Goal: Communication & Community: Ask a question

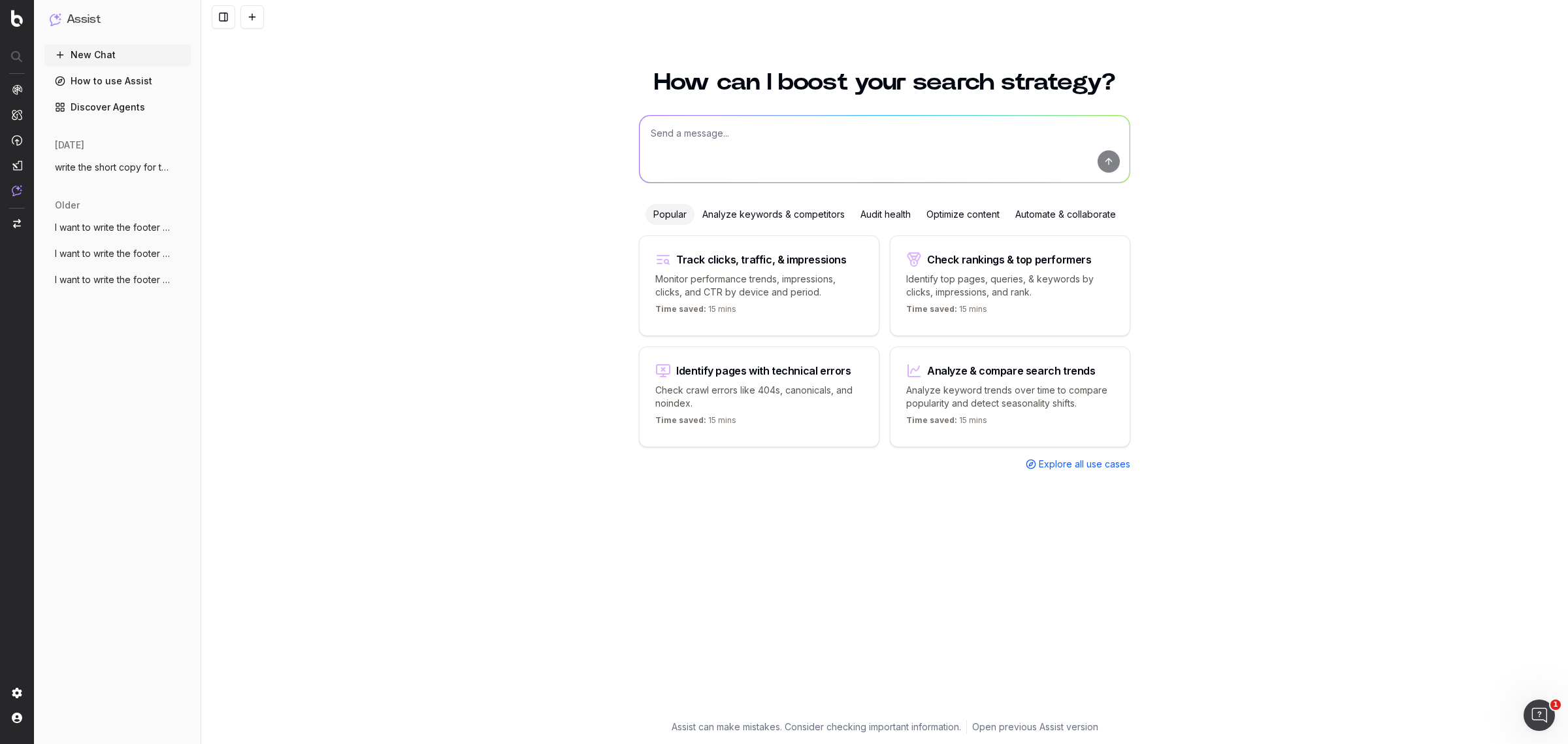
click at [89, 227] on span "I want to write the footer text. The foo" at bounding box center [113, 227] width 115 height 13
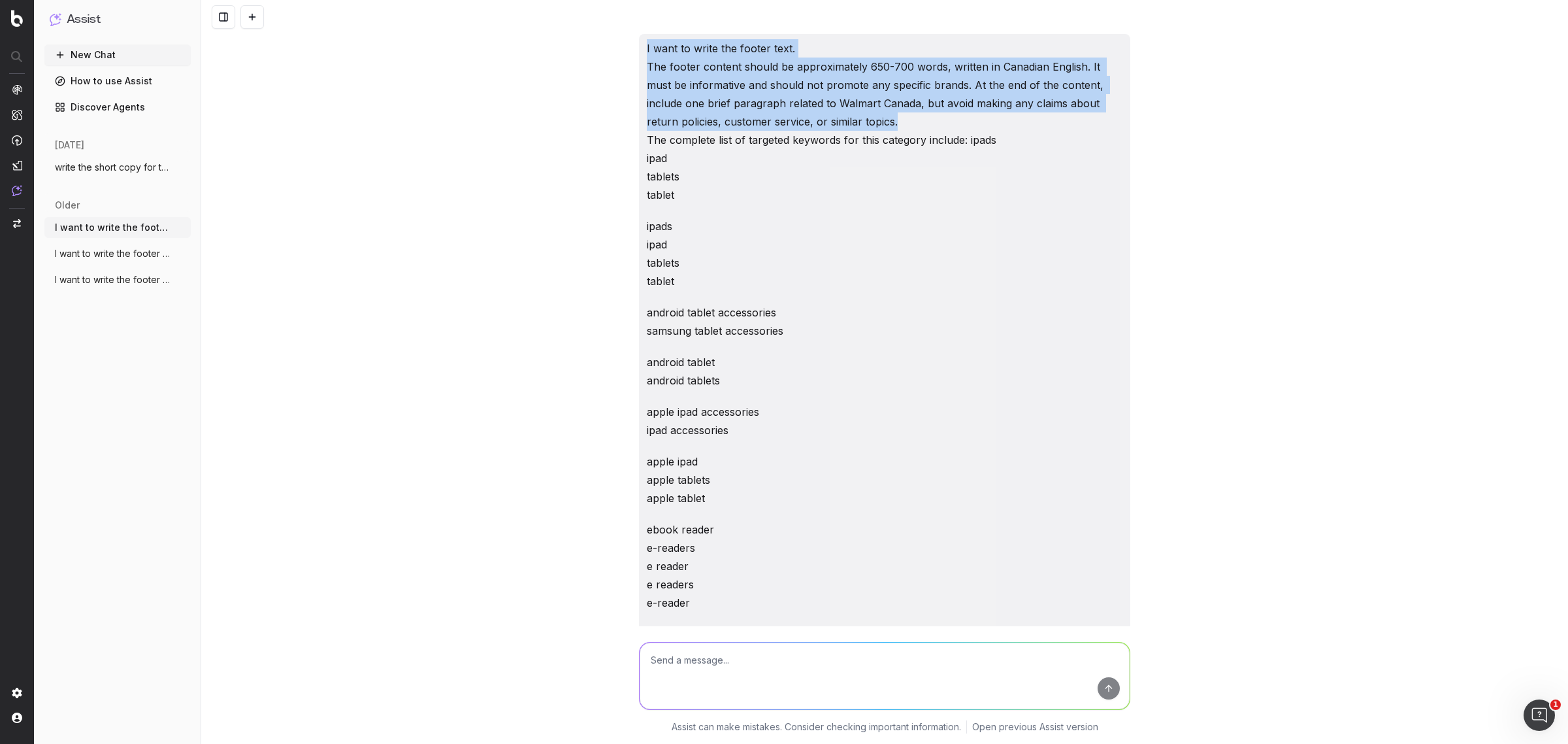
drag, startPoint x: 638, startPoint y: 48, endPoint x: 857, endPoint y: 122, distance: 231.2
copy p "I want to write the footer text. The footer content should be approximately 650…"
click at [108, 56] on button "New Chat" at bounding box center [118, 55] width 146 height 21
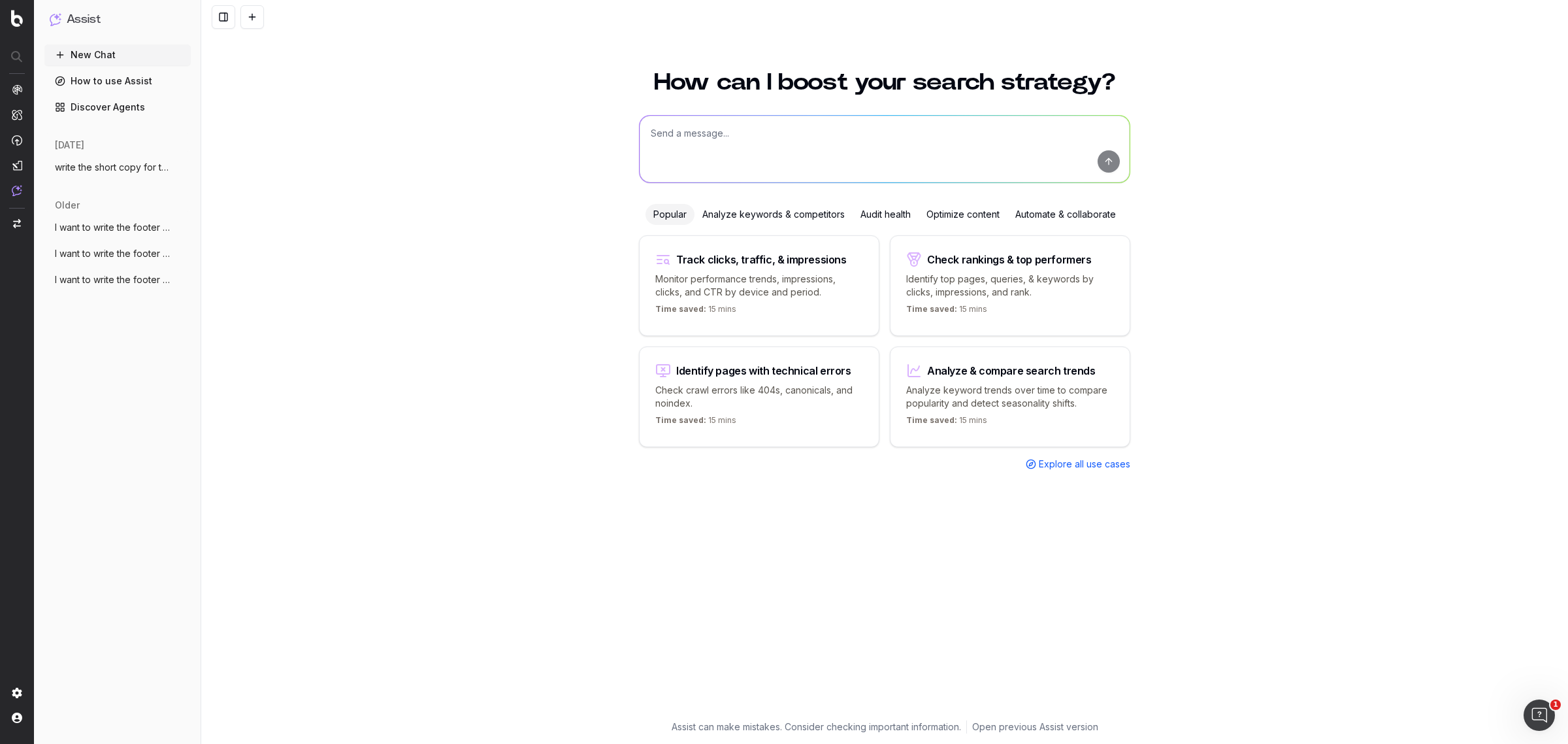
click at [712, 145] on textarea at bounding box center [884, 149] width 490 height 67
paste textarea "I want to write the footer text. The footer content should be approximately 650…"
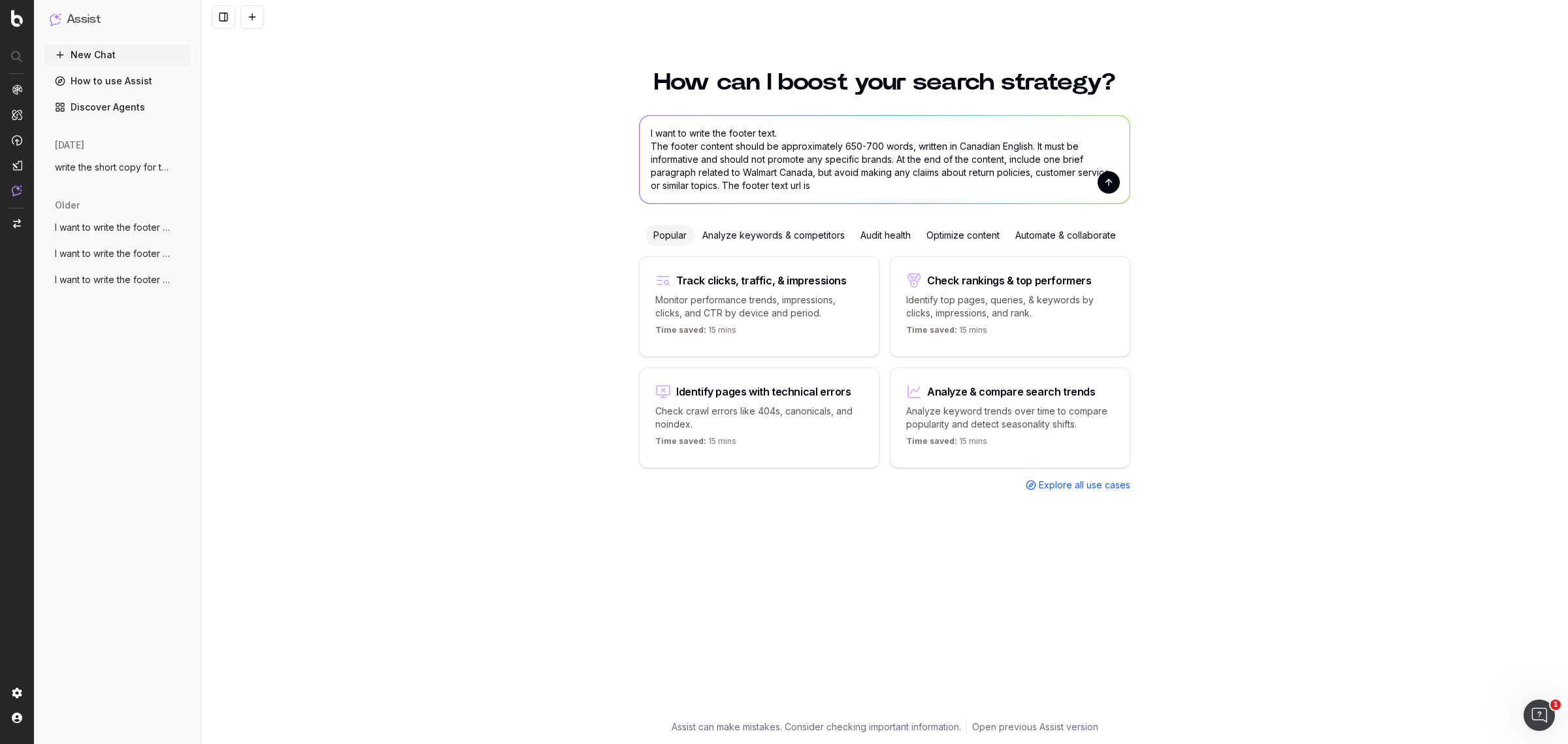
paste textarea "https://www.walmart.ca/en/browse/grocery/snacks-candy/halloween-treats/10019_60…"
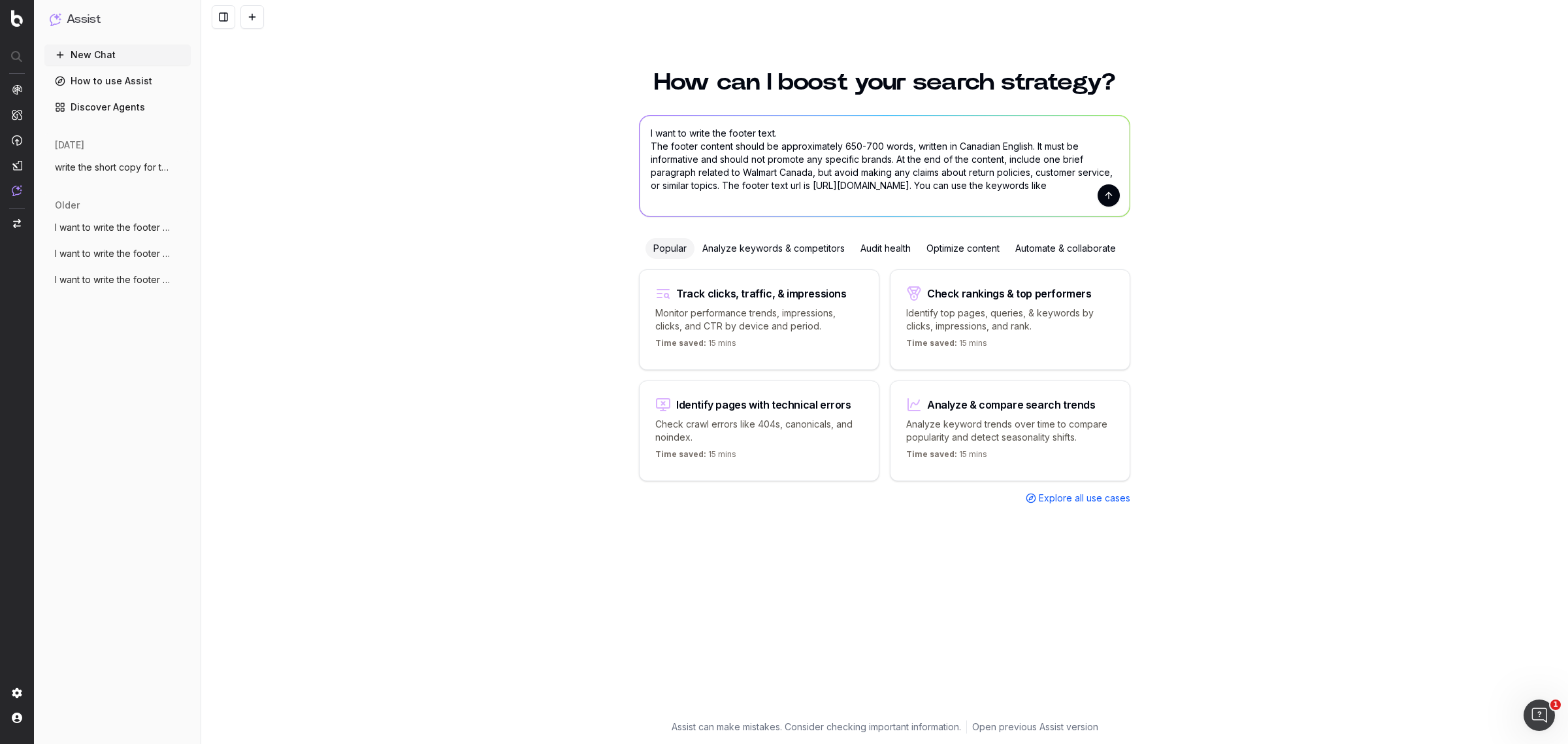
paste textarea "Halloween chocolate"
paste textarea "Halloween candy"
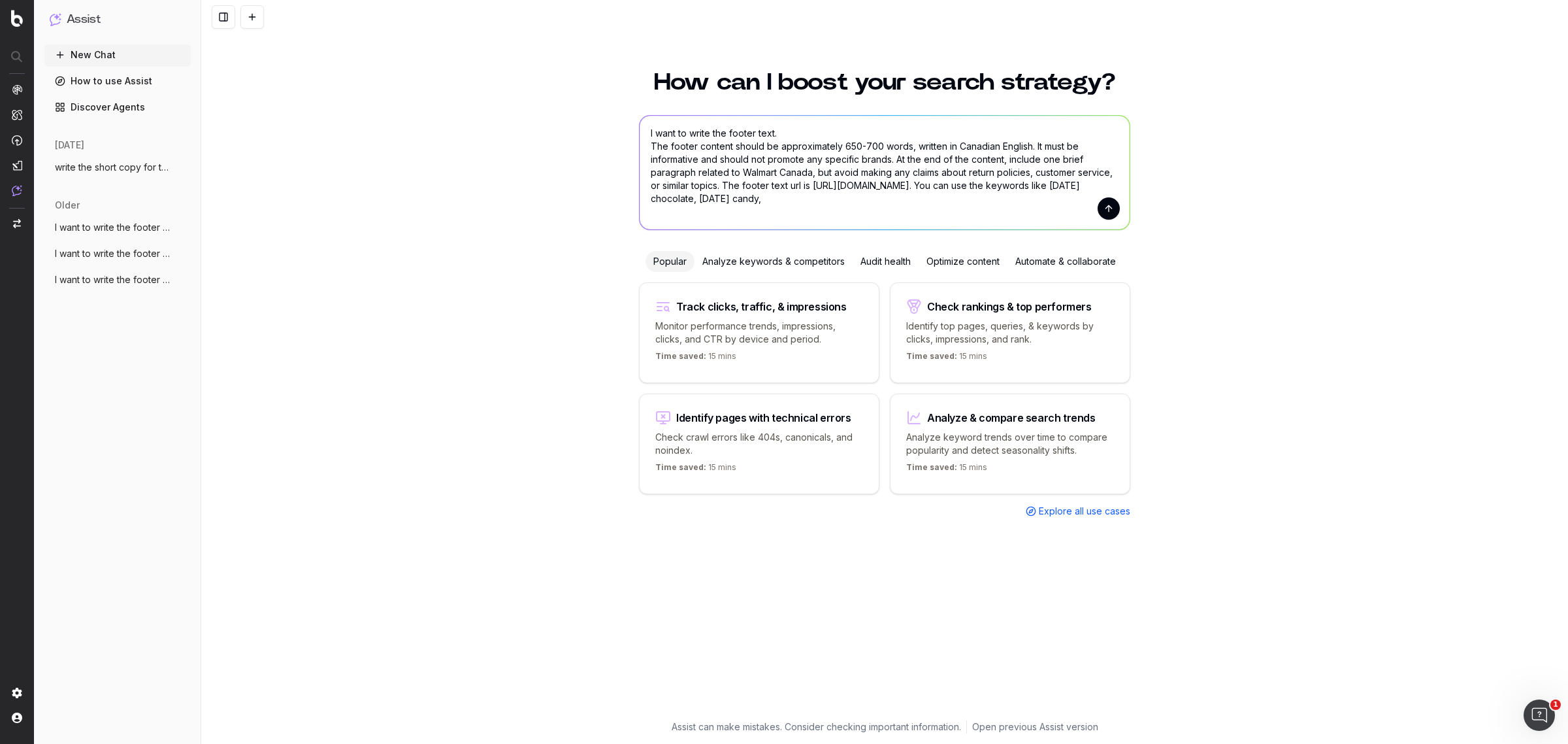
paste textarea "Halloween chips"
click at [756, 223] on textarea "I want to write the footer text. The footer content should be approximately 650…" at bounding box center [884, 172] width 490 height 114
type textarea "I want to write the footer text. The footer content should be approximately 650…"
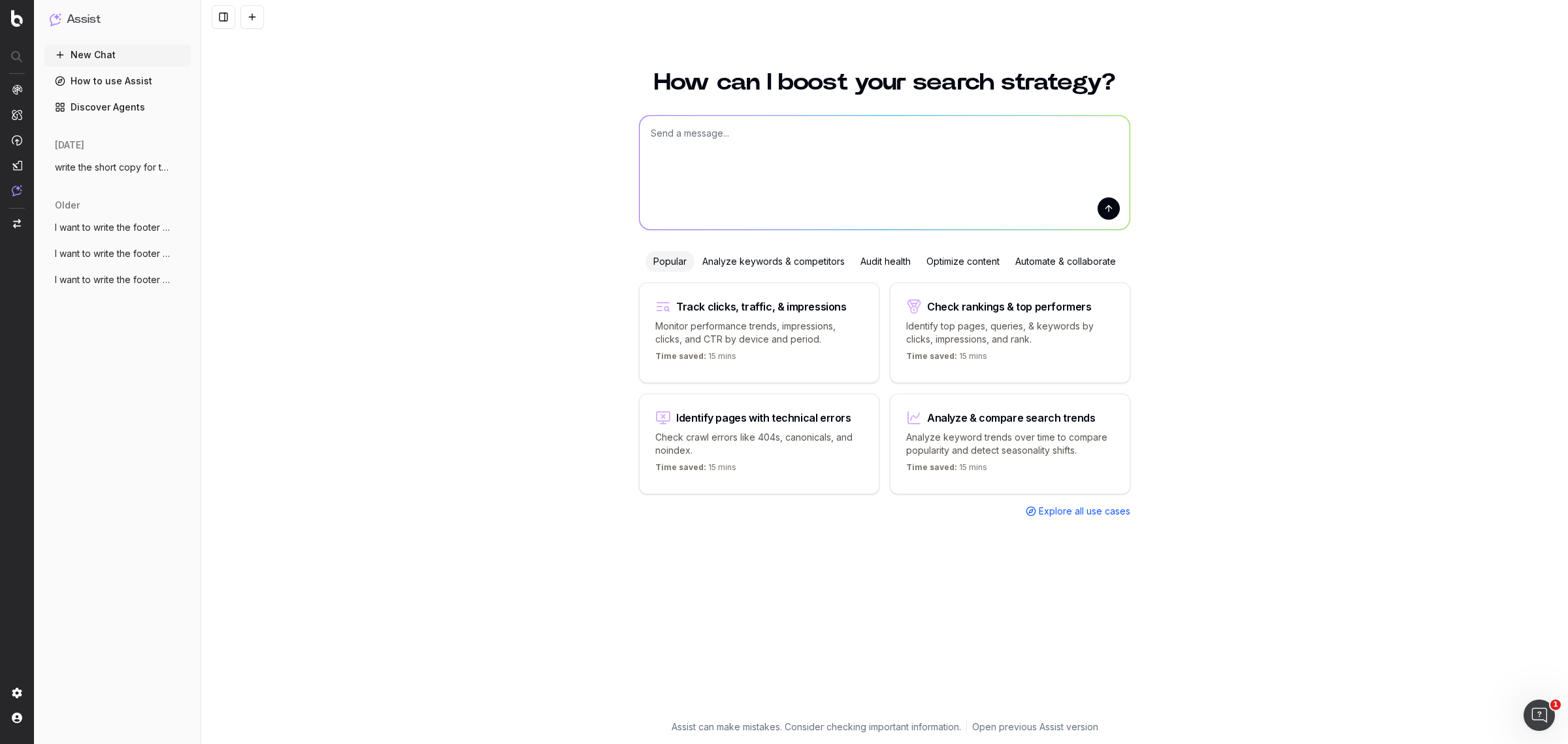
scroll to position [0, 0]
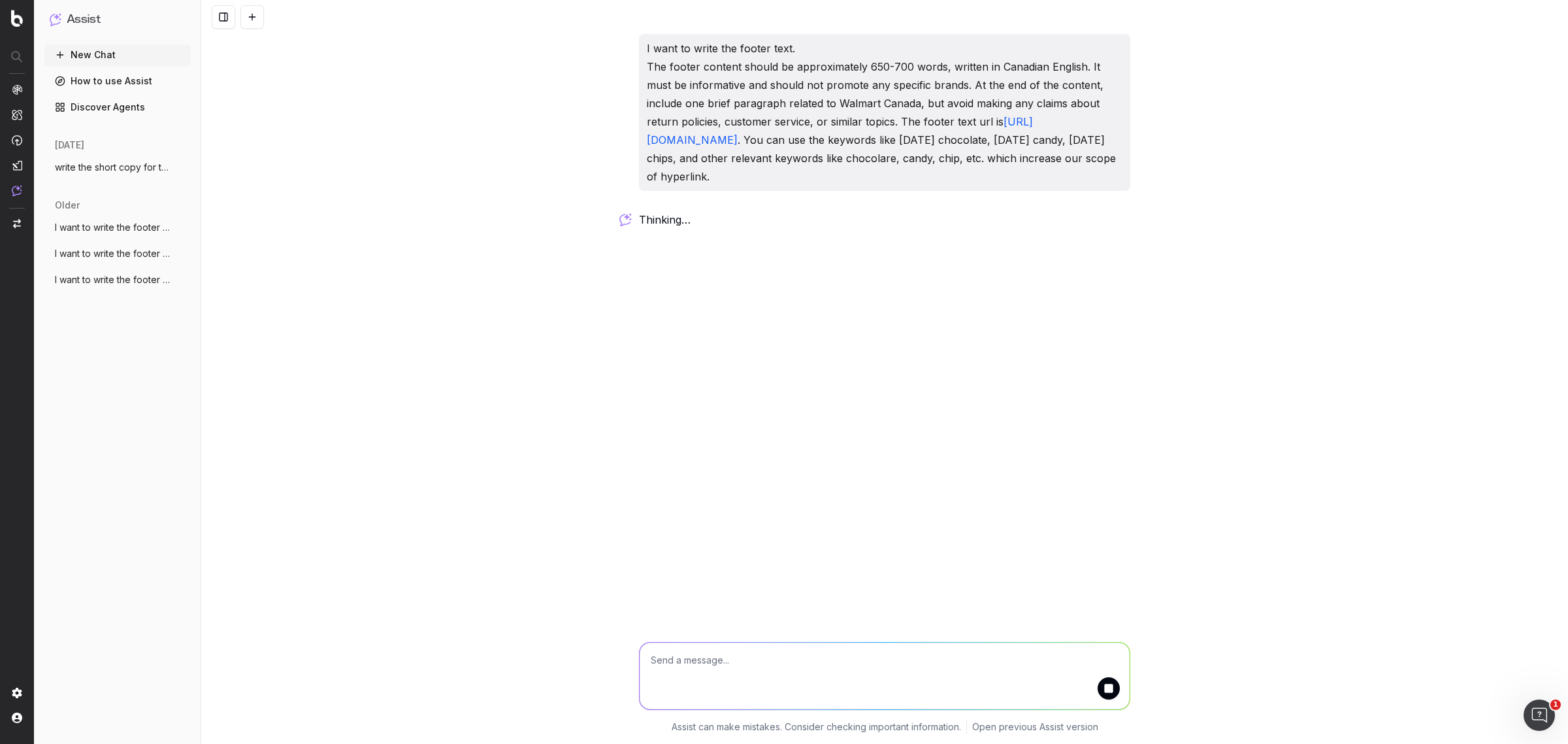
drag, startPoint x: 941, startPoint y: 194, endPoint x: 654, endPoint y: 54, distance: 319.3
click at [634, 55] on div "I want to write the footer text. The footer content should be approximately 650…" at bounding box center [884, 132] width 502 height 196
copy p "I want to write the footer text. The footer content should be approximately 650…"
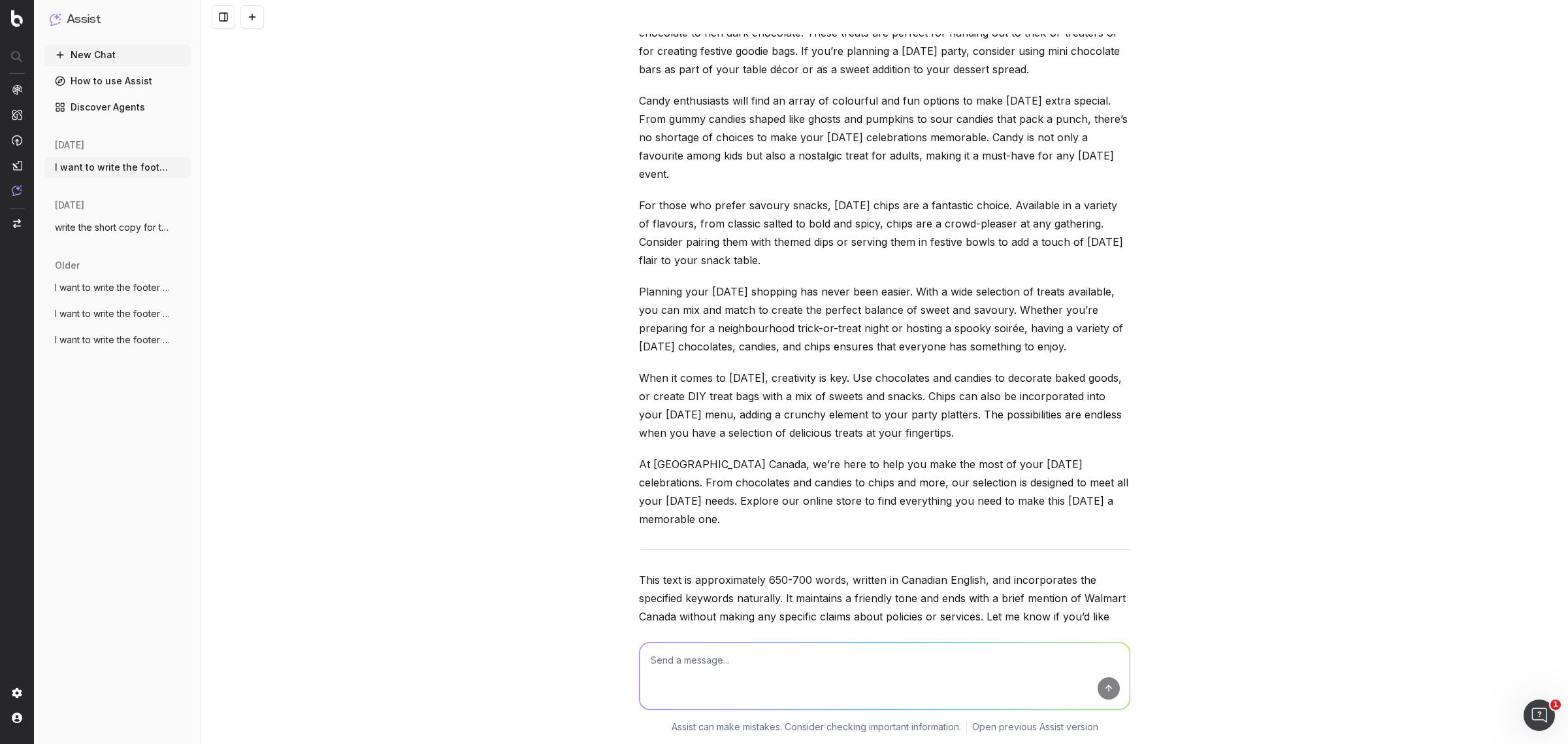
scroll to position [543, 0]
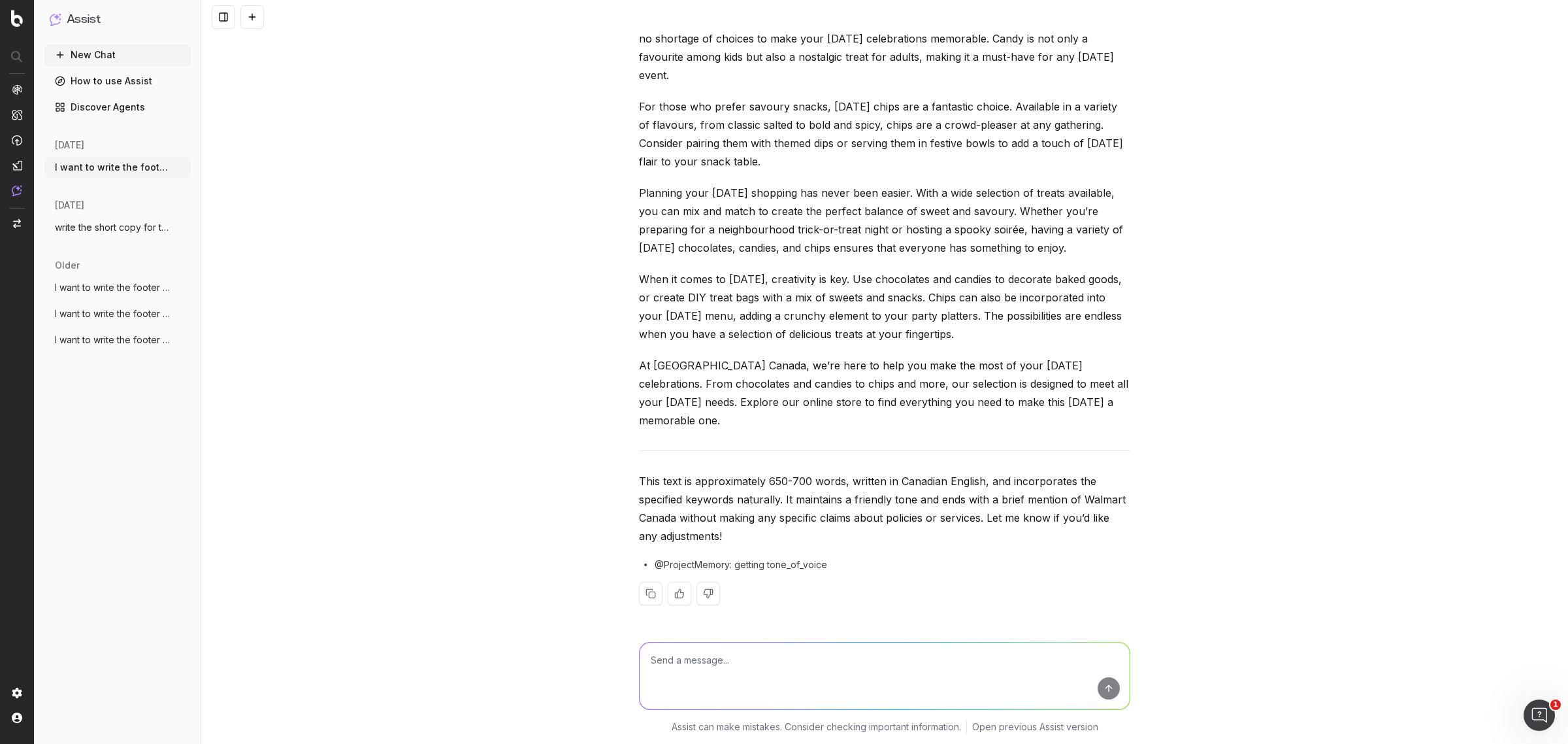
click at [709, 659] on textarea at bounding box center [884, 676] width 490 height 67
type textarea "include the headings and sub-headings"
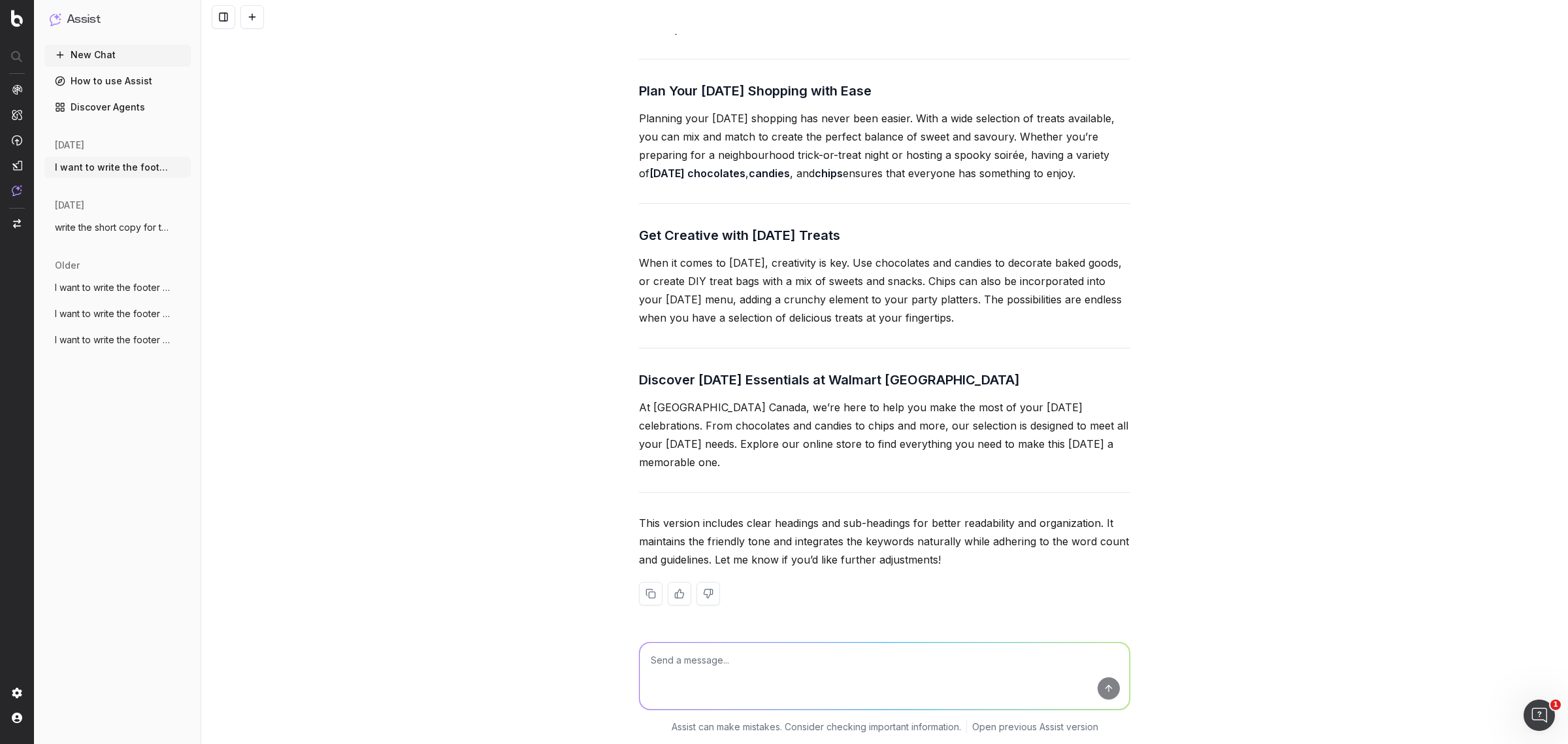
scroll to position [1832, 0]
click at [717, 668] on textarea at bounding box center [884, 676] width 490 height 67
paste textarea "Buy popular Halloween treats & candy at Walmart Grocery in Canada Delight all t…"
type textarea "this is the existing footer text content - Buy popular Halloween treats & candy…"
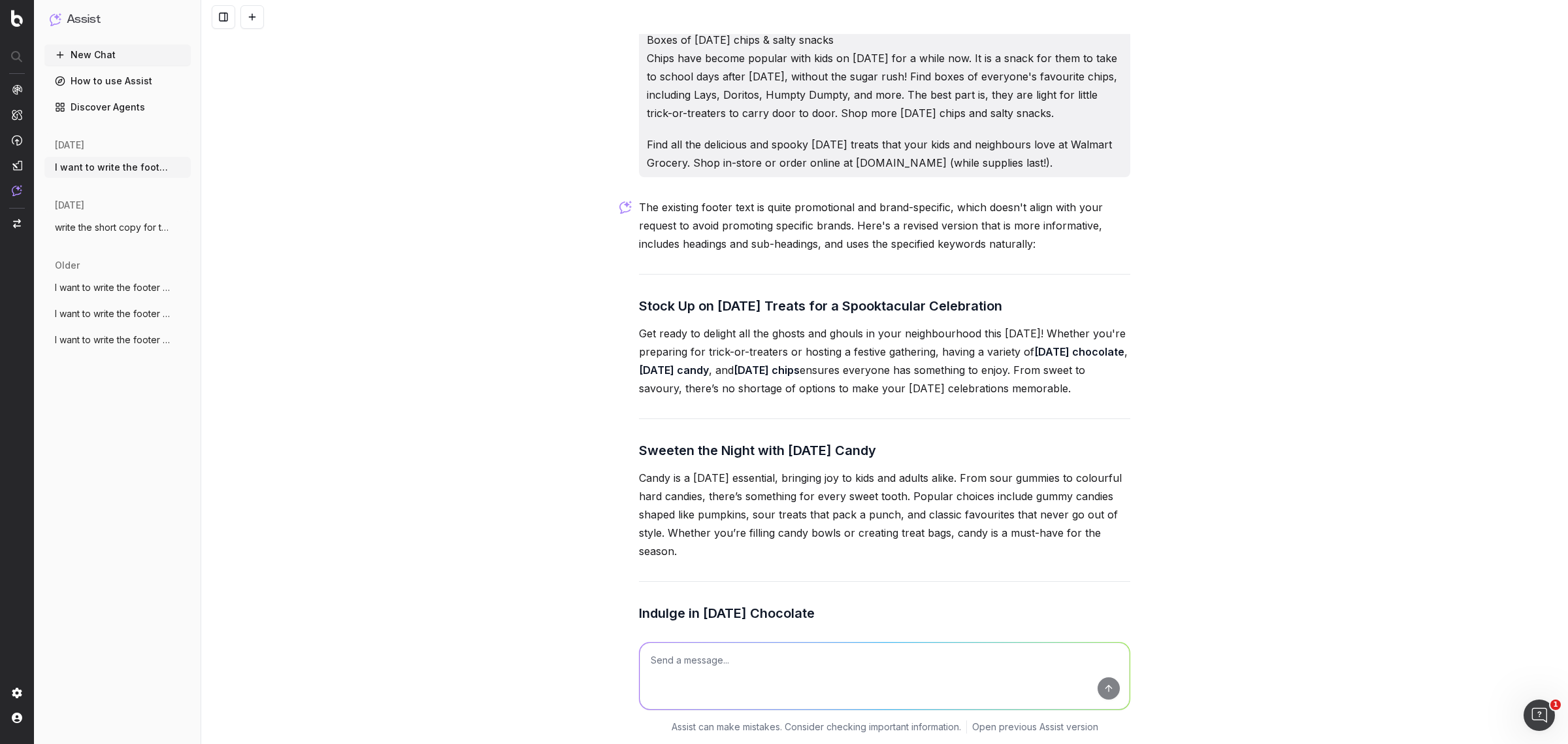
scroll to position [2893, 0]
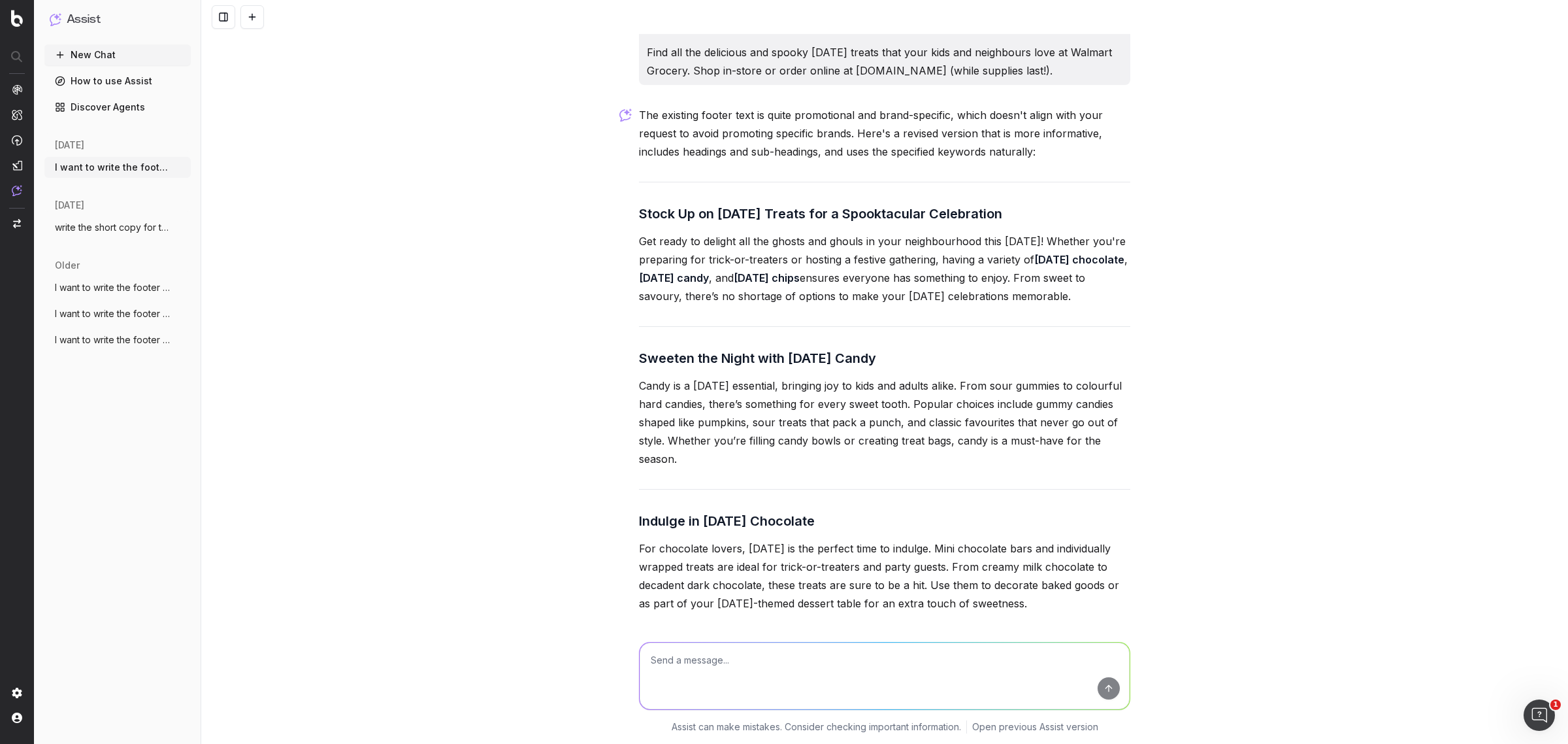
drag, startPoint x: 667, startPoint y: 309, endPoint x: 875, endPoint y: 312, distance: 208.0
click at [875, 305] on p "Get ready to delight all the ghosts and ghouls in your neighbourhood this Hallo…" at bounding box center [884, 269] width 491 height 73
drag, startPoint x: 922, startPoint y: 314, endPoint x: 1089, endPoint y: 316, distance: 167.0
click at [1089, 305] on p "Get ready to delight all the ghosts and ghouls in your neighbourhood this Hallo…" at bounding box center [884, 269] width 491 height 73
click at [810, 305] on p "Get ready to delight all the ghosts and ghouls in your neighbourhood this Hallo…" at bounding box center [884, 269] width 491 height 73
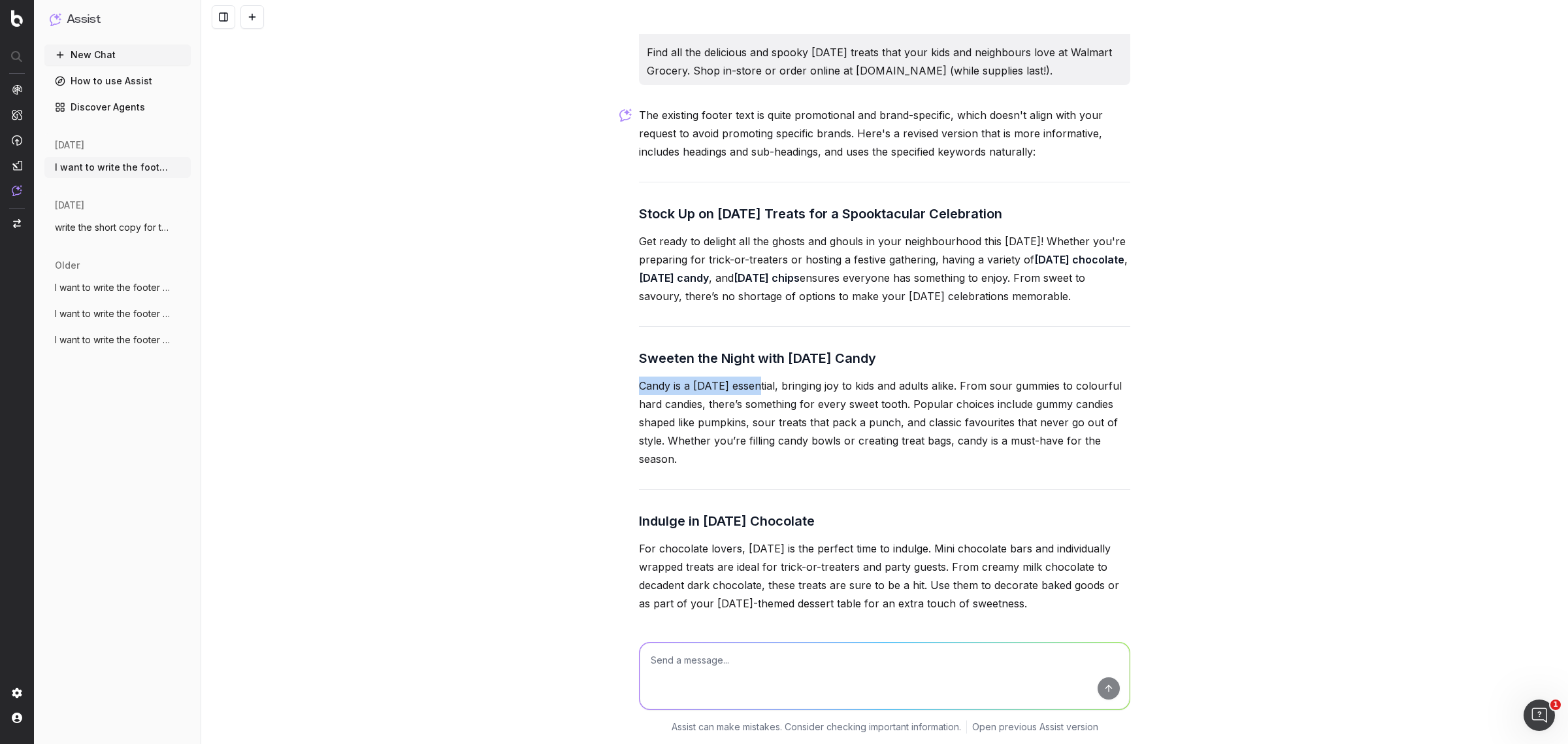
drag, startPoint x: 633, startPoint y: 435, endPoint x: 753, endPoint y: 436, distance: 120.0
click at [762, 461] on p "Candy is a Halloween essential, bringing joy to kids and adults alike. From sou…" at bounding box center [884, 422] width 491 height 92
click at [650, 439] on p "Candy is a Halloween essential, bringing joy to kids and adults alike. From sou…" at bounding box center [884, 422] width 491 height 92
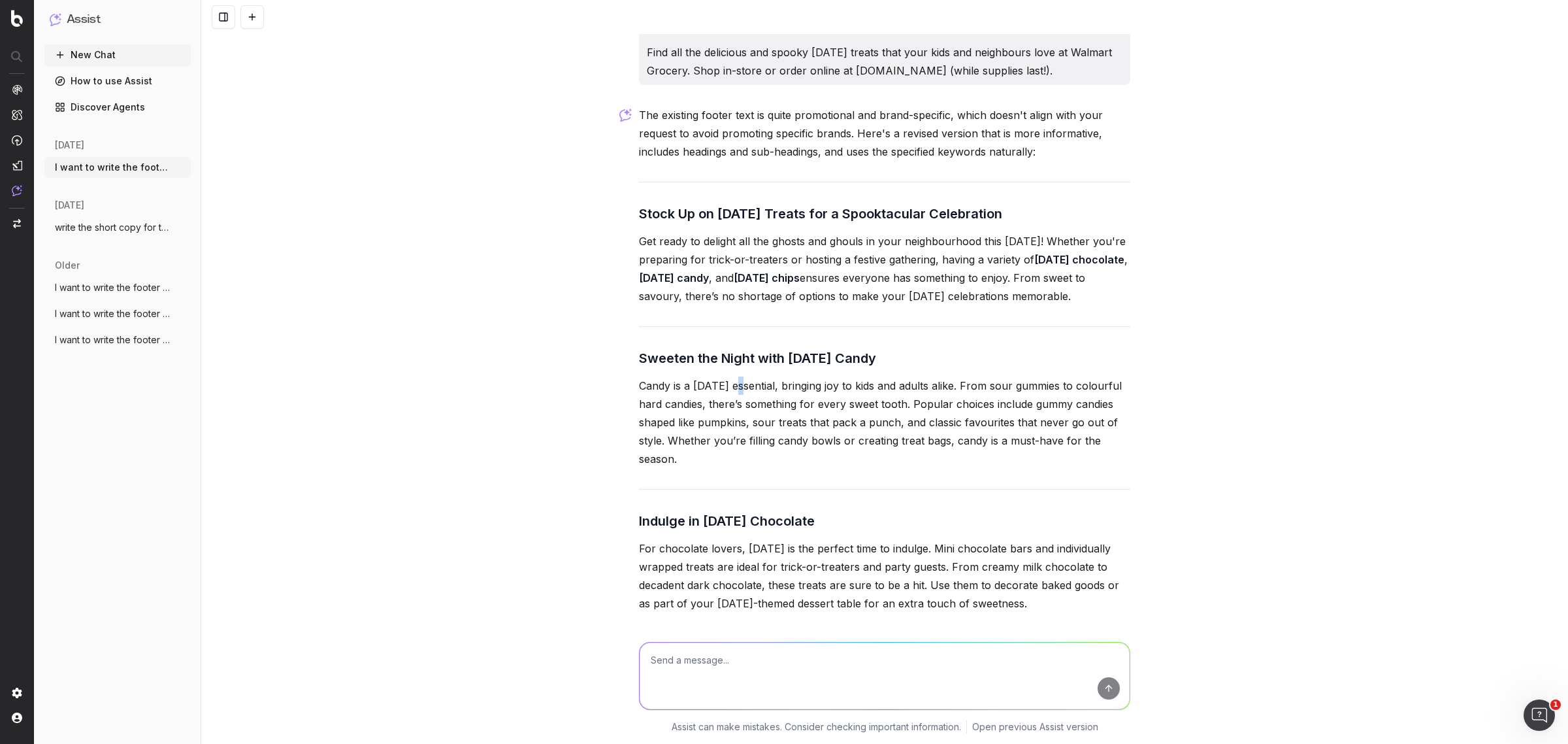
click at [736, 436] on p "Candy is a Halloween essential, bringing joy to kids and adults alike. From sou…" at bounding box center [884, 422] width 491 height 92
click at [848, 439] on p "Candy is a Halloween essential, bringing joy to kids and adults alike. From sou…" at bounding box center [884, 422] width 491 height 92
drag, startPoint x: 703, startPoint y: 348, endPoint x: 636, endPoint y: 245, distance: 122.9
click at [639, 245] on div "The existing footer text is quite promotional and brand-specific, which doesn't…" at bounding box center [884, 653] width 491 height 1095
copy div "Stock Up on Halloween Treats for a Spooktacular Celebration Get ready to deligh…"
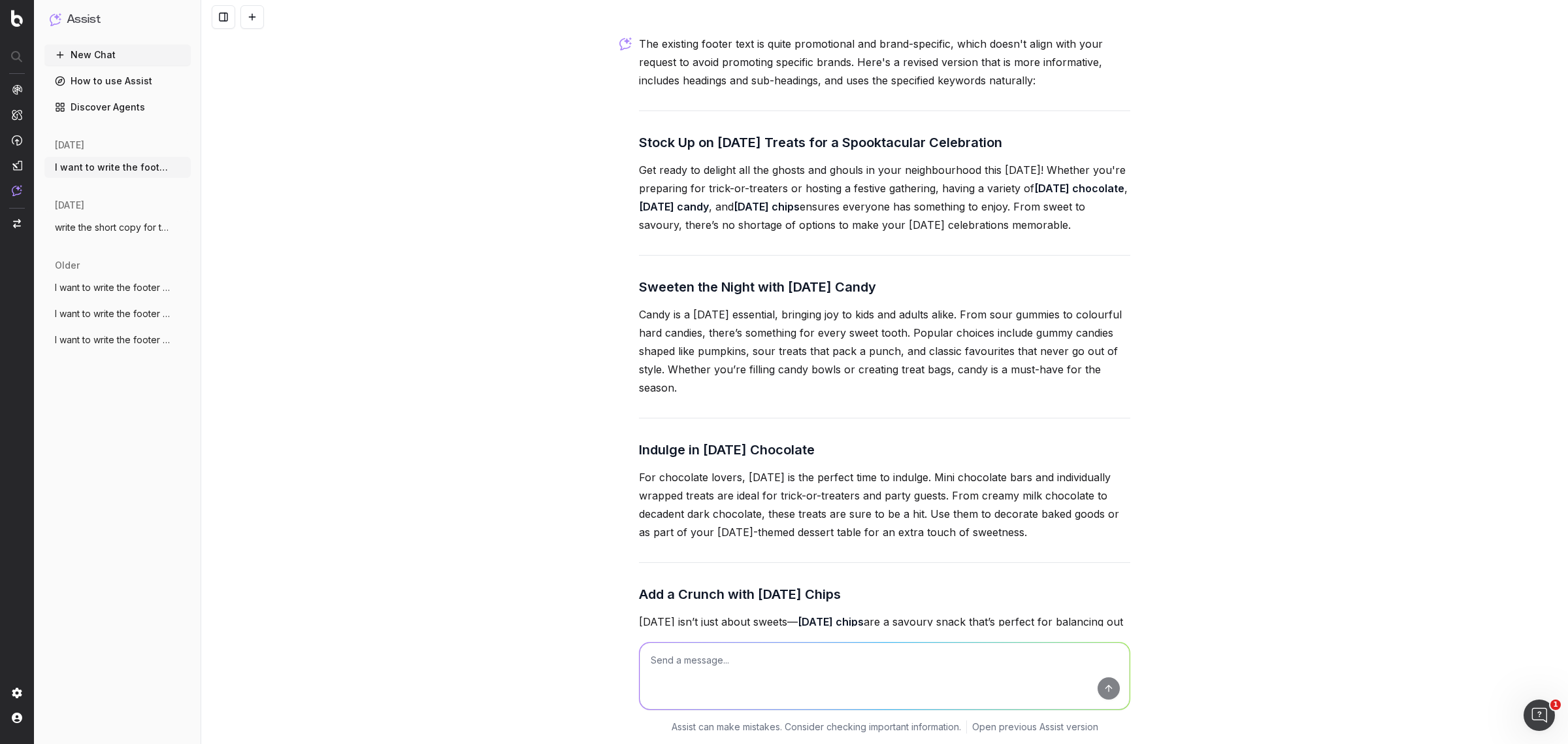
scroll to position [3057, 0]
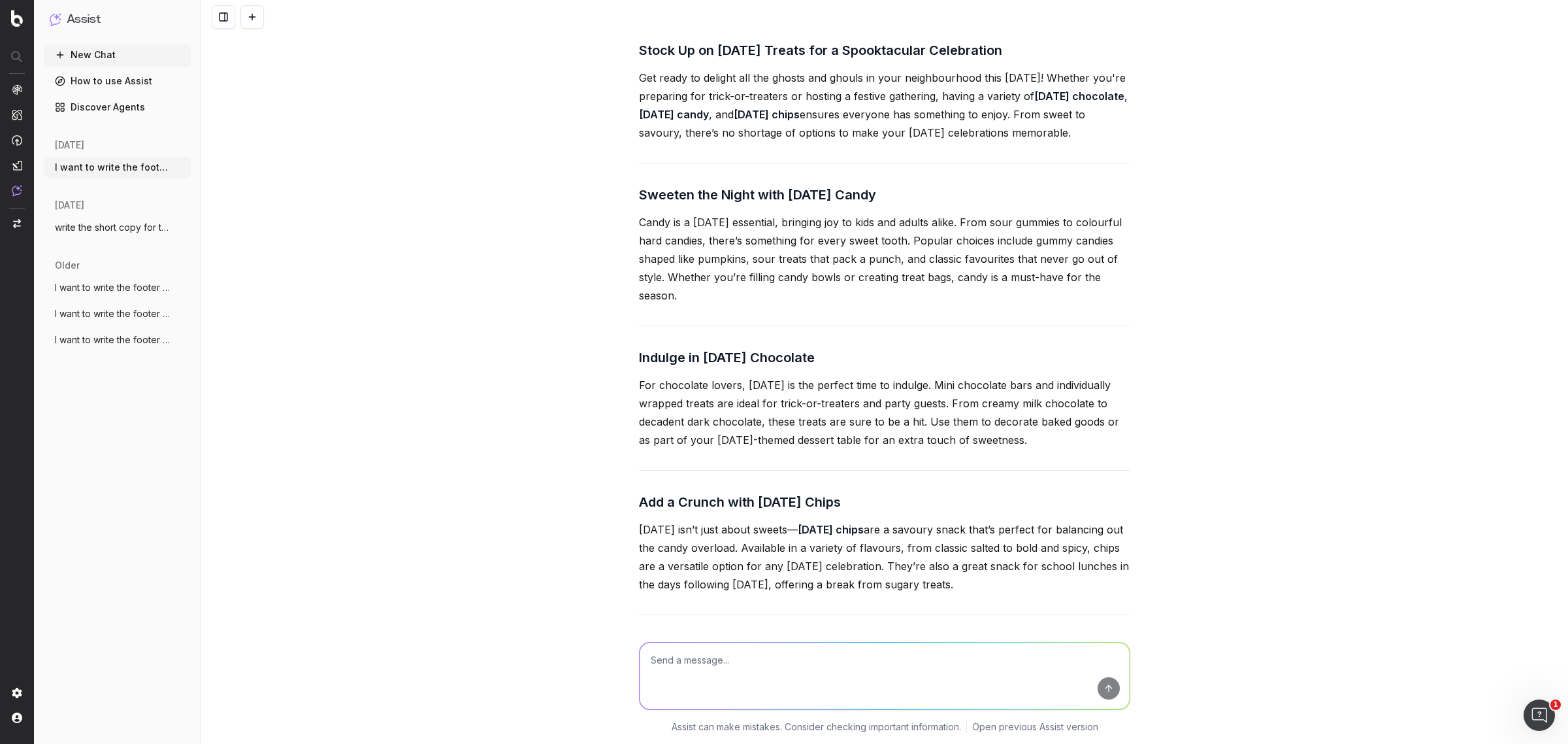
click at [730, 305] on p "Candy is a Halloween essential, bringing joy to kids and adults alike. From sou…" at bounding box center [884, 258] width 491 height 92
drag, startPoint x: 624, startPoint y: 247, endPoint x: 741, endPoint y: 358, distance: 161.3
click at [741, 358] on div "I want to write the footer text. The footer content should be approximately 650…" at bounding box center [884, 372] width 1367 height 744
copy div "Sweeten the Night with Halloween Candy Candy is a Halloween essential, bringing…"
click at [766, 426] on div "The existing footer text is quite promotional and brand-specific, which doesn't…" at bounding box center [884, 490] width 491 height 1095
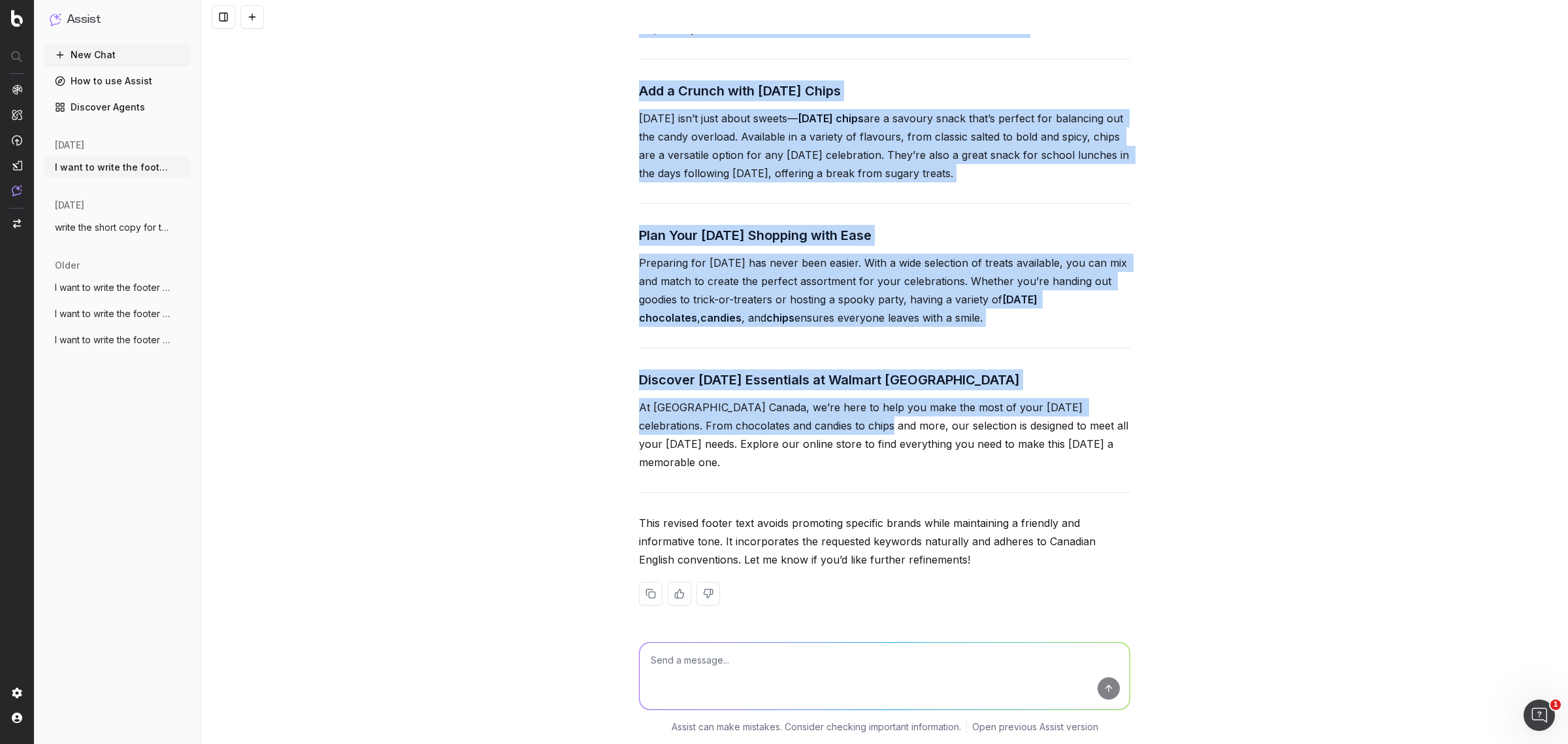
scroll to position [3523, 0]
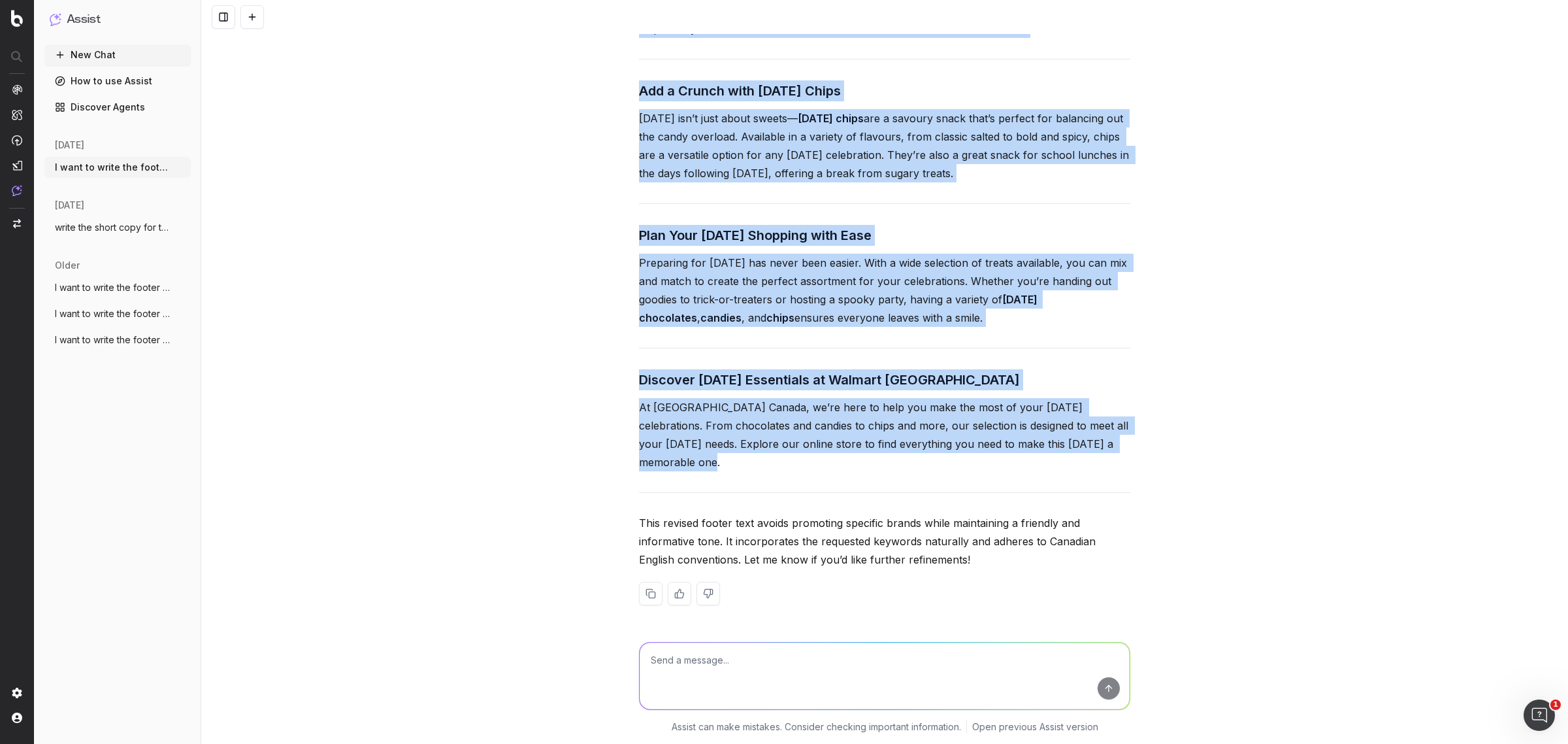
drag, startPoint x: 629, startPoint y: 165, endPoint x: 834, endPoint y: 471, distance: 368.3
copy div "Stock Up on Halloween Treats for a Spooktacular Celebration Get ready to deligh…"
click at [758, 454] on p "At Walmart Canada, we’re here to help you make the most of your Halloween celeb…" at bounding box center [884, 435] width 491 height 73
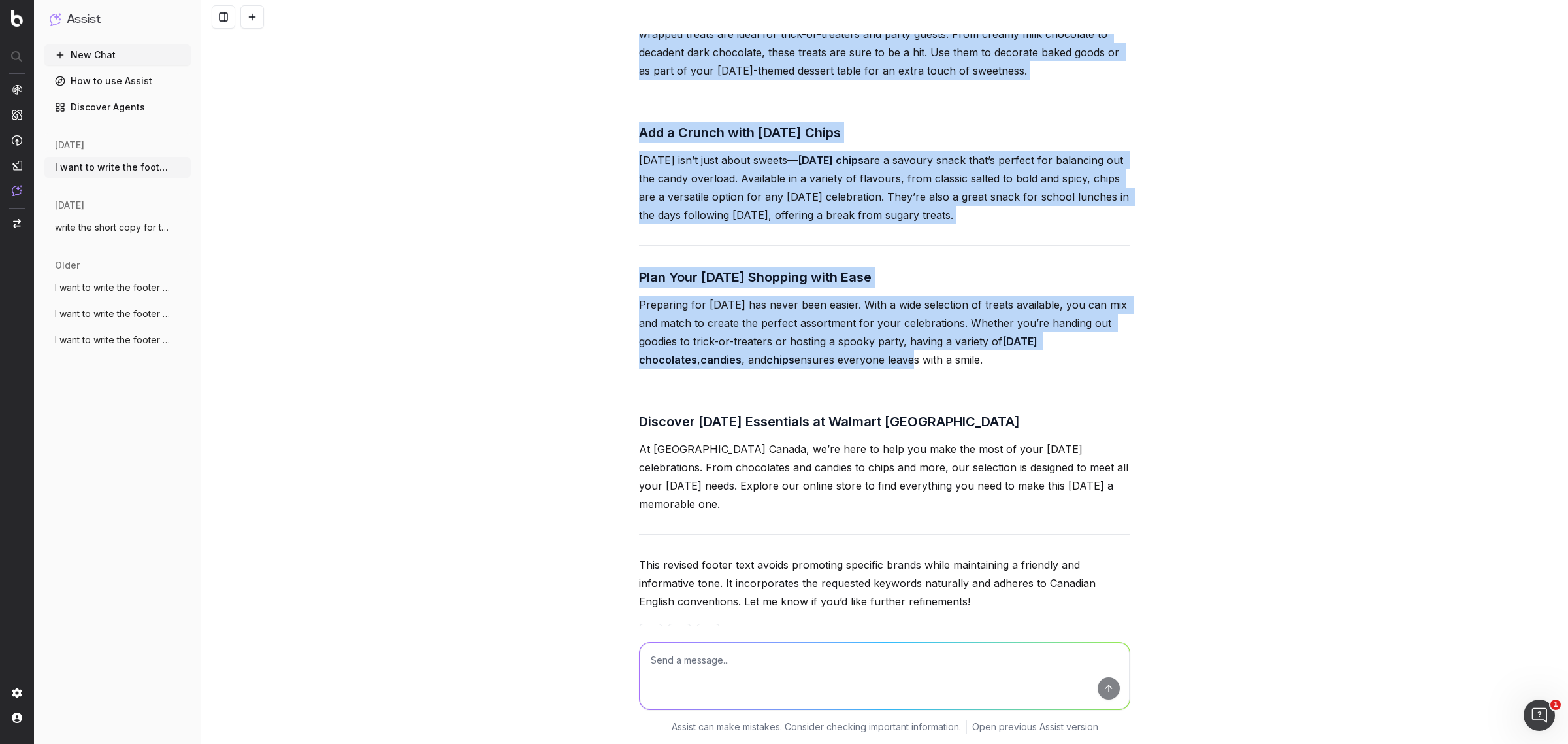
scroll to position [3441, 0]
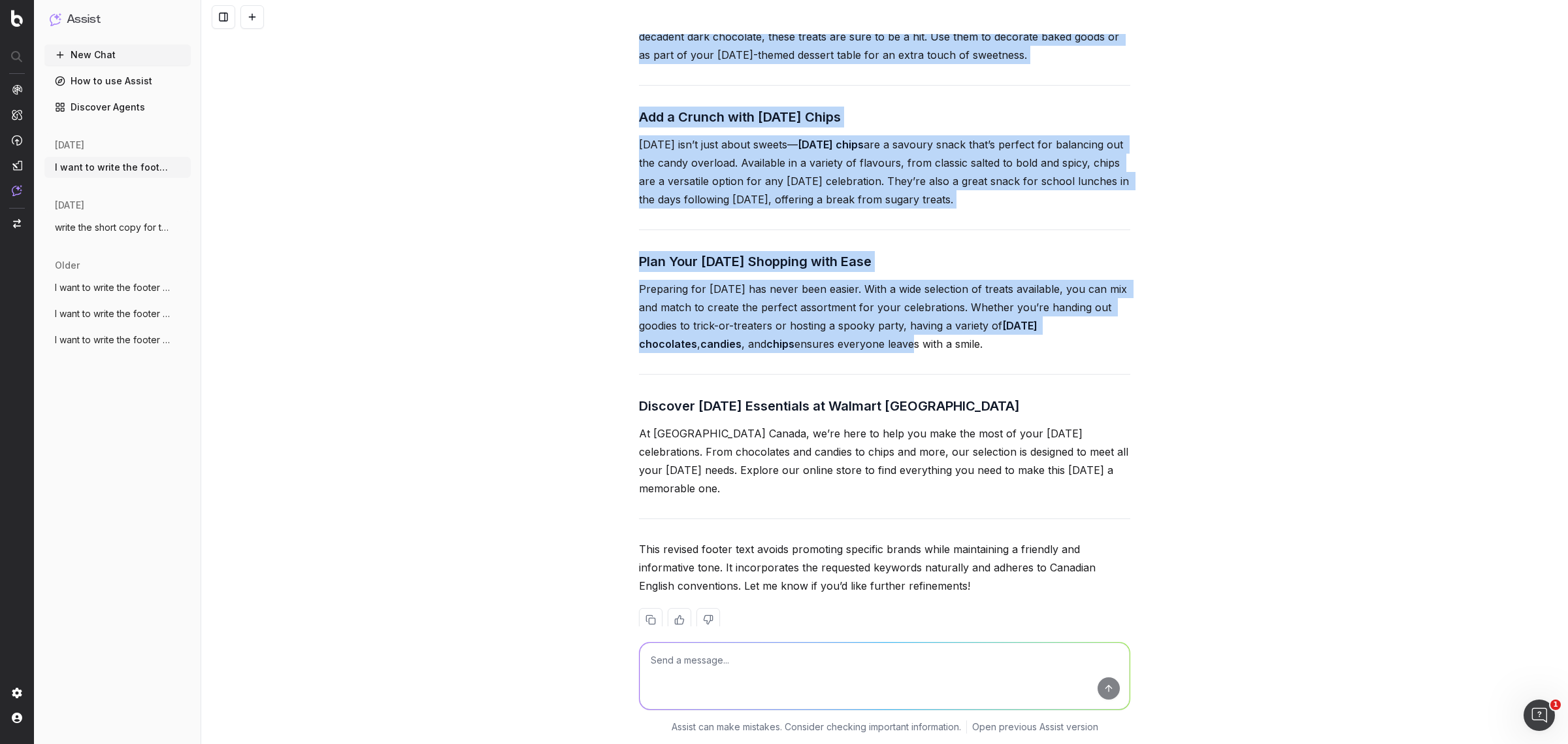
drag, startPoint x: 627, startPoint y: 272, endPoint x: 1064, endPoint y: 257, distance: 437.3
copy div "Sweeten the Night with Halloween Candy Candy is a Halloween essential, bringing…"
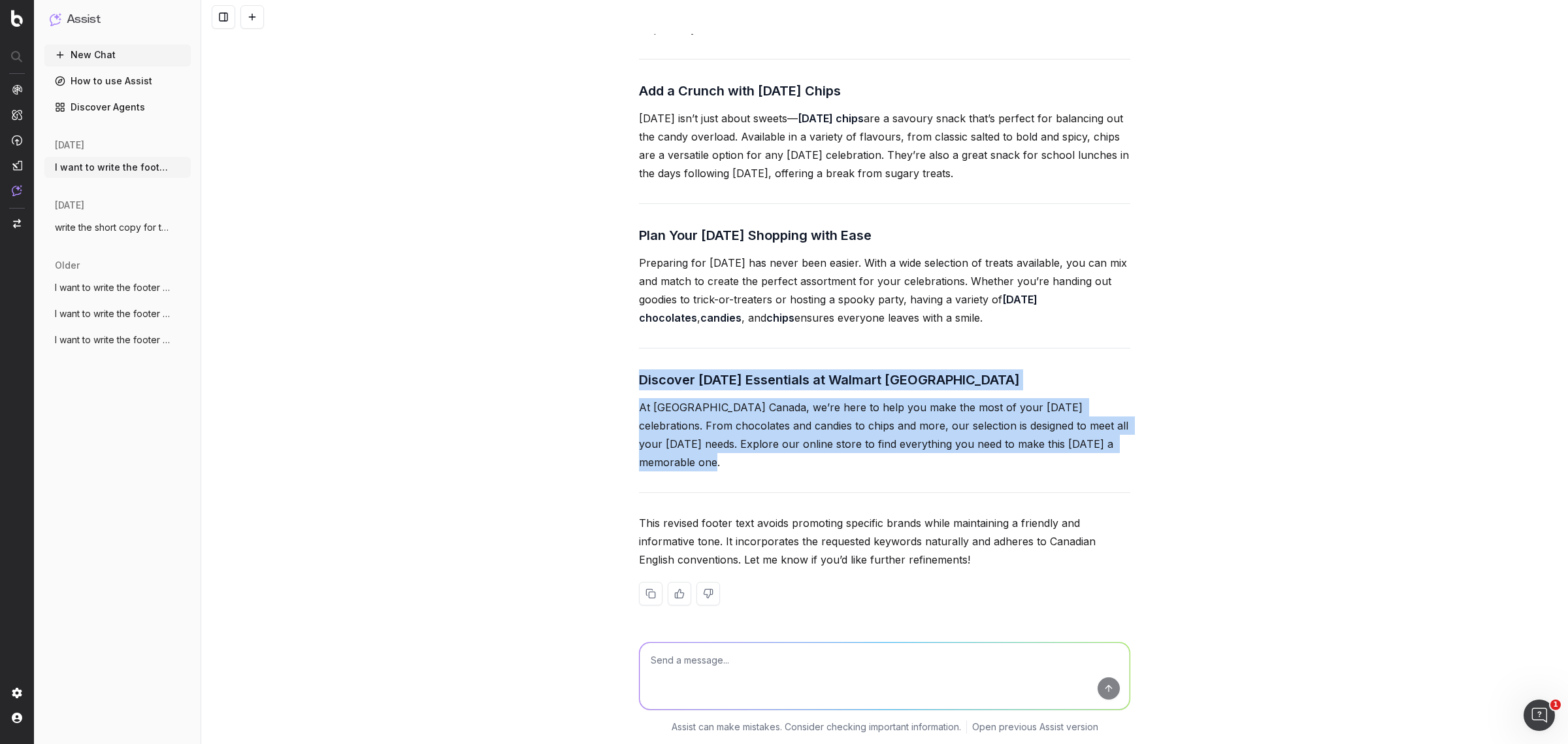
drag, startPoint x: 624, startPoint y: 379, endPoint x: 683, endPoint y: 456, distance: 97.0
click at [683, 456] on div "I want to write the footer text. The footer content should be approximately 650…" at bounding box center [884, 372] width 1367 height 744
copy div "Discover Halloween Essentials at Walmart Canada At Walmart Canada, we’re here t…"
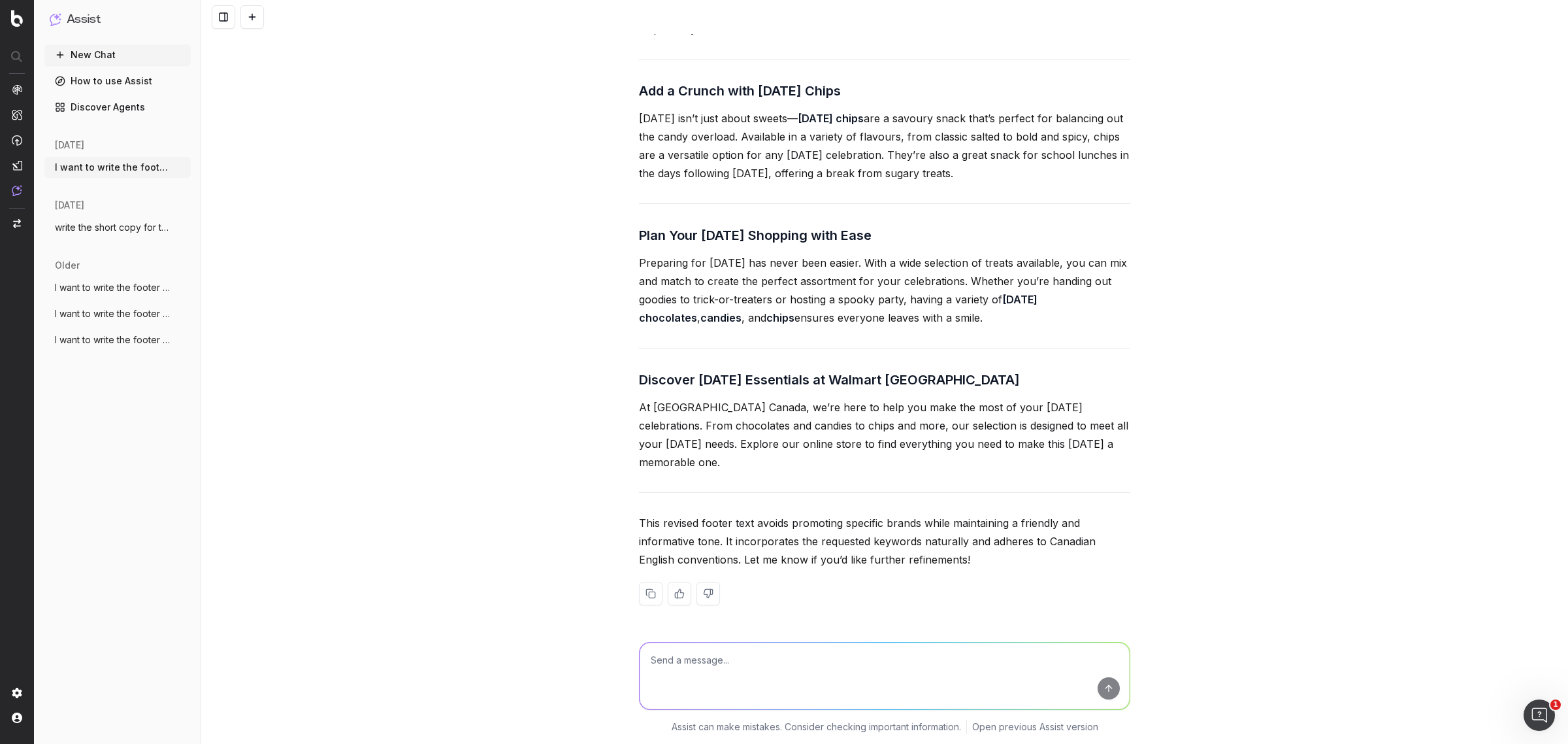
click at [691, 648] on textarea at bounding box center [884, 676] width 490 height 67
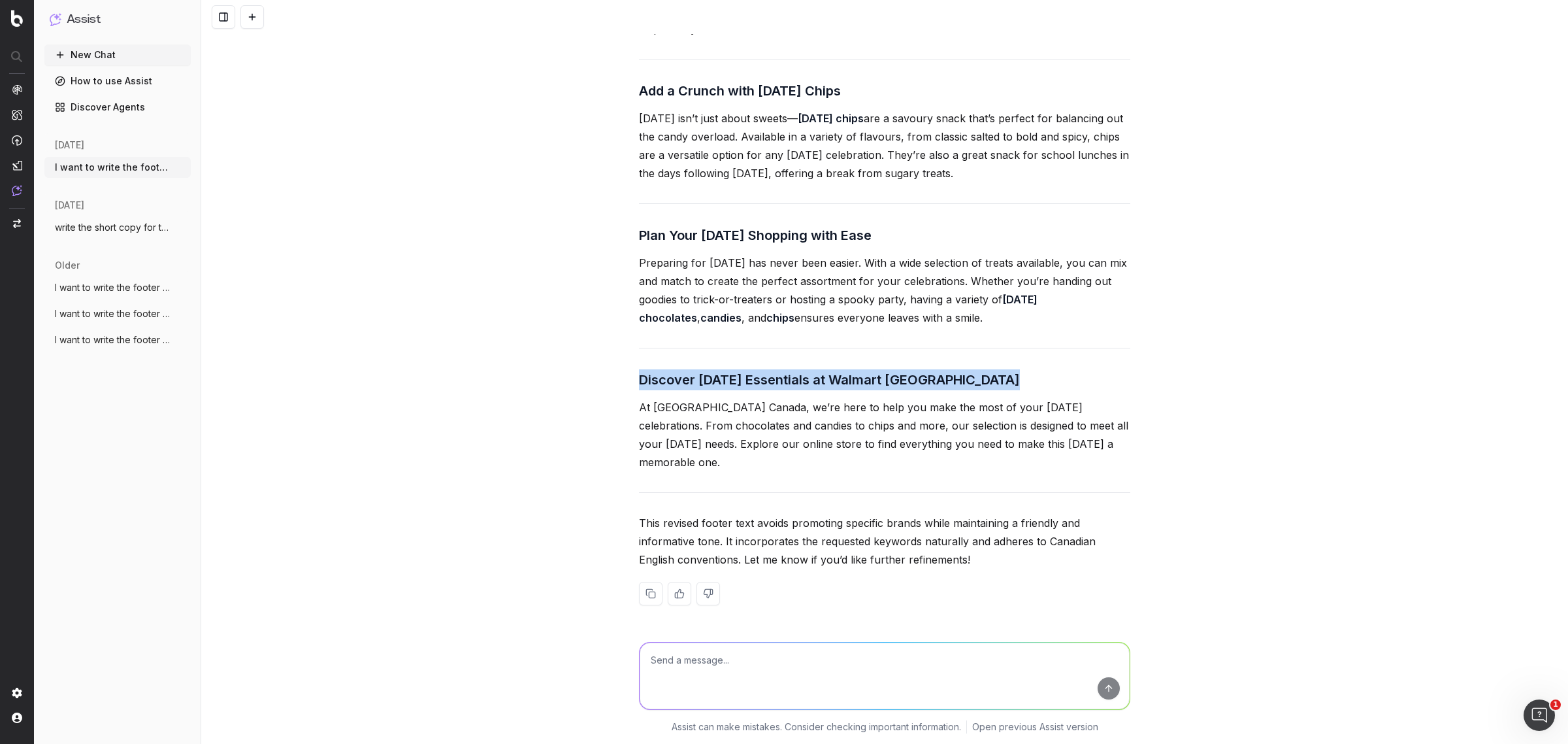
drag, startPoint x: 628, startPoint y: 376, endPoint x: 693, endPoint y: 472, distance: 115.9
copy h3 "Discover Halloween Essentials at Walmart Canada"
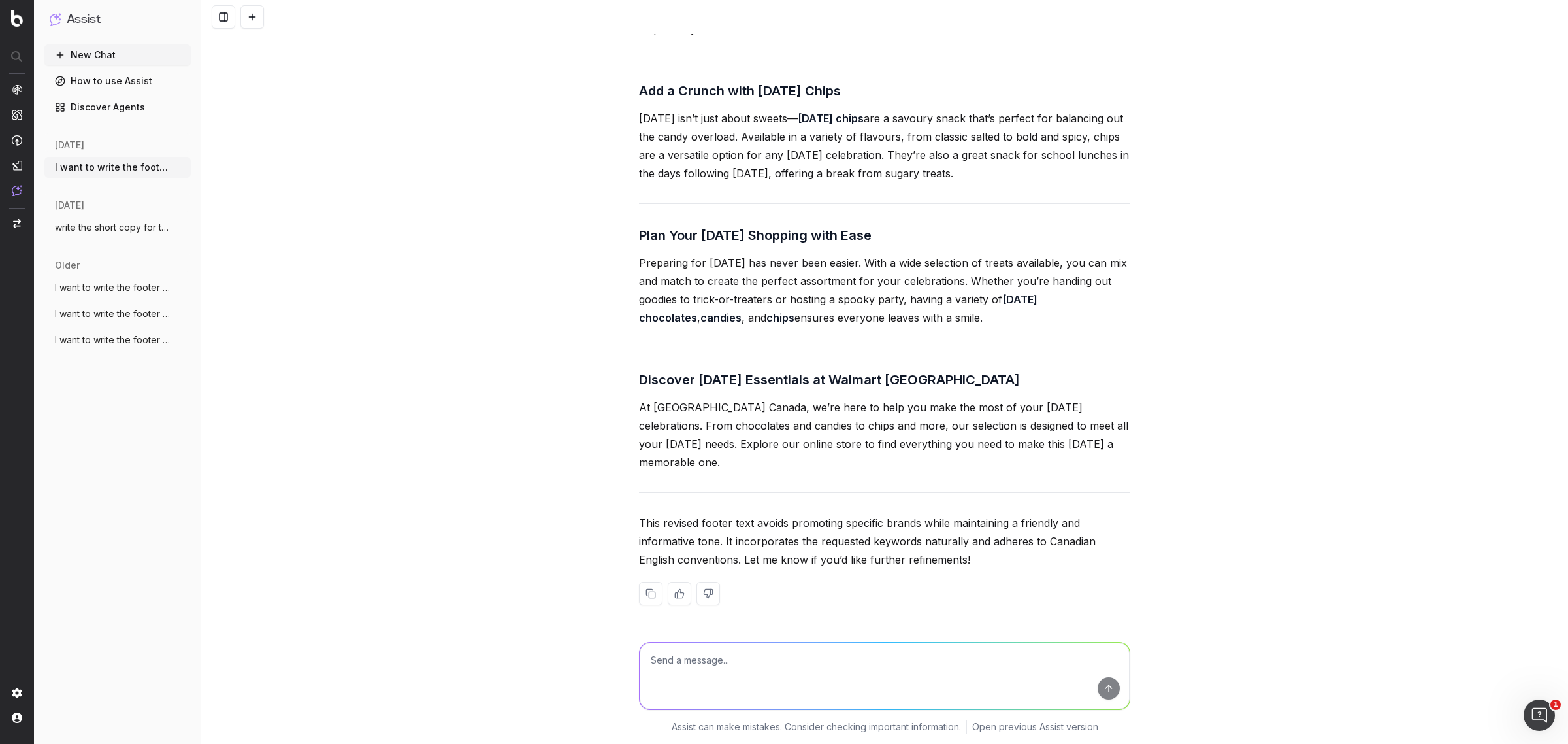
click at [703, 662] on textarea at bounding box center [884, 676] width 490 height 67
paste textarea "Discover Halloween Essentials at Walmart Canada At Walmart Canada, we’re here t…"
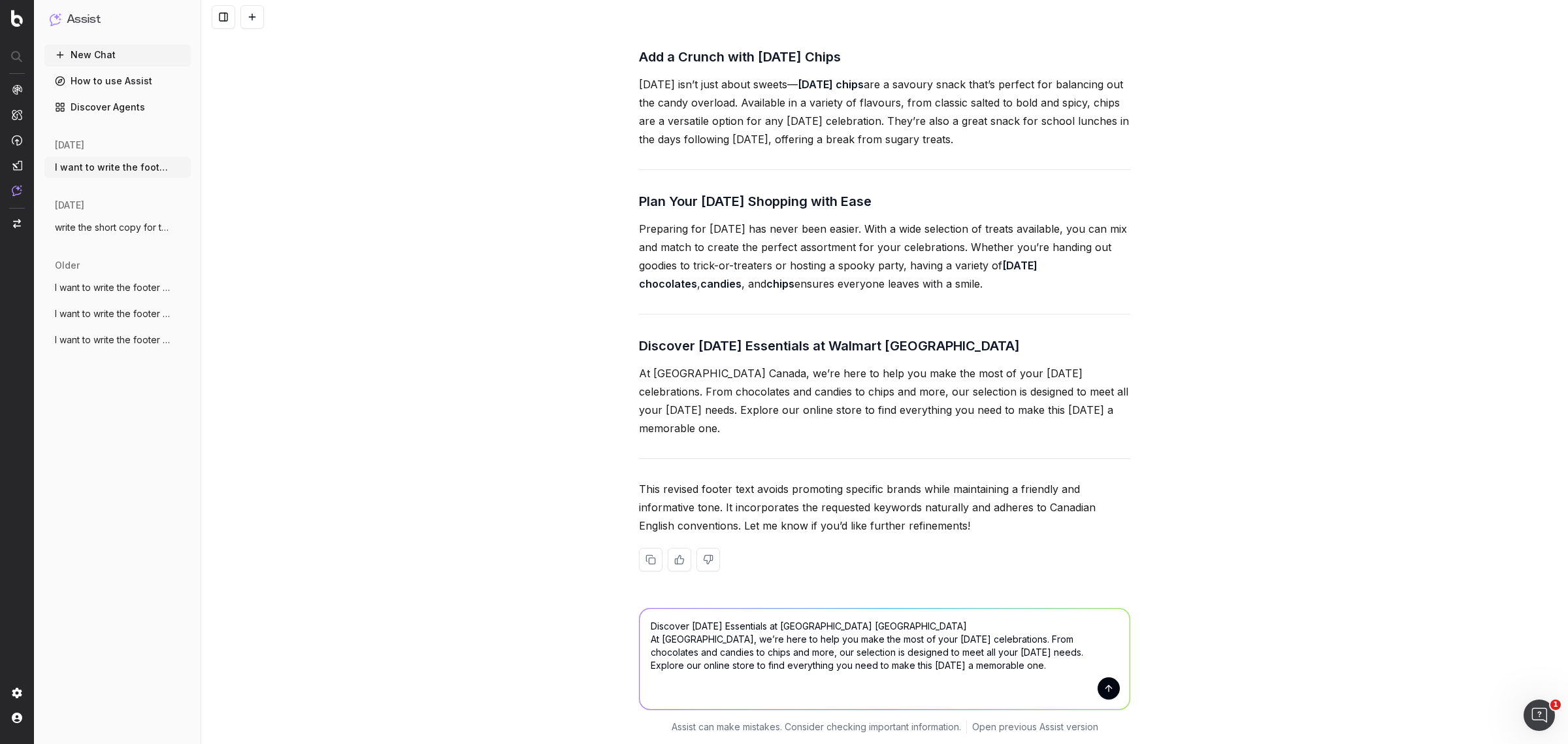
click at [660, 629] on textarea "Discover Halloween Essentials at Walmart Canada At Walmart Canada, we’re here t…" at bounding box center [884, 659] width 490 height 101
click at [736, 625] on textarea "Find Halloween Essentials at Walmart Canada At Walmart Canada, we’re here to he…" at bounding box center [884, 659] width 490 height 101
click at [735, 625] on textarea "Find Halloween Essentials at Walmart Canada At Walmart Canada, we’re here to he…" at bounding box center [884, 659] width 490 height 101
click at [1119, 686] on textarea "Find Halloween Treats at Walmart Canada At Walmart Canada, we’re here to help y…" at bounding box center [884, 659] width 490 height 101
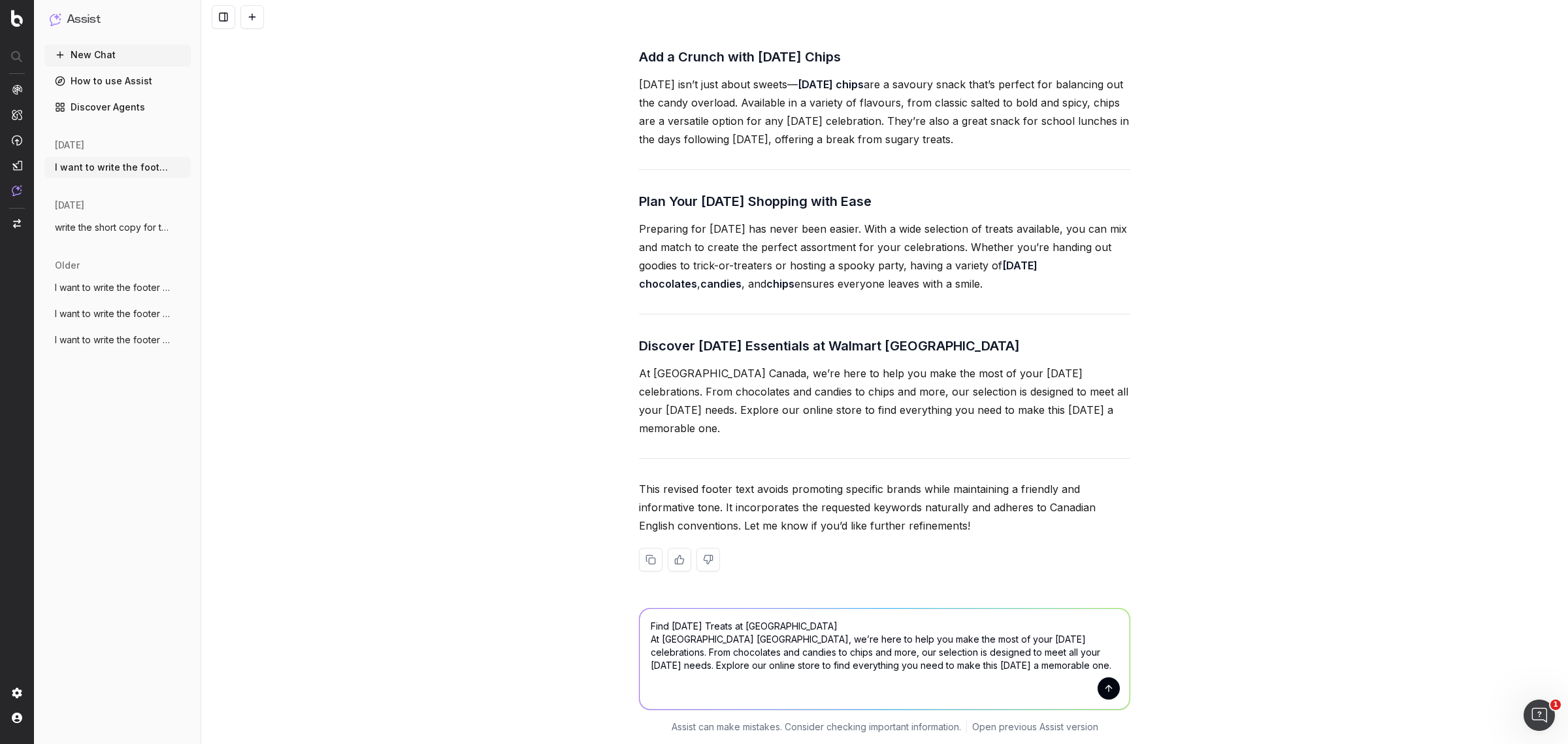
type textarea "Find Halloween Treats at Walmart Canada At Walmart Canada, we’re here to help y…"
click at [1098, 685] on button "submit" at bounding box center [1108, 687] width 22 height 22
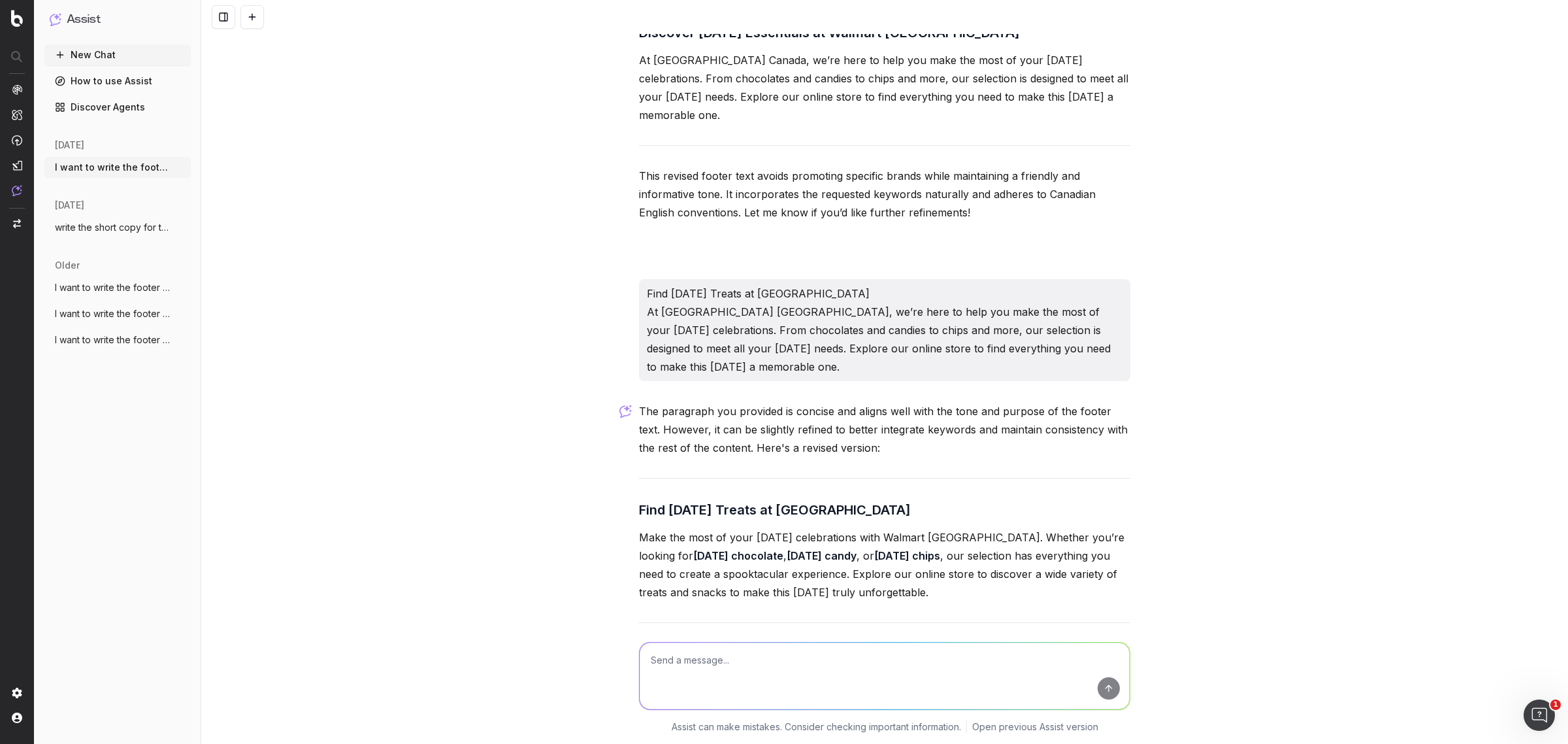
scroll to position [3983, 0]
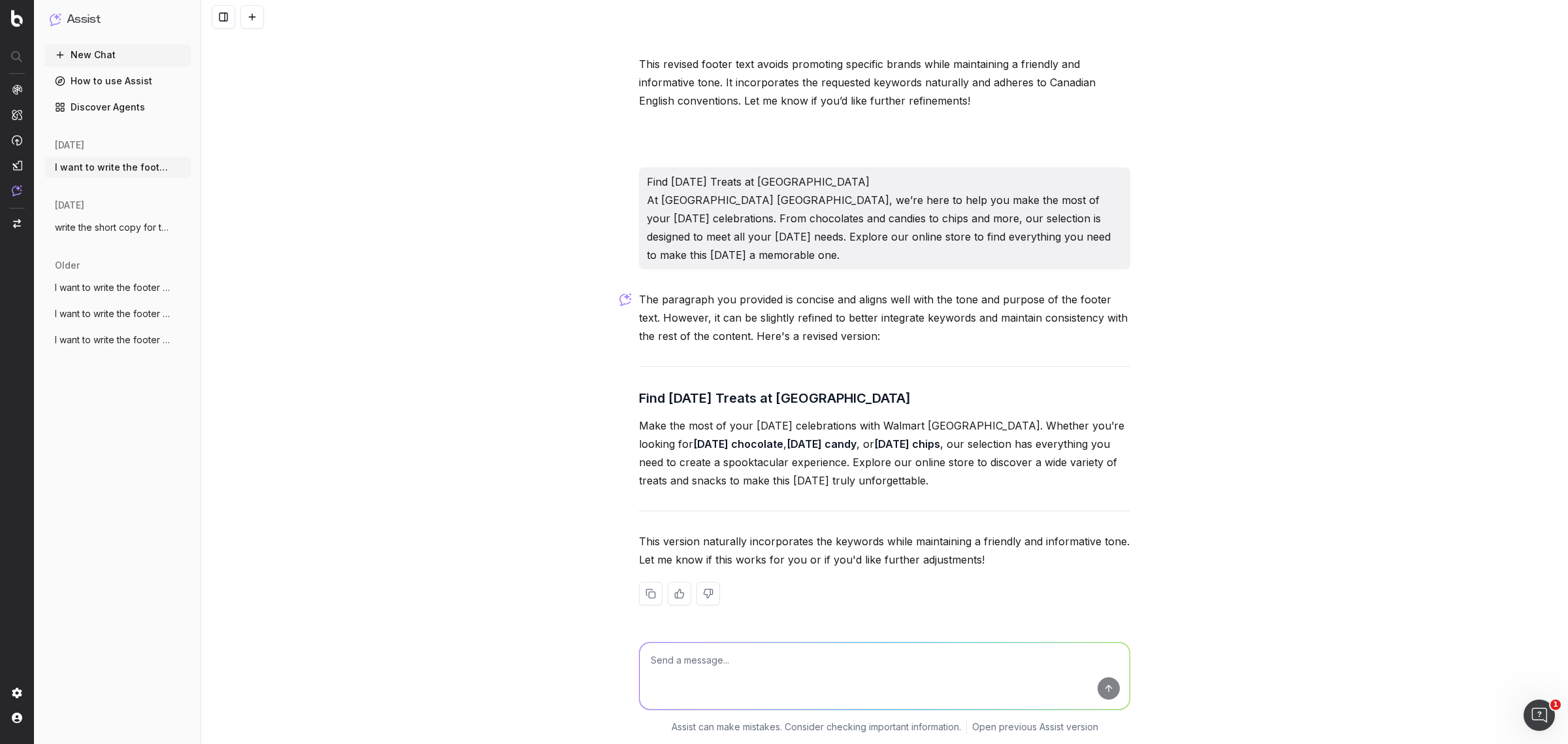
drag, startPoint x: 939, startPoint y: 478, endPoint x: 624, endPoint y: 412, distance: 321.8
click at [624, 412] on div "I want to write the footer text. The footer content should be approximately 650…" at bounding box center [884, 372] width 1367 height 744
copy p "Make the most of your Halloween celebrations with Walmart Canada. Whether you’r…"
click at [698, 660] on textarea at bounding box center [884, 676] width 490 height 67
type textarea "include online and in-store and all at great prices."
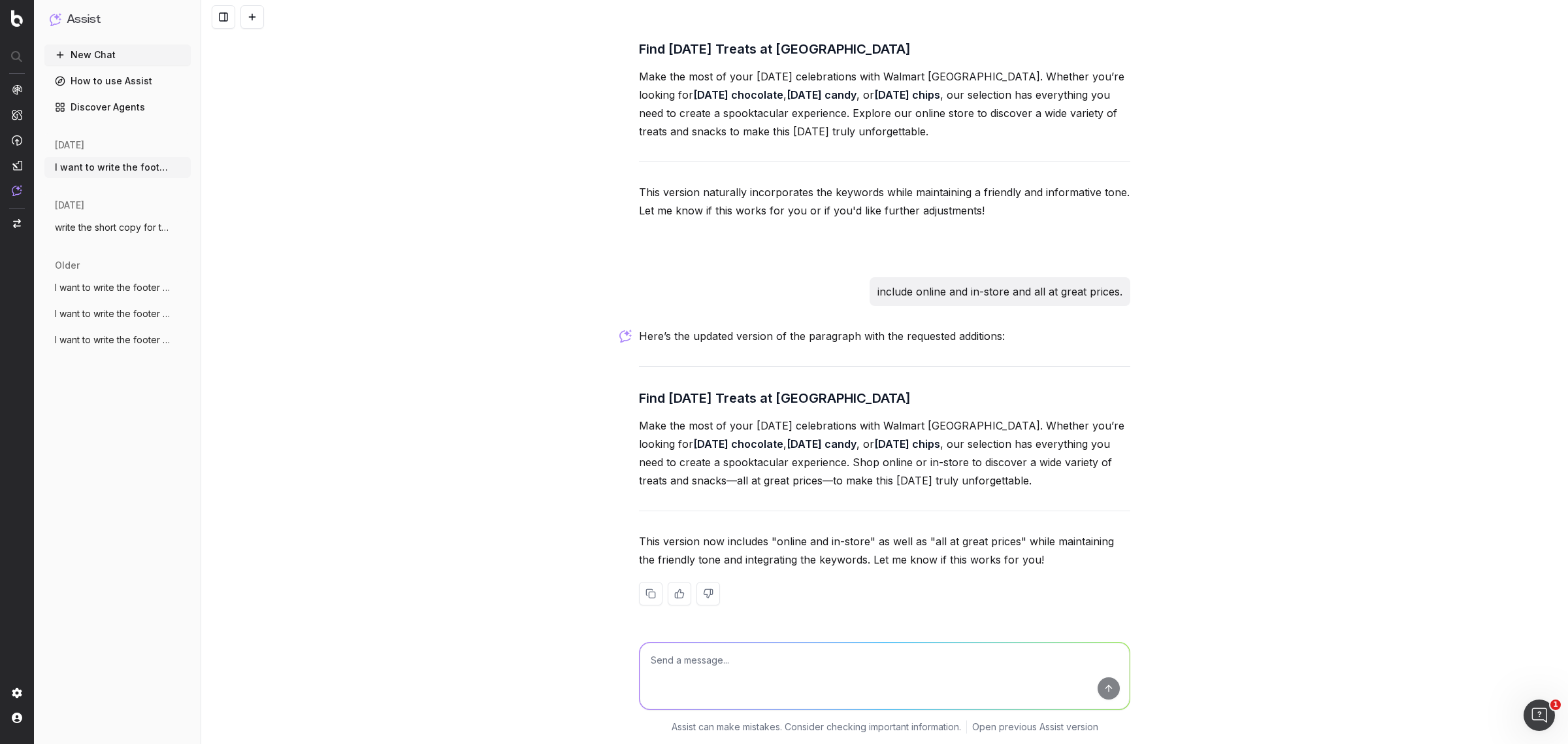
scroll to position [4331, 0]
drag, startPoint x: 1058, startPoint y: 476, endPoint x: 631, endPoint y: 396, distance: 434.4
copy div "Find Halloween Treats at Walmart Canada Make the most of your Halloween celebra…"
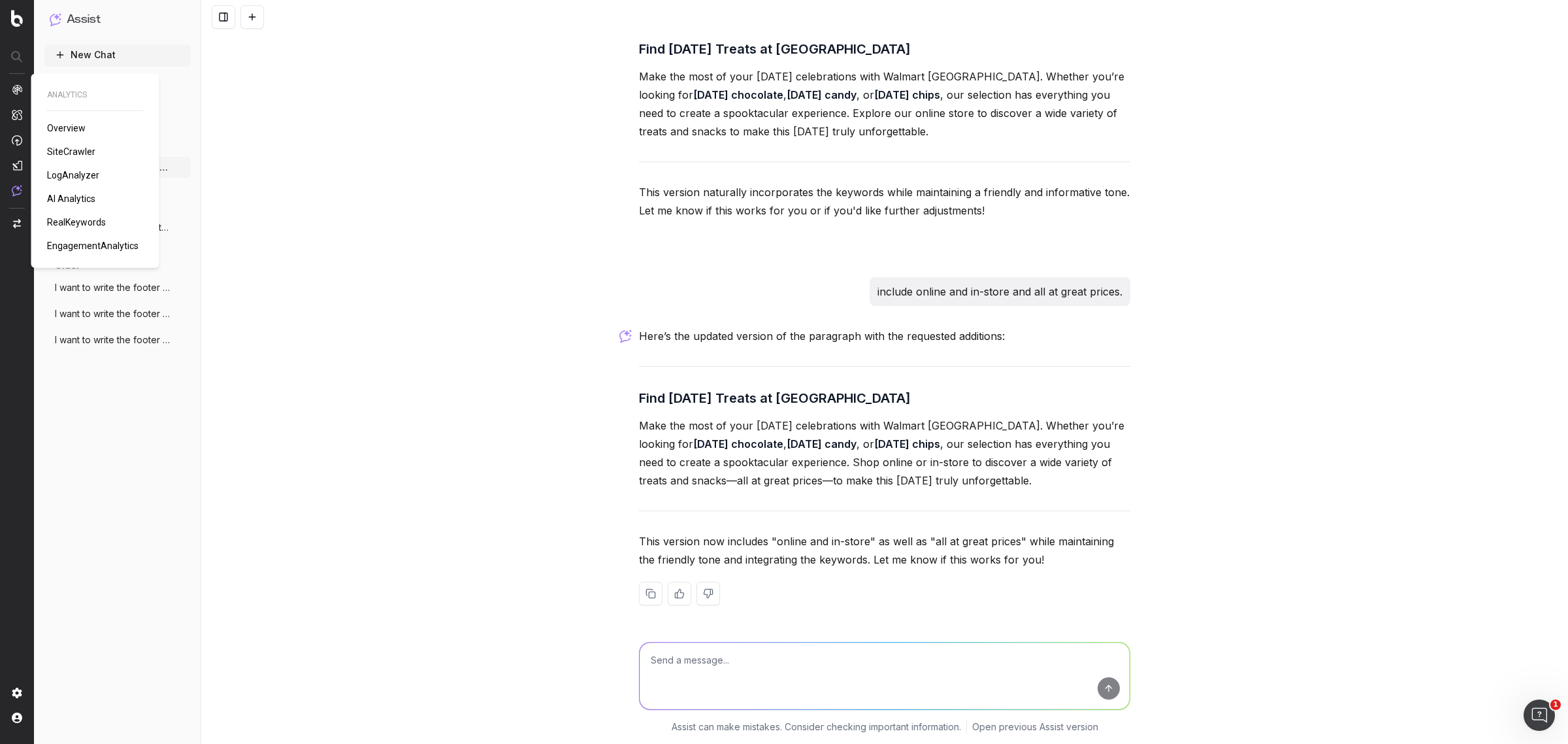
click at [16, 92] on img at bounding box center [16, 89] width 11 height 11
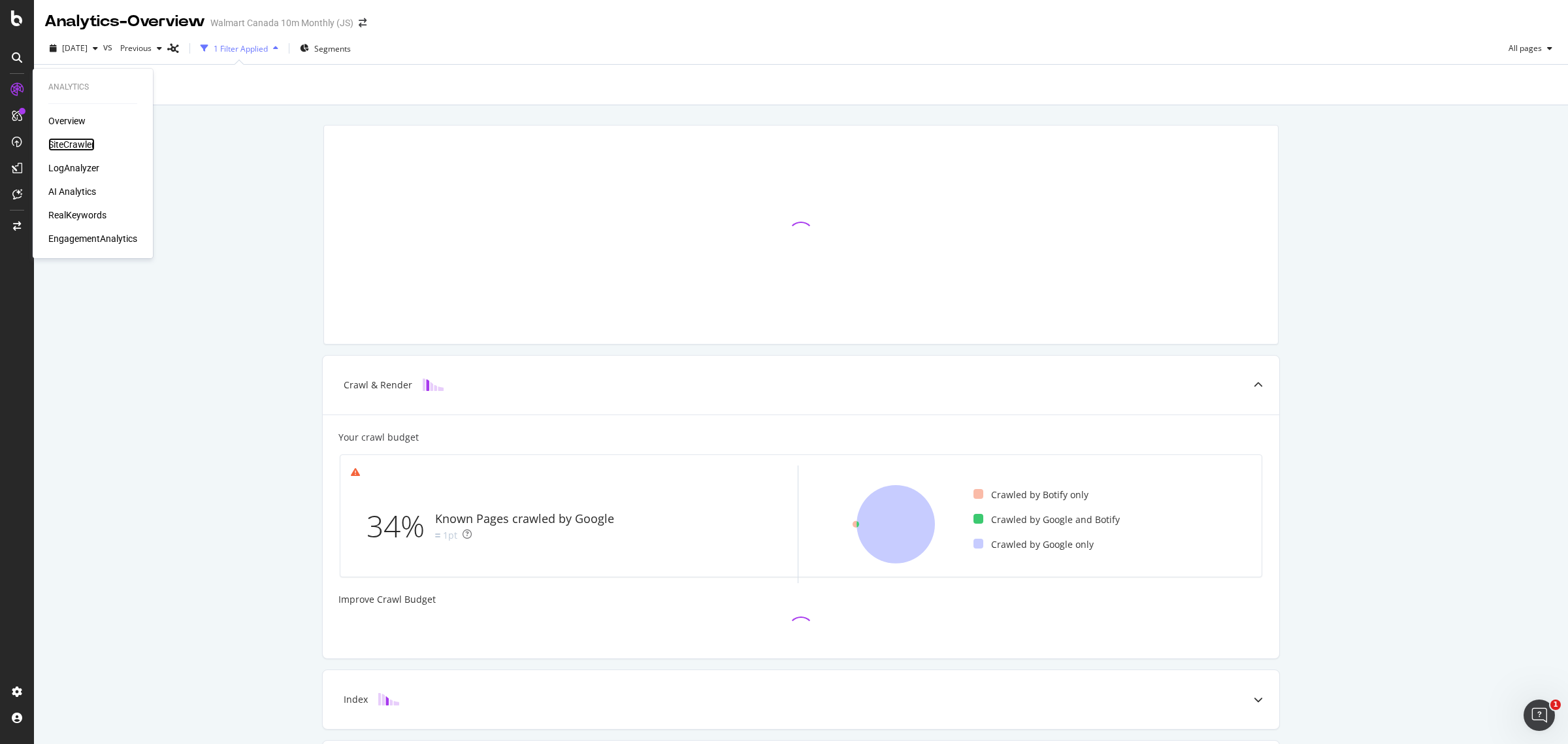
click at [71, 138] on div "SiteCrawler" at bounding box center [71, 145] width 46 height 13
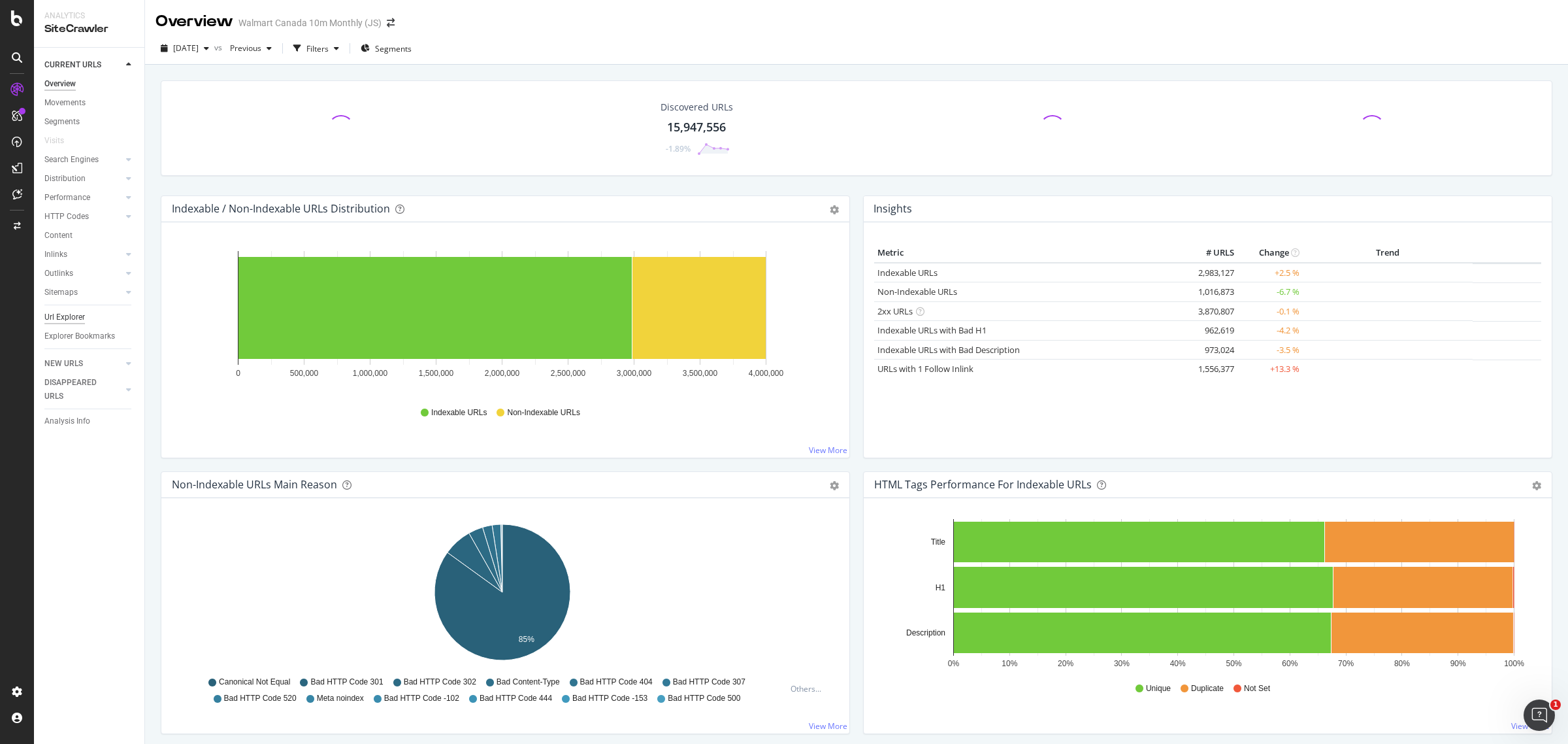
click at [64, 315] on div "Url Explorer" at bounding box center [65, 317] width 41 height 14
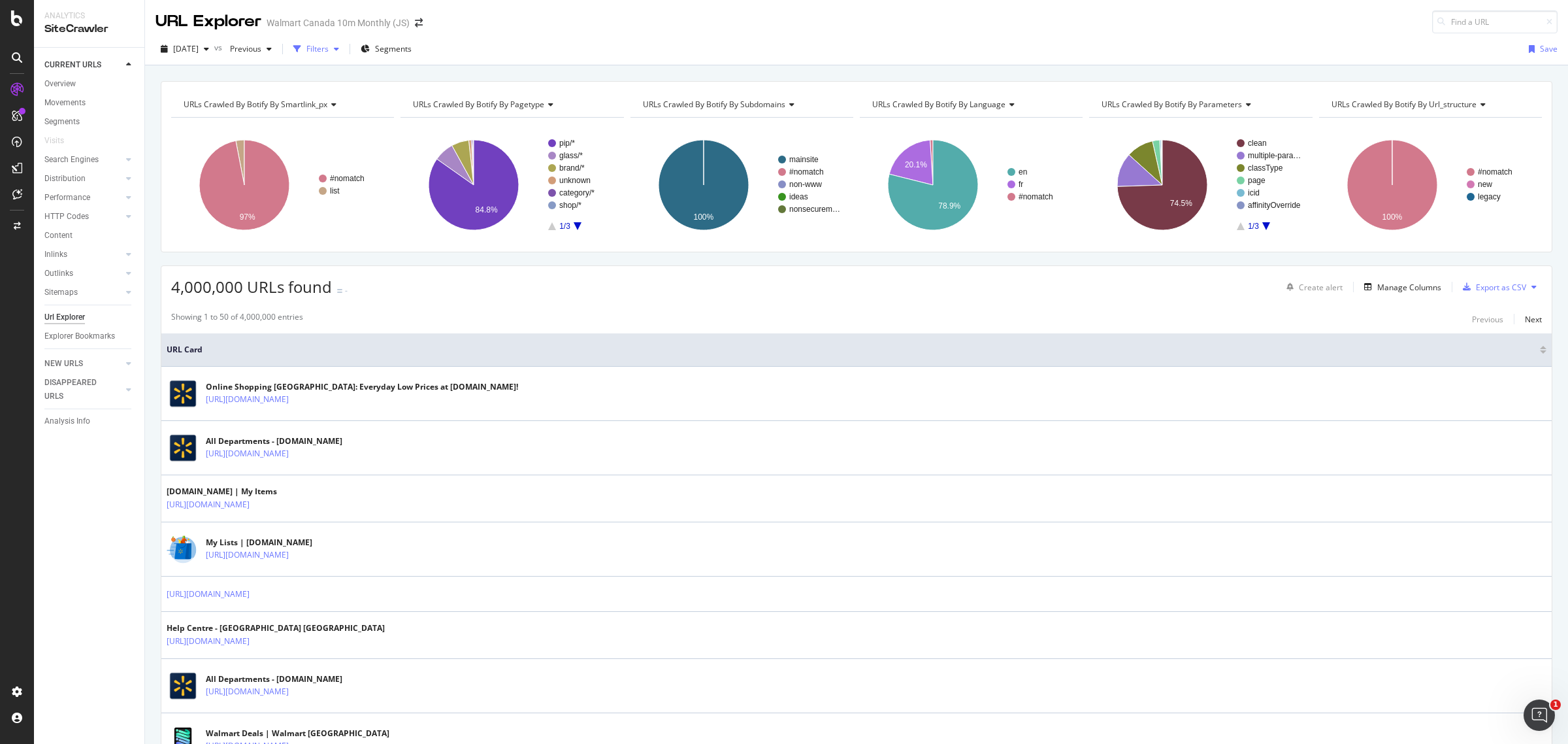
click at [329, 54] on div "Filters" at bounding box center [317, 49] width 22 height 11
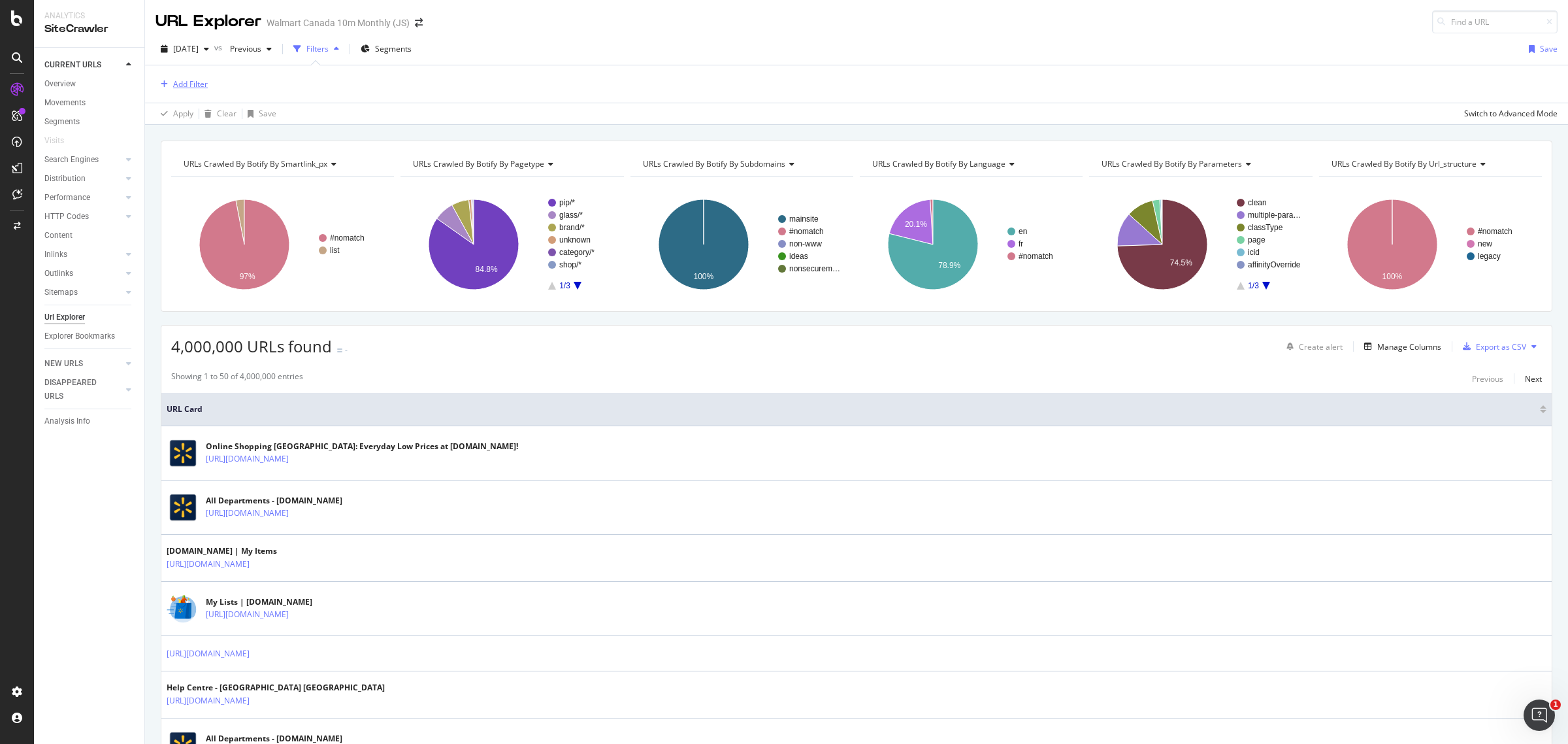
click at [184, 89] on div "Add Filter" at bounding box center [181, 84] width 52 height 15
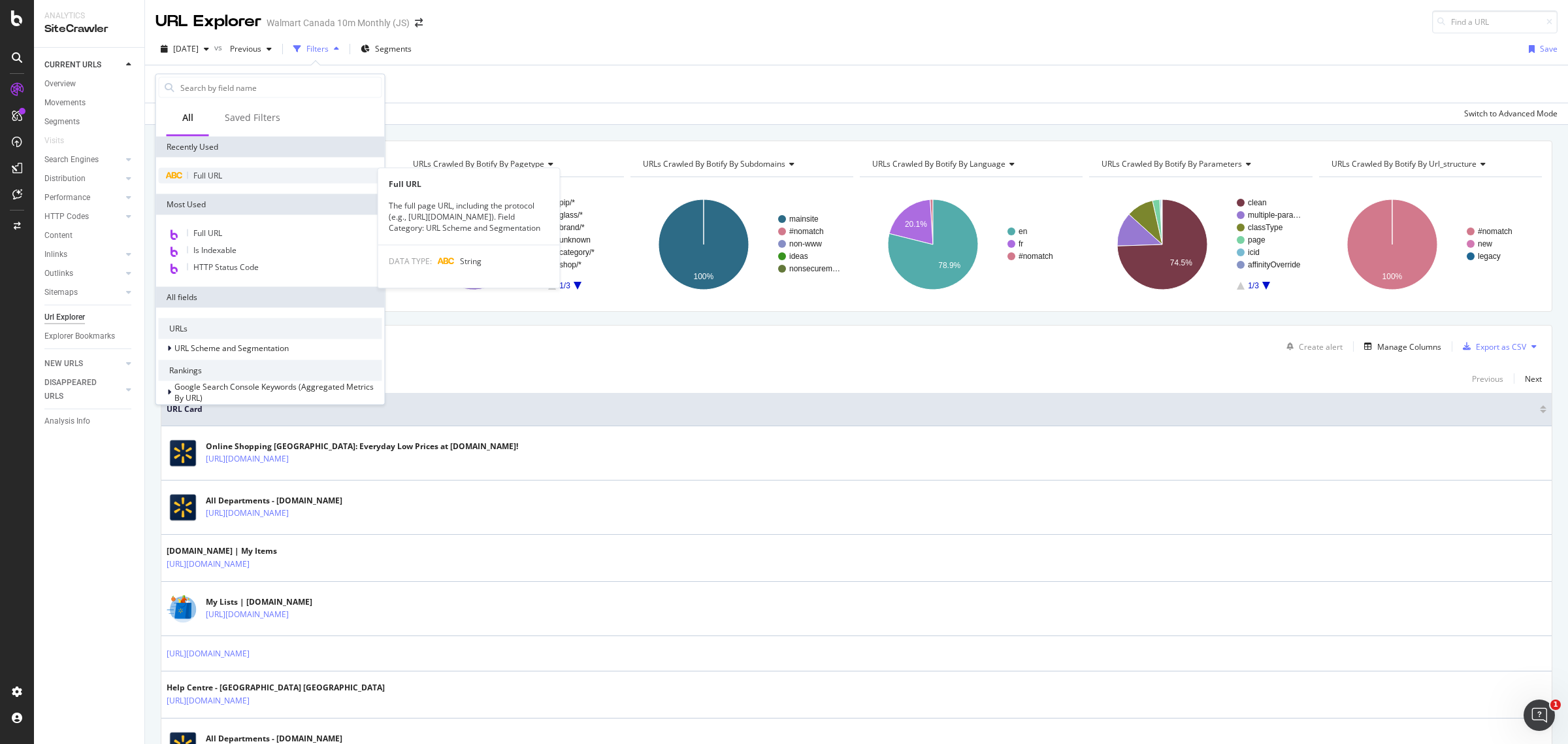
click at [229, 178] on div "Full URL" at bounding box center [270, 175] width 223 height 15
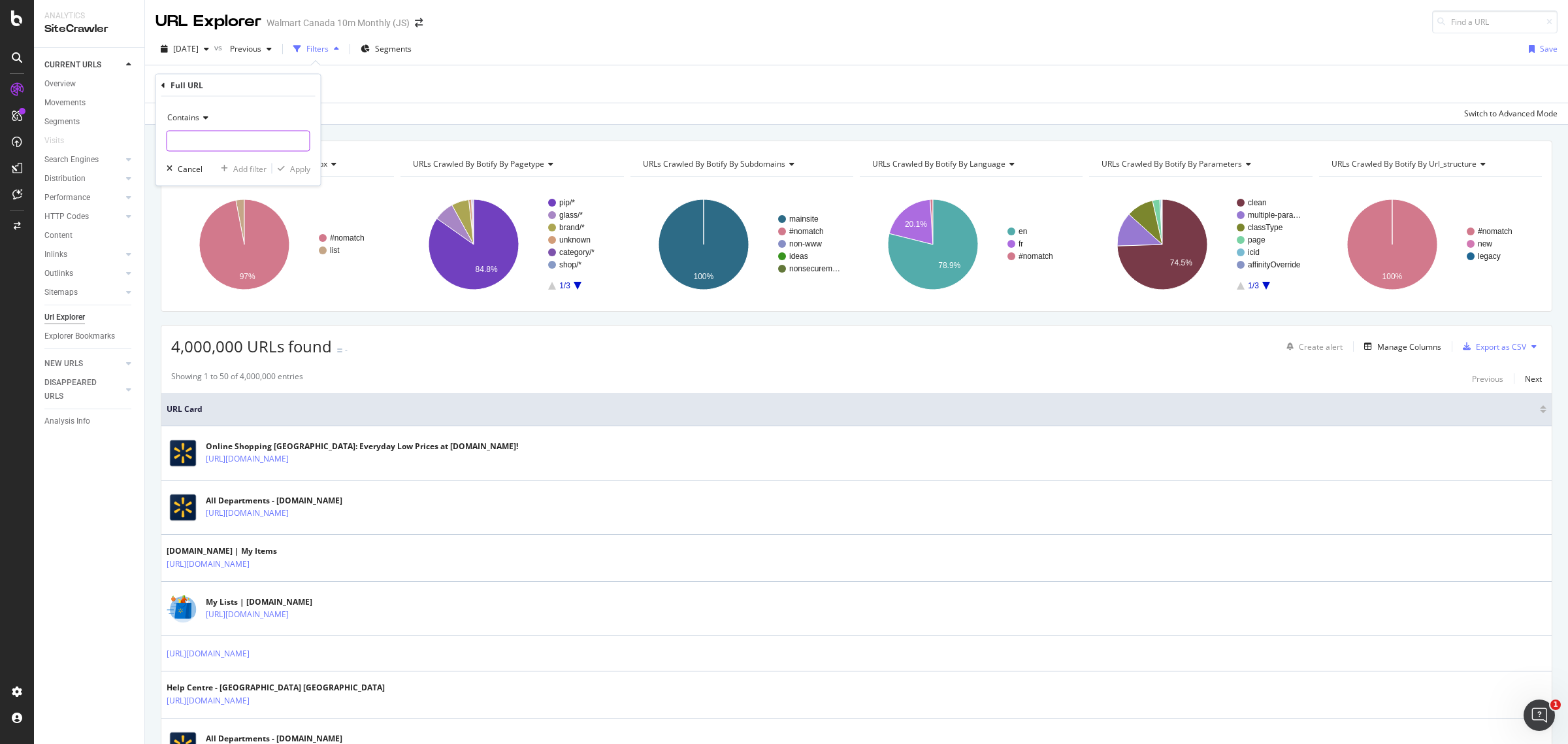
click at [201, 145] on input "text" at bounding box center [238, 141] width 142 height 21
paste input "[URL][DOMAIN_NAME]"
type input "[URL][DOMAIN_NAME]"
click at [298, 167] on div "Apply" at bounding box center [300, 168] width 20 height 11
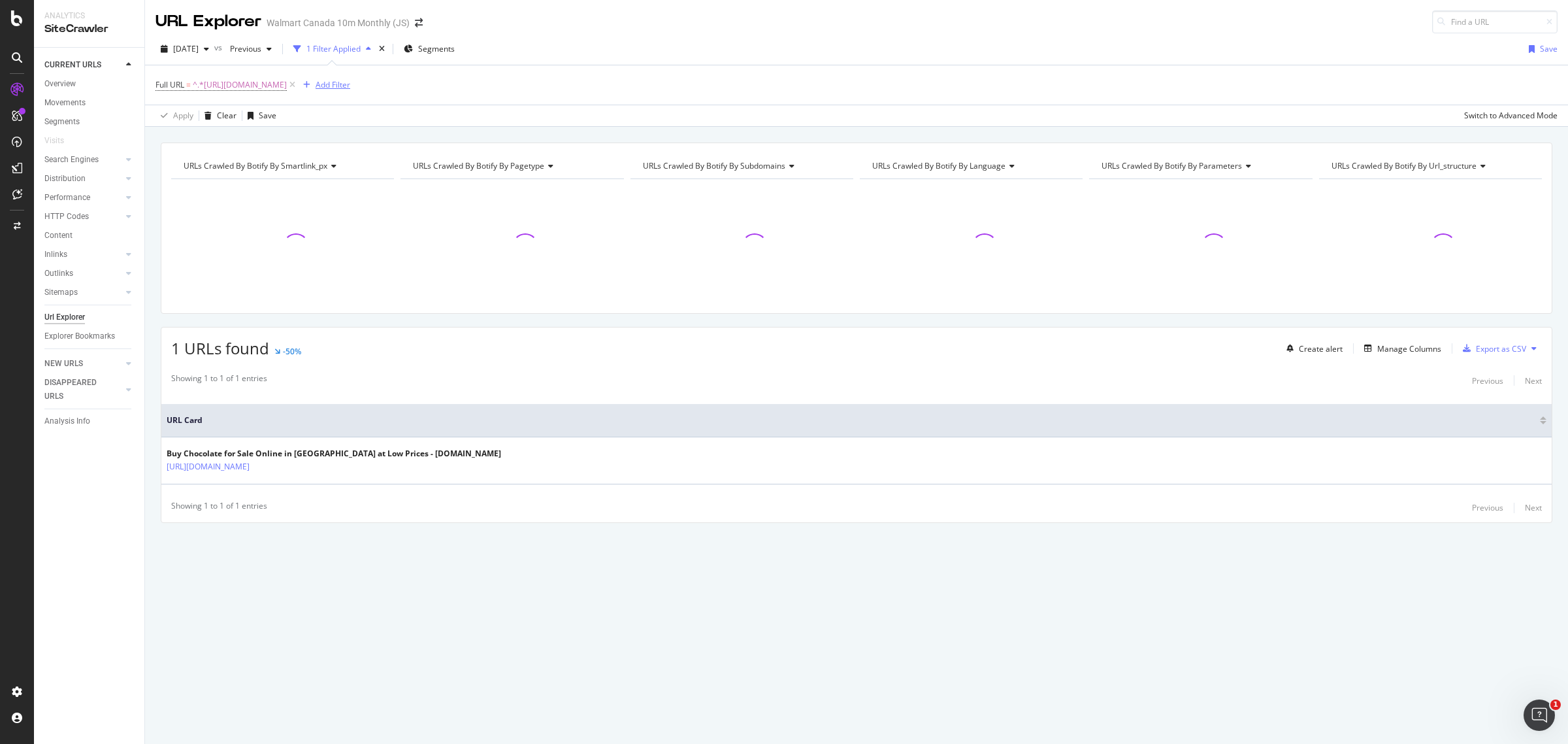
click at [350, 82] on div "Add Filter" at bounding box center [333, 84] width 35 height 11
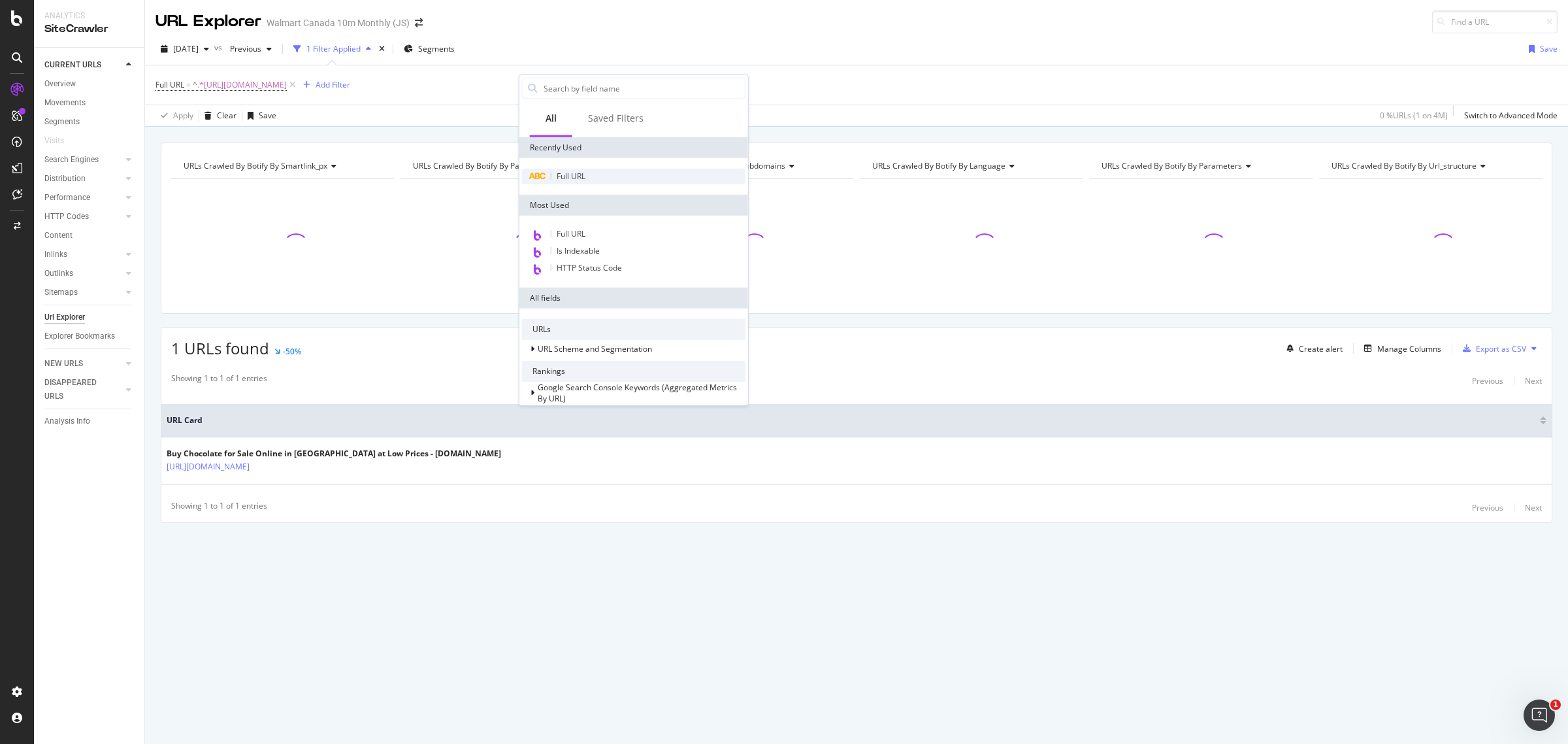
click at [559, 177] on span "Full URL" at bounding box center [570, 176] width 28 height 11
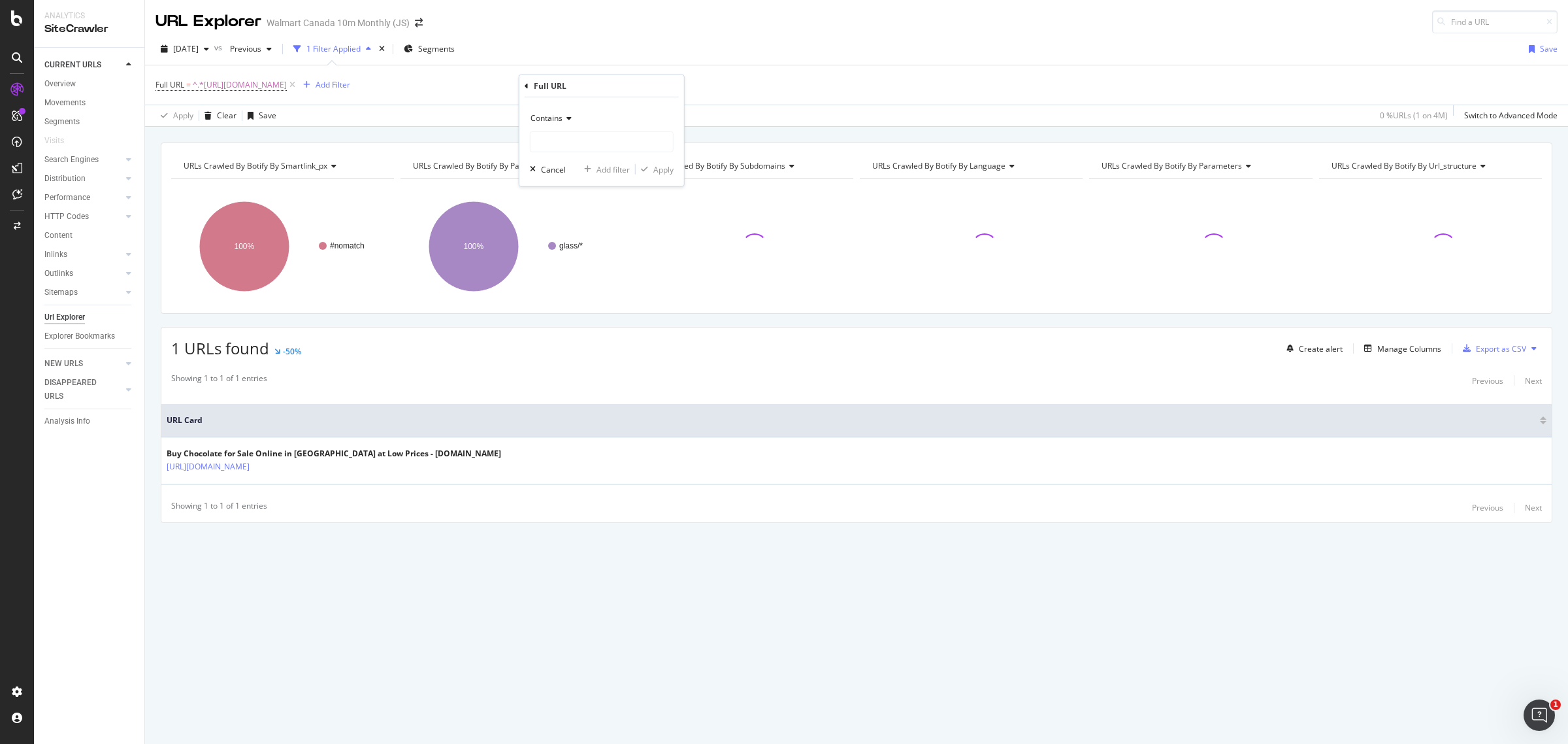
click at [570, 128] on div "Contains" at bounding box center [601, 119] width 144 height 21
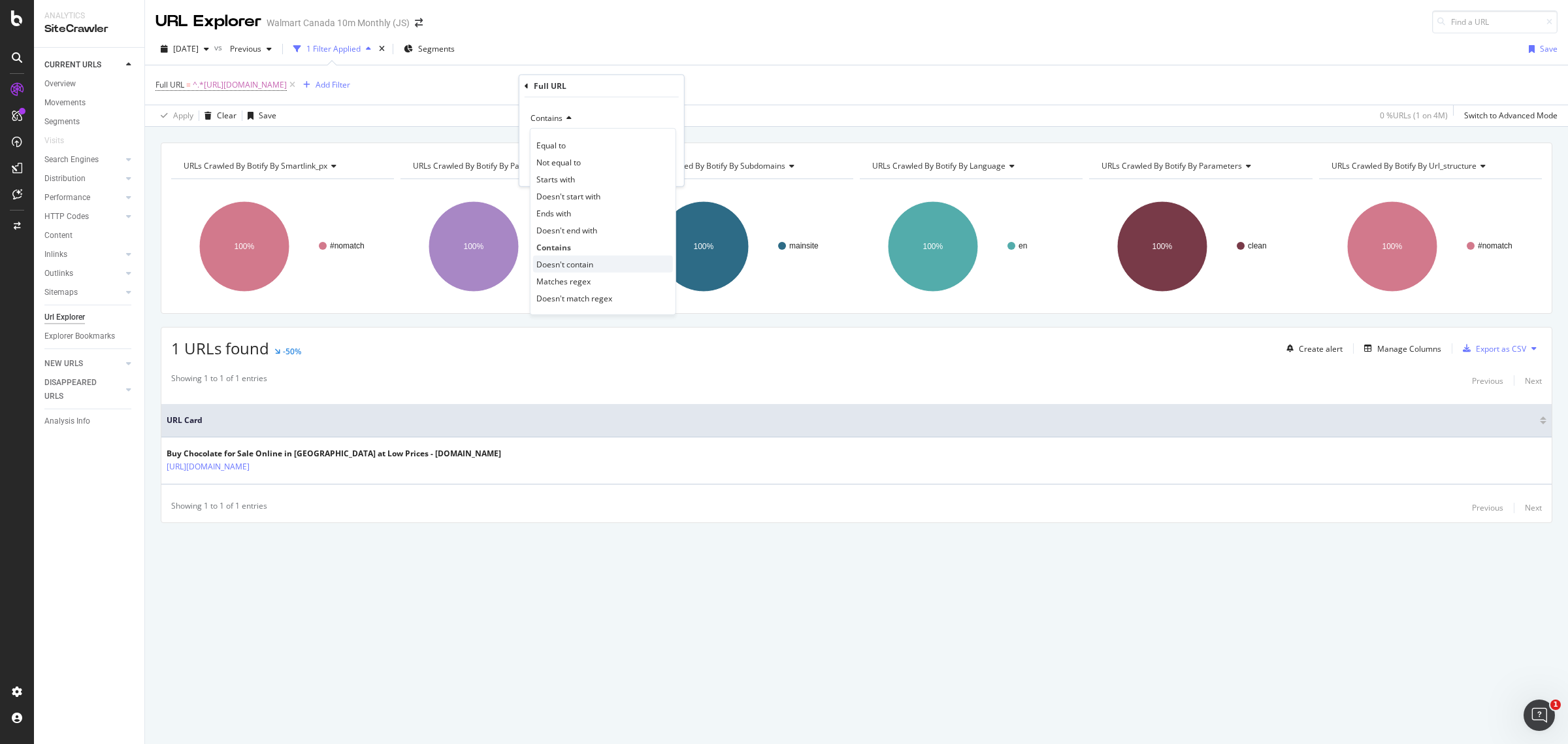
click at [564, 263] on span "Doesn't contain" at bounding box center [565, 264] width 57 height 11
click at [567, 141] on input "text" at bounding box center [601, 142] width 142 height 21
type input "?"
click at [660, 171] on div "Apply" at bounding box center [663, 169] width 20 height 11
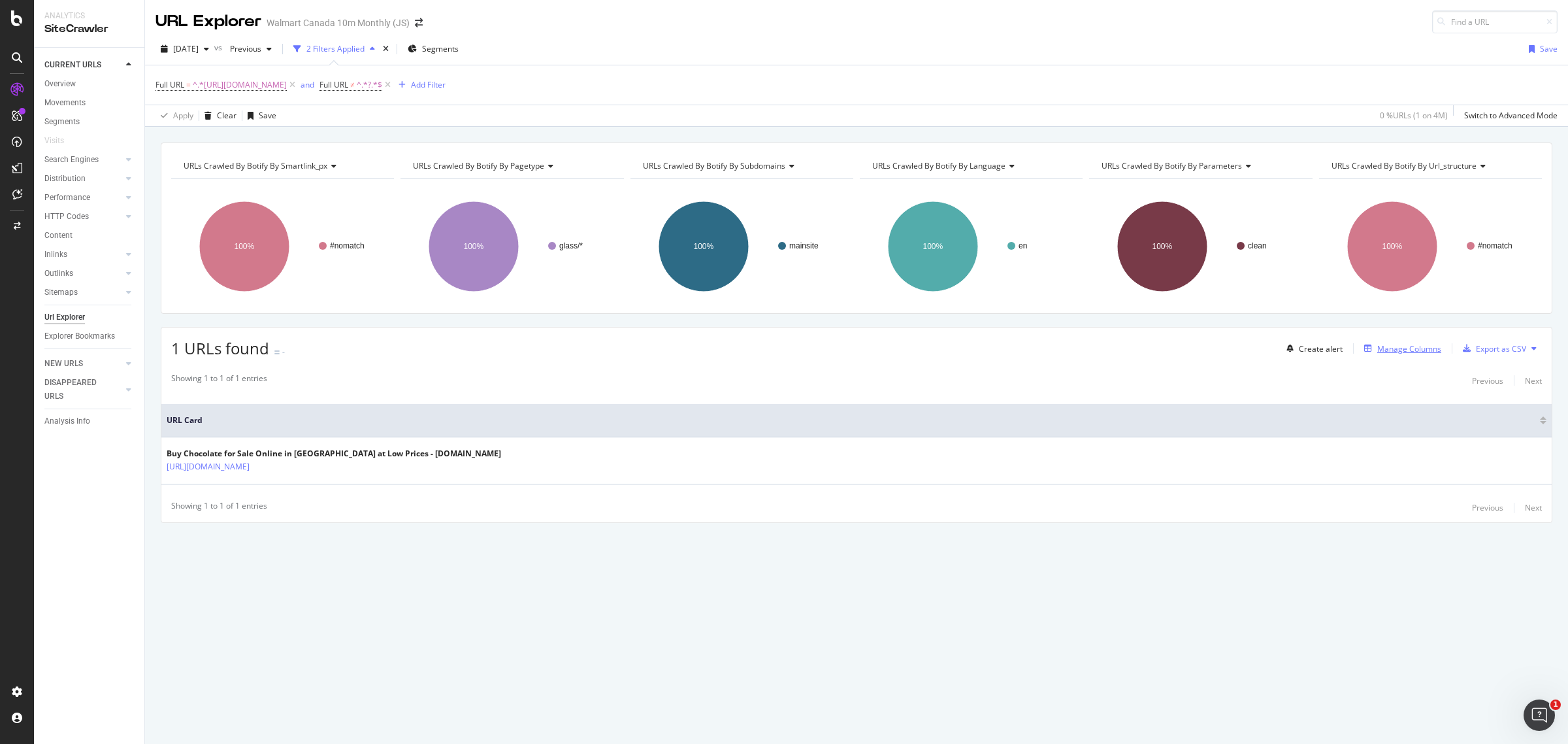
click at [1409, 345] on div "Manage Columns" at bounding box center [1409, 348] width 64 height 11
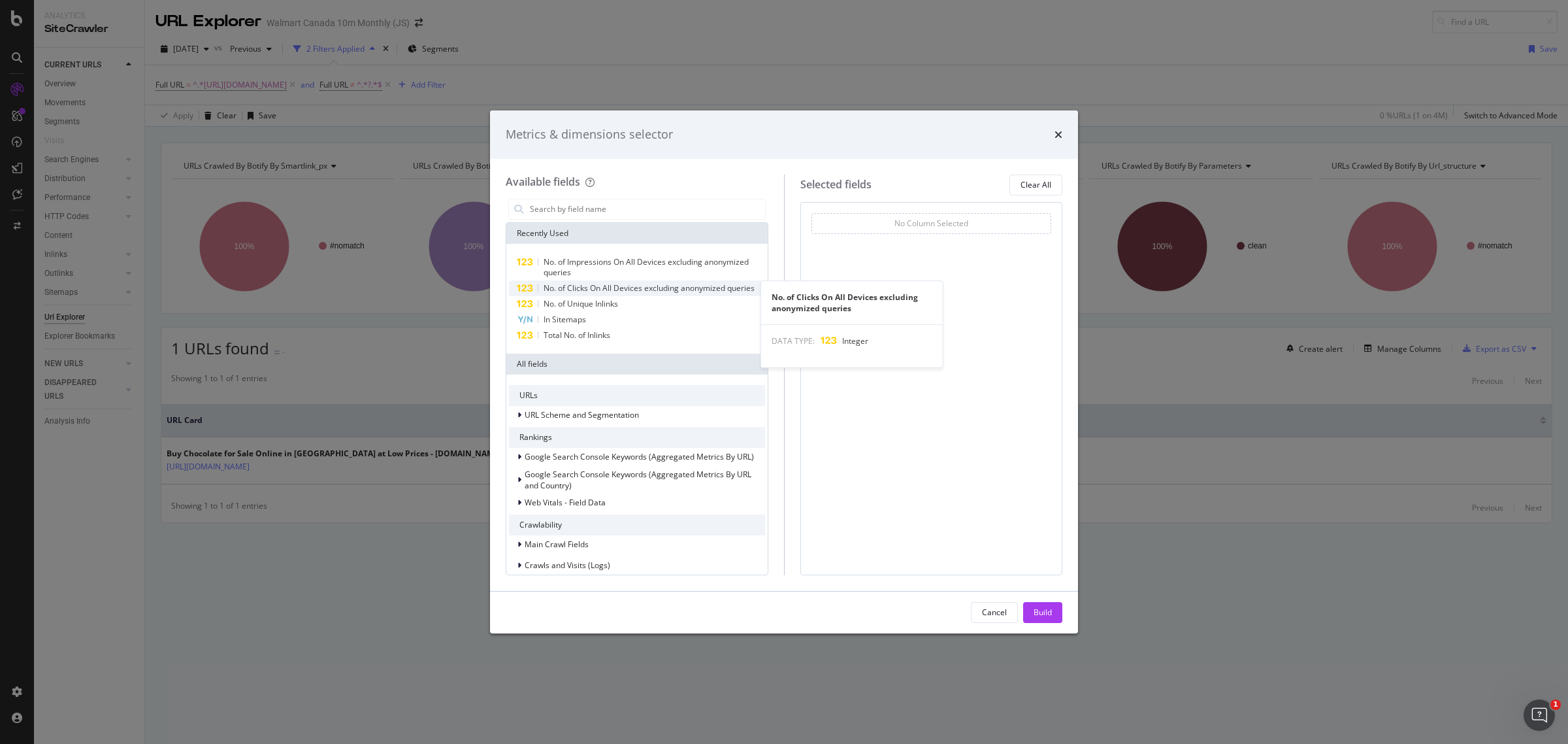
click at [601, 286] on span "No. of Clicks On All Devices excluding anonymized queries" at bounding box center [649, 288] width 211 height 11
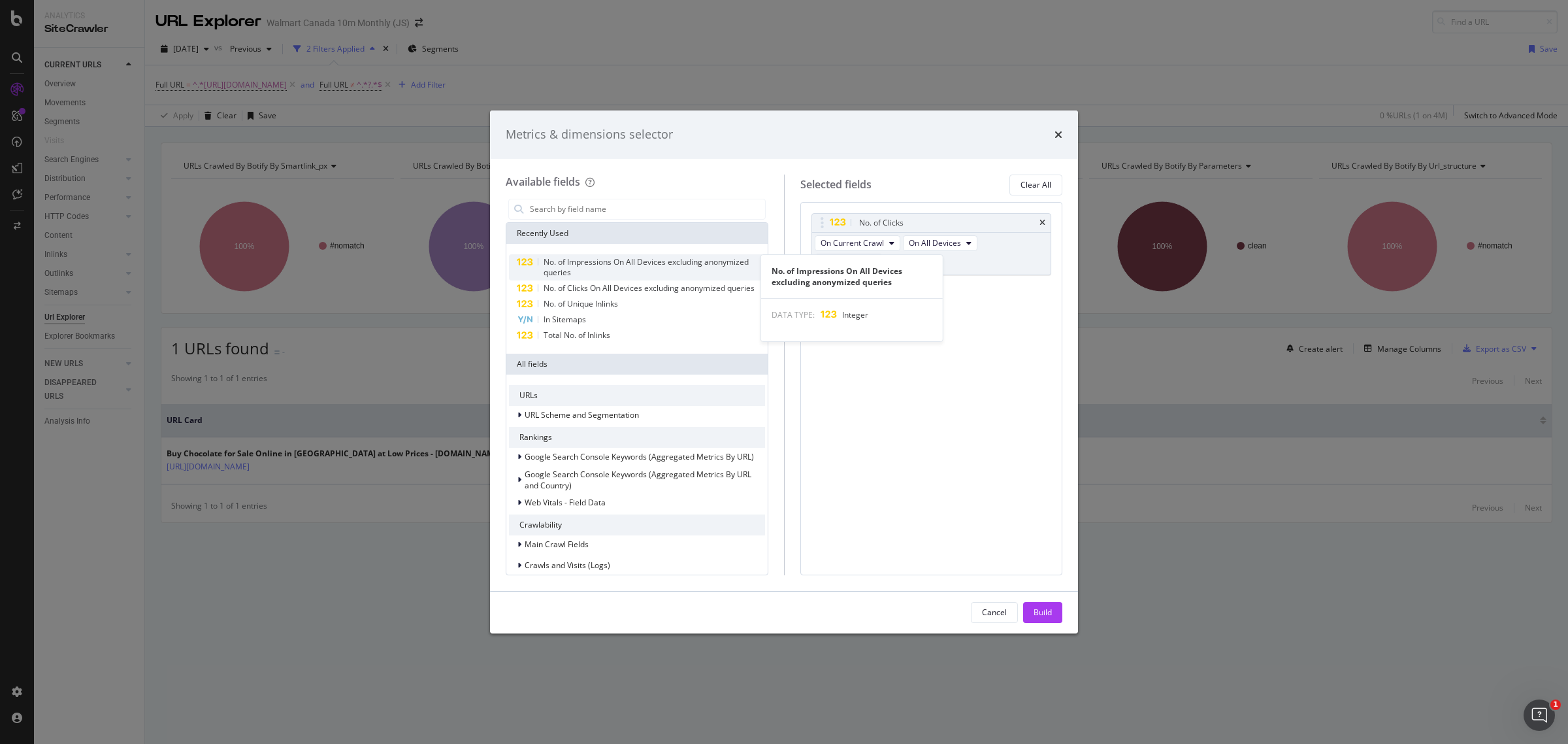
click at [606, 266] on div "No. of Impressions On All Devices excluding anonymized queries" at bounding box center [654, 267] width 222 height 21
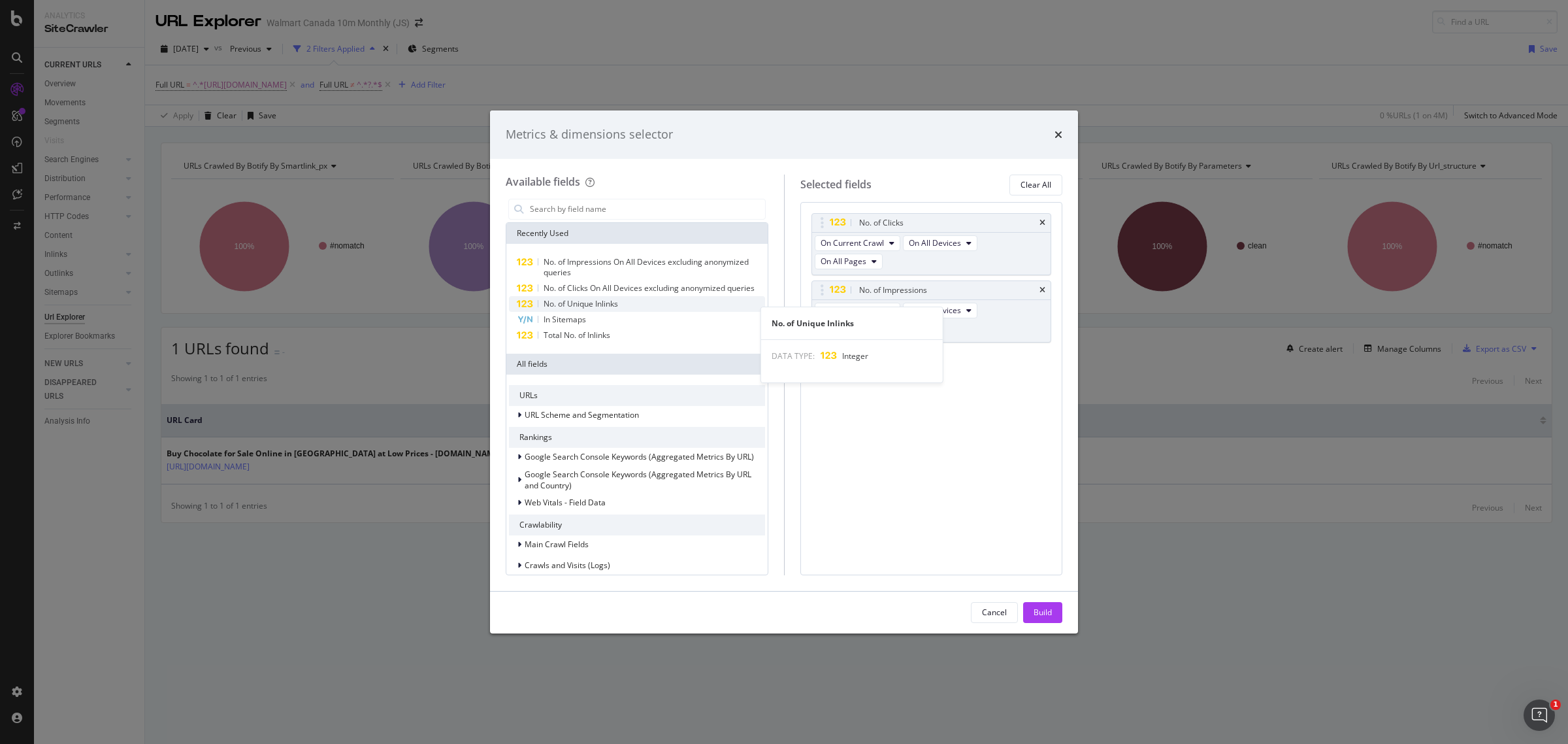
click at [602, 309] on span "No. of Unique Inlinks" at bounding box center [581, 304] width 75 height 11
click at [606, 340] on span "Total No. of Inlinks" at bounding box center [577, 335] width 67 height 11
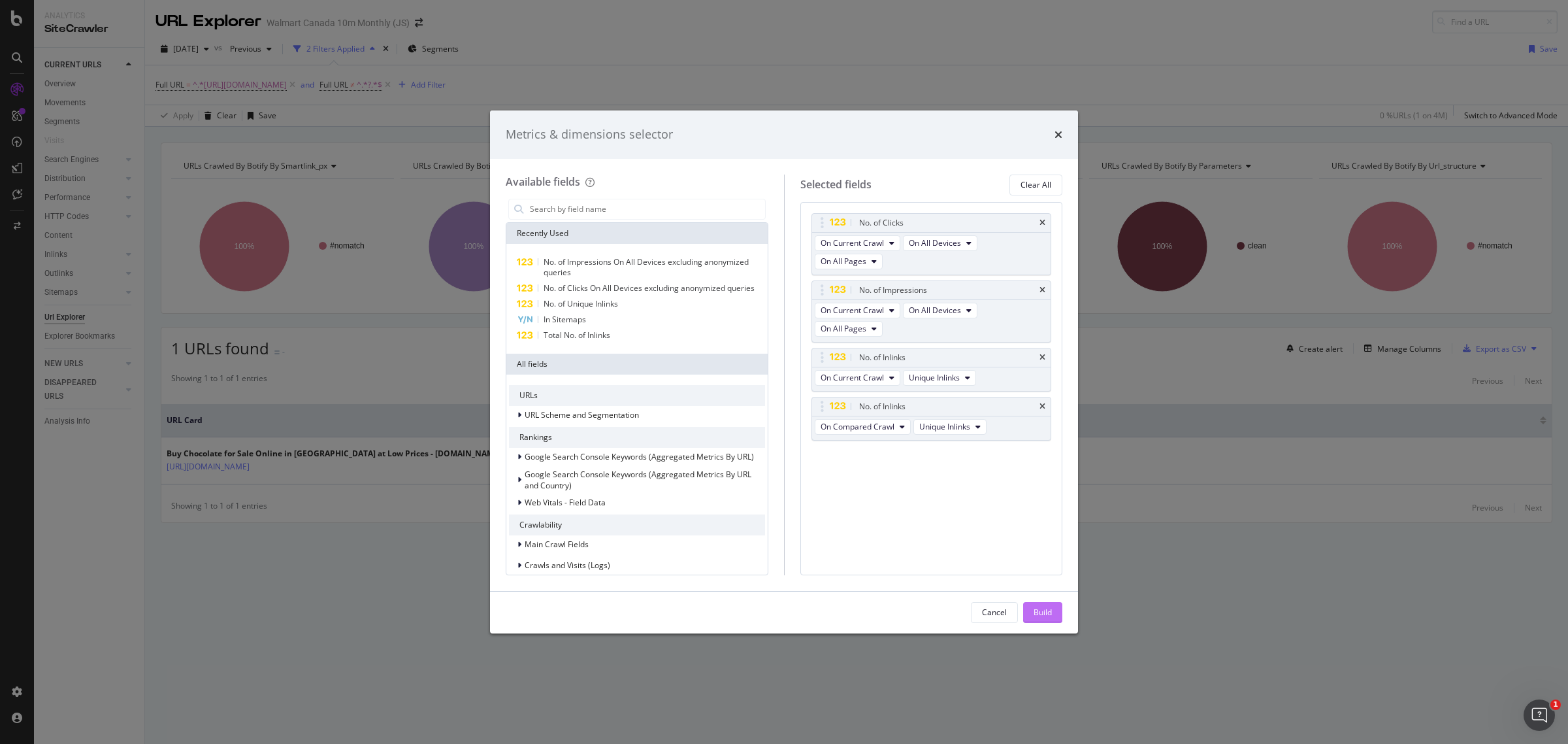
click at [1043, 615] on div "Build" at bounding box center [1043, 612] width 19 height 11
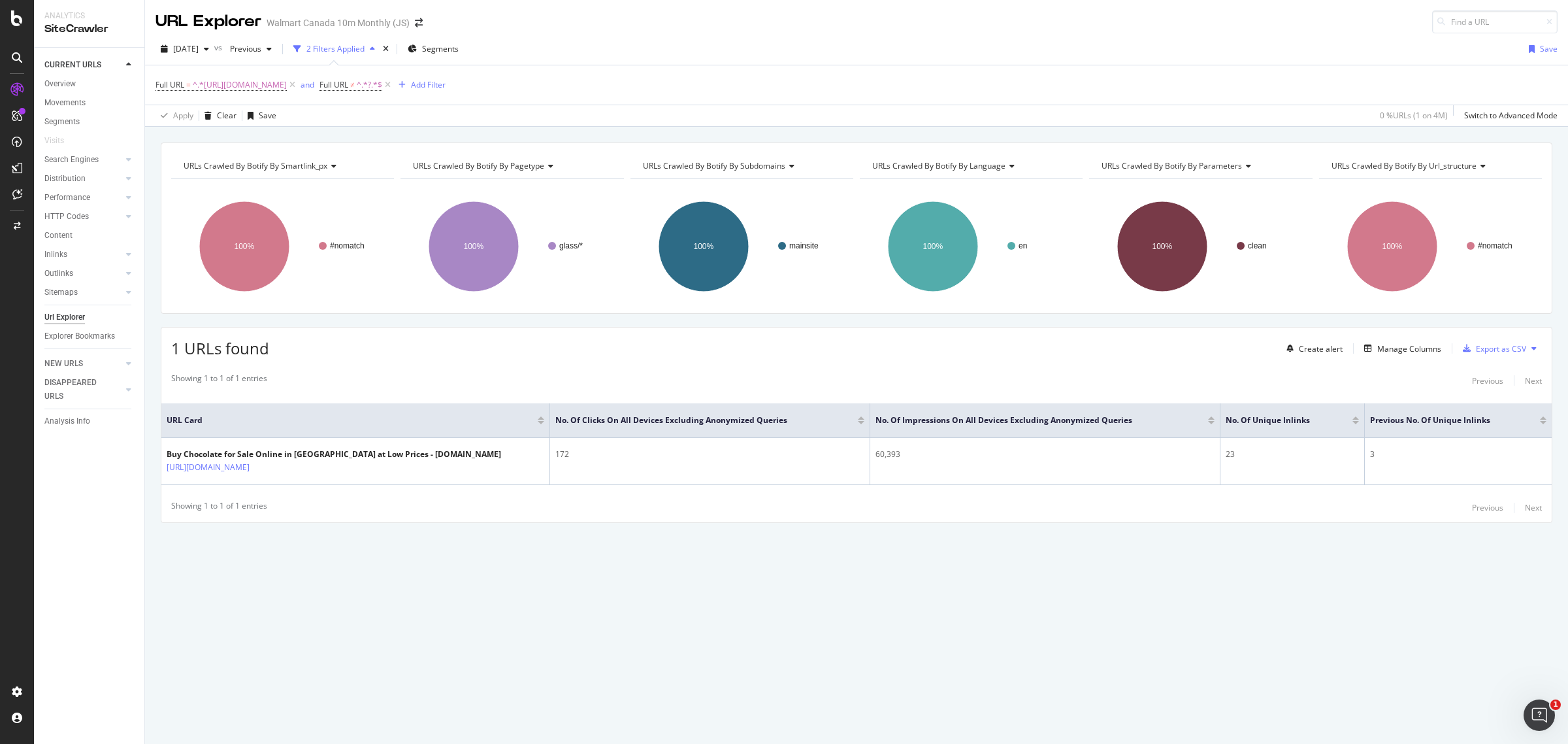
click at [394, 367] on div "Showing 1 to 1 of 1 entries Previous Next URL Card No. of Clicks On All Devices…" at bounding box center [857, 444] width 1390 height 156
click at [287, 90] on span "^.*[URL][DOMAIN_NAME]" at bounding box center [240, 84] width 94 height 19
click at [304, 138] on div at bounding box center [300, 139] width 19 height 21
click at [265, 138] on input "text" at bounding box center [238, 139] width 142 height 21
paste input "https://www.walmart.ca/en/cp/grocery/snacks-candy/chips/6000194329540"
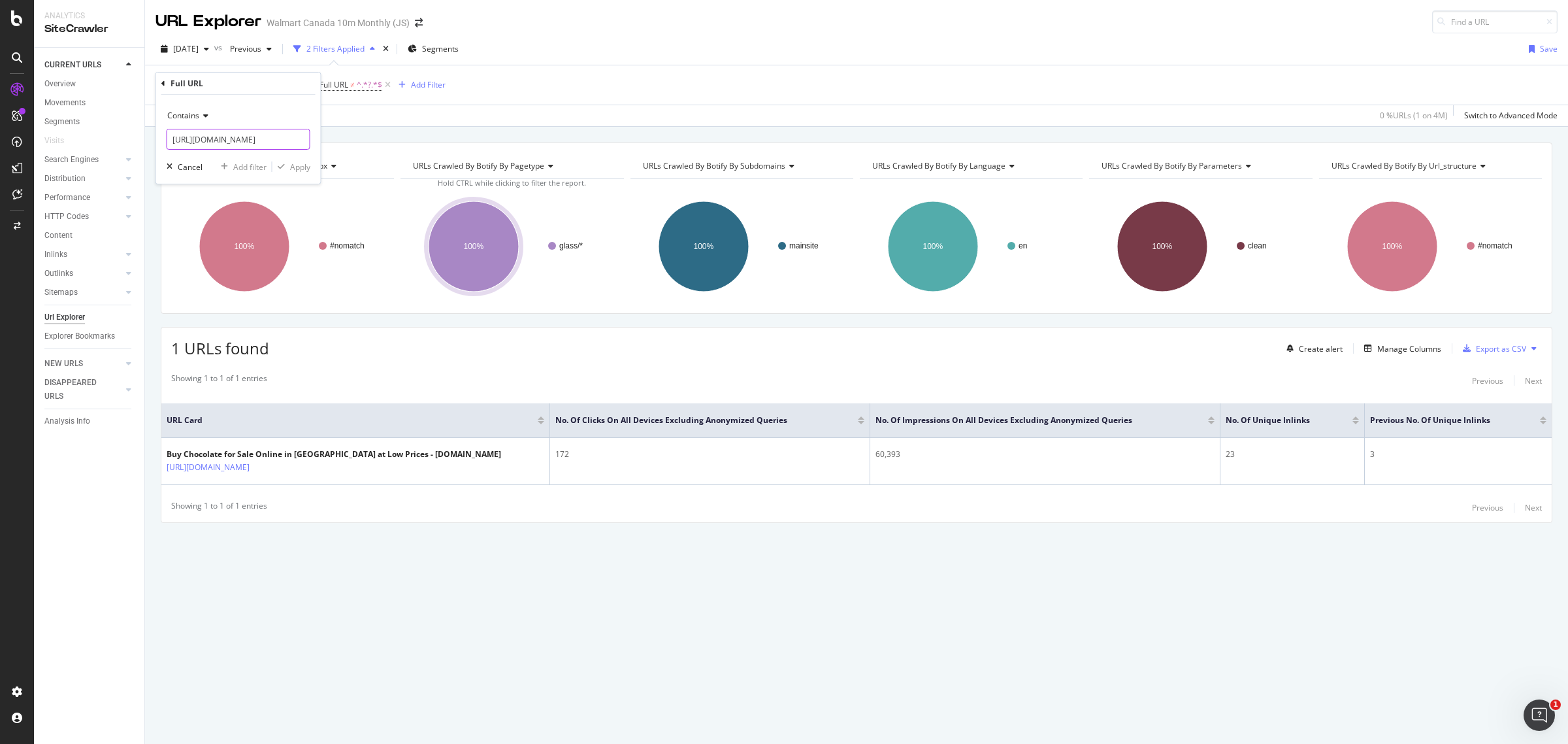
scroll to position [0, 163]
type input "https://www.walmart.ca/en/cp/grocery/snacks-candy/chips/6000194329540"
click at [290, 162] on div "Apply" at bounding box center [300, 167] width 20 height 11
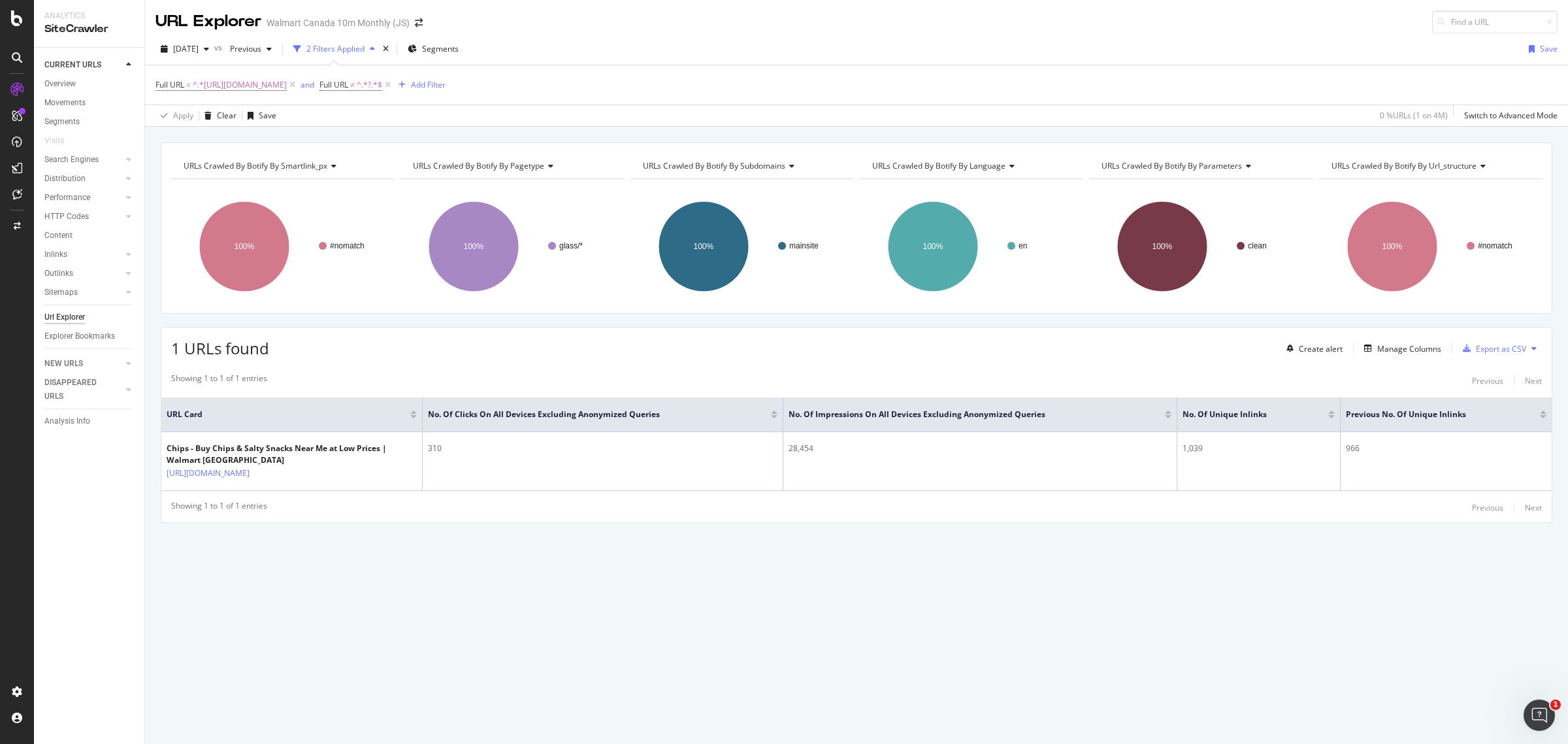
click at [503, 569] on div "URLs Crawled By Botify By smartlink_px Chart (by Value) Table Expand Export as …" at bounding box center [857, 355] width 1423 height 426
click at [266, 534] on div "URLs Crawled By Botify By smartlink_px Chart (by Value) Table Expand Export as …" at bounding box center [857, 355] width 1423 height 426
click at [379, 361] on div "1 URLs found Create alert Manage Columns Export as CSV Showing 1 to 1 of 1 entr…" at bounding box center [857, 424] width 1392 height 196
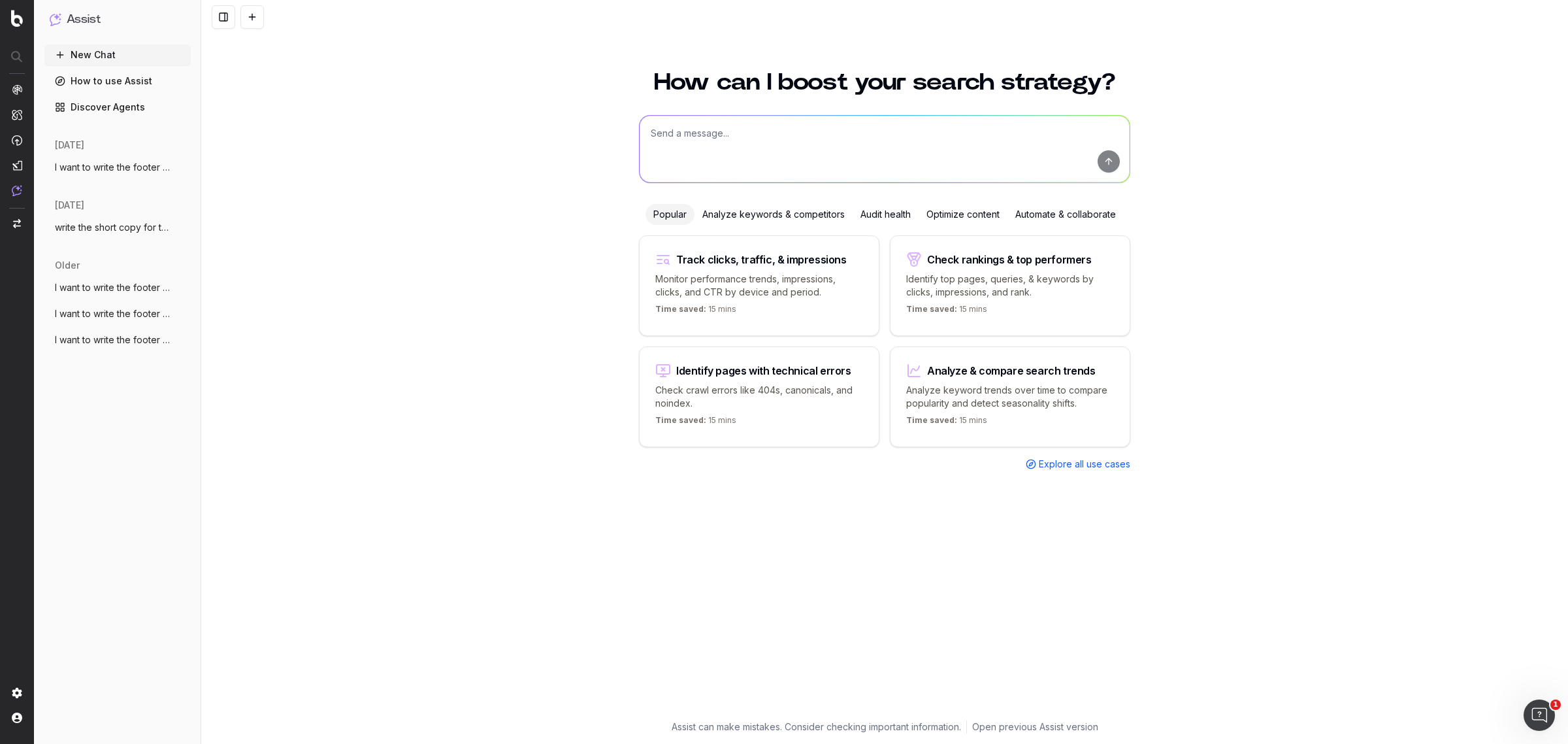
click at [136, 171] on span "I want to write the footer text. The foo" at bounding box center [113, 167] width 115 height 13
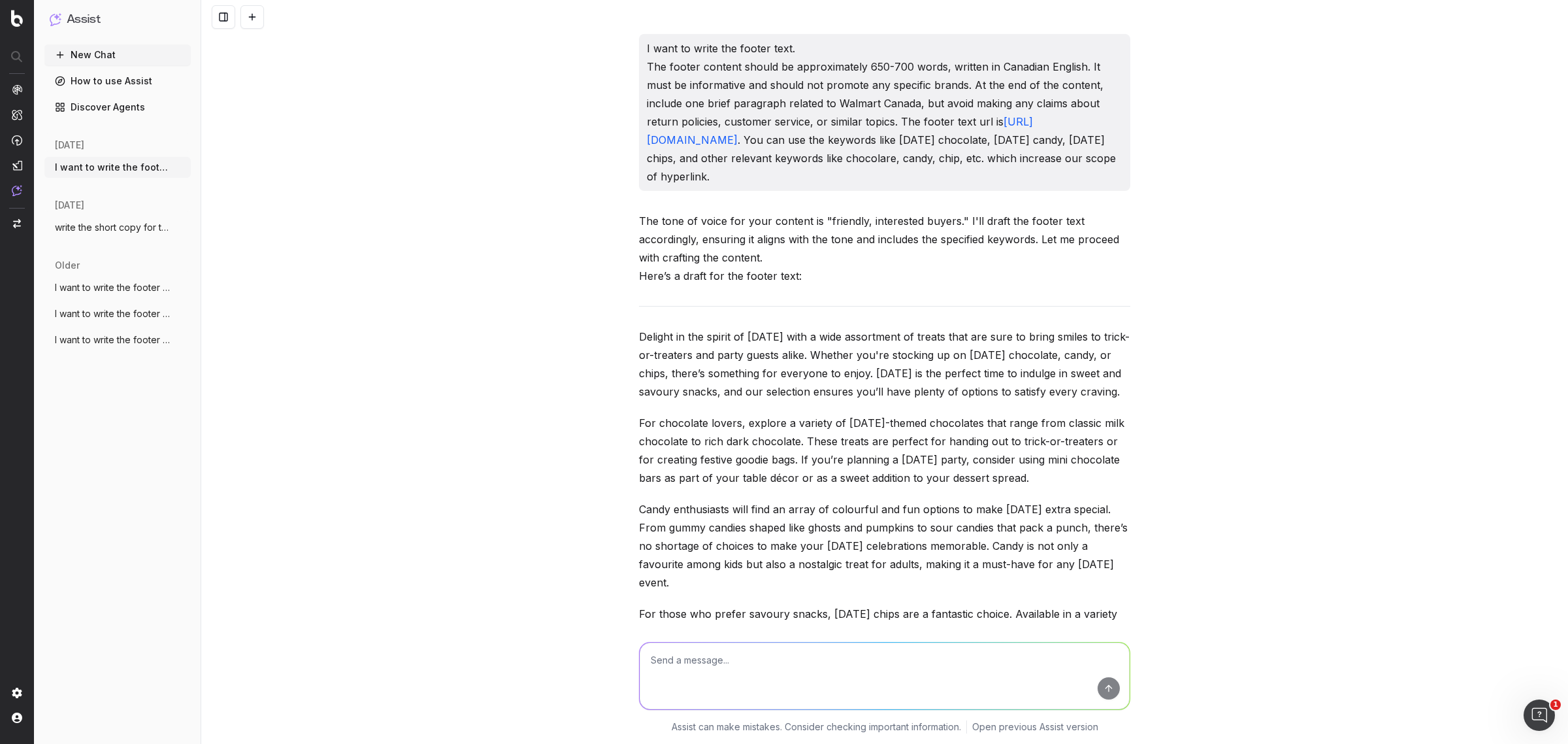
scroll to position [4331, 0]
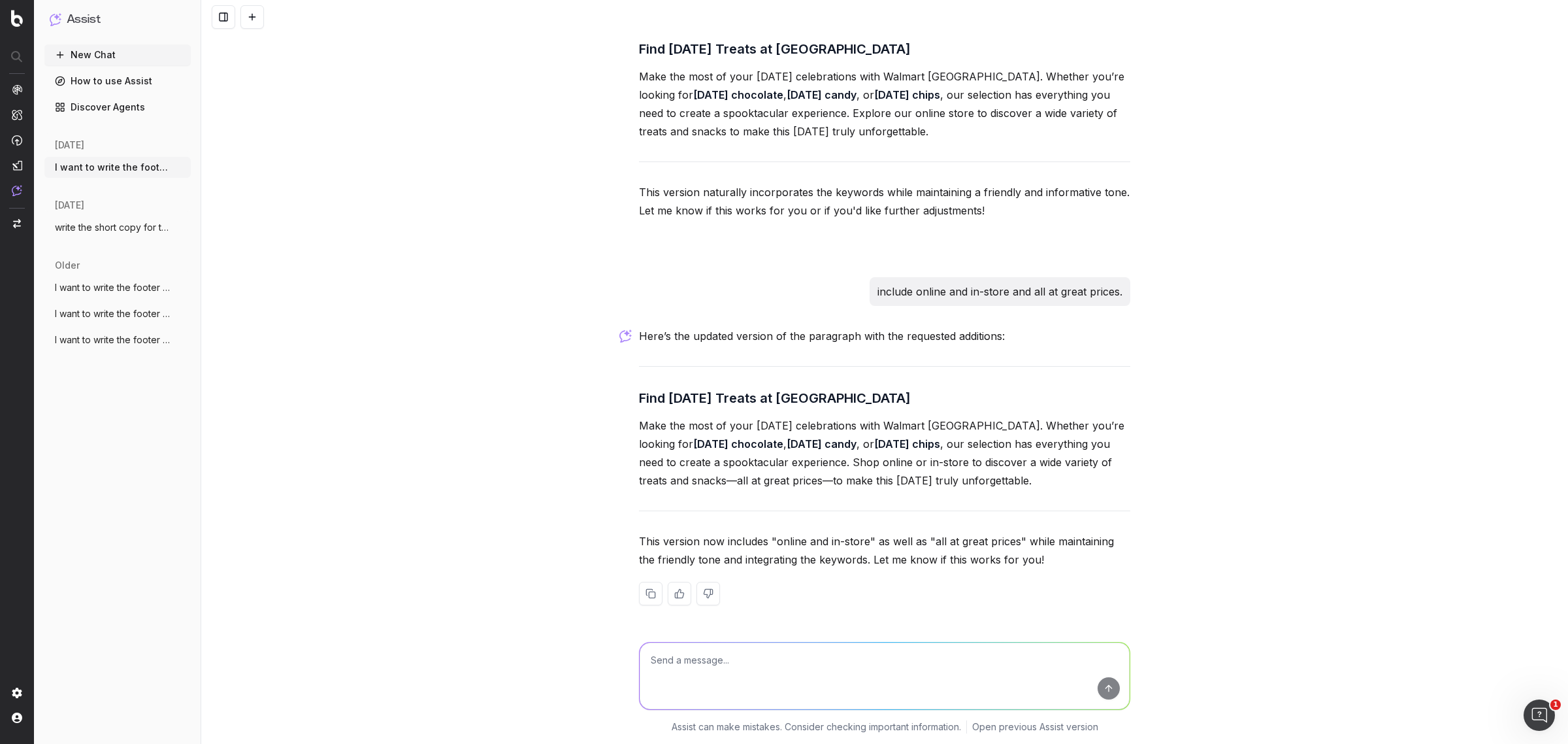
click at [749, 670] on textarea at bounding box center [884, 676] width 490 height 67
paste textarea "https://www.walmart.ca/en/browse/grocery/snacks-candy/halloween-treats/hallowee…"
type textarea "write footer text for the url - https://www.walmart.ca/en/browse/grocery/snacks…"
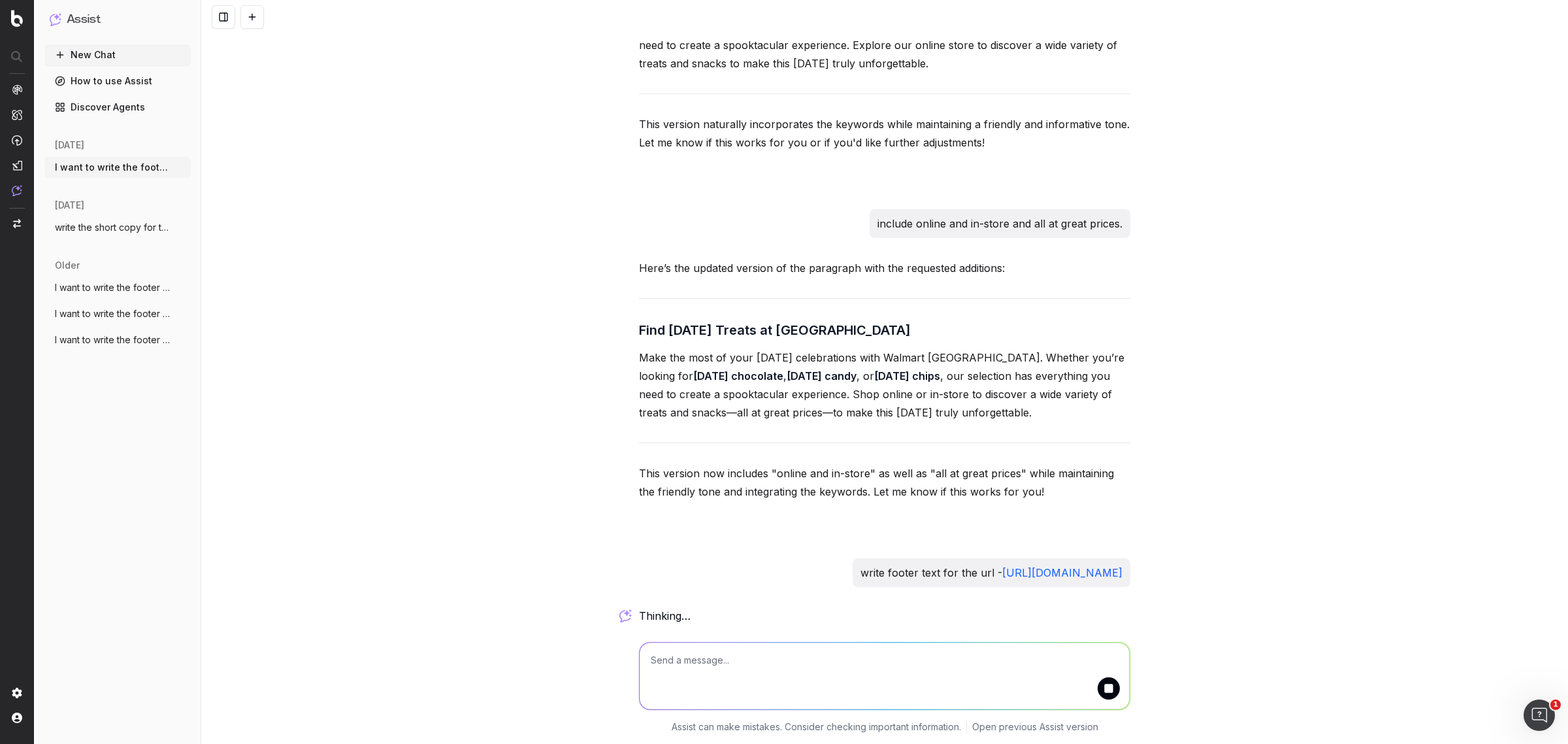
scroll to position [4436, 0]
drag, startPoint x: 1003, startPoint y: 573, endPoint x: 636, endPoint y: 533, distance: 369.2
click at [853, 558] on div "write footer text for the url - https://www.walmart.ca/en/browse/grocery/snacks…" at bounding box center [991, 572] width 278 height 28
copy p "write footer text for the url - https://www.walmart.ca/en/browse/grocery/snacks…"
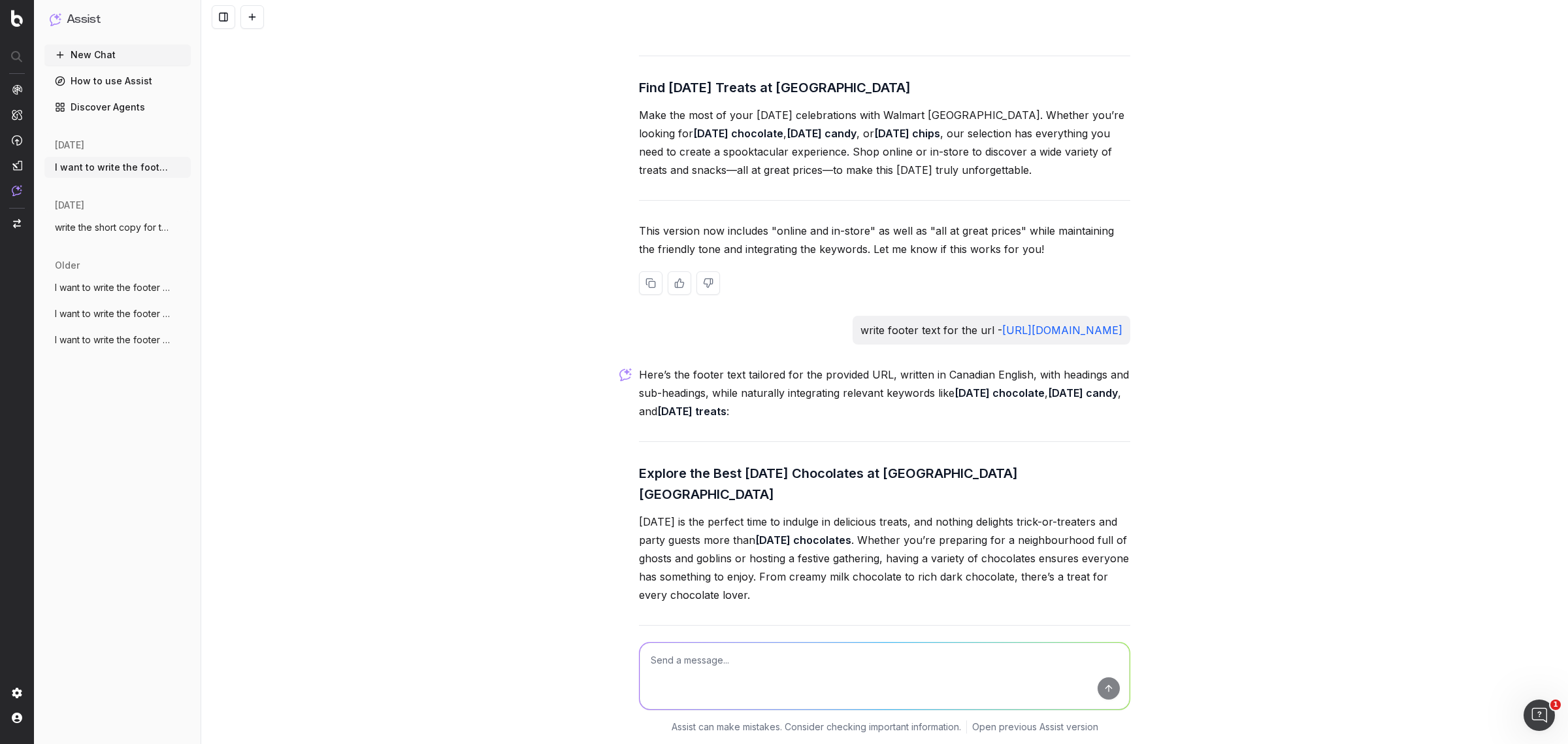
scroll to position [4599, 0]
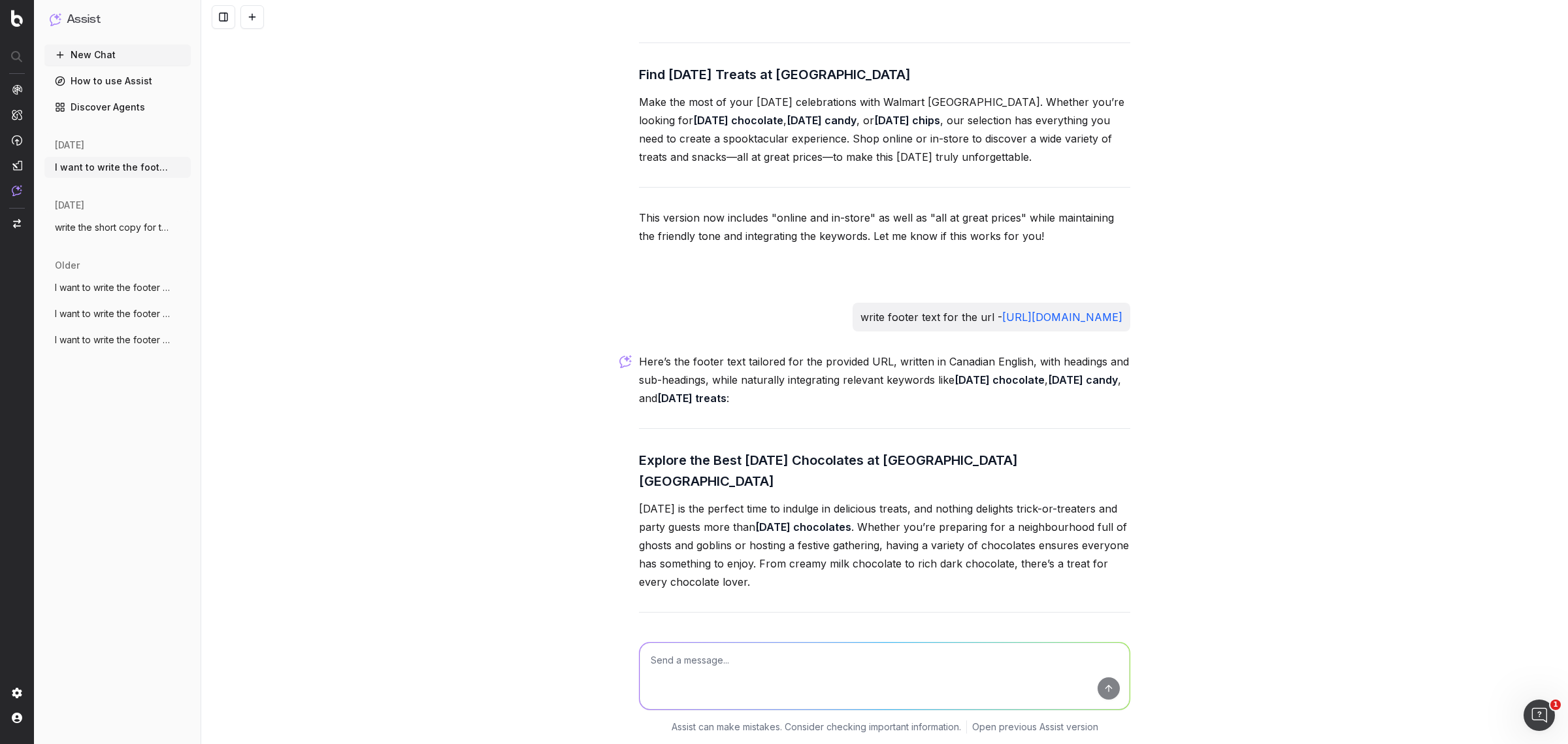
click at [759, 407] on p "Here’s the footer text tailored for the provided URL, written in Canadian Engli…" at bounding box center [884, 380] width 491 height 55
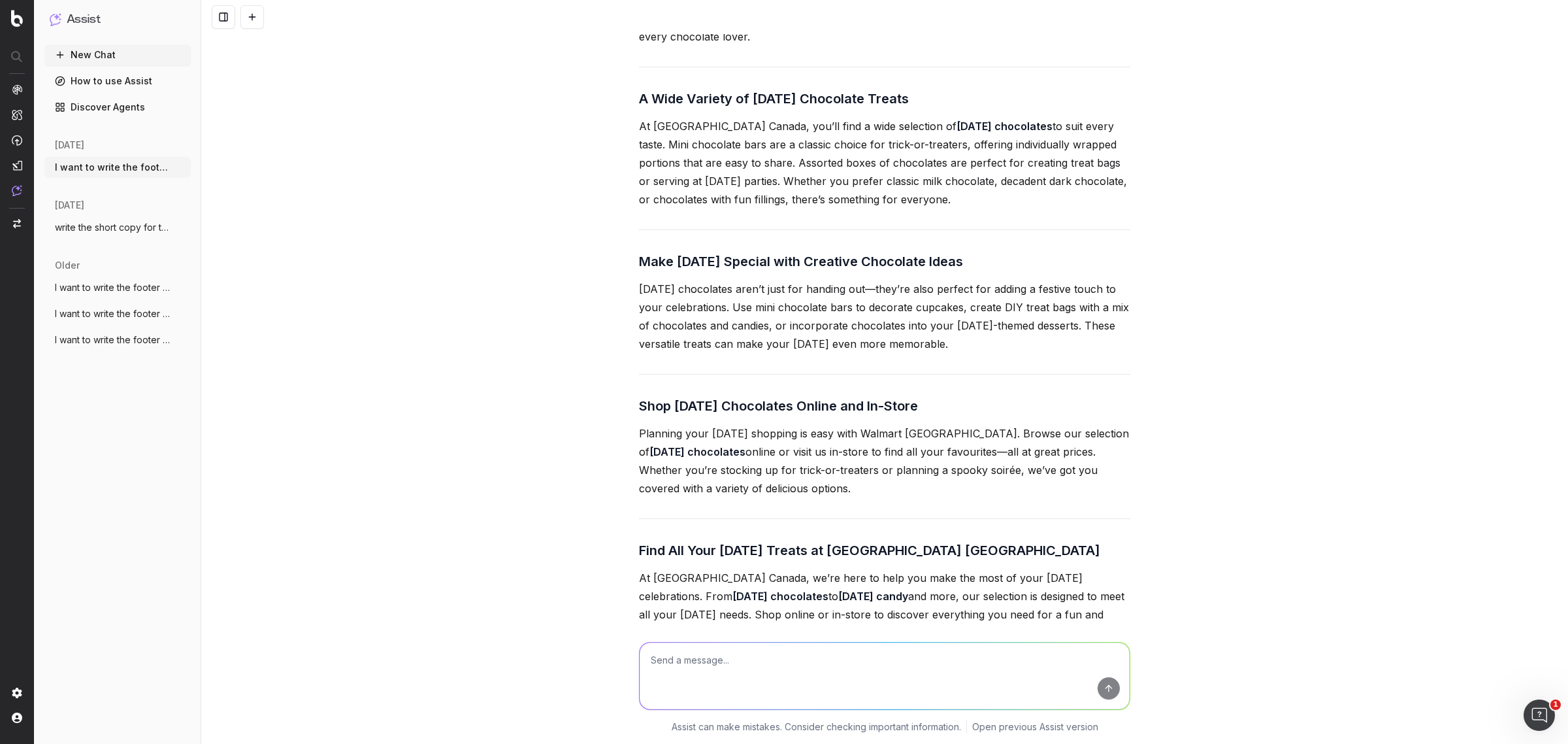
scroll to position [4960, 0]
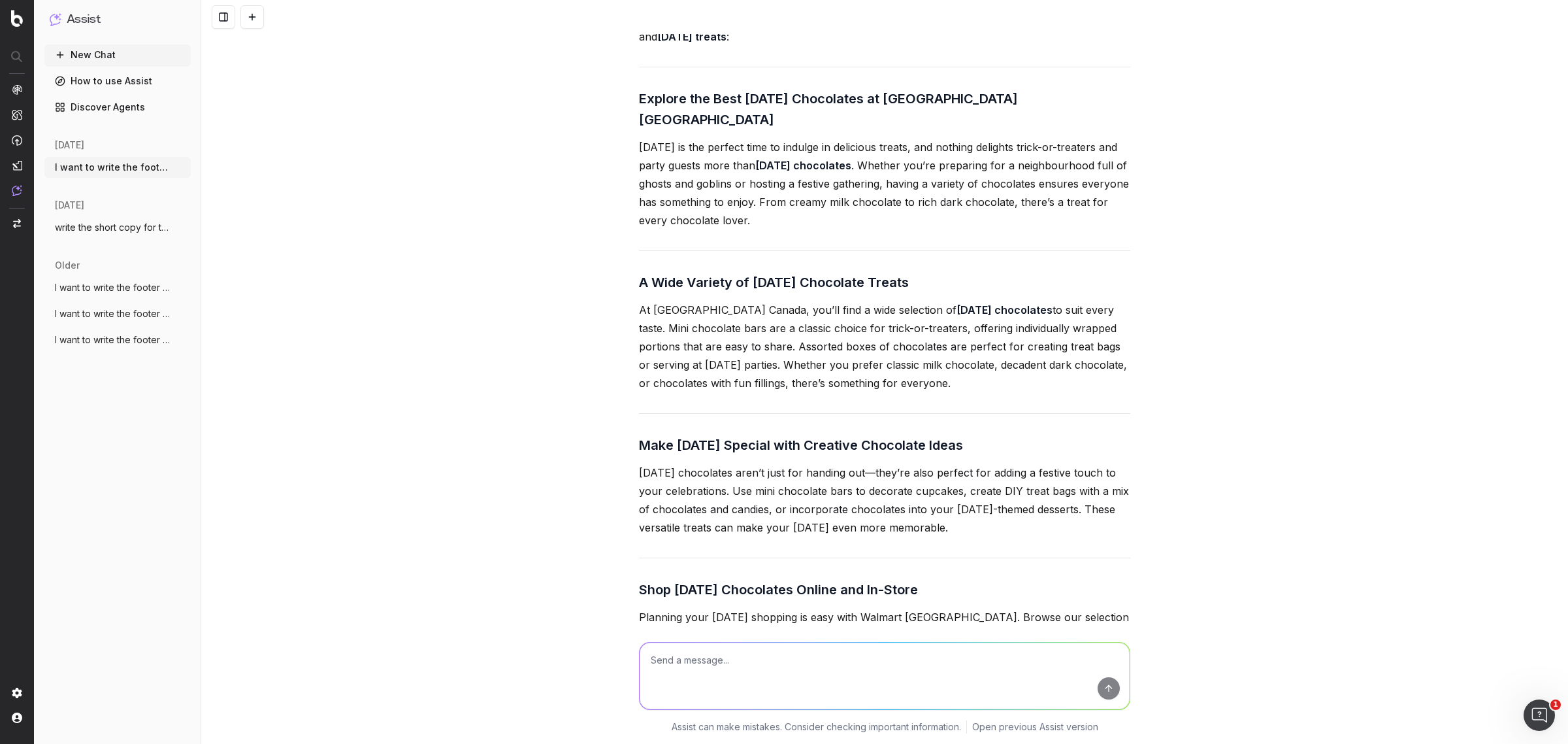
click at [747, 673] on textarea at bounding box center [884, 676] width 490 height 67
type textarea "i want the footer text in the same format which we wrote for last url, dont inc…"
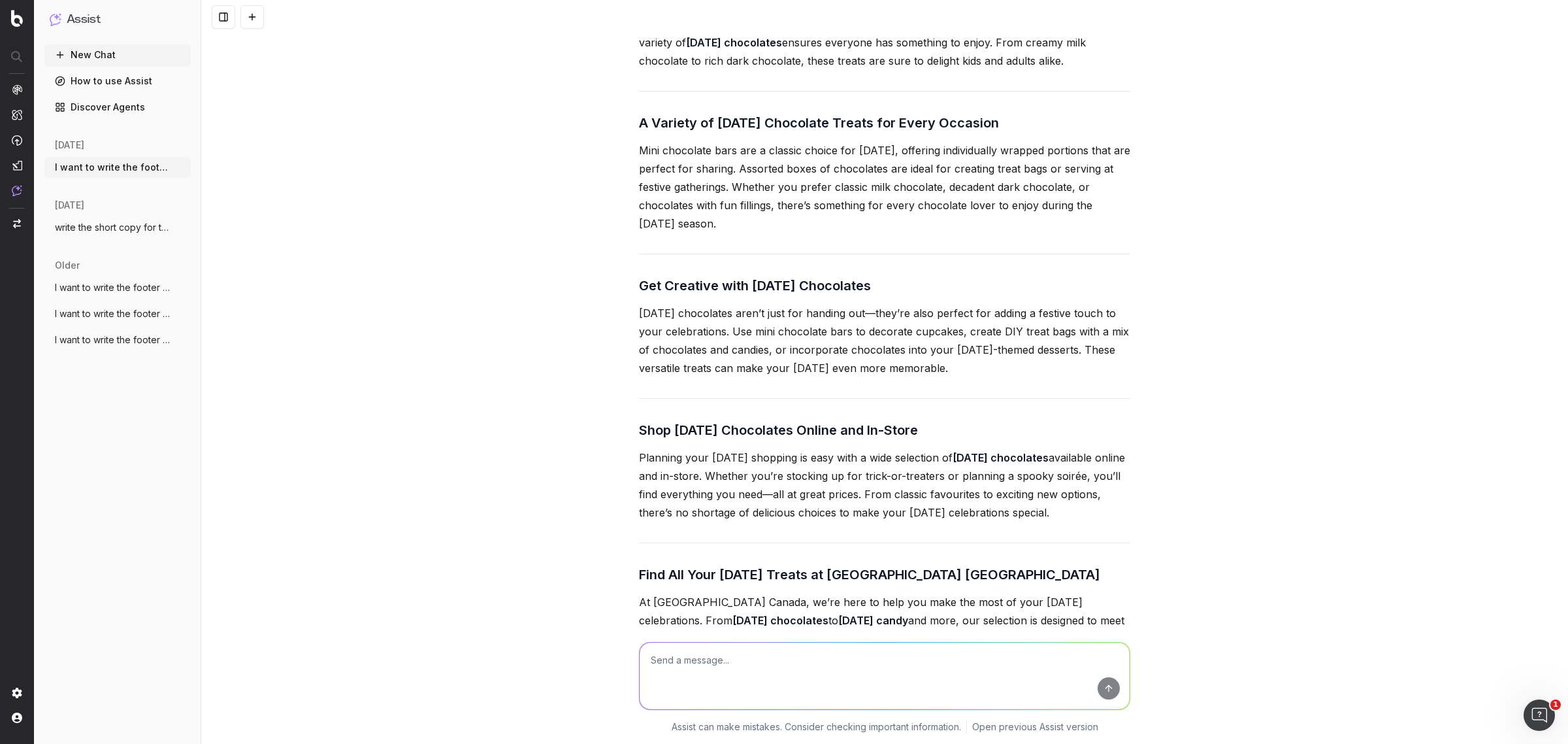
scroll to position [6108, 0]
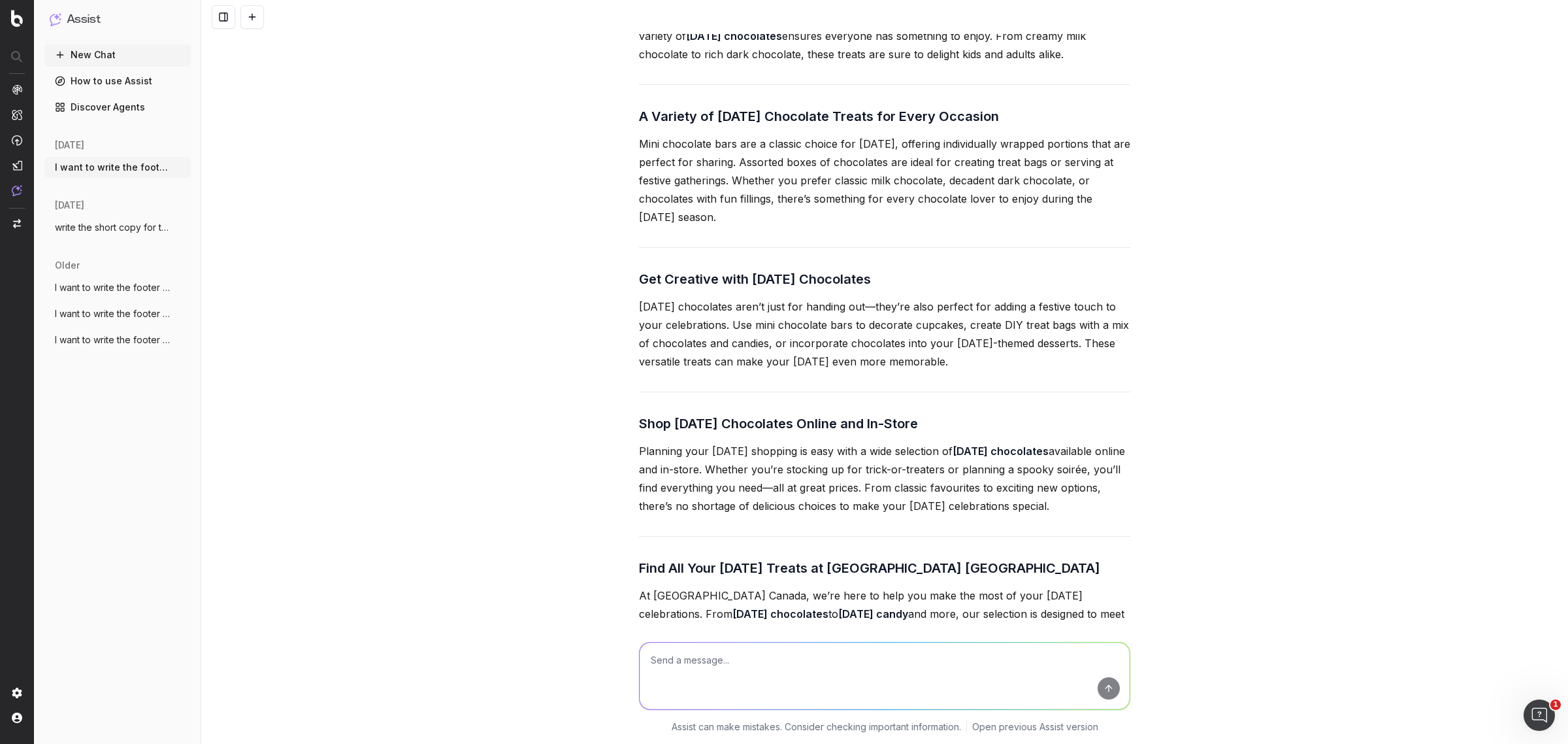
drag, startPoint x: 623, startPoint y: 179, endPoint x: 762, endPoint y: 296, distance: 181.7
click at [762, 296] on div "I want to write the footer text. The footer content should be approximately 650…" at bounding box center [884, 372] width 1367 height 744
copy div "A Variety of Halloween Chocolate Treats for Every Occasion Mini chocolate bars …"
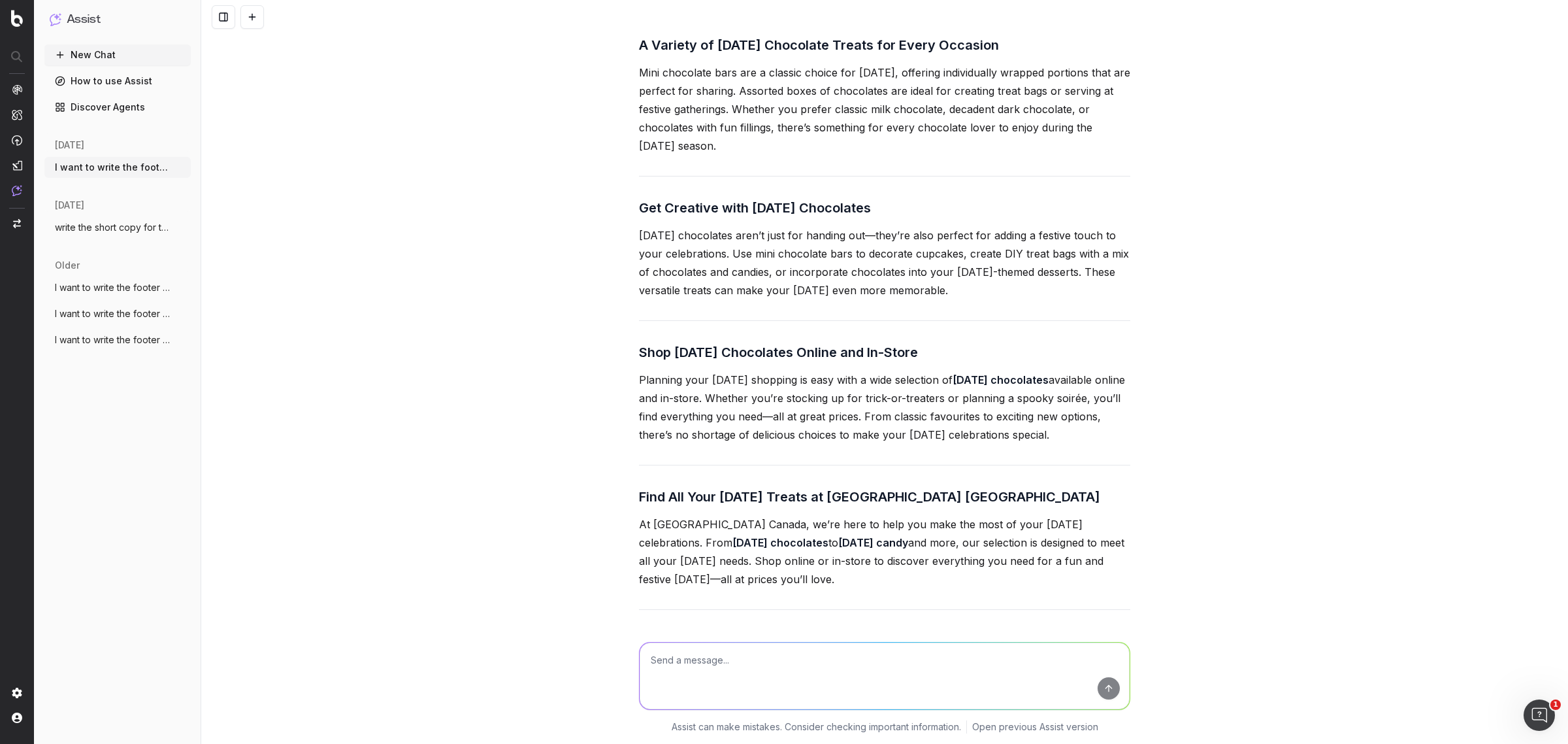
scroll to position [6271, 0]
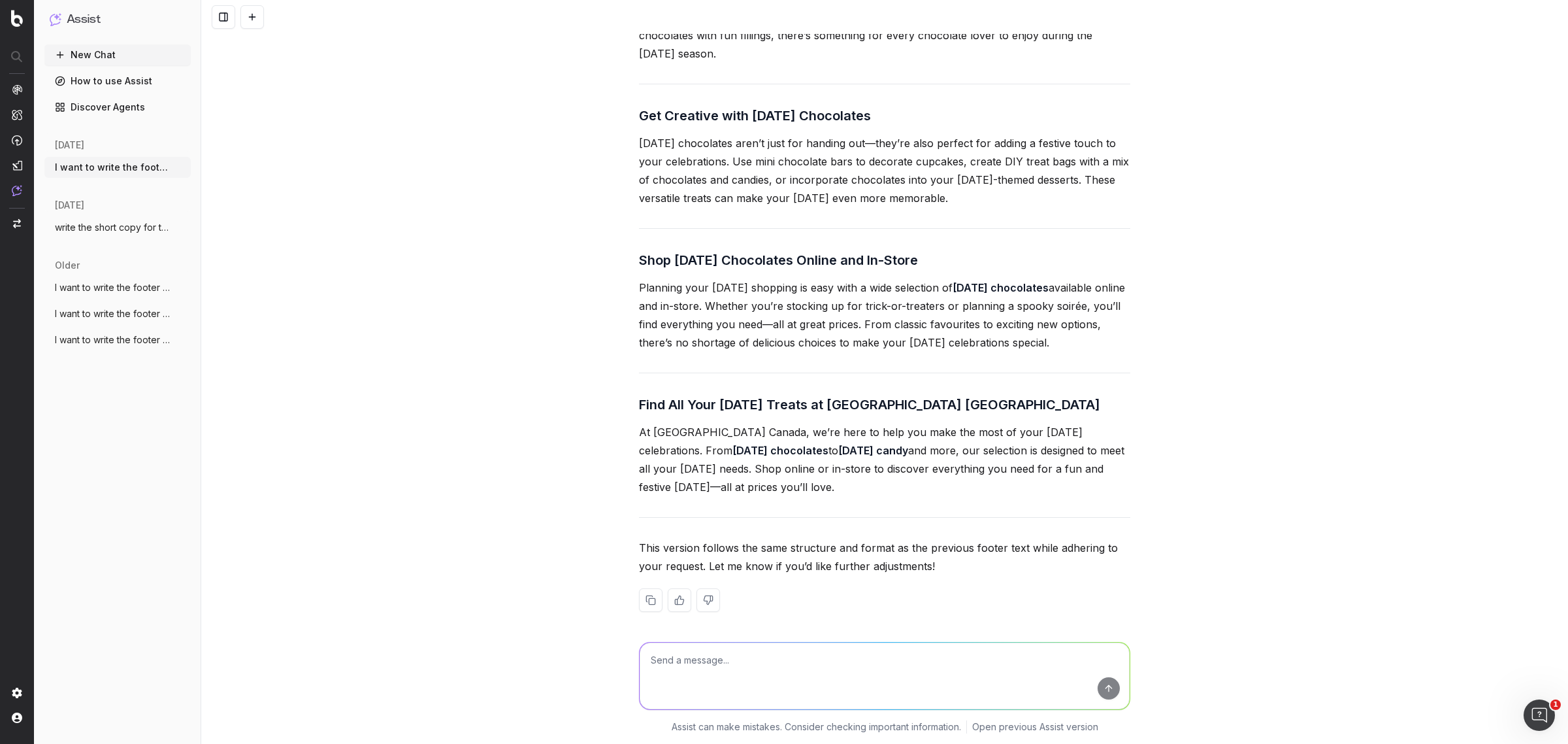
drag, startPoint x: 623, startPoint y: 180, endPoint x: 965, endPoint y: 269, distance: 353.4
click at [965, 269] on div "I want to write the footer text. The footer content should be approximately 650…" at bounding box center [884, 372] width 1367 height 744
copy div "Get Creative with Halloween Chocolates Halloween chocolates aren’t just for han…"
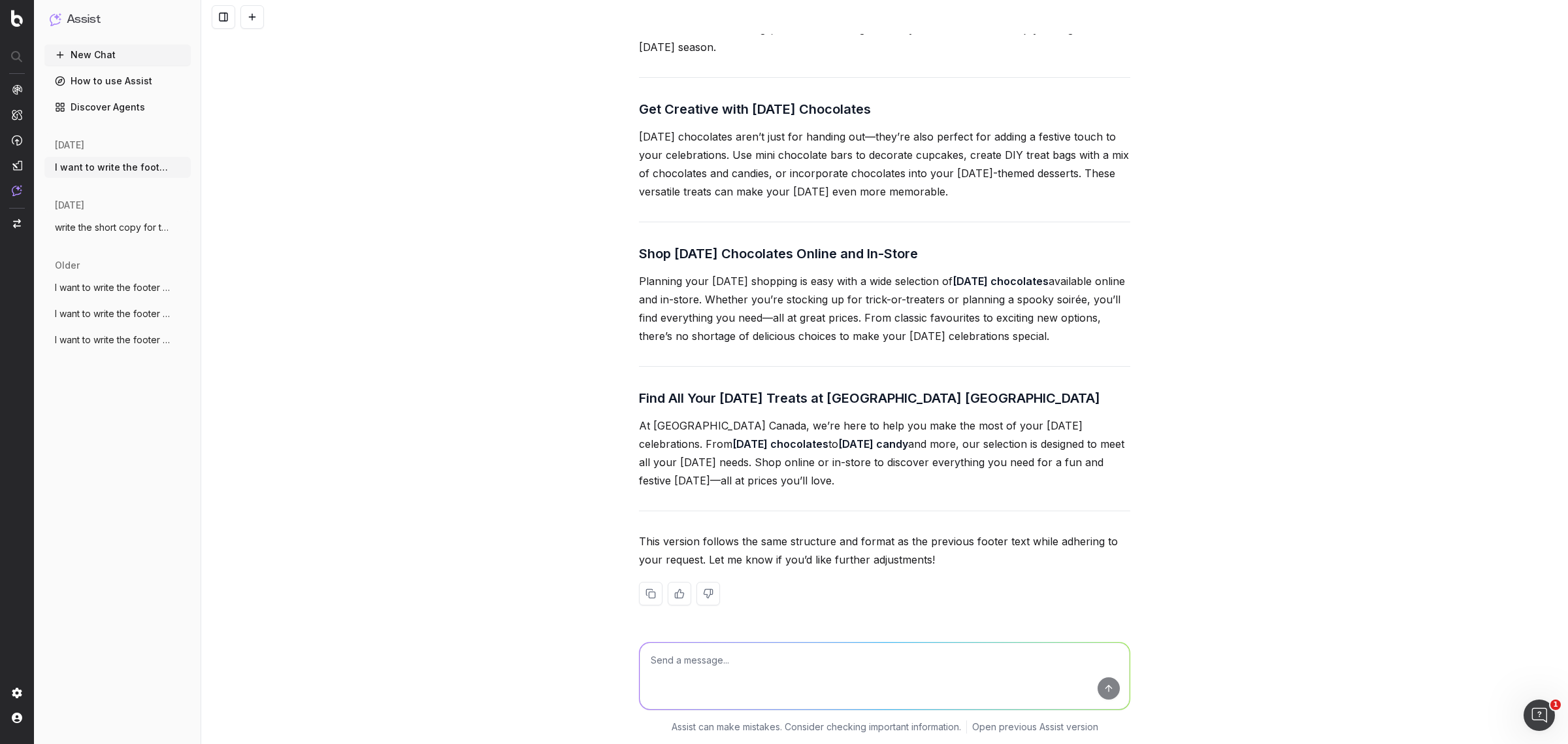
scroll to position [6350, 0]
drag, startPoint x: 611, startPoint y: 393, endPoint x: 877, endPoint y: 483, distance: 280.8
click at [877, 483] on div "I want to write the footer text. The footer content should be approximately 650…" at bounding box center [884, 372] width 1367 height 744
copy div "Find All Your Halloween Treats at Walmart Canada At Walmart Canada, we’re here …"
click at [684, 677] on textarea at bounding box center [884, 676] width 490 height 67
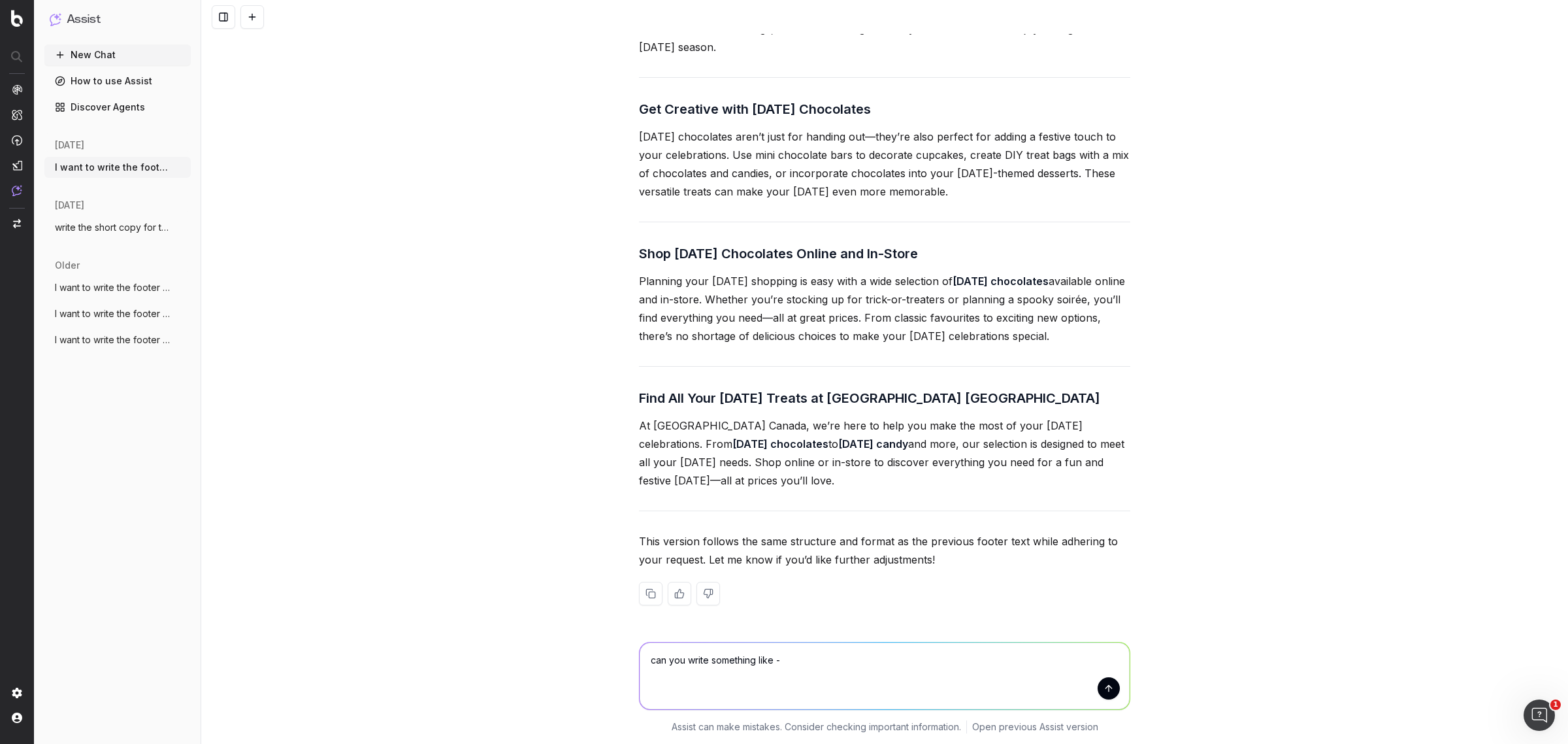
paste textarea "Pair Halloween Chocolates with Other Seasonal Treats While chocolates are a cla…"
type textarea "can you write something like - Pair Halloween Chocolates with Other Seasonal Tr…"
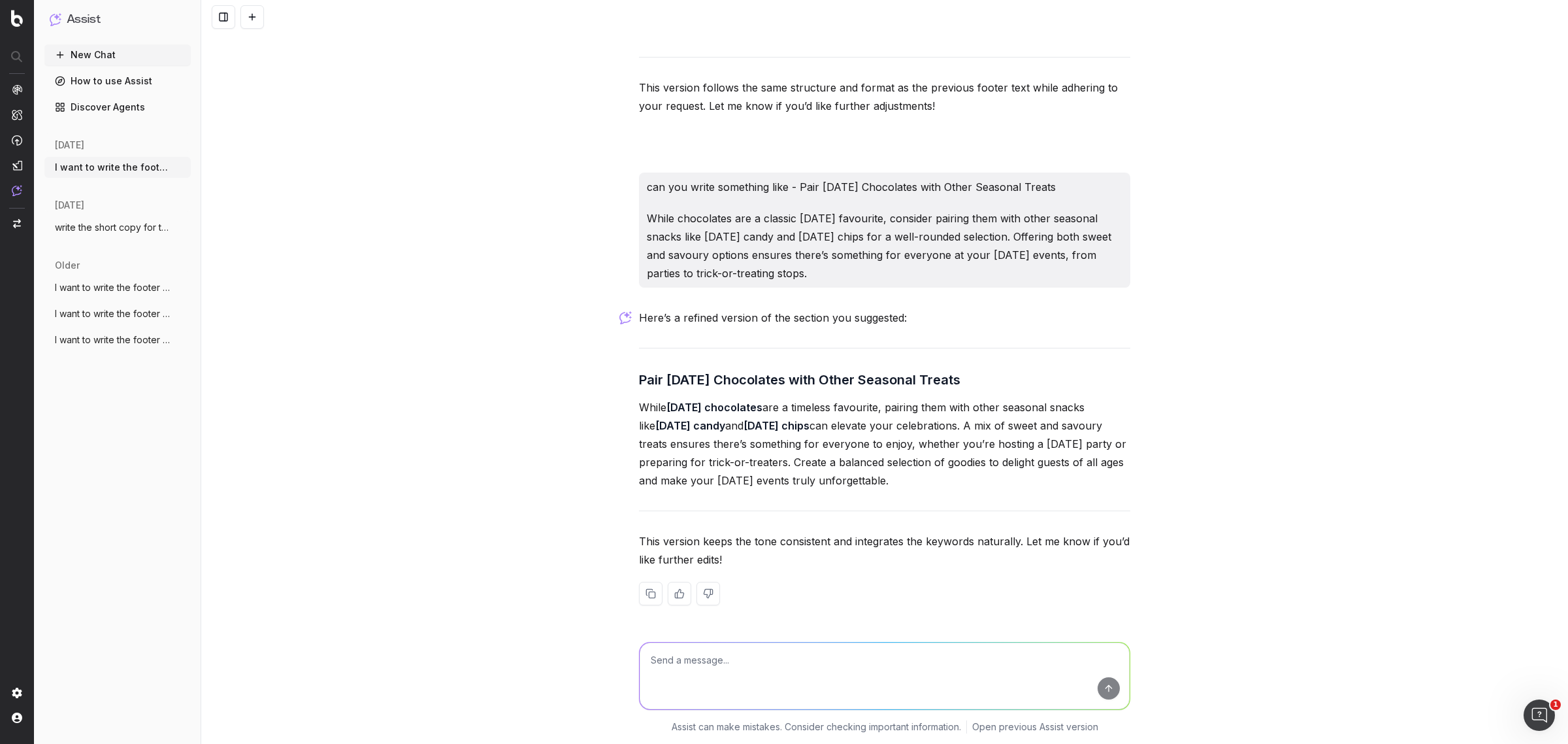
scroll to position [6804, 0]
drag, startPoint x: 614, startPoint y: 417, endPoint x: 793, endPoint y: 416, distance: 179.0
click at [793, 416] on div "I want to write the footer text. The footer content should be approximately 650…" at bounding box center [884, 372] width 1367 height 744
click at [836, 426] on p "While Halloween chocolates are a timeless favourite, pairing them with other se…" at bounding box center [884, 443] width 491 height 92
drag, startPoint x: 864, startPoint y: 432, endPoint x: 887, endPoint y: 432, distance: 23.0
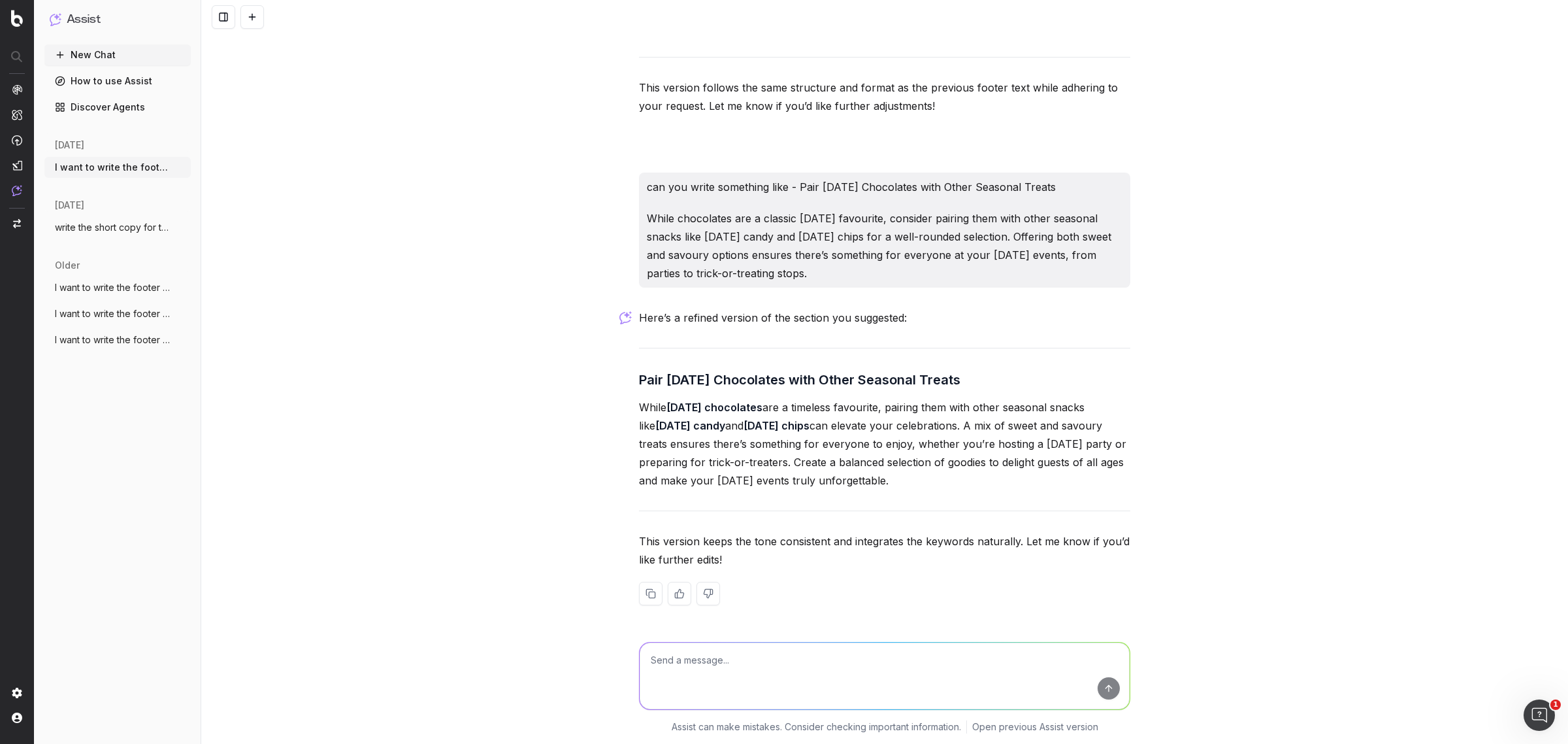
click at [867, 432] on p "While Halloween chocolates are a timeless favourite, pairing them with other se…" at bounding box center [884, 443] width 491 height 92
drag, startPoint x: 930, startPoint y: 486, endPoint x: 603, endPoint y: 389, distance: 341.1
click at [603, 389] on div "I want to write the footer text. The footer content should be approximately 650…" at bounding box center [884, 372] width 1367 height 744
drag, startPoint x: 741, startPoint y: 658, endPoint x: 732, endPoint y: 657, distance: 9.1
click at [740, 657] on textarea at bounding box center [884, 676] width 490 height 67
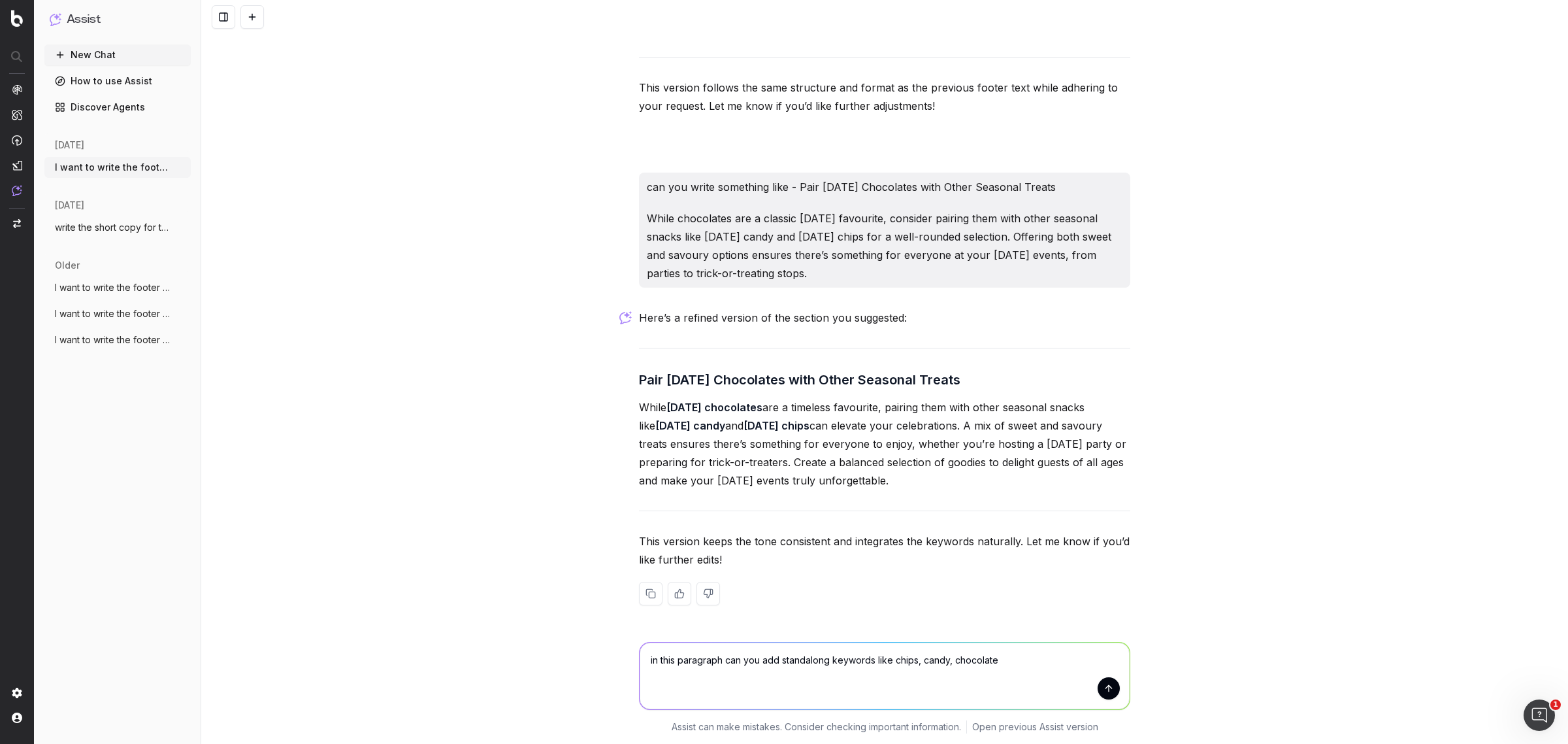
type textarea "in this paragraph can you add standalong keywords like chips, candy, chocolate"
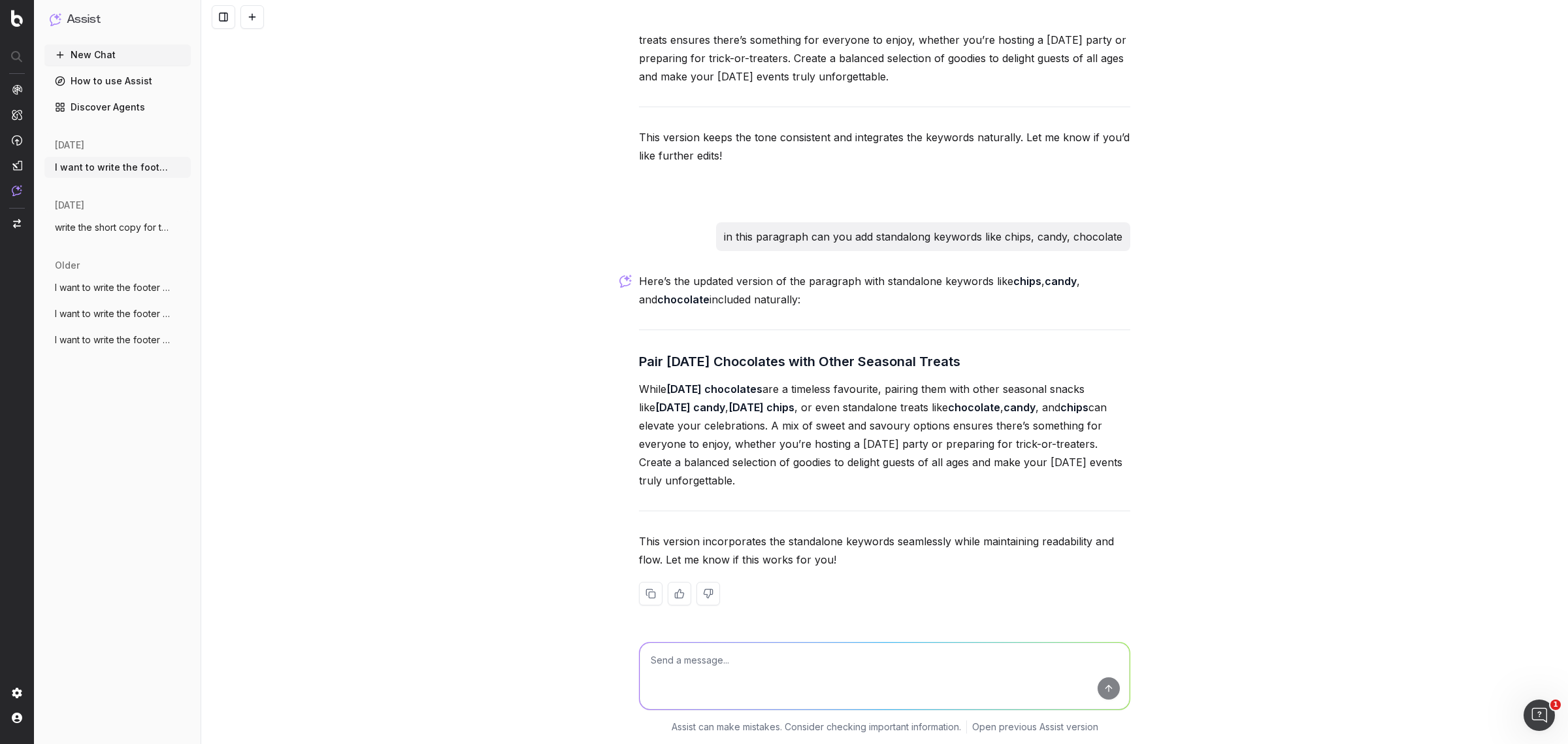
scroll to position [7209, 0]
drag, startPoint x: 815, startPoint y: 406, endPoint x: 942, endPoint y: 409, distance: 127.0
click at [942, 409] on p "While Halloween chocolates are a timeless favourite, pairing them with other se…" at bounding box center [884, 434] width 491 height 110
copy p "or even standalone treats"
click at [758, 684] on textarea at bounding box center [884, 676] width 490 height 67
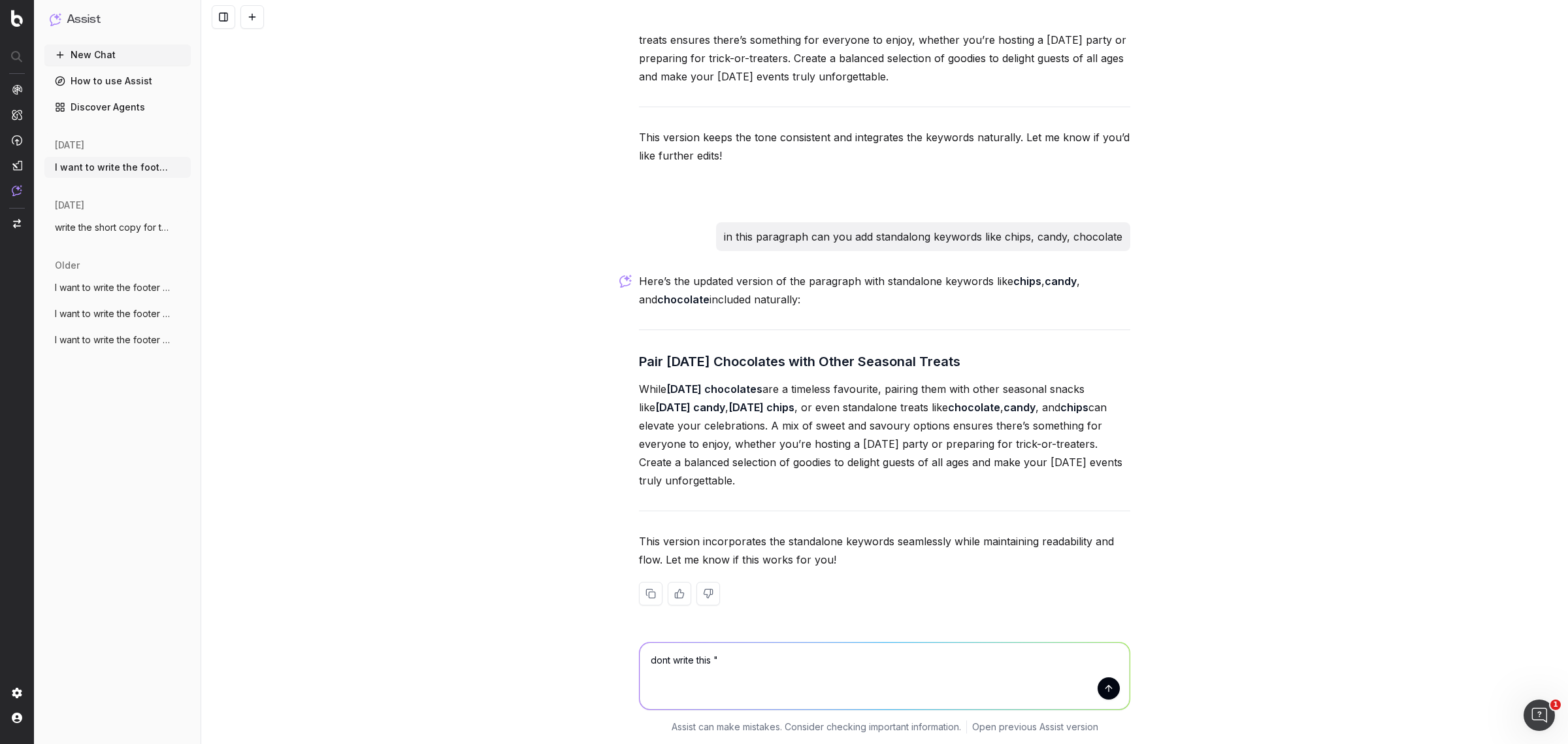
paste textarea "or even standalone treats"
type textarea "dont write this "or even standalone treats ""
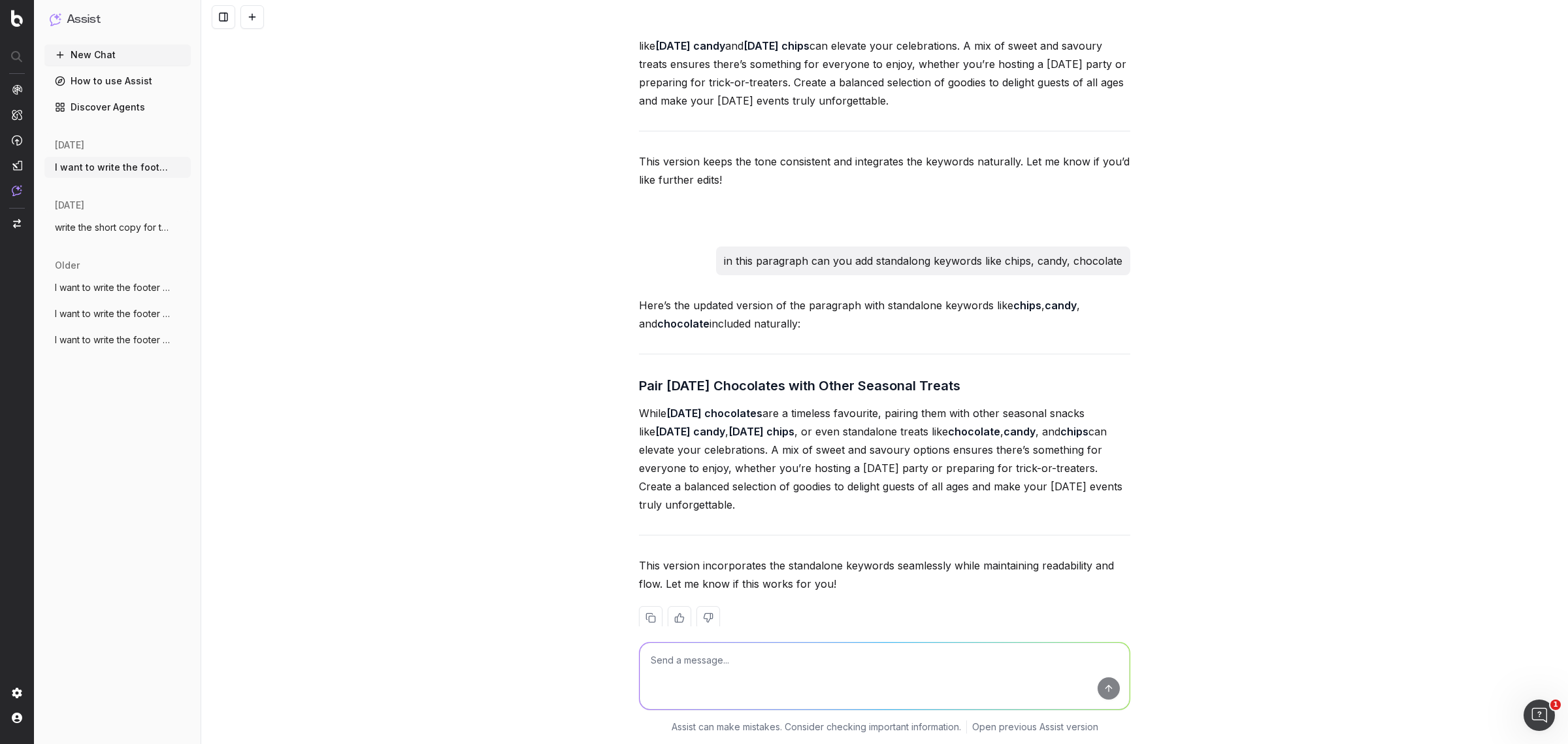
scroll to position [7104, 0]
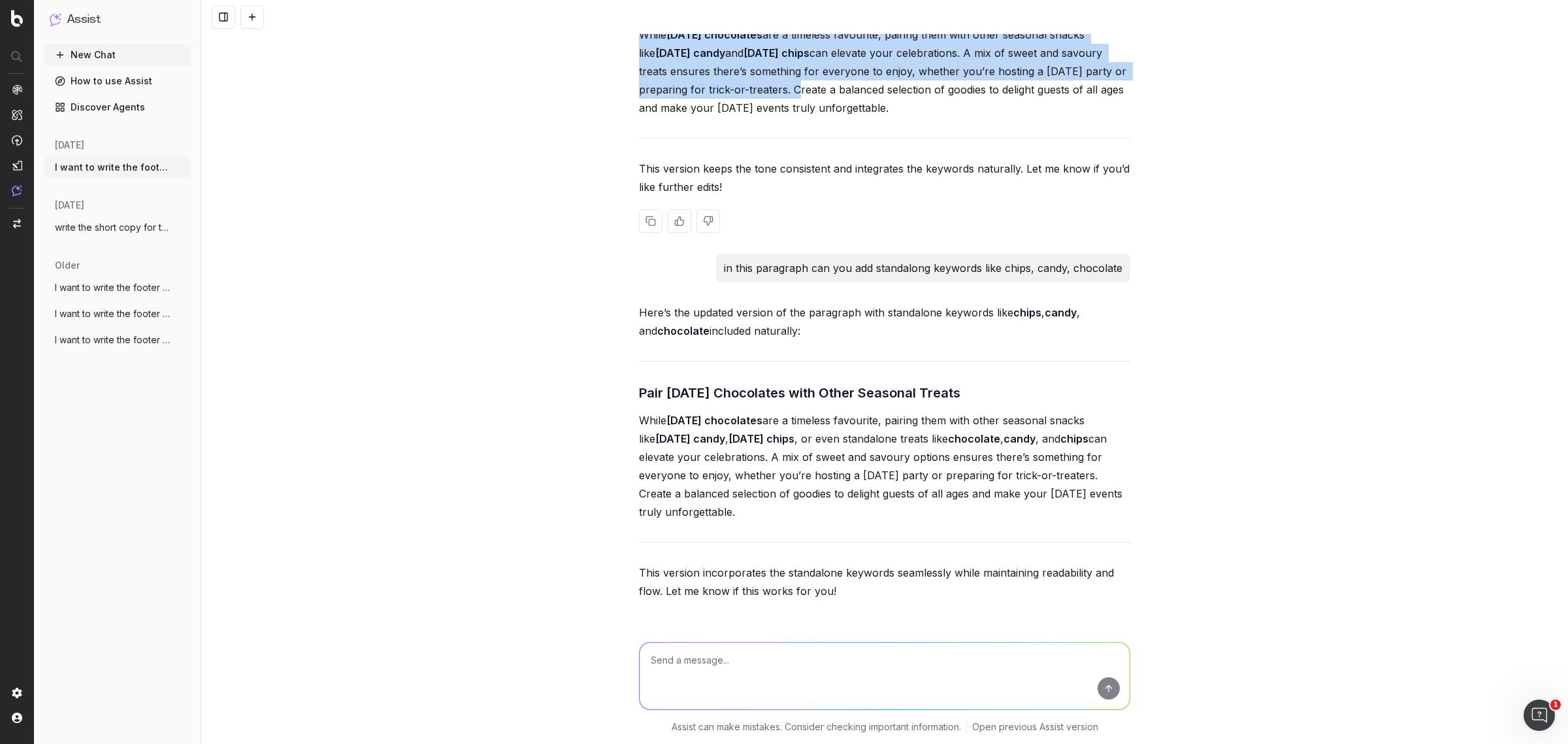
drag, startPoint x: 632, startPoint y: 99, endPoint x: 788, endPoint y: 162, distance: 168.2
click at [788, 117] on p "While Halloween chocolates are a timeless favourite, pairing them with other se…" at bounding box center [884, 71] width 491 height 92
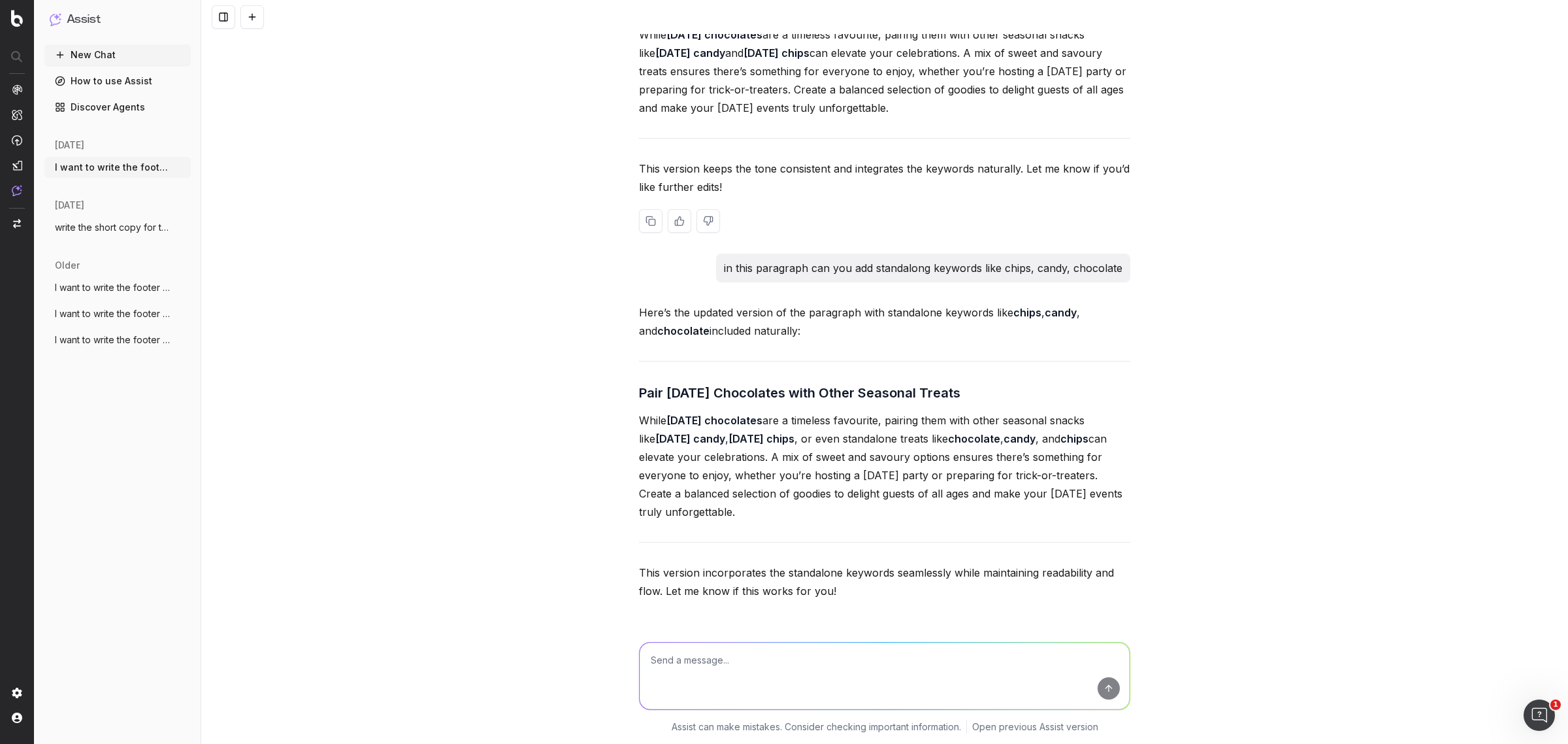
click at [811, 117] on p "While Halloween chocolates are a timeless favourite, pairing them with other se…" at bounding box center [884, 71] width 491 height 92
drag, startPoint x: 798, startPoint y: 164, endPoint x: 949, endPoint y: 186, distance: 152.6
click at [949, 117] on p "While Halloween chocolates are a timeless favourite, pairing them with other se…" at bounding box center [884, 71] width 491 height 92
copy p "Create a balanced selection of goodies to delight guests of all ages and make y…"
click at [728, 677] on textarea at bounding box center [884, 676] width 490 height 67
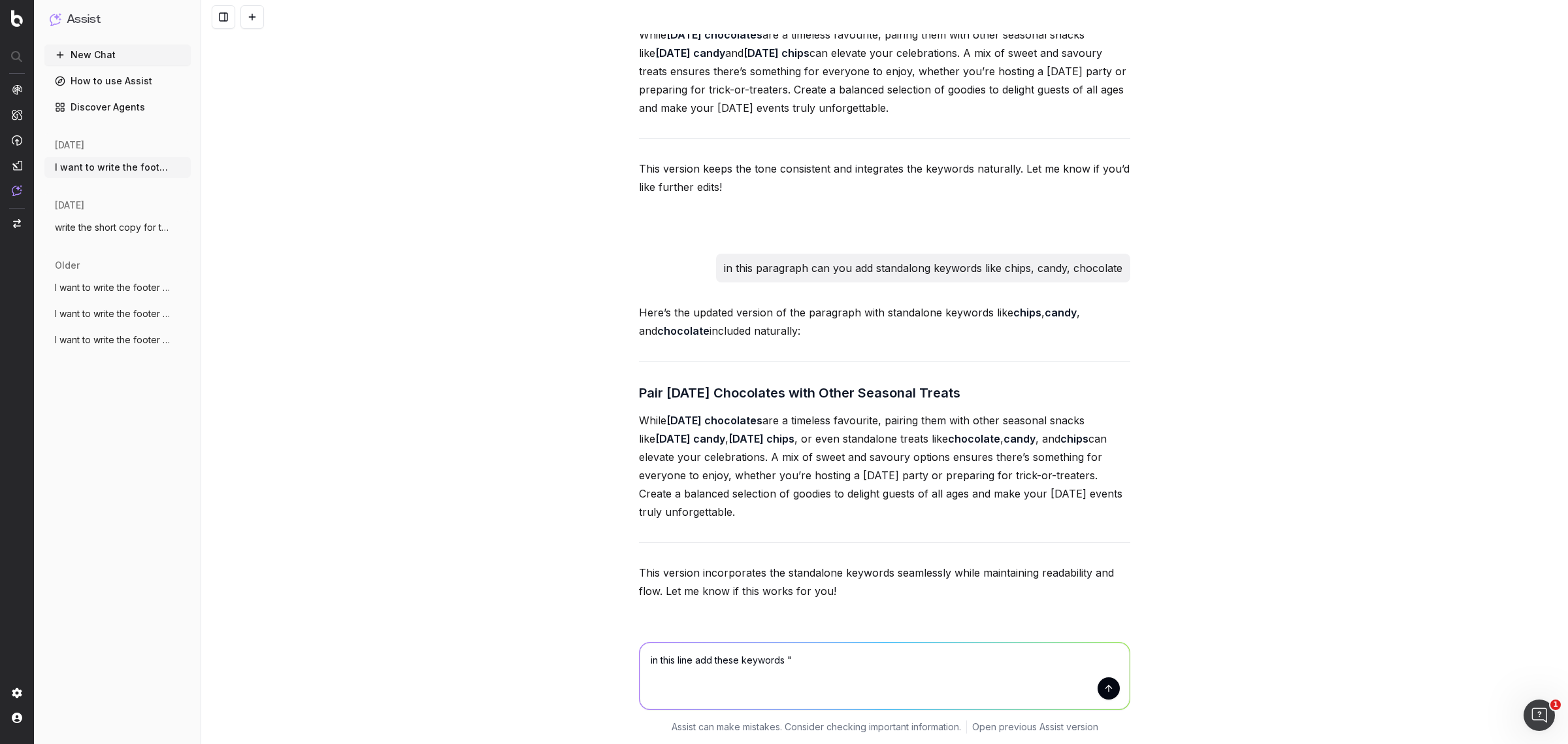
paste textarea "Create a balanced selection of goodies to delight guests of all ages and make y…"
type textarea "in this line add these keywords "Create a balanced selection of goodies to deli…"
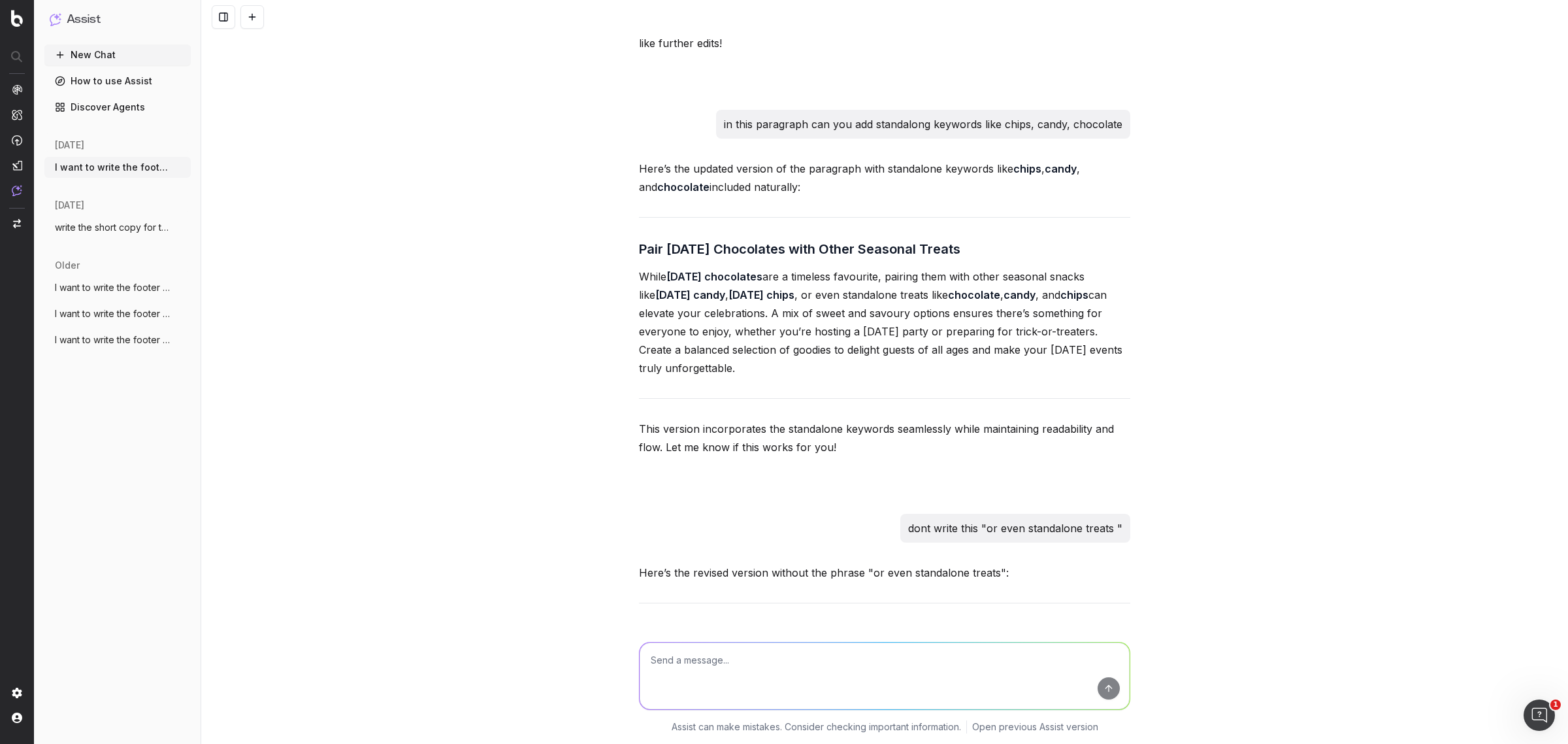
scroll to position [7079, 0]
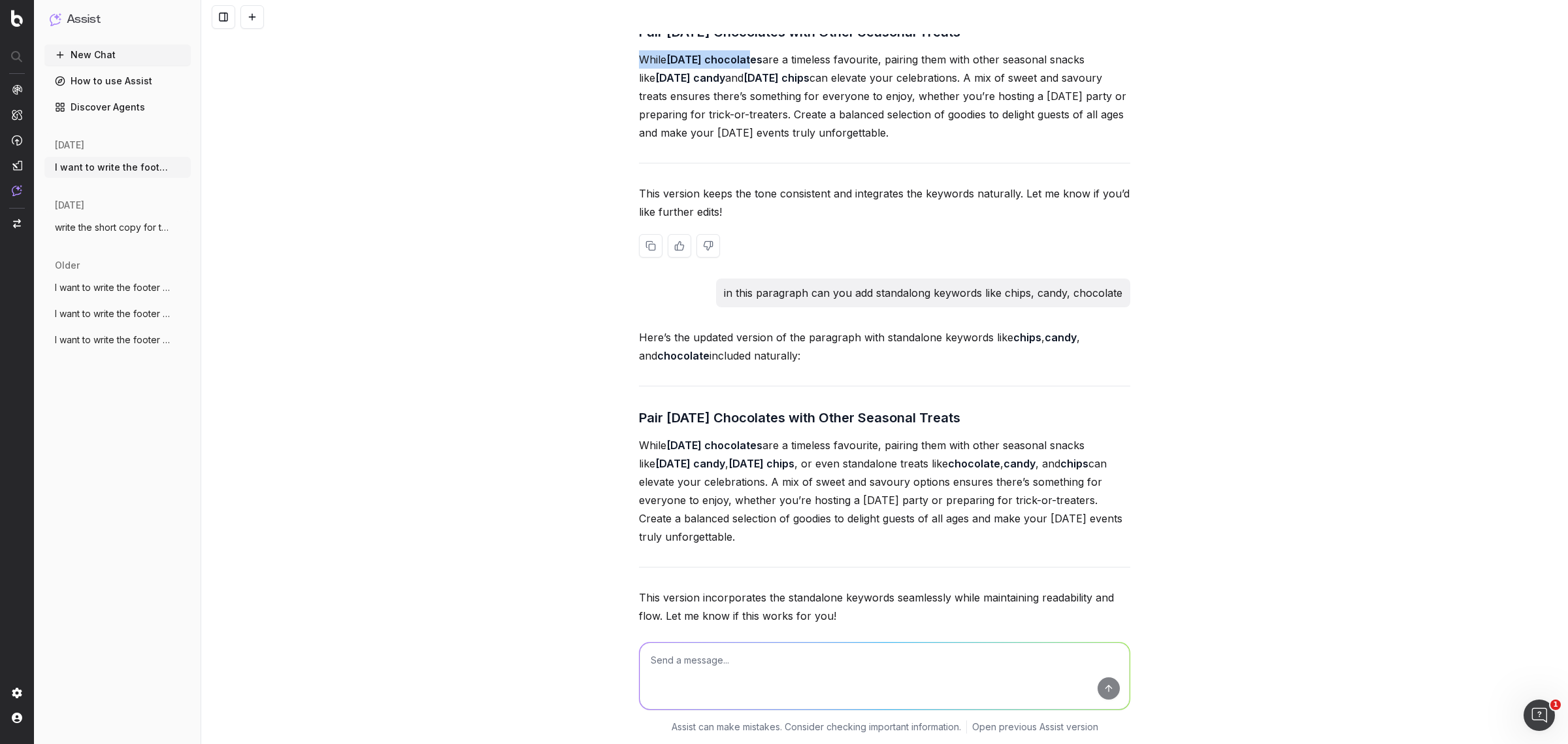
drag, startPoint x: 625, startPoint y: 129, endPoint x: 750, endPoint y: 134, distance: 125.1
click at [750, 134] on div "I want to write the footer text. The footer content should be approximately 650…" at bounding box center [884, 372] width 1367 height 744
click at [680, 122] on div "Here’s a refined version of the section you suggested: Pair Halloween Chocolate…" at bounding box center [884, 119] width 491 height 318
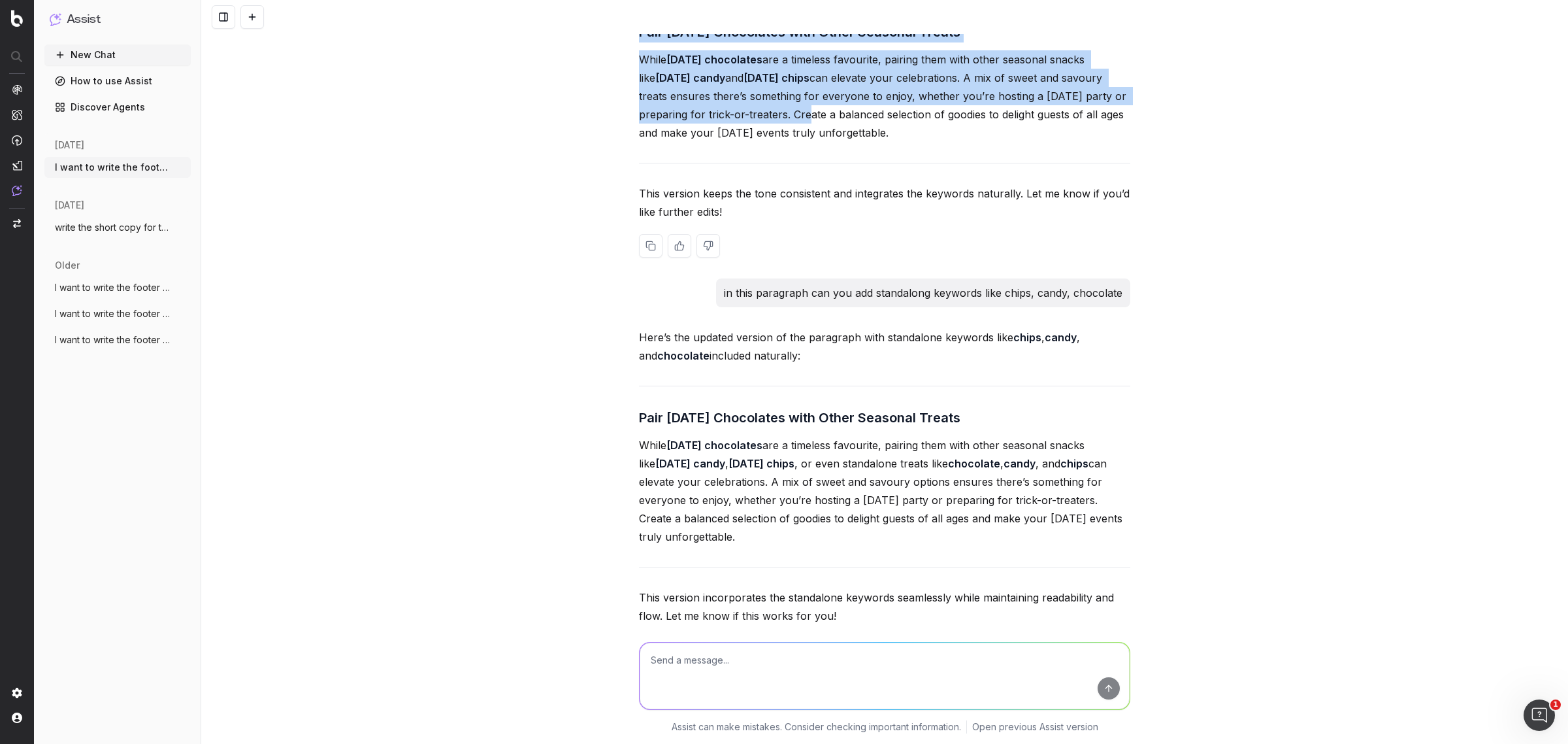
drag, startPoint x: 634, startPoint y: 106, endPoint x: 795, endPoint y: 184, distance: 178.9
click at [795, 184] on div "Here’s a refined version of the section you suggested: Pair Halloween Chocolate…" at bounding box center [884, 119] width 491 height 318
copy div "Pair Halloween Chocolates with Other Seasonal Treats While Halloween chocolates…"
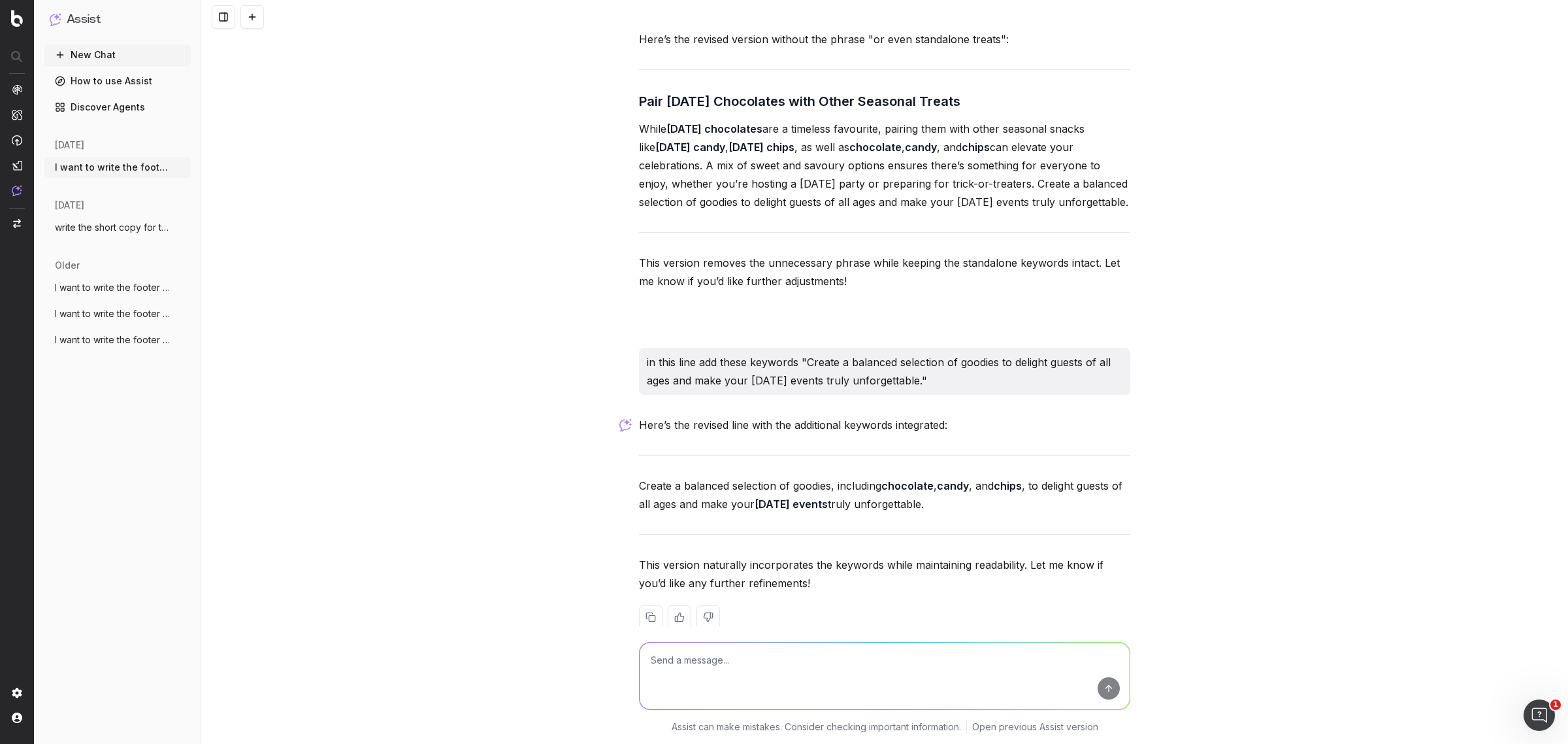
scroll to position [7896, 0]
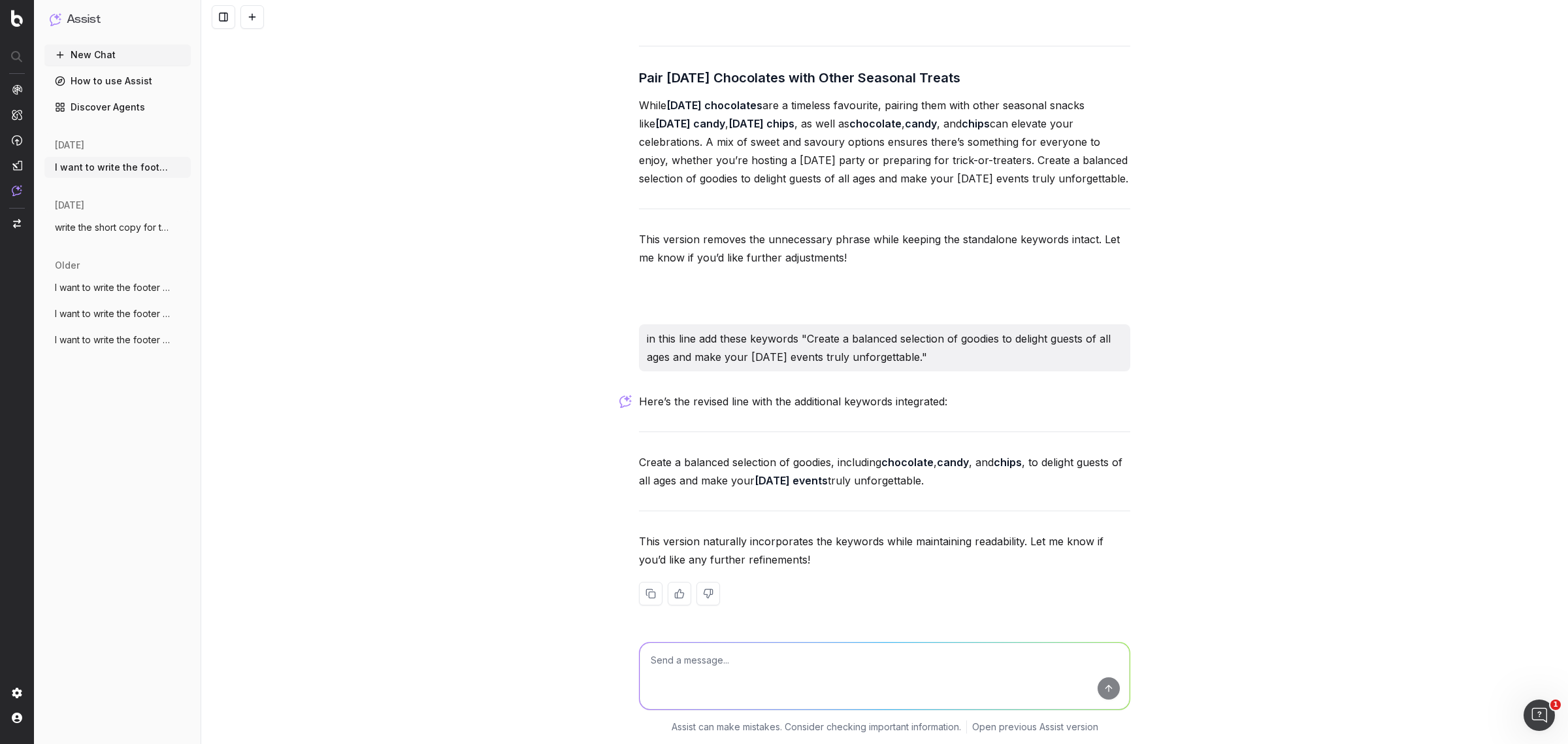
drag, startPoint x: 629, startPoint y: 459, endPoint x: 981, endPoint y: 479, distance: 352.6
copy p "Create a balanced selection of goodies, including chocolate , candy , and chips…"
click at [716, 649] on textarea at bounding box center [884, 676] width 490 height 67
paste textarea "include more content or if required you can include the additional paragraph - …"
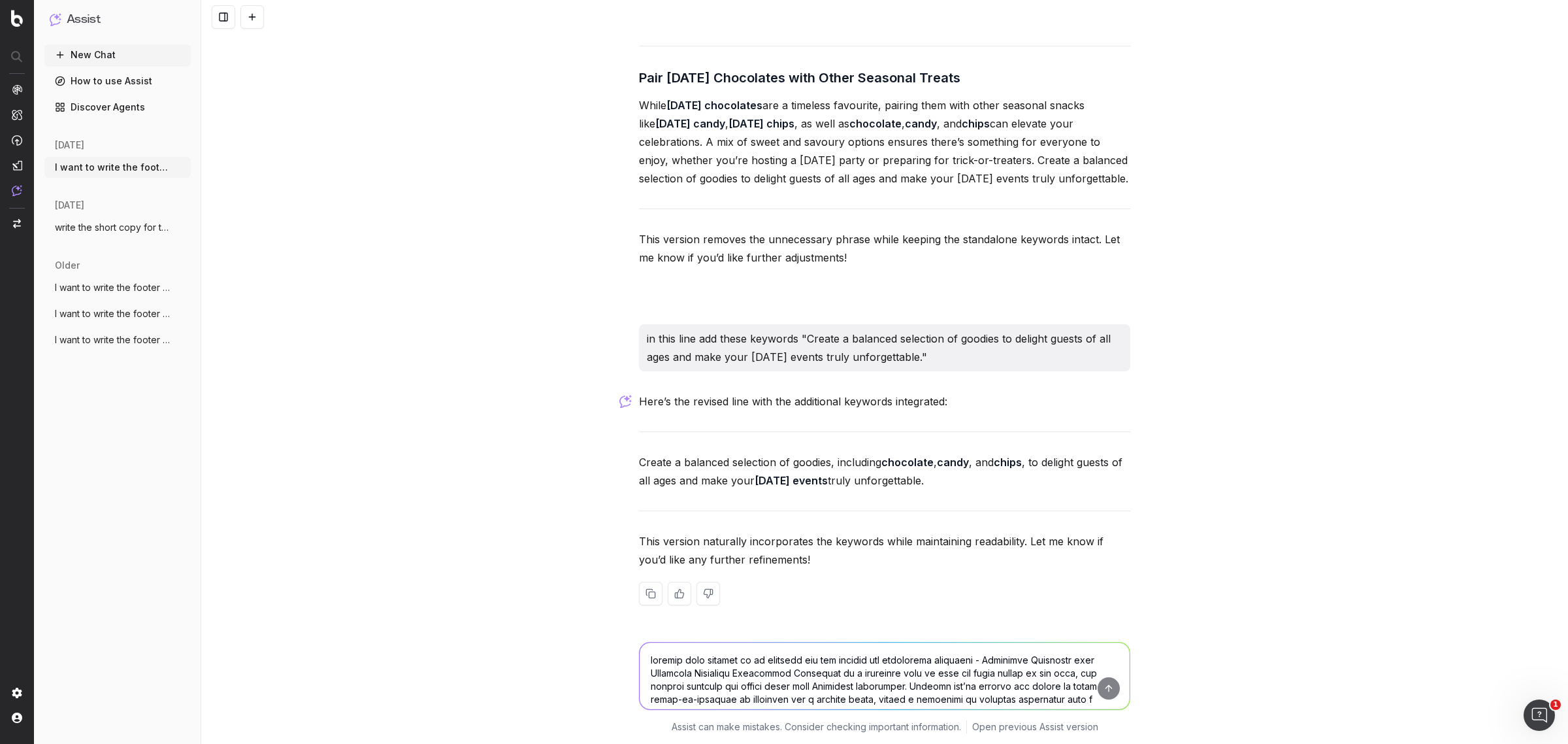
scroll to position [211, 0]
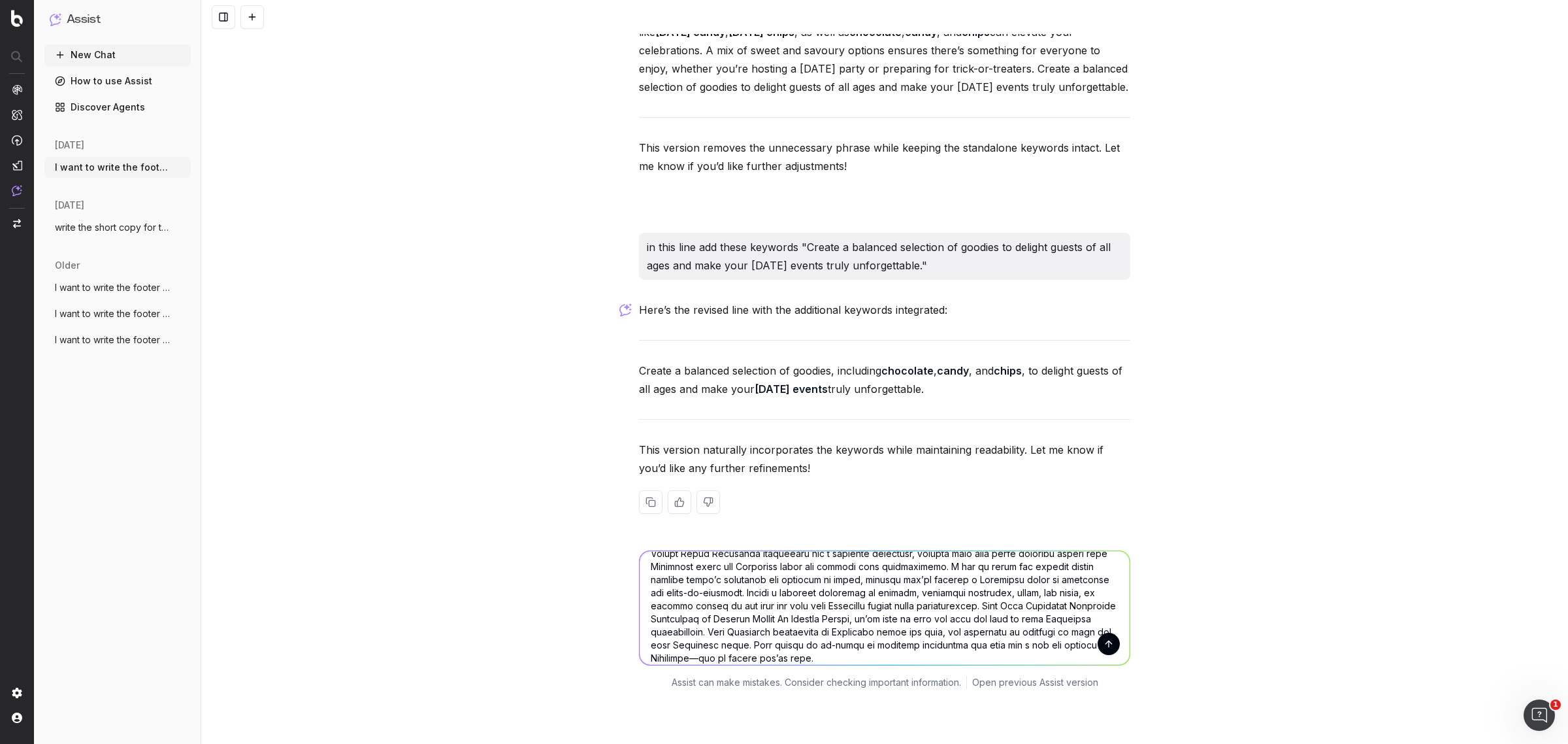
type textarea "include more content or if required you can include the additional paragraph - …"
click at [1101, 655] on button "submit" at bounding box center [1108, 643] width 22 height 22
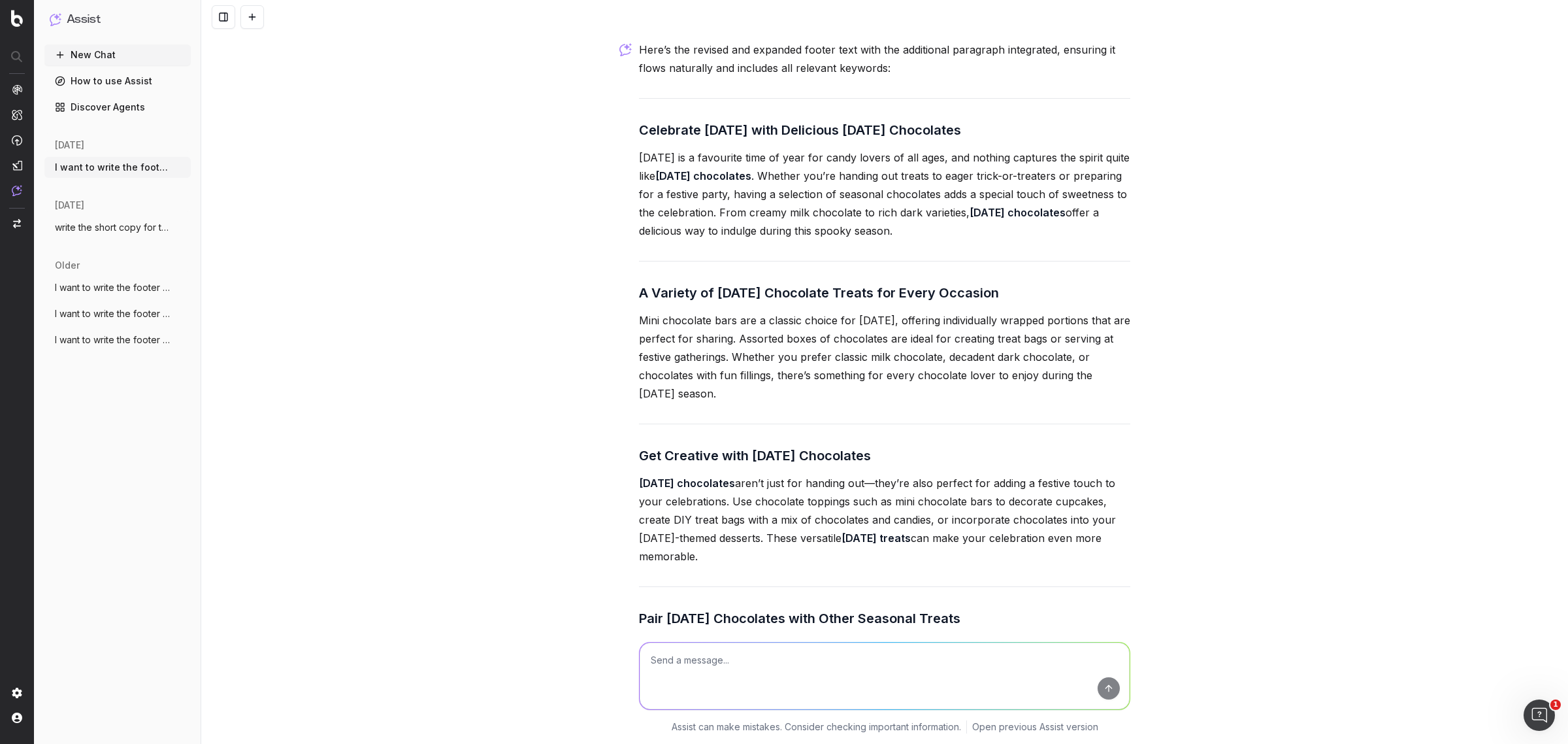
scroll to position [9064, 0]
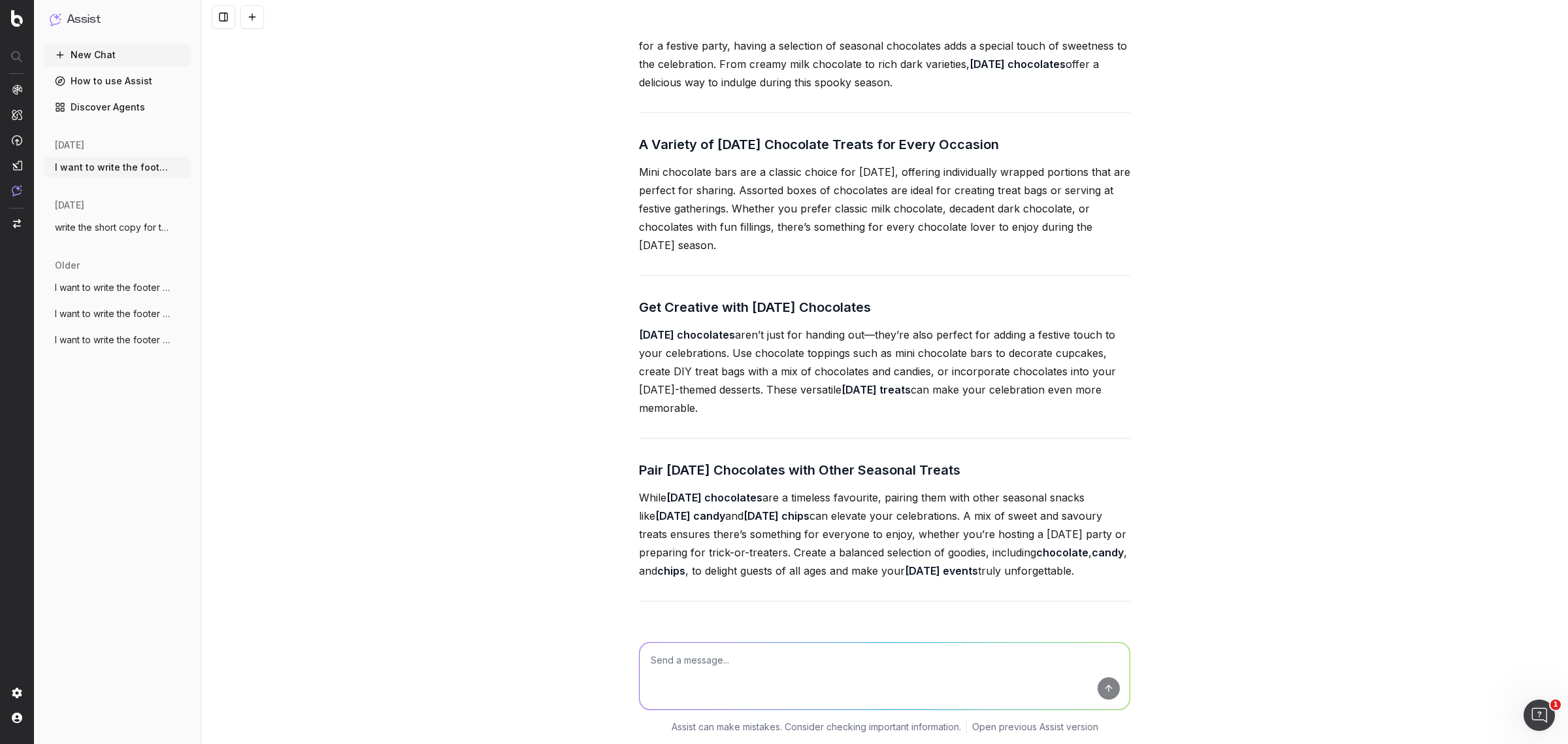
click at [745, 670] on textarea at bounding box center [884, 676] width 490 height 67
type textarea "add something this paragraph"
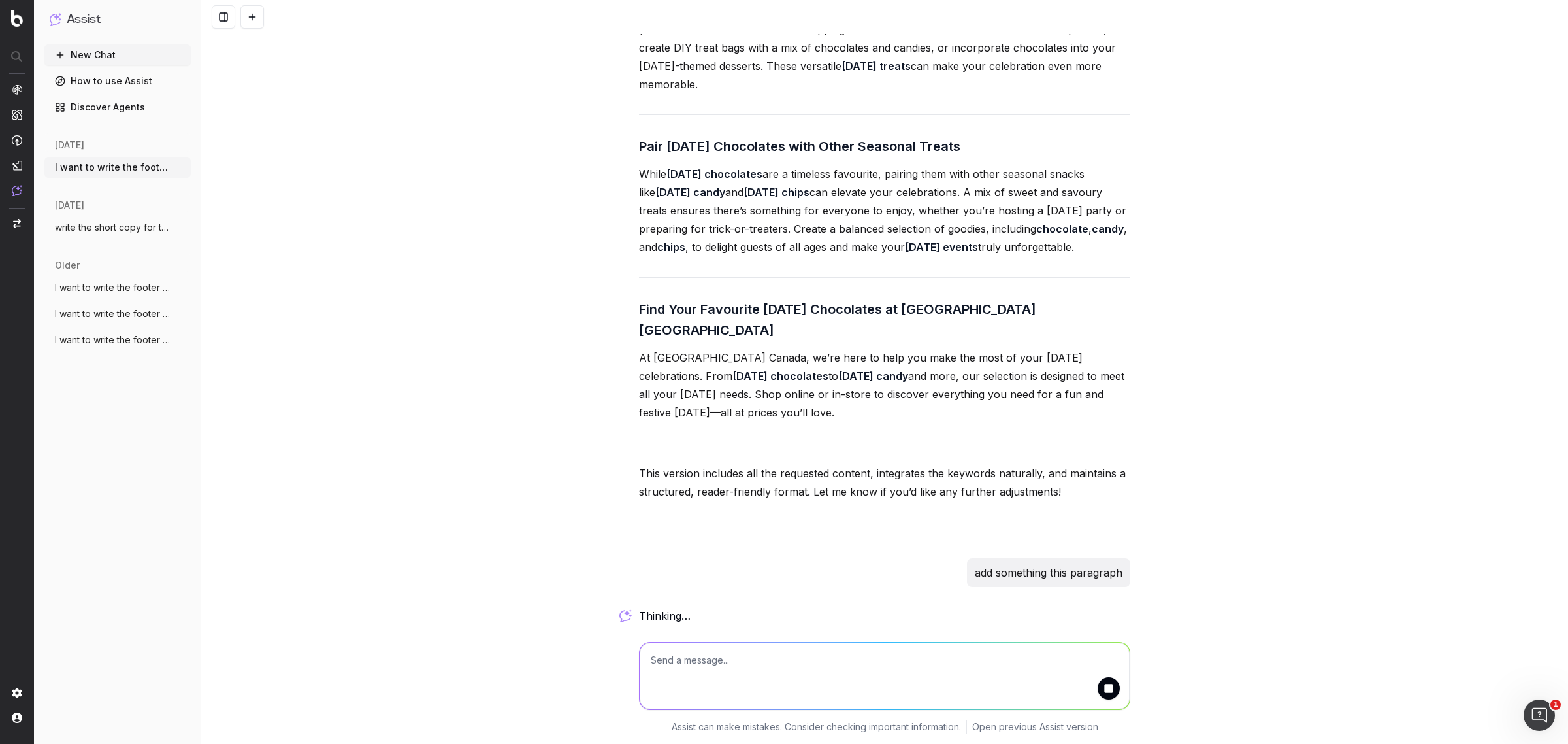
click at [761, 667] on textarea at bounding box center [884, 676] width 490 height 67
paste textarea "A Halloween chocolate box is a treat for all ages As you prepare your home with…"
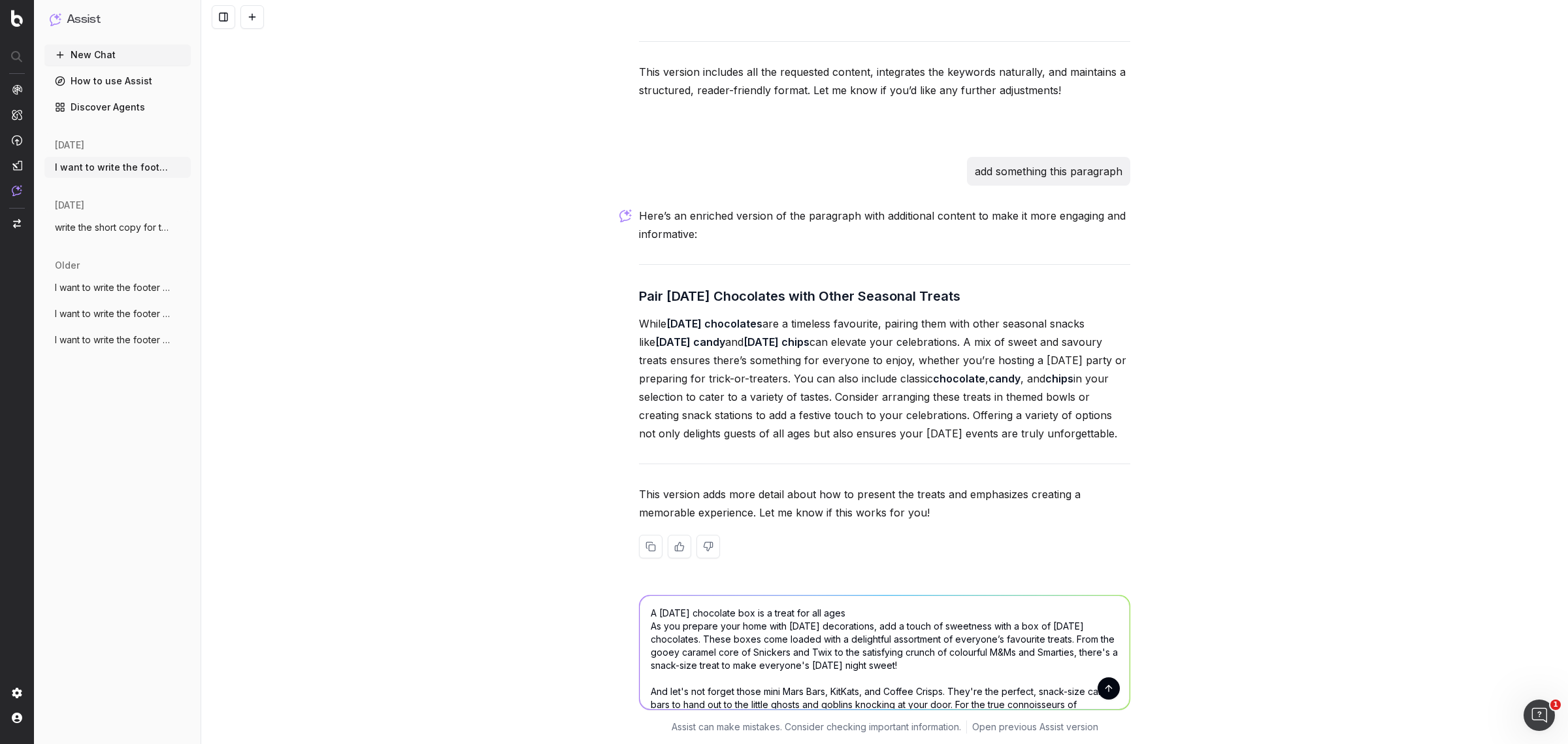
scroll to position [9860, 0]
click at [1027, 174] on p "add something this paragraph" at bounding box center [1048, 171] width 148 height 19
copy p "add something this paragraph"
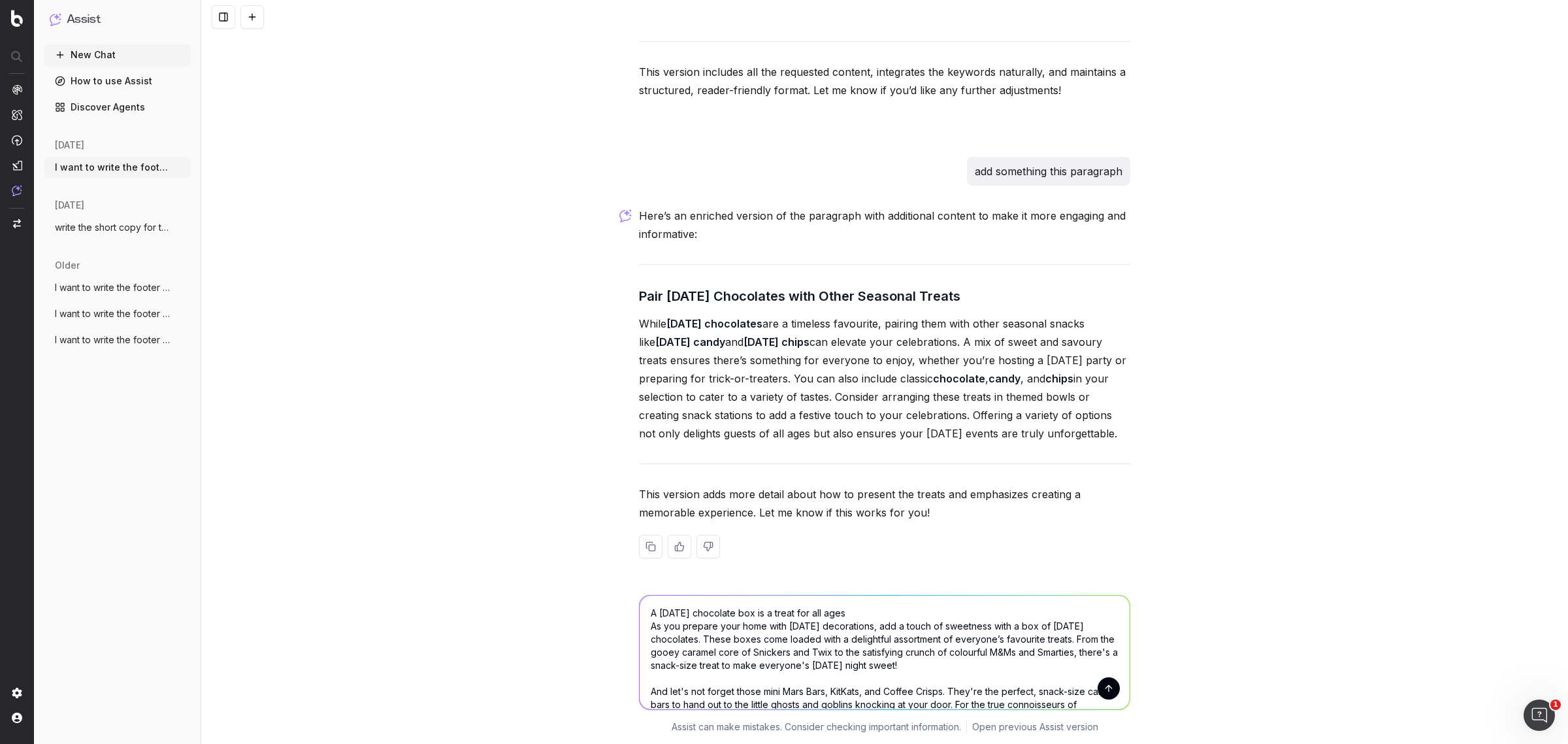
click at [645, 617] on textarea "A Halloween chocolate box is a treat for all ages As you prepare your home with…" at bounding box center [884, 652] width 490 height 114
paste textarea "add something this paragraph"
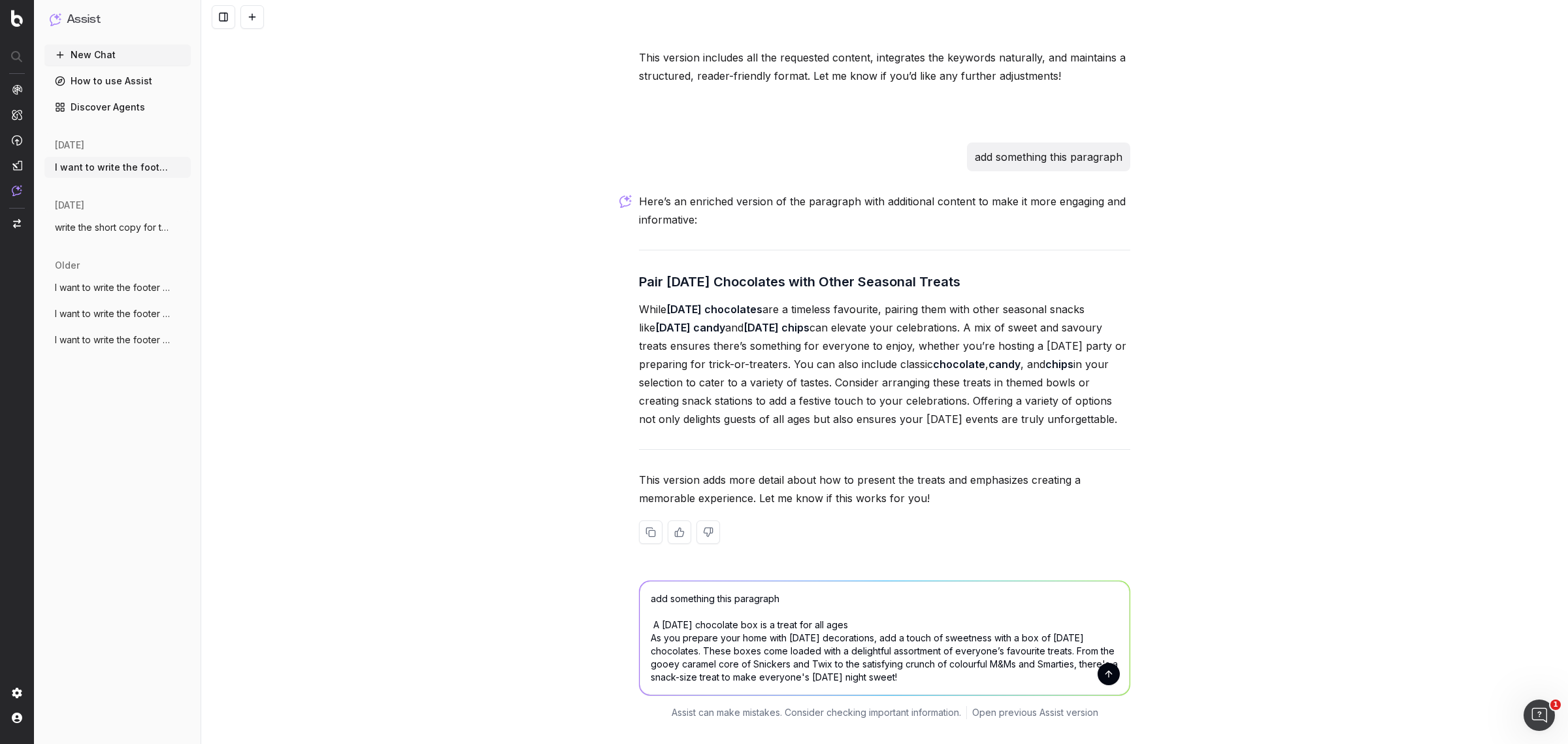
type textarea "add something this paragraph A Halloween chocolate box is a treat for all ages …"
click at [1103, 680] on button "submit" at bounding box center [1108, 673] width 22 height 22
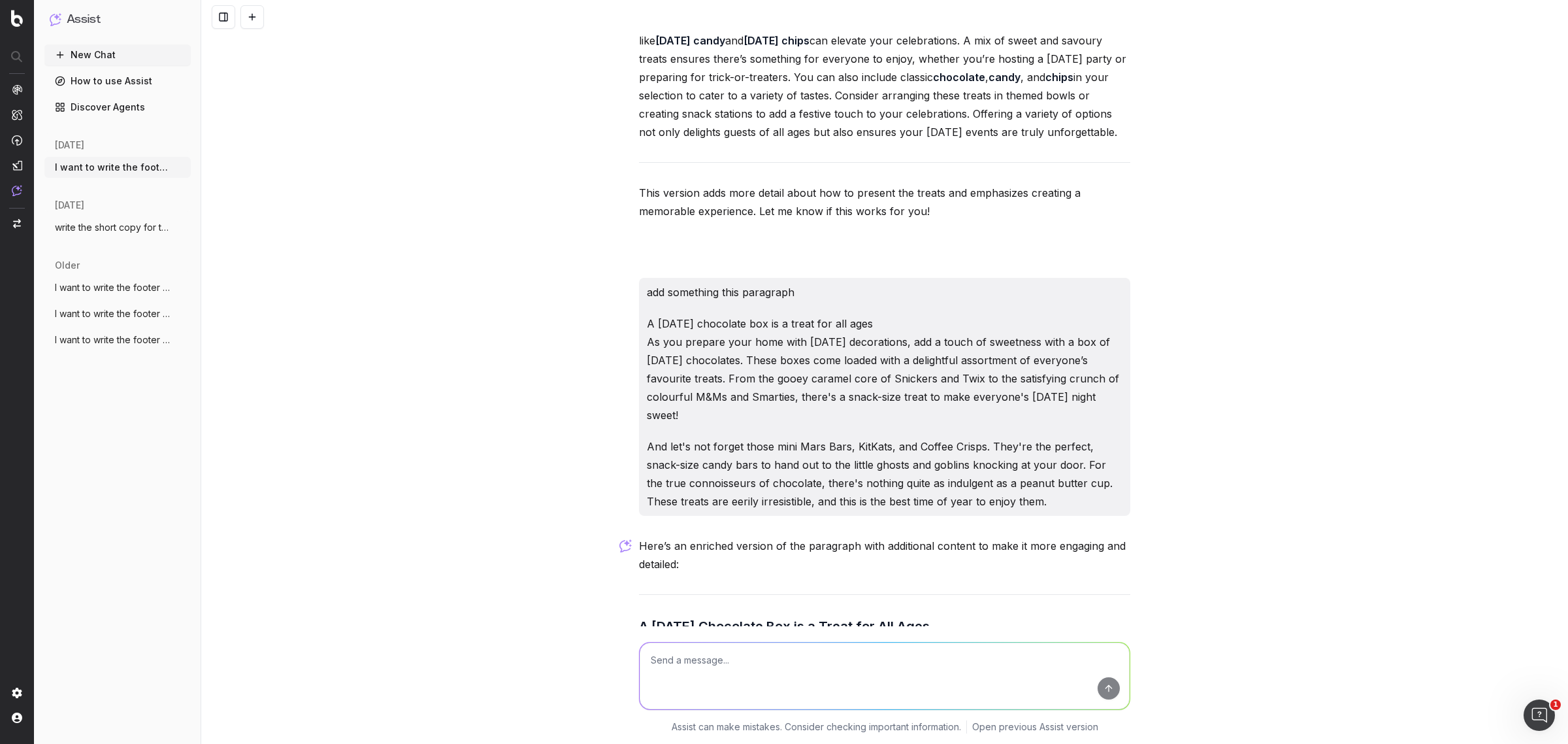
scroll to position [10541, 0]
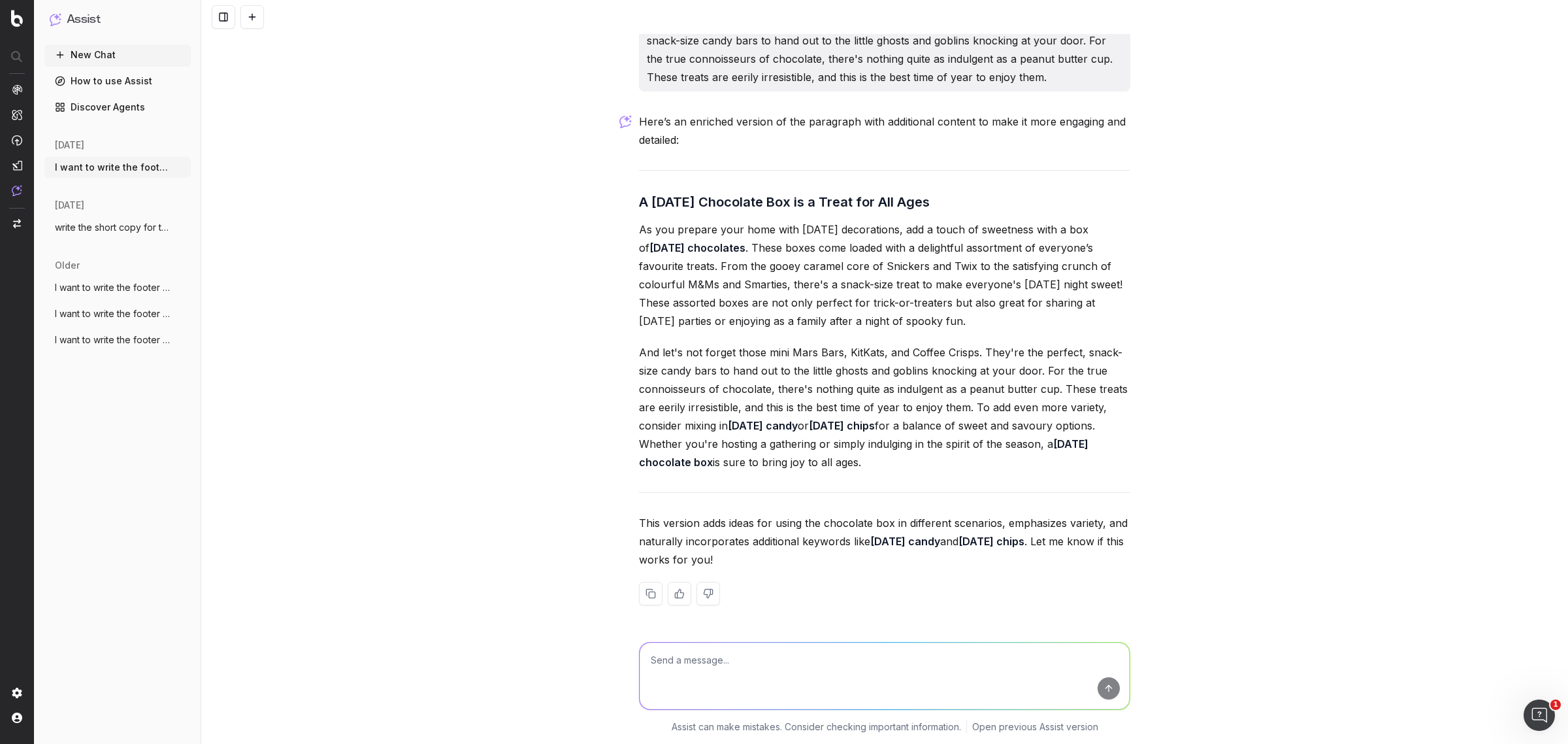
drag, startPoint x: 729, startPoint y: 331, endPoint x: 720, endPoint y: 329, distance: 9.2
click at [729, 330] on p "As you prepare your home with Halloween decorations, add a touch of sweetness w…" at bounding box center [884, 275] width 491 height 110
click at [798, 321] on p "As you prepare your home with Halloween decorations, add a touch of sweetness w…" at bounding box center [884, 275] width 491 height 110
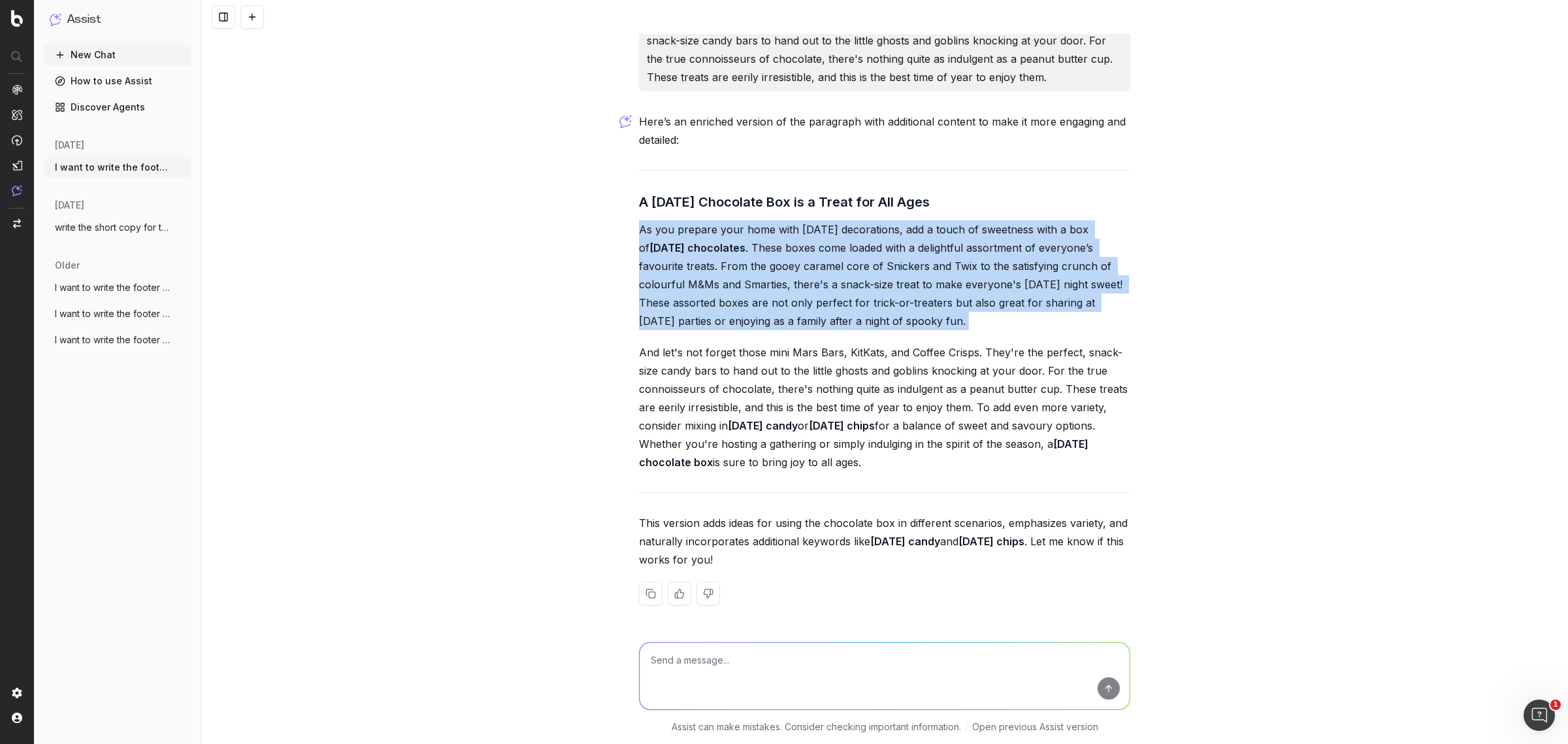
click at [798, 321] on p "As you prepare your home with Halloween decorations, add a touch of sweetness w…" at bounding box center [884, 275] width 491 height 110
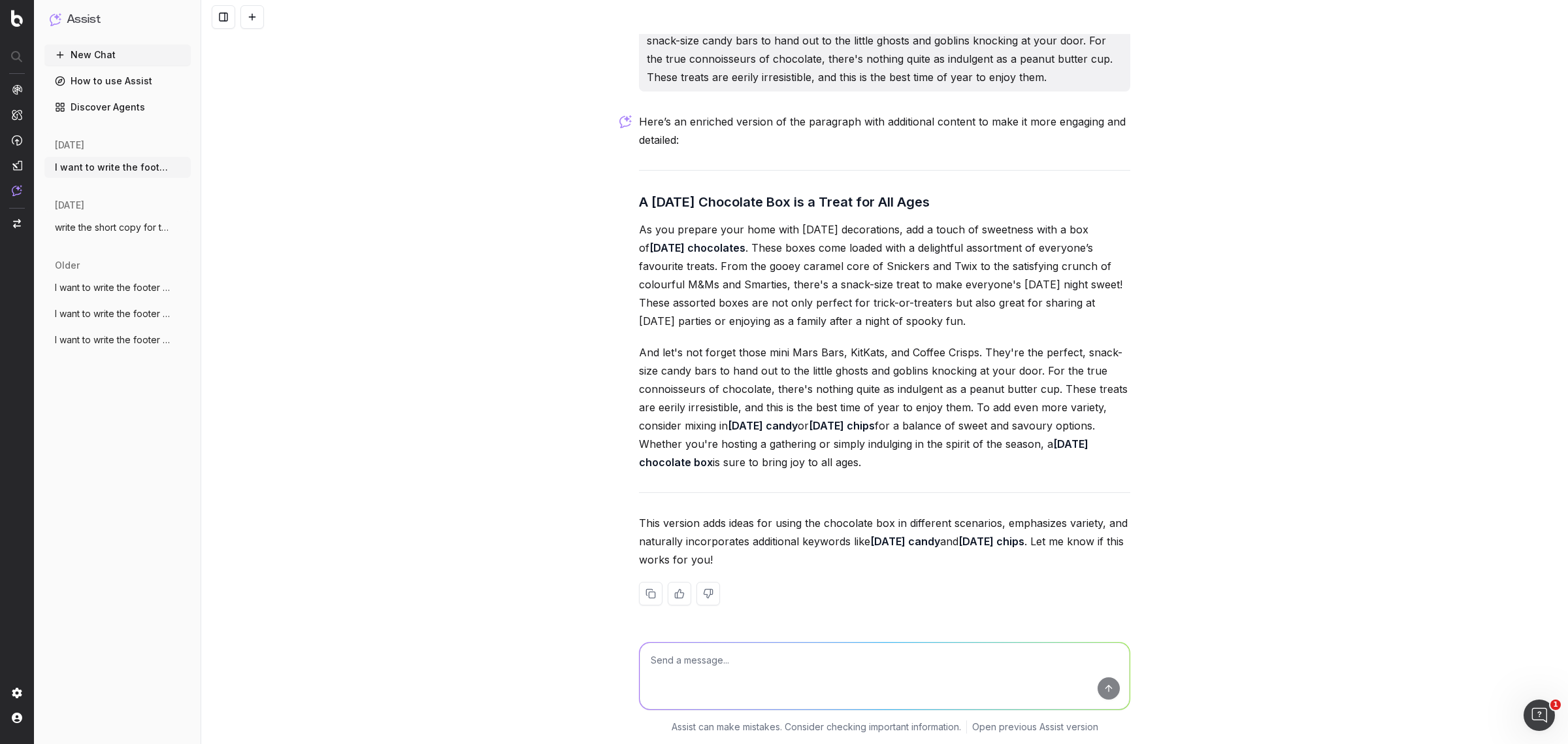
click at [844, 379] on p "And let's not forget those mini Mars Bars, KitKats, and Coffee Crisps. They're …" at bounding box center [884, 407] width 491 height 128
click at [698, 384] on p "And let's not forget those mini Mars Bars, KitKats, and Coffee Crisps. They're …" at bounding box center [884, 407] width 491 height 128
click at [777, 312] on p "As you prepare your home with Halloween decorations, add a touch of sweetness w…" at bounding box center [884, 275] width 491 height 110
drag, startPoint x: 773, startPoint y: 247, endPoint x: 1081, endPoint y: 256, distance: 308.1
click at [1081, 256] on p "As you prepare your home with Halloween decorations, add a touch of sweetness w…" at bounding box center [884, 275] width 491 height 110
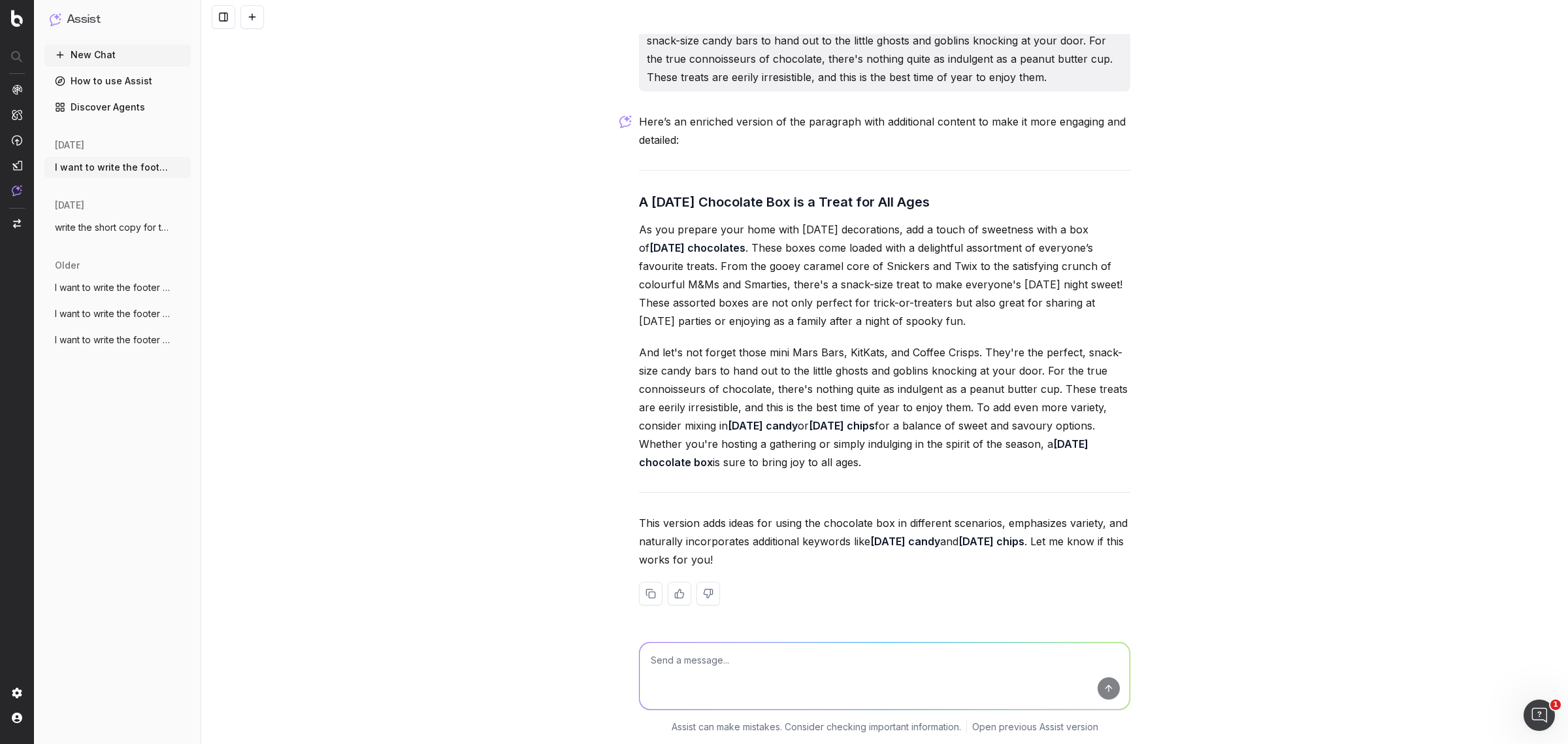
click at [1021, 289] on p "As you prepare your home with Halloween decorations, add a touch of sweetness w…" at bounding box center [884, 275] width 491 height 110
drag, startPoint x: 633, startPoint y: 199, endPoint x: 1040, endPoint y: 323, distance: 425.5
click at [1040, 323] on div "Here’s an enriched version of the paragraph with additional content to make it …" at bounding box center [884, 369] width 491 height 513
copy div "A Halloween Chocolate Box is a Treat for All Ages As you prepare your home with…"
drag, startPoint x: 636, startPoint y: 343, endPoint x: 930, endPoint y: 478, distance: 323.5
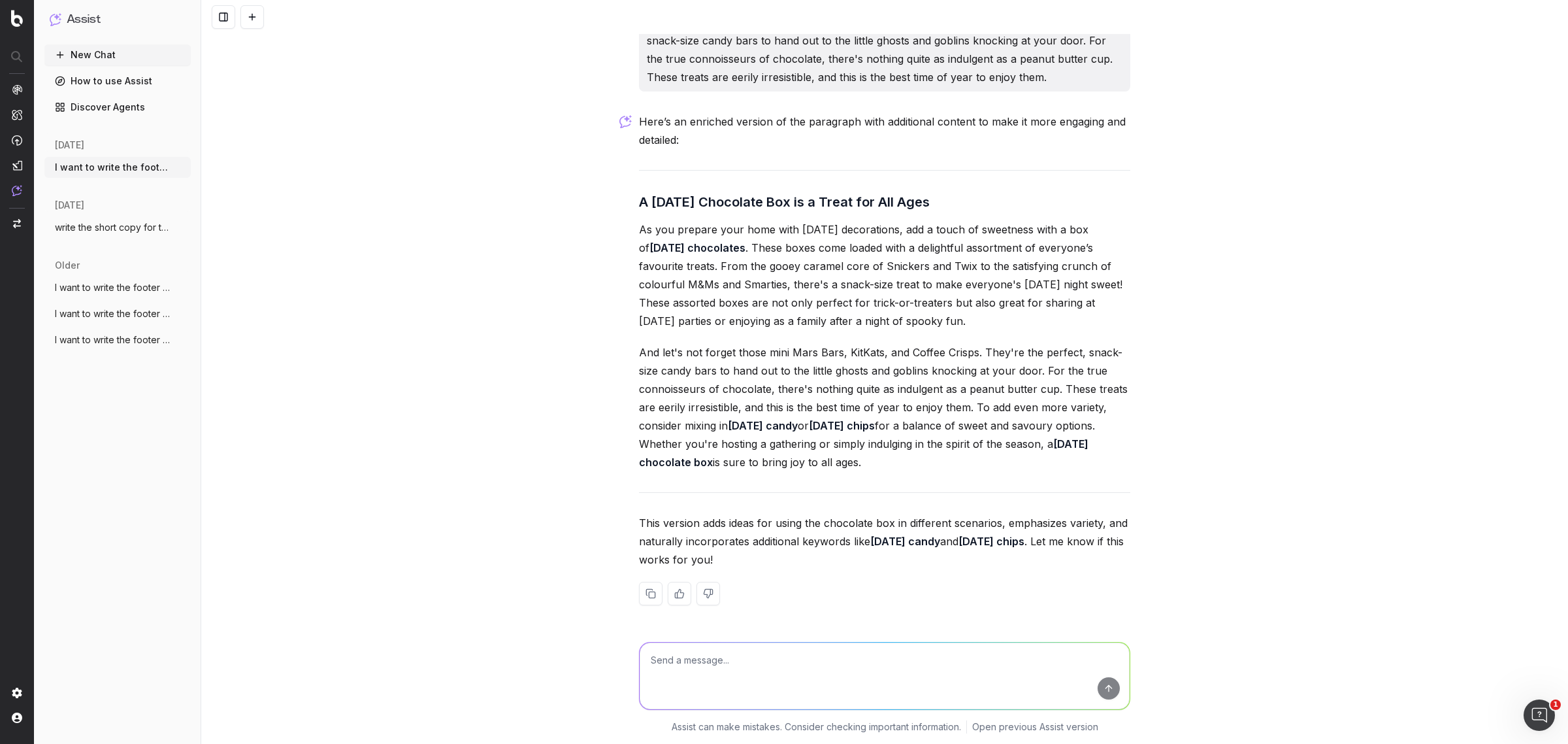
click at [930, 478] on div "Here’s an enriched version of the paragraph with additional content to make it …" at bounding box center [884, 369] width 491 height 513
click at [703, 673] on textarea at bounding box center [884, 676] width 490 height 67
paste textarea "Celebrate Halloween with Delicious Halloween Chocolates Halloween is a favourit…"
type textarea "is this content align well, let me know if any adjustment is required - Celebra…"
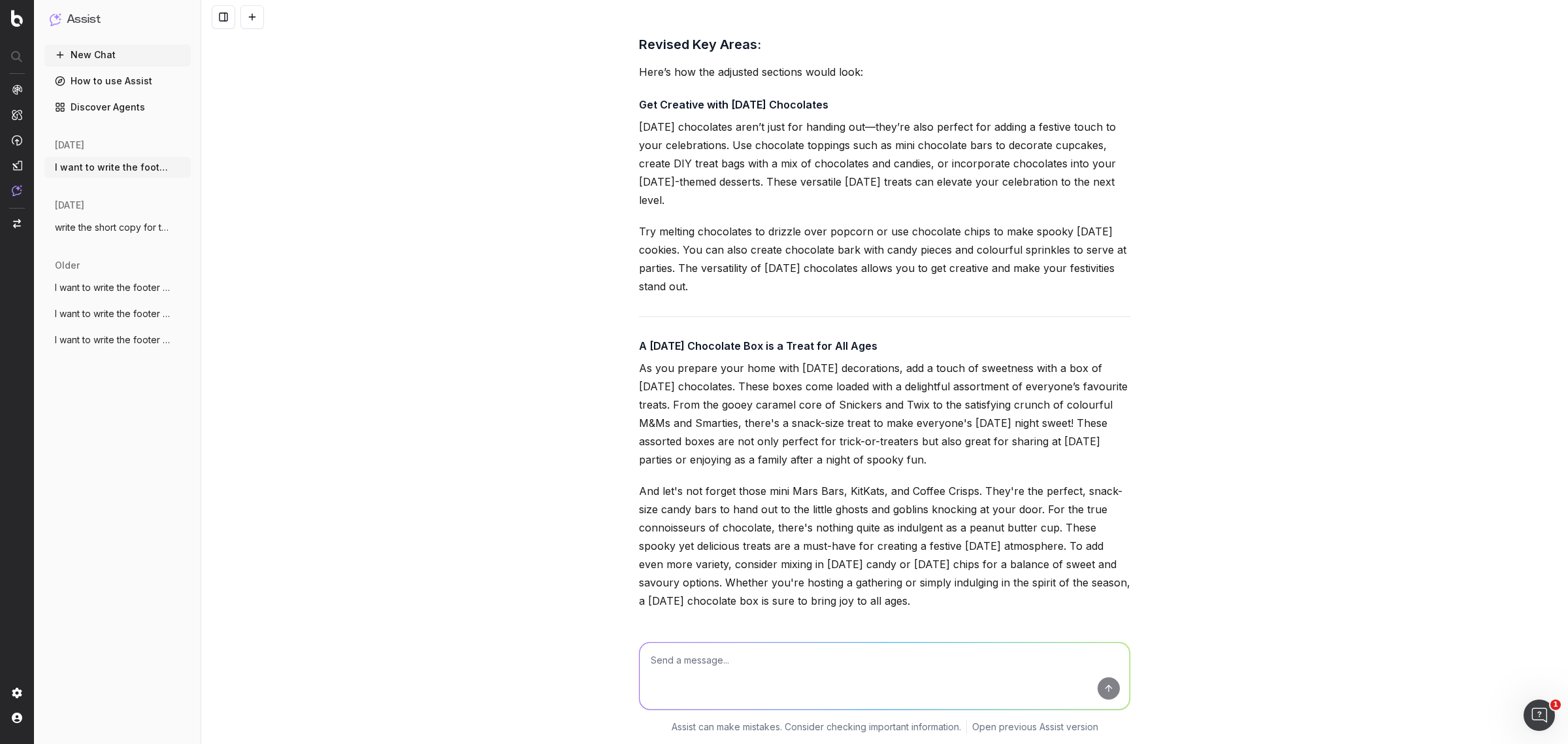
scroll to position [13211, 0]
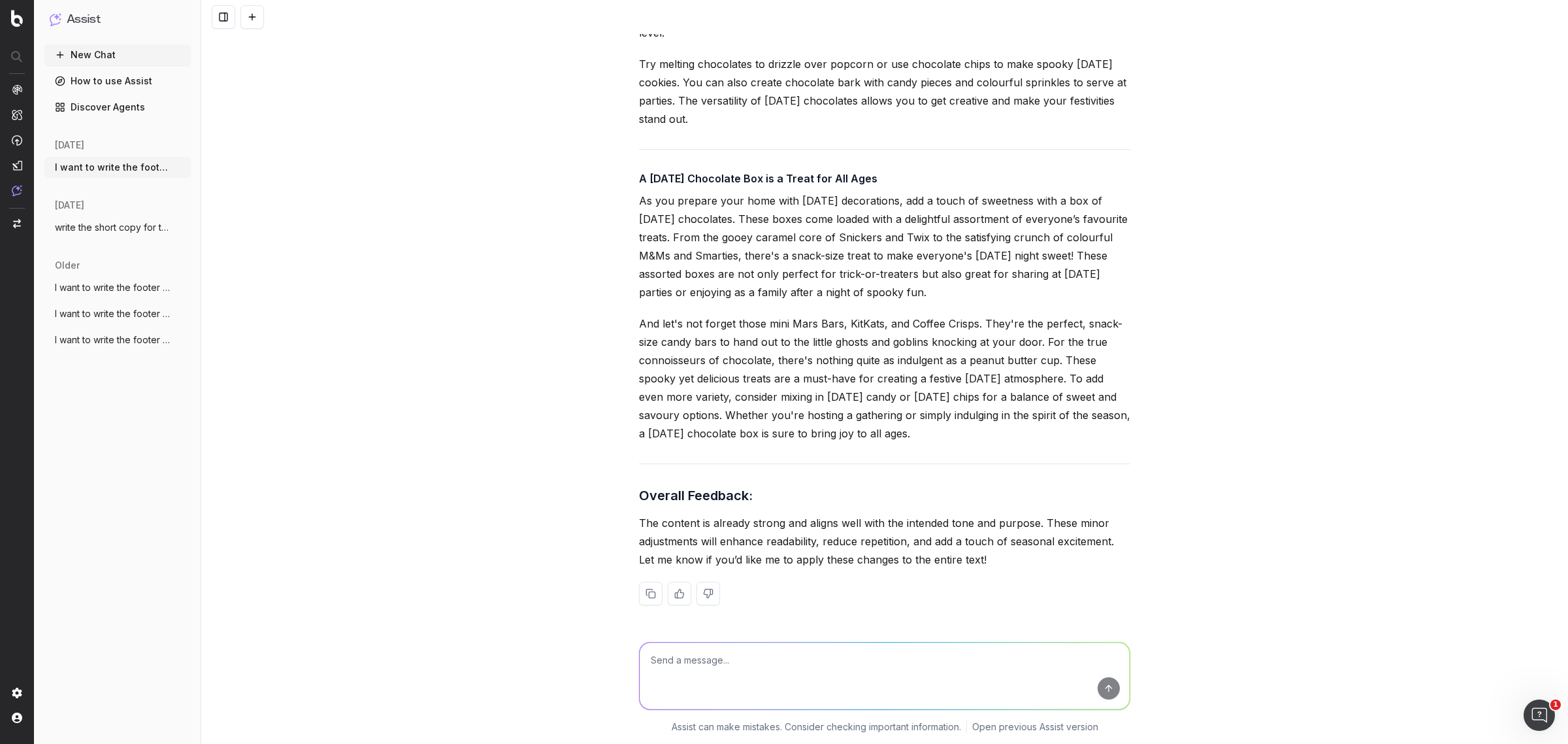
click at [681, 368] on p "And let's not forget those mini Mars Bars, KitKats, and Coffee Crisps. They're …" at bounding box center [884, 378] width 491 height 128
click at [770, 370] on p "And let's not forget those mini Mars Bars, KitKats, and Coffee Crisps. They're …" at bounding box center [884, 378] width 491 height 128
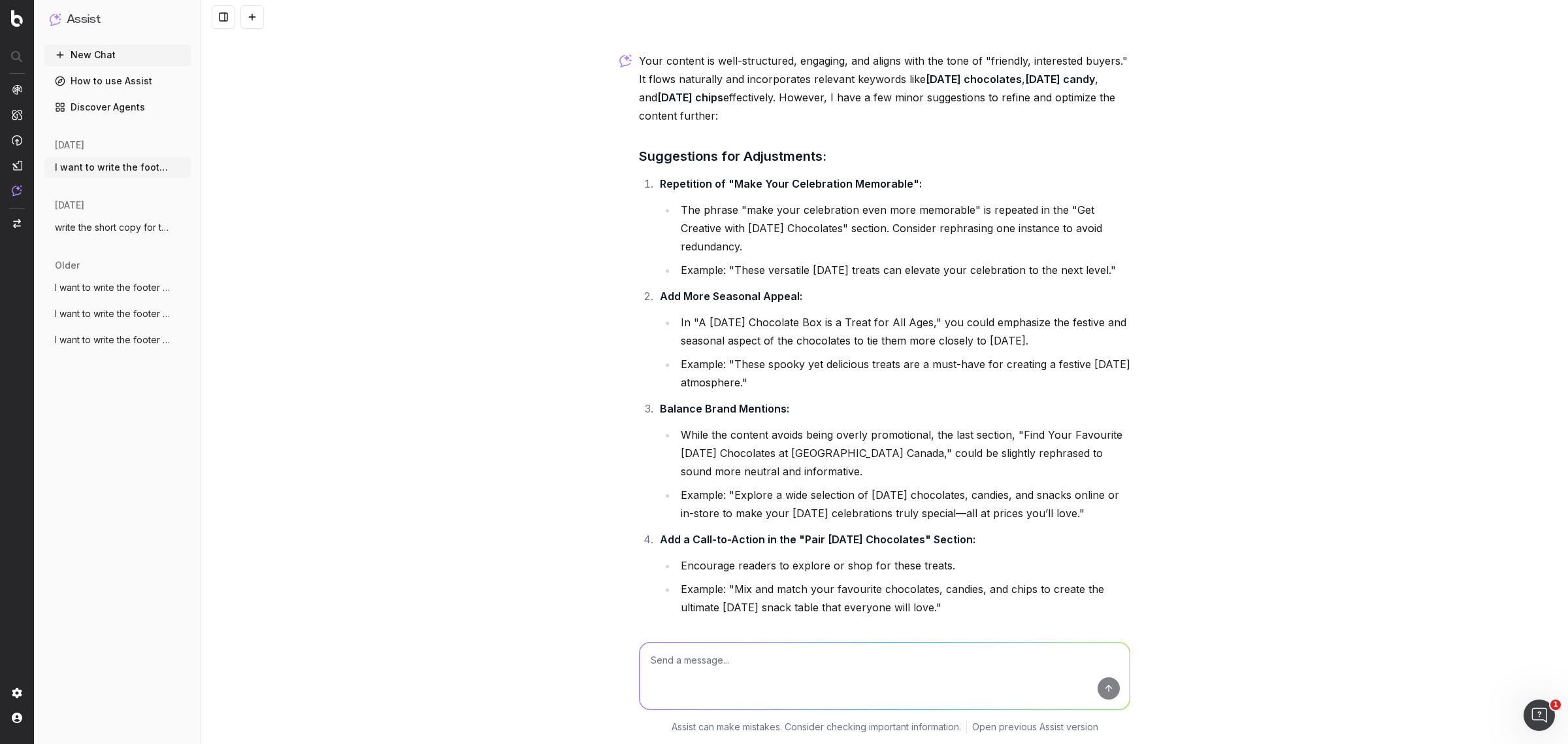
scroll to position [12313, 0]
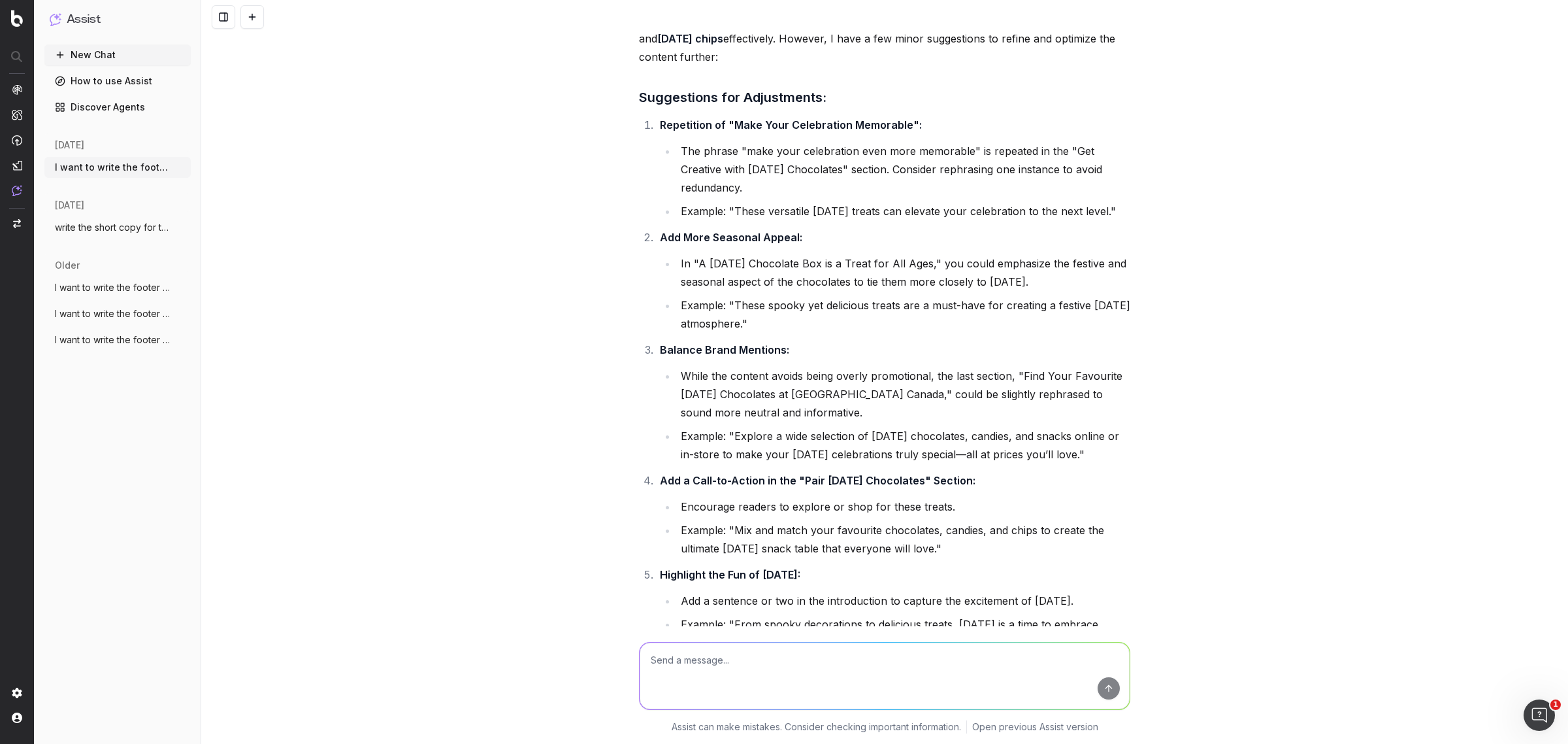
drag, startPoint x: 728, startPoint y: 282, endPoint x: 1112, endPoint y: 288, distance: 384.0
click at [1112, 220] on li "Example: "These versatile Halloween treats can elevate your celebration to the …" at bounding box center [903, 211] width 453 height 19
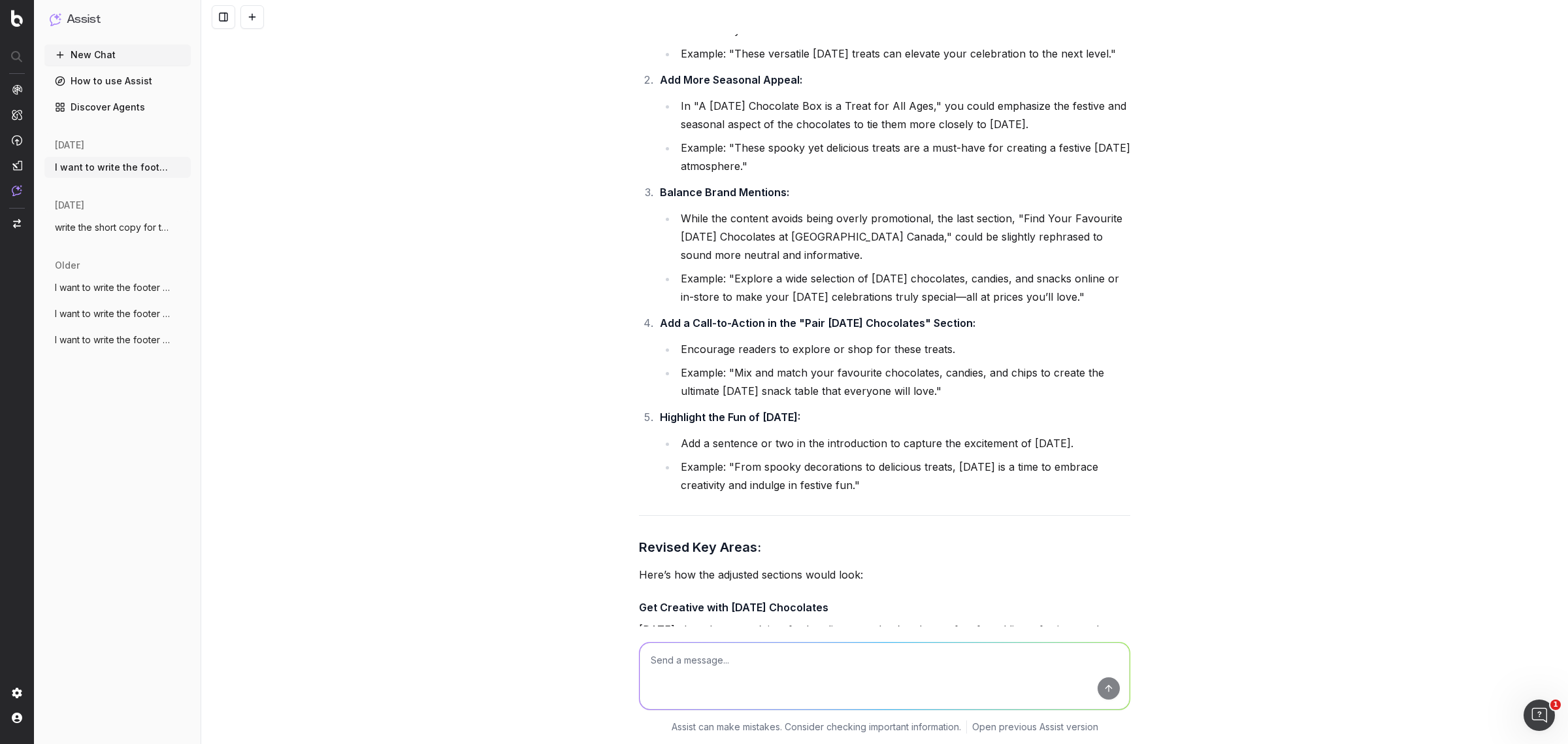
scroll to position [12476, 0]
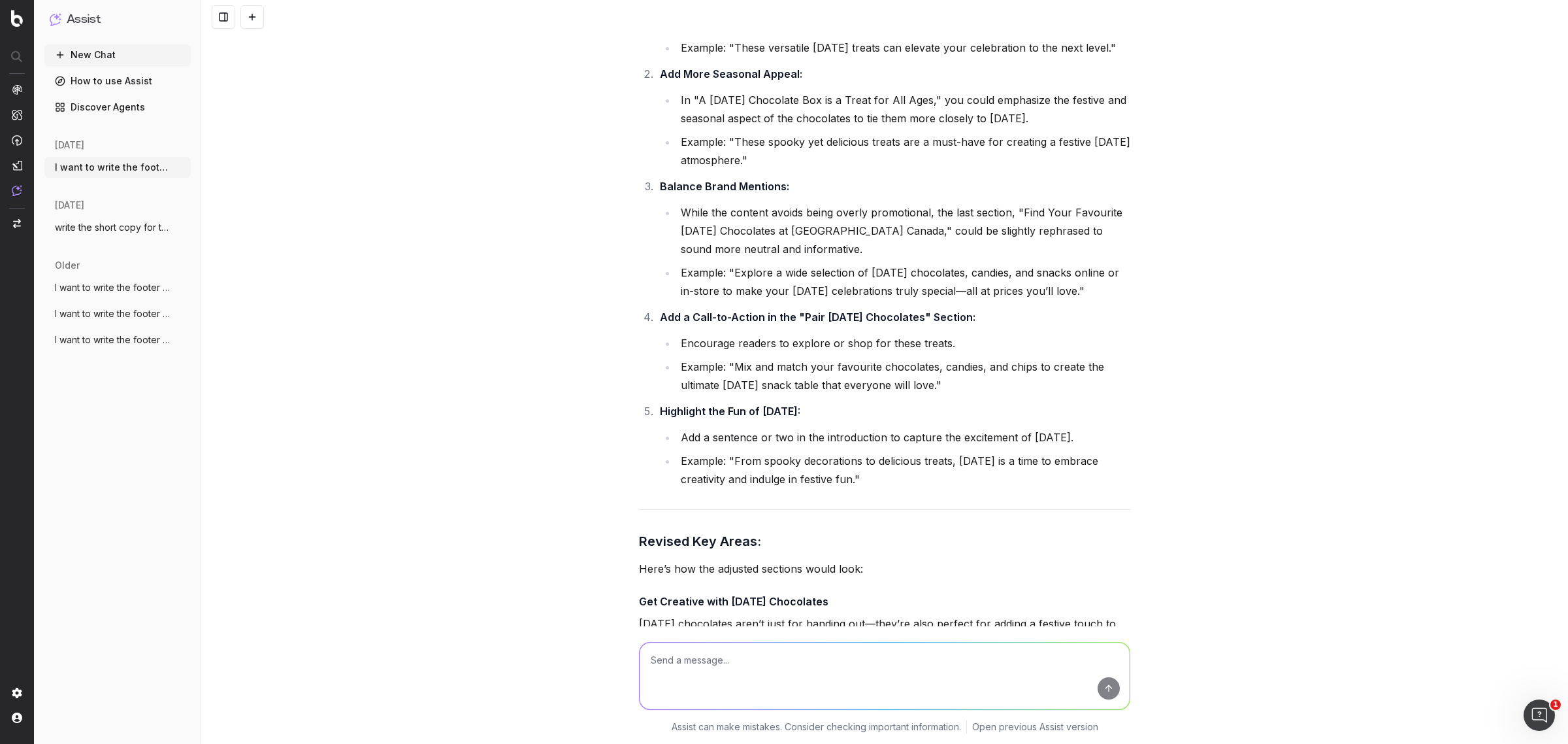
drag, startPoint x: 805, startPoint y: 229, endPoint x: 646, endPoint y: 145, distance: 179.8
click at [656, 145] on li "Add More Seasonal Appeal: In "A Halloween Chocolate Box is a Treat for All Ages…" at bounding box center [893, 117] width 474 height 105
click at [763, 660] on textarea at bounding box center [884, 676] width 490 height 67
paste textarea "Add More Seasonal Appeal: In "A Halloween Chocolate Box is a Treat for All Ages…"
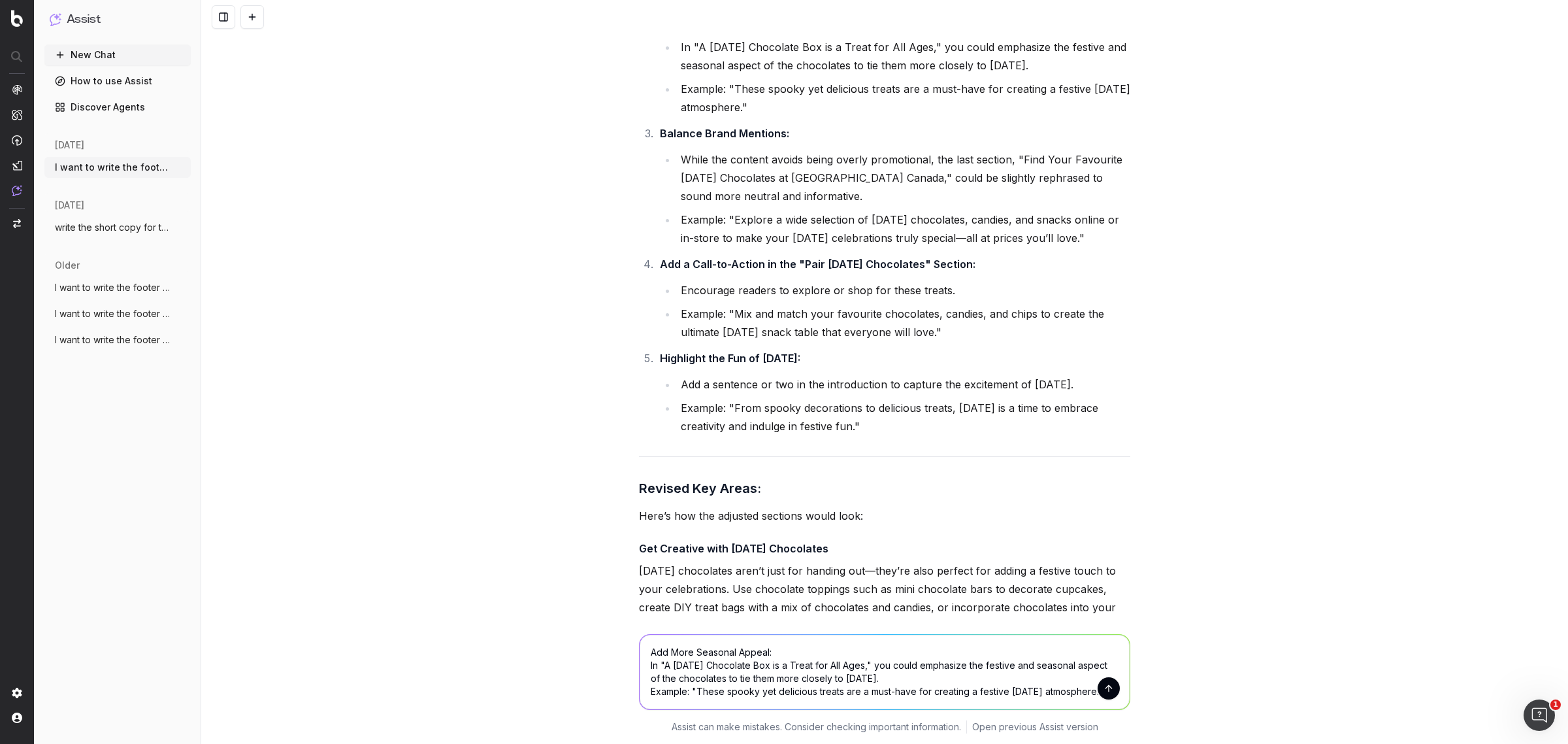
scroll to position [12721, 0]
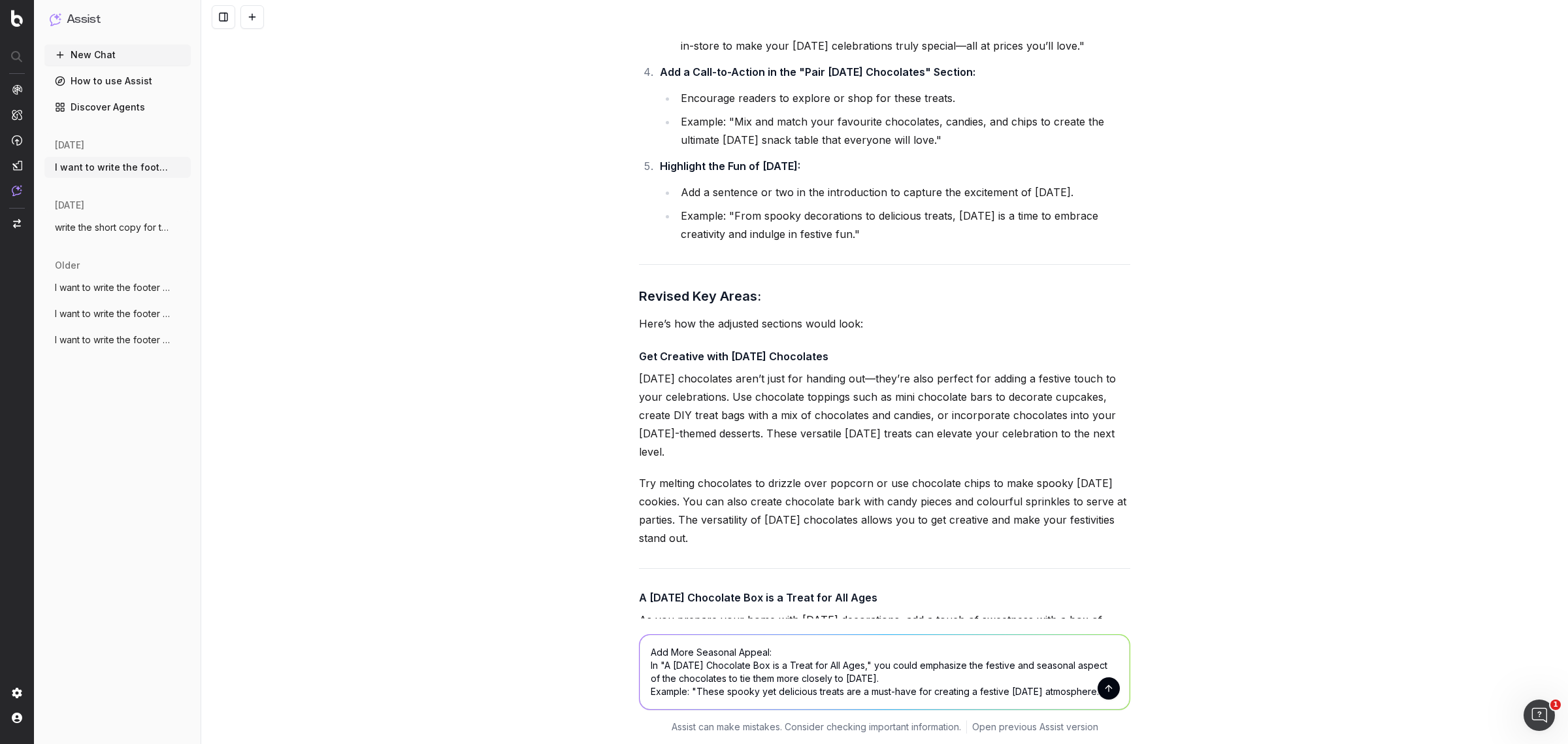
click at [644, 652] on textarea "Add More Seasonal Appeal: In "A Halloween Chocolate Box is a Treat for All Ages…" at bounding box center [884, 672] width 490 height 75
type textarea "for this recommendation can you rewrite the whole paragraph and share - Add Mor…"
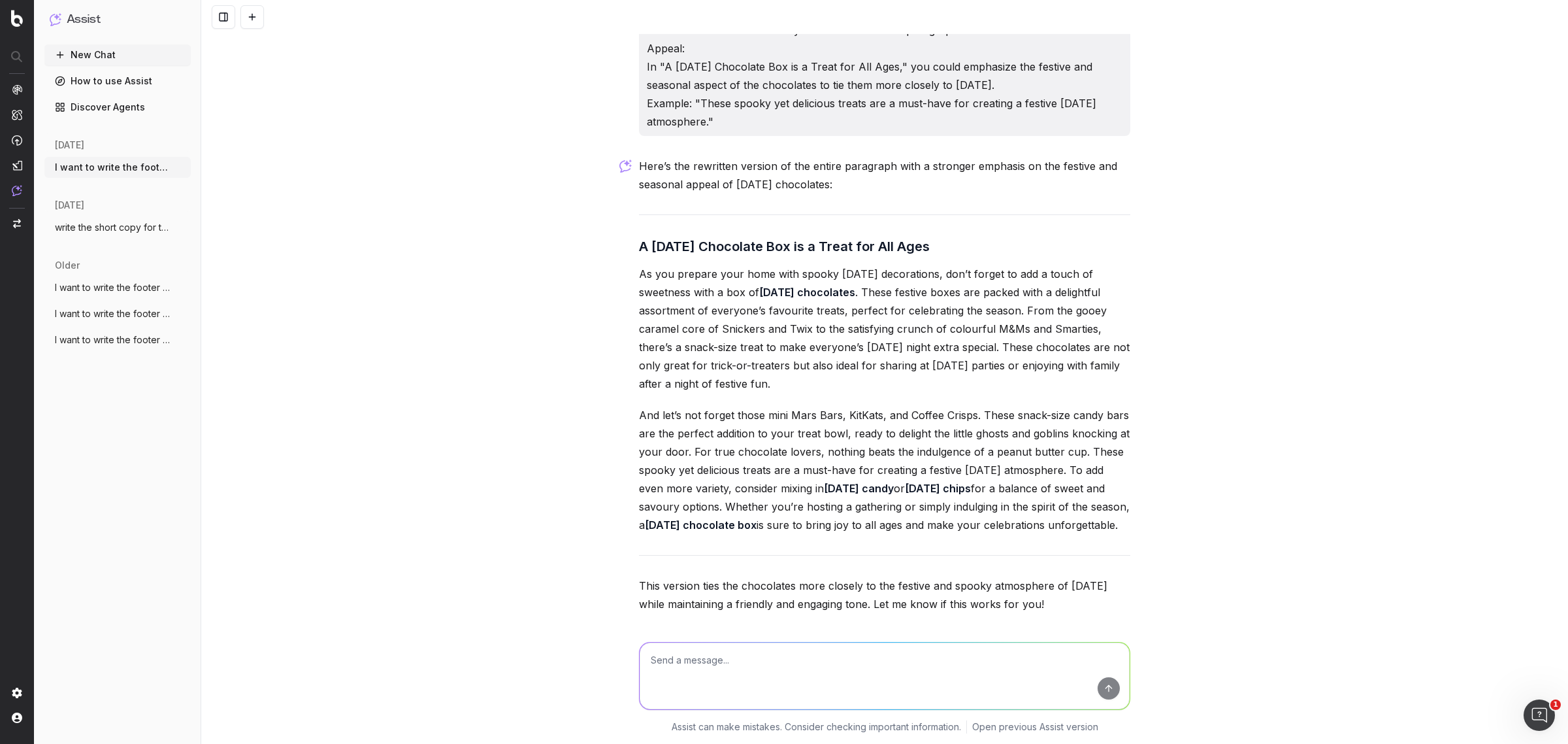
scroll to position [13779, 0]
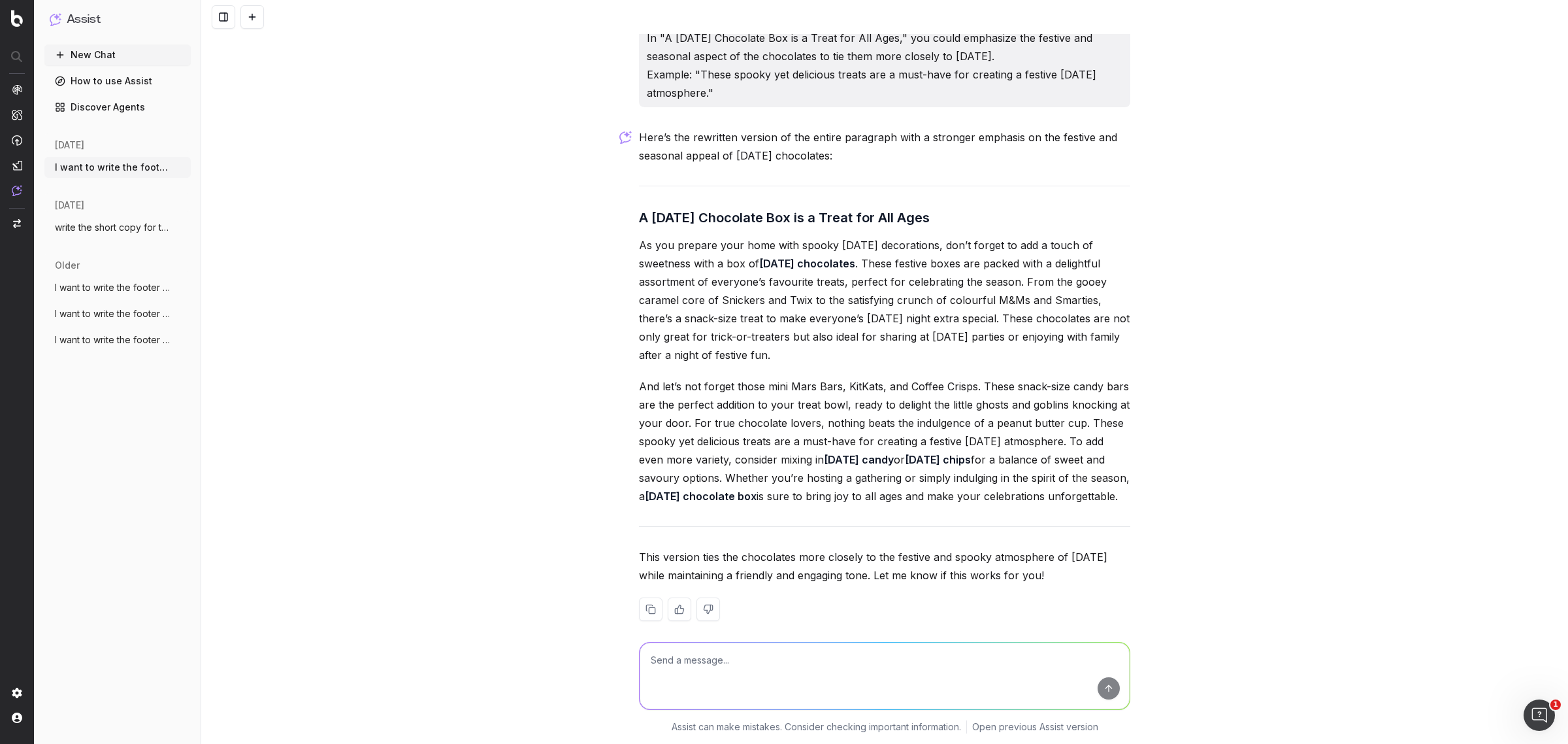
drag, startPoint x: 633, startPoint y: 318, endPoint x: 753, endPoint y: 579, distance: 287.3
click at [753, 579] on div "Here’s the rewritten version of the entire paragraph with a stronger emphasis o…" at bounding box center [884, 385] width 491 height 513
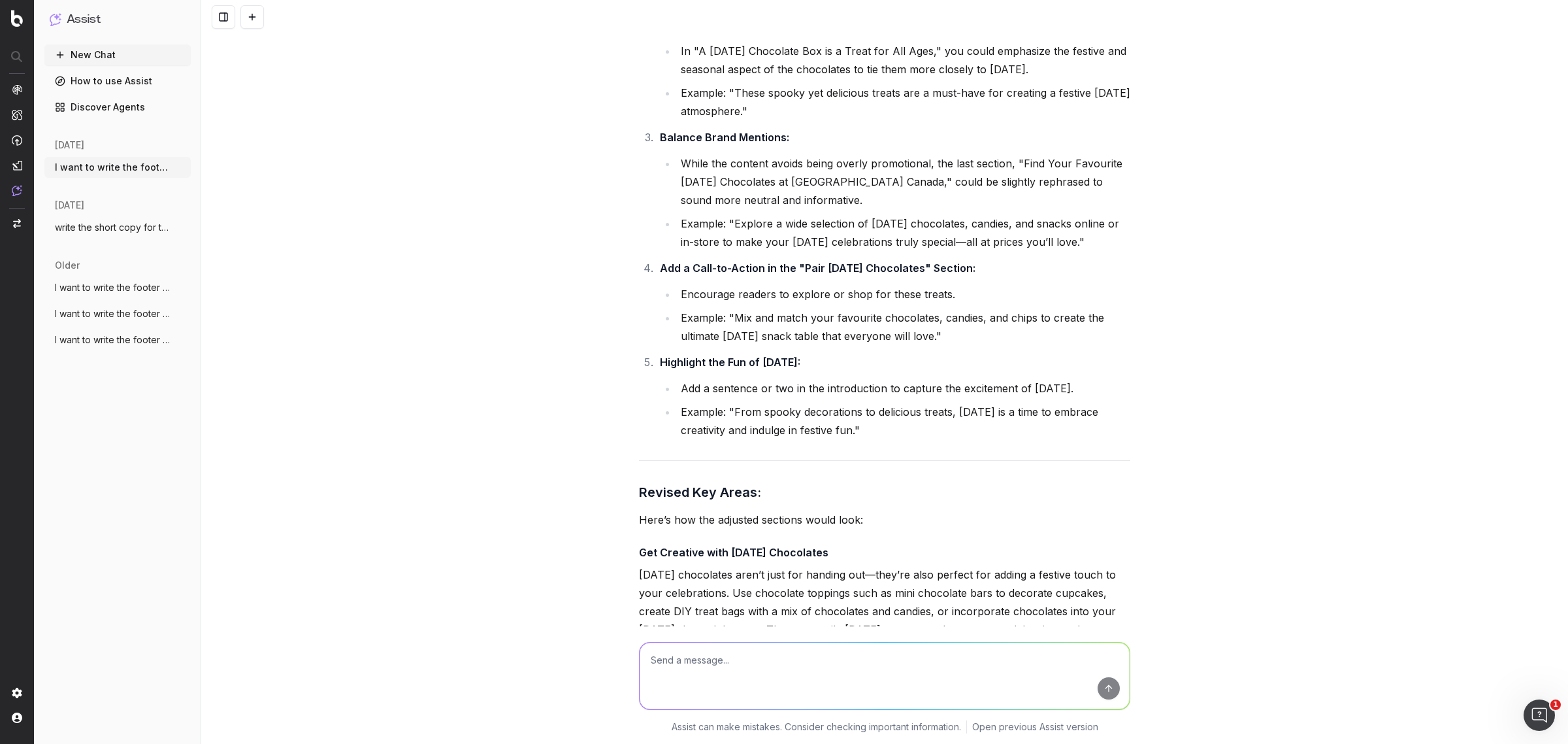
scroll to position [12554, 0]
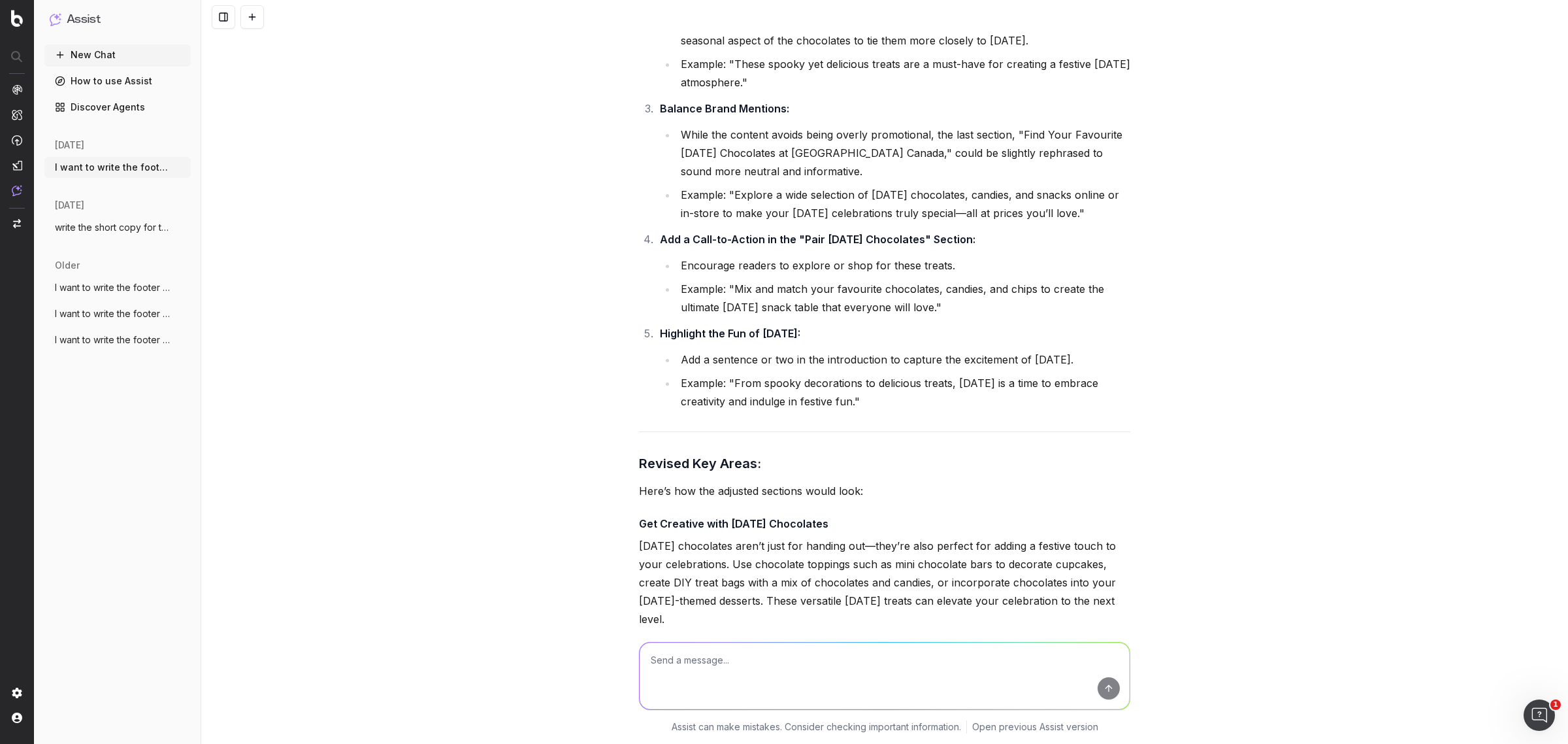
drag, startPoint x: 727, startPoint y: 262, endPoint x: 1098, endPoint y: 286, distance: 371.8
click at [1098, 223] on li "Example: "Explore a wide selection of Halloween chocolates, candies, and snacks…" at bounding box center [903, 203] width 453 height 37
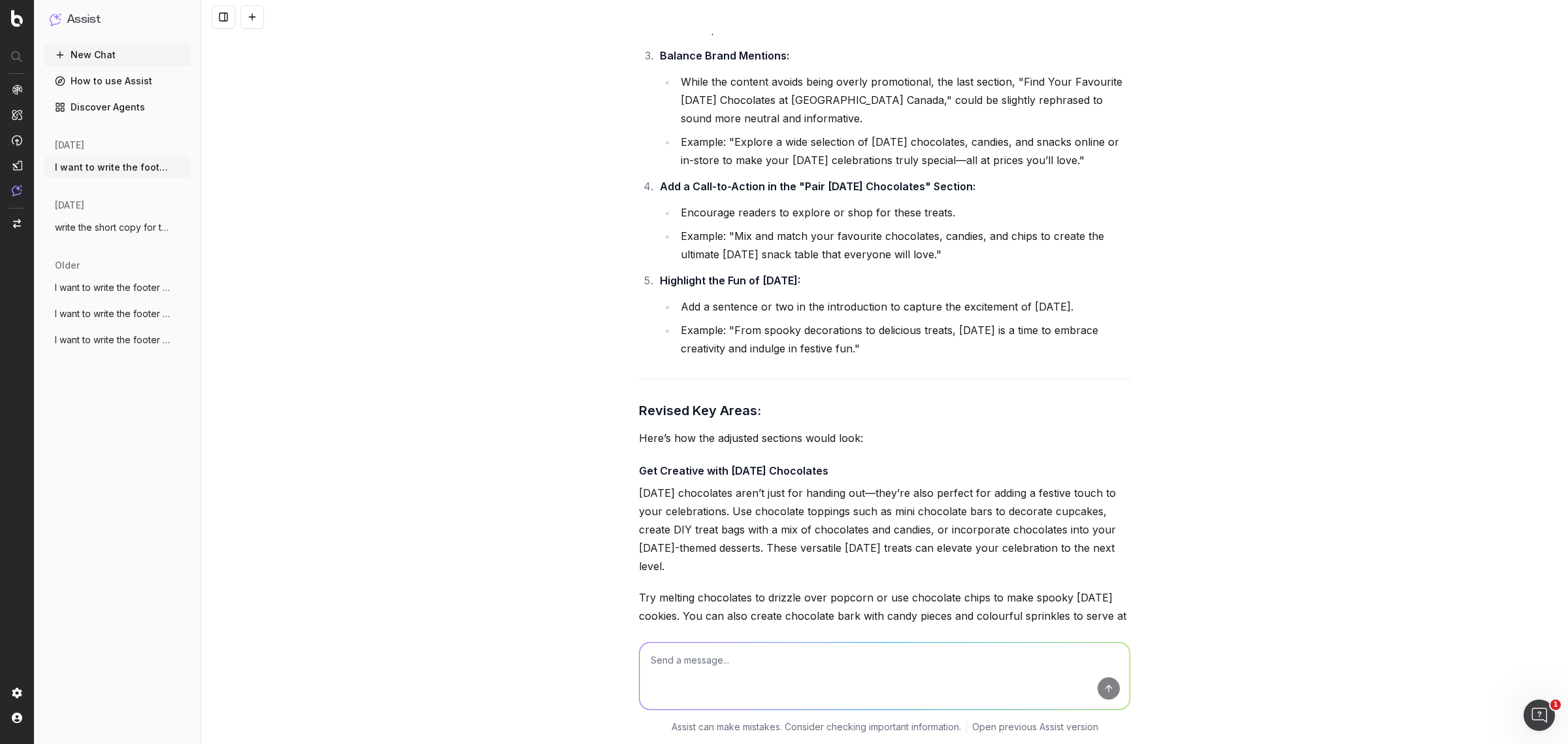
scroll to position [12635, 0]
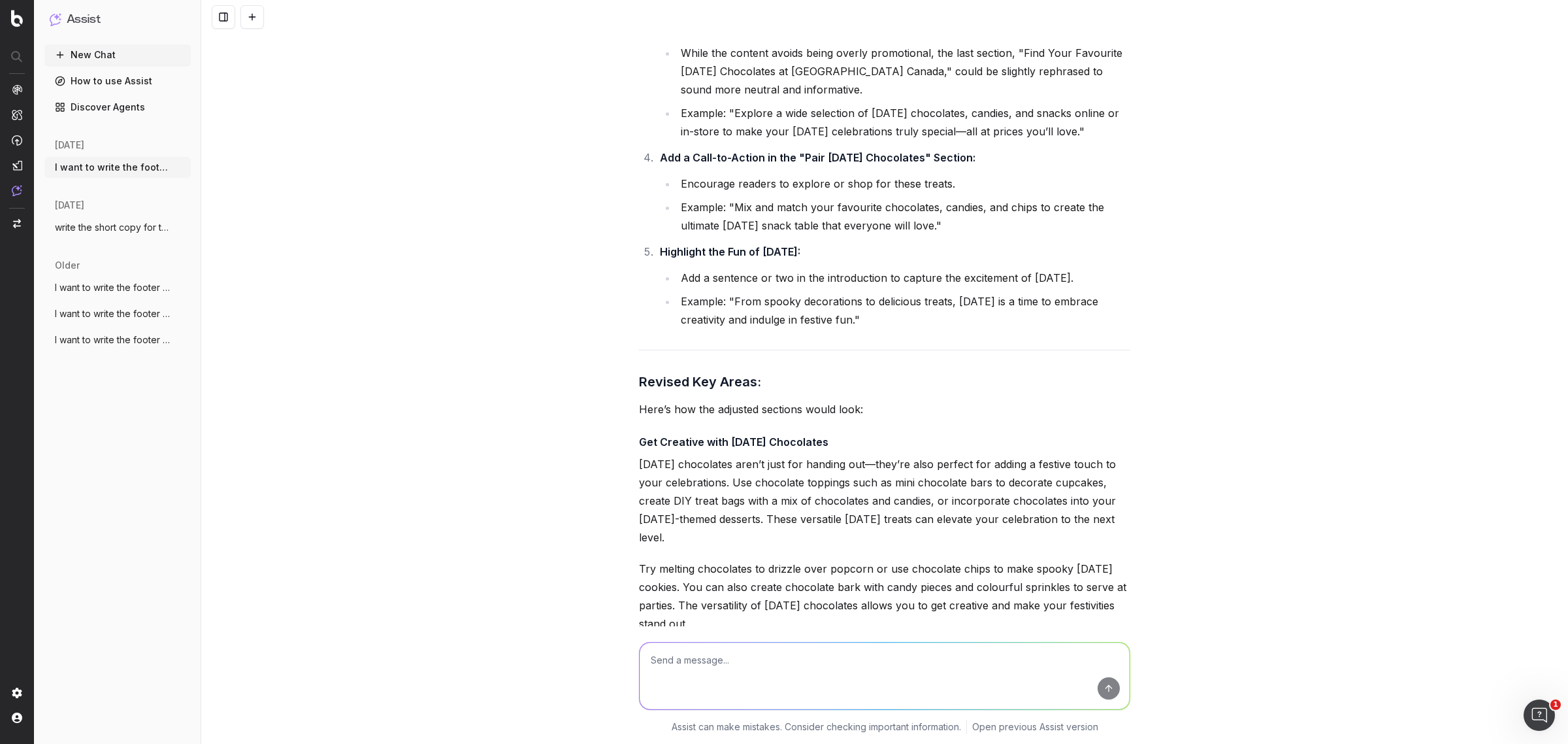
click at [853, 192] on li "Encourage readers to explore or shop for these treats." at bounding box center [903, 184] width 453 height 19
drag, startPoint x: 745, startPoint y: 279, endPoint x: 991, endPoint y: 275, distance: 246.0
click at [991, 235] on li "Example: "Mix and match your favourite chocolates, candies, and chips to create…" at bounding box center [903, 216] width 453 height 37
click at [951, 235] on li "Example: "Mix and match your favourite chocolates, candies, and chips to create…" at bounding box center [903, 216] width 453 height 37
drag, startPoint x: 677, startPoint y: 346, endPoint x: 859, endPoint y: 351, distance: 182.1
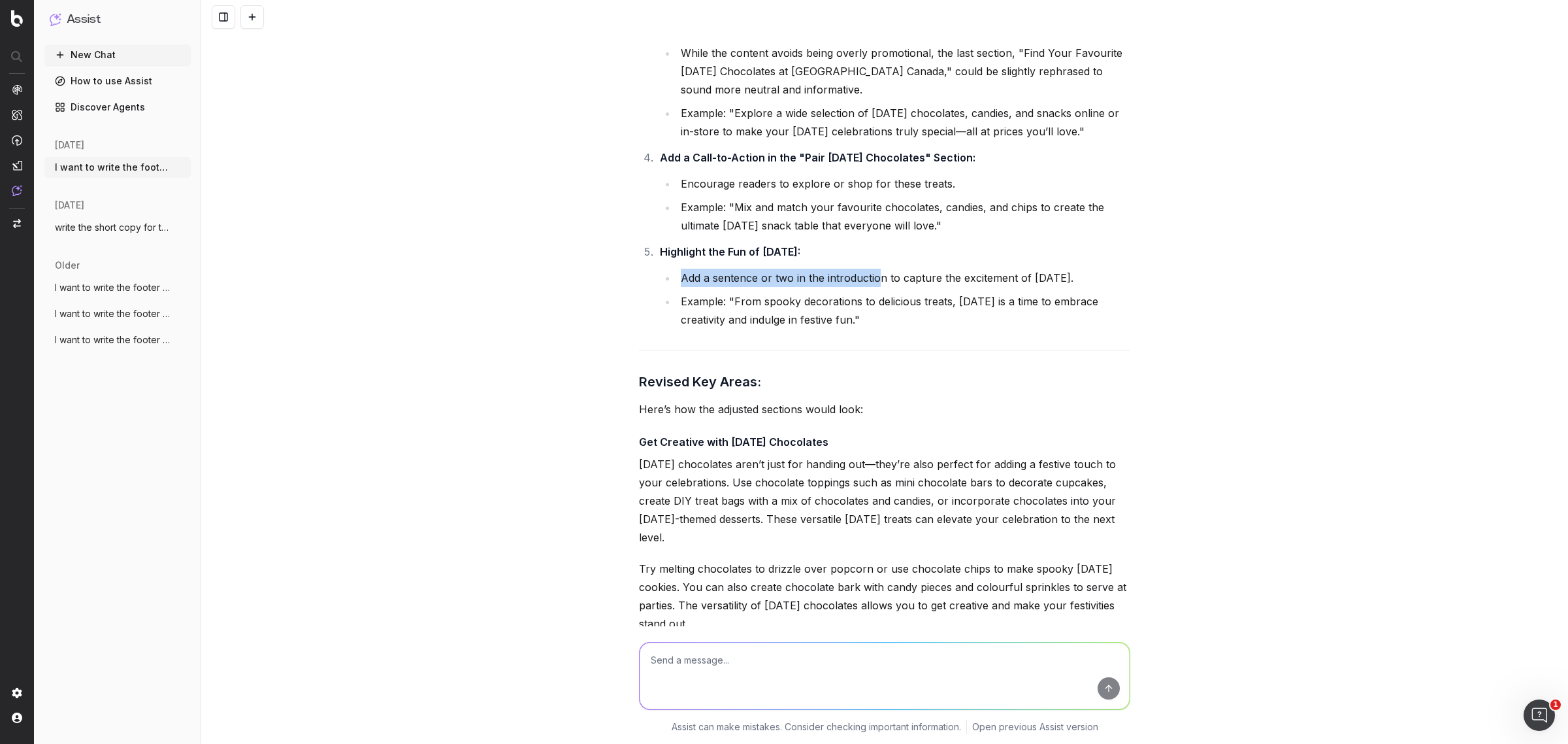
click at [870, 287] on li "Add a sentence or two in the introduction to capture the excitement of Hallowee…" at bounding box center [903, 278] width 453 height 19
click at [732, 683] on textarea at bounding box center [884, 676] width 490 height 67
paste textarea "Celebrate Halloween with Delicious Halloween Chocolates Halloween is a favourit…"
type textarea "is this good now - Celebrate Halloween with Delicious Halloween Chocolates Hall…"
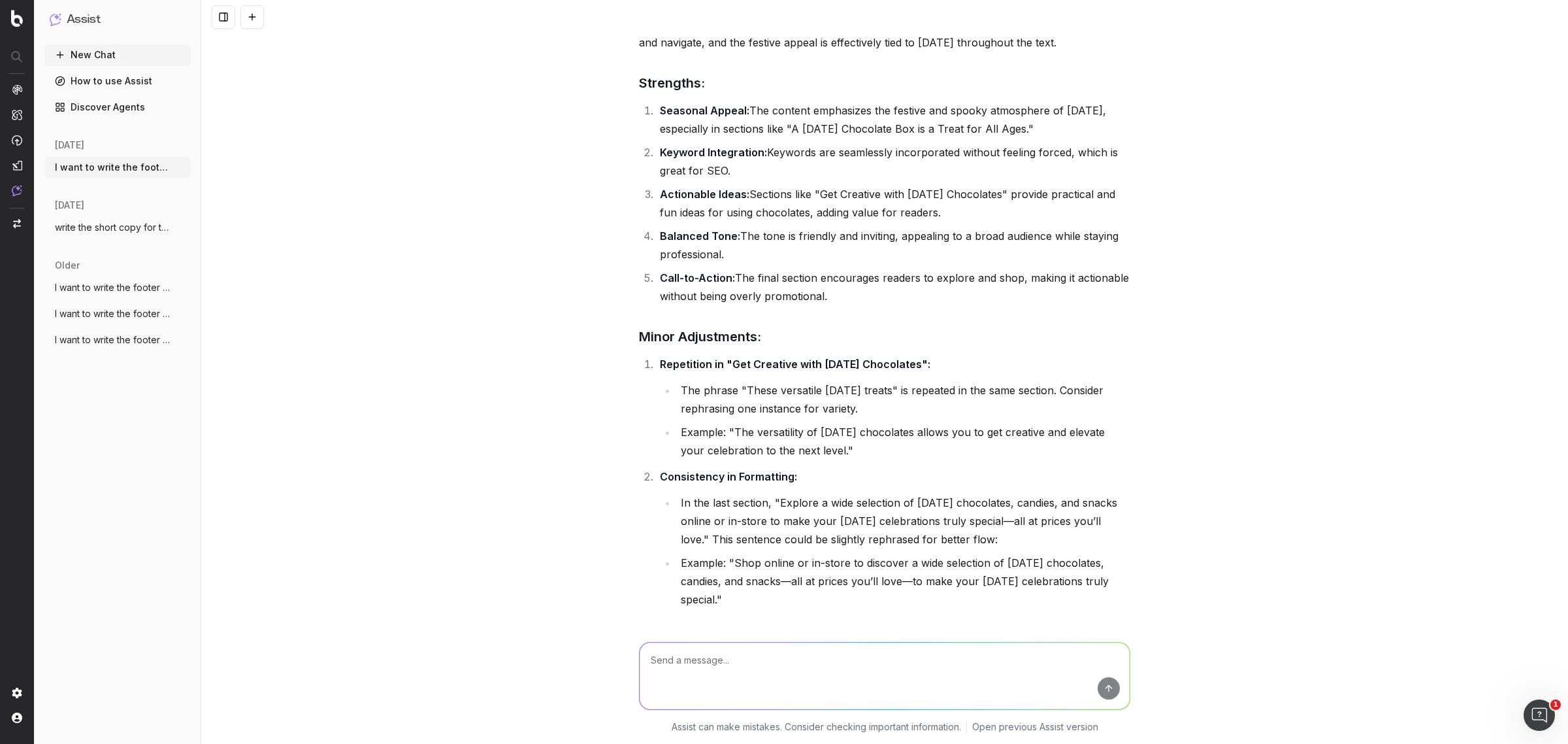
scroll to position [15494, 0]
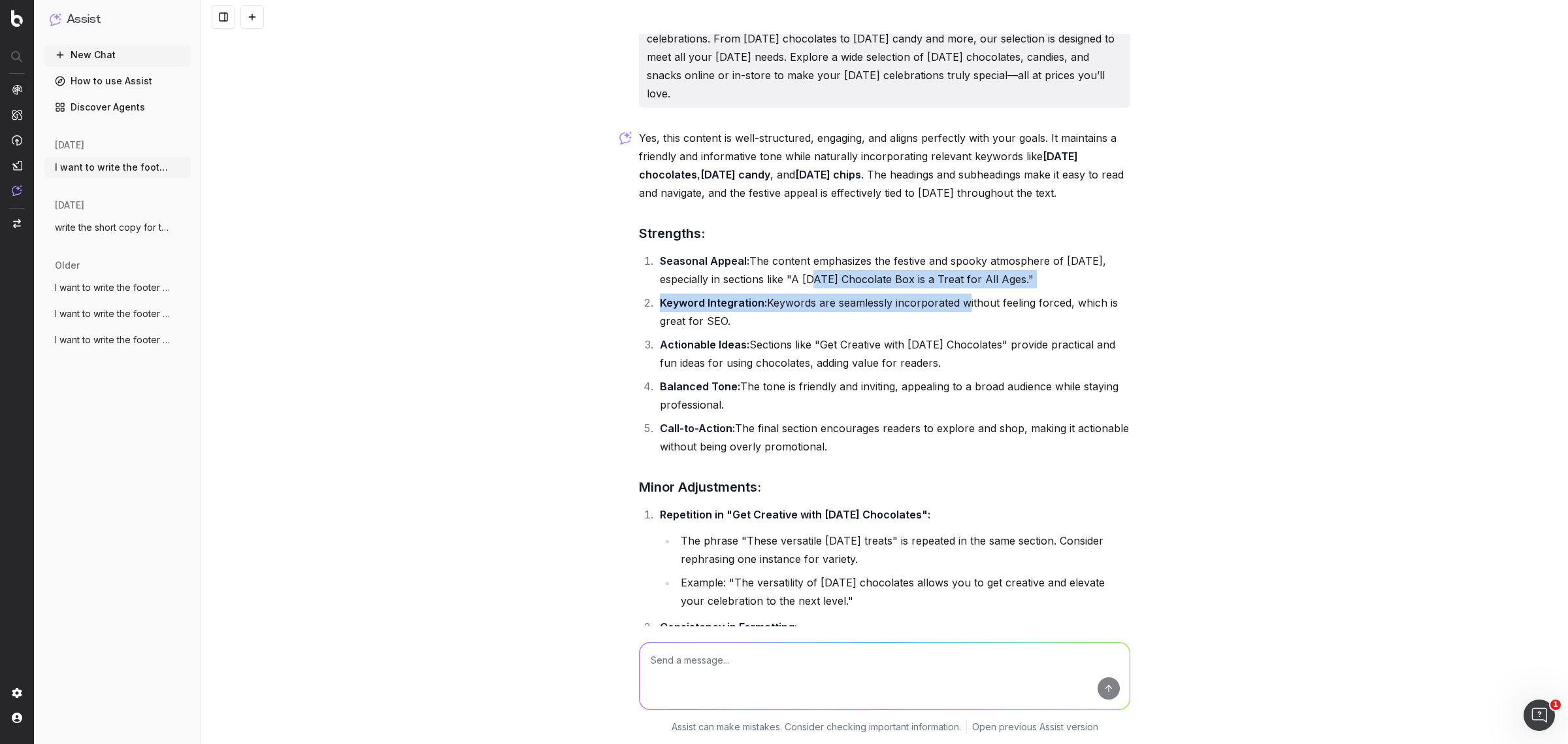
drag, startPoint x: 786, startPoint y: 354, endPoint x: 958, endPoint y: 360, distance: 172.1
click at [958, 360] on ol "Seasonal Appeal: The content emphasizes the festive and spooky atmosphere of Ha…" at bounding box center [884, 353] width 491 height 204
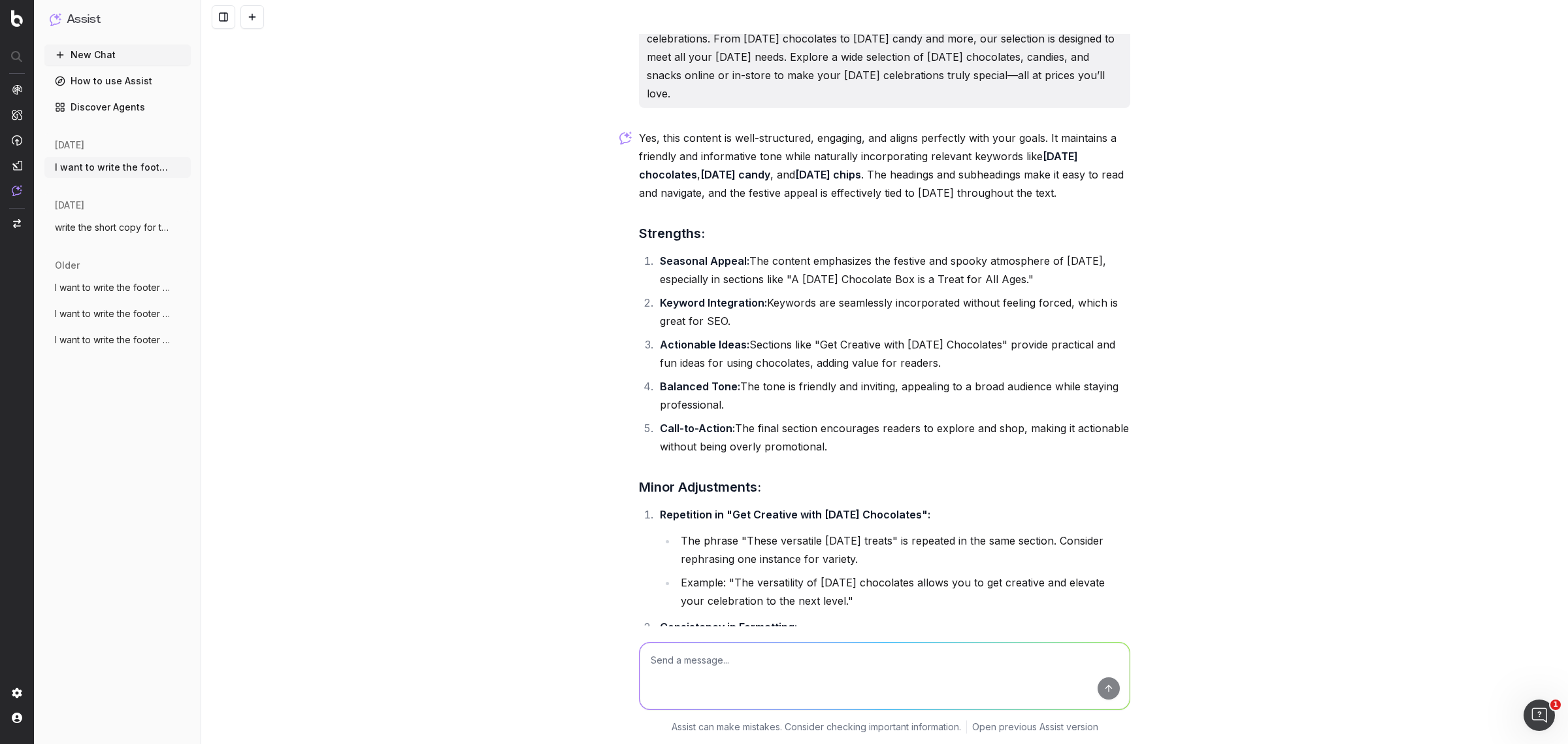
click at [1016, 330] on li "Keyword Integration: Keywords are seamlessly incorporated without feeling force…" at bounding box center [893, 311] width 474 height 37
drag, startPoint x: 763, startPoint y: 330, endPoint x: 1073, endPoint y: 329, distance: 310.0
click at [1073, 288] on li "Seasonal Appeal: The content emphasizes the festive and spooky atmosphere of Ha…" at bounding box center [893, 270] width 474 height 37
click at [788, 288] on li "Seasonal Appeal: The content emphasizes the festive and spooky atmosphere of Ha…" at bounding box center [893, 270] width 474 height 37
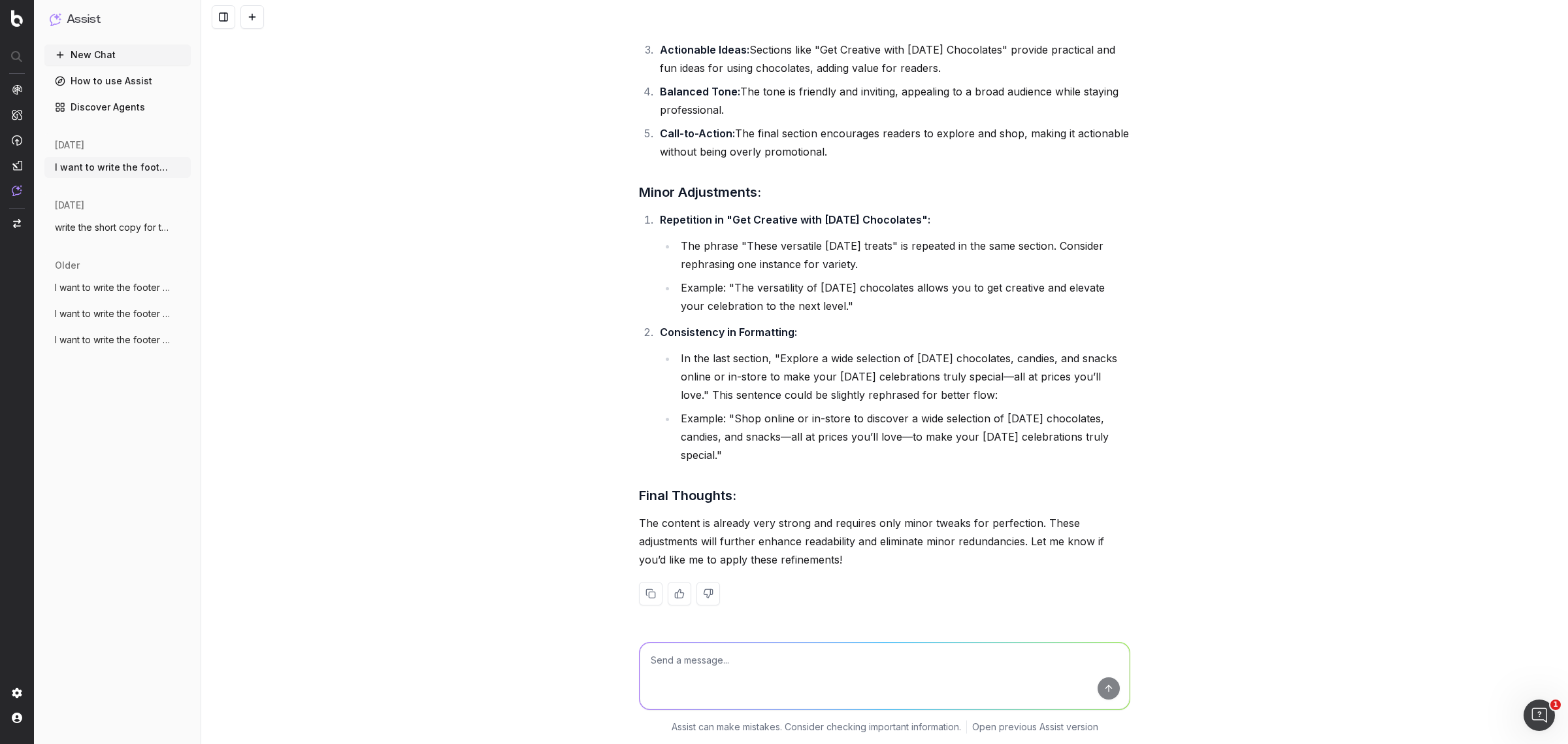
drag, startPoint x: 729, startPoint y: 328, endPoint x: 838, endPoint y: 344, distance: 110.2
click at [838, 315] on li "Example: "The versatility of Halloween chocolates allows you to get creative an…" at bounding box center [903, 296] width 453 height 37
click at [786, 396] on li "In the last section, "Explore a wide selection of Halloween chocolates, candies…" at bounding box center [903, 377] width 453 height 55
drag, startPoint x: 728, startPoint y: 422, endPoint x: 714, endPoint y: 460, distance: 40.5
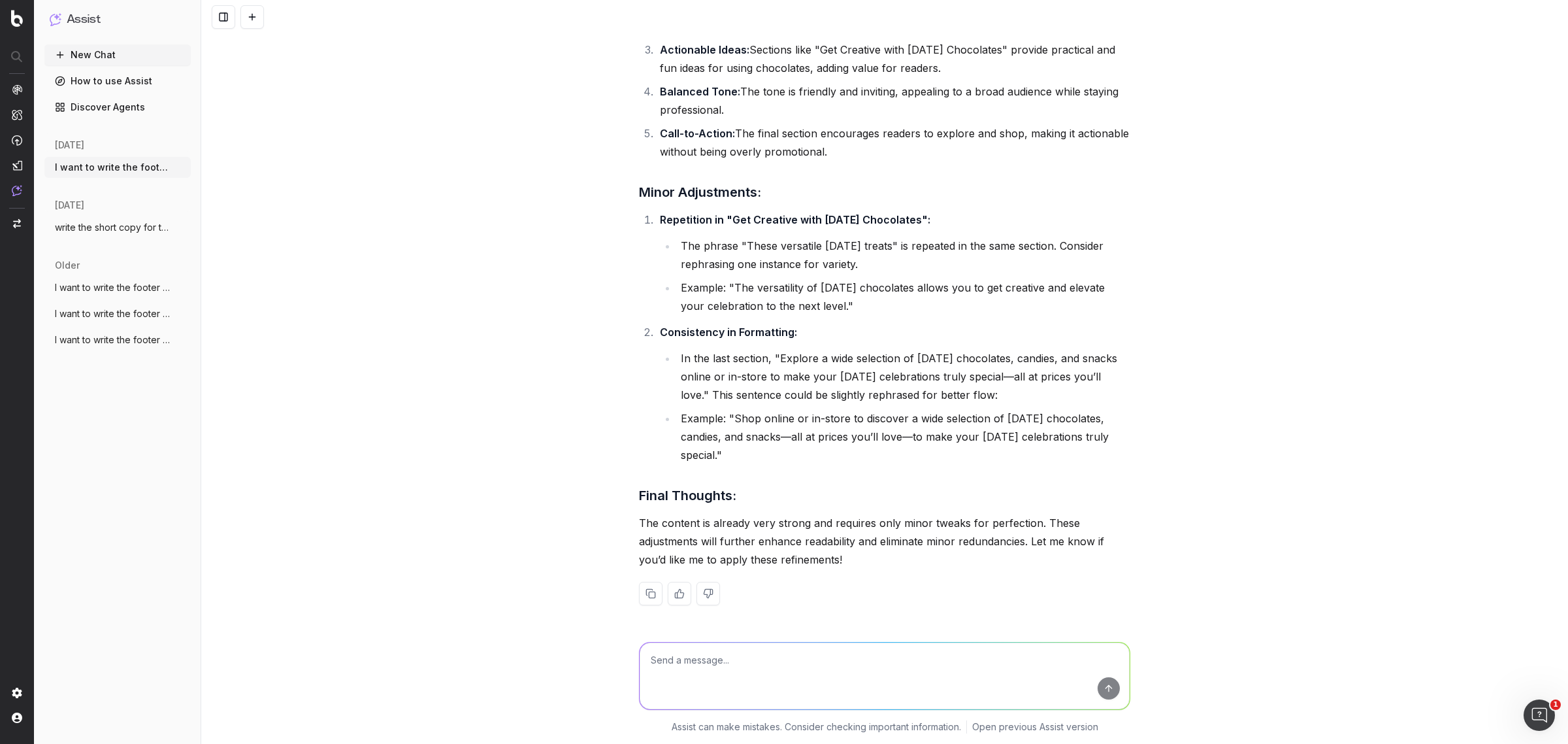
click at [714, 460] on li "Example: "Shop online or in-store to discover a wide selection of Halloween cho…" at bounding box center [903, 437] width 453 height 55
click at [709, 508] on div "Yes, this content is well-structured, engaging, and aligns perfectly with your …" at bounding box center [884, 230] width 491 height 792
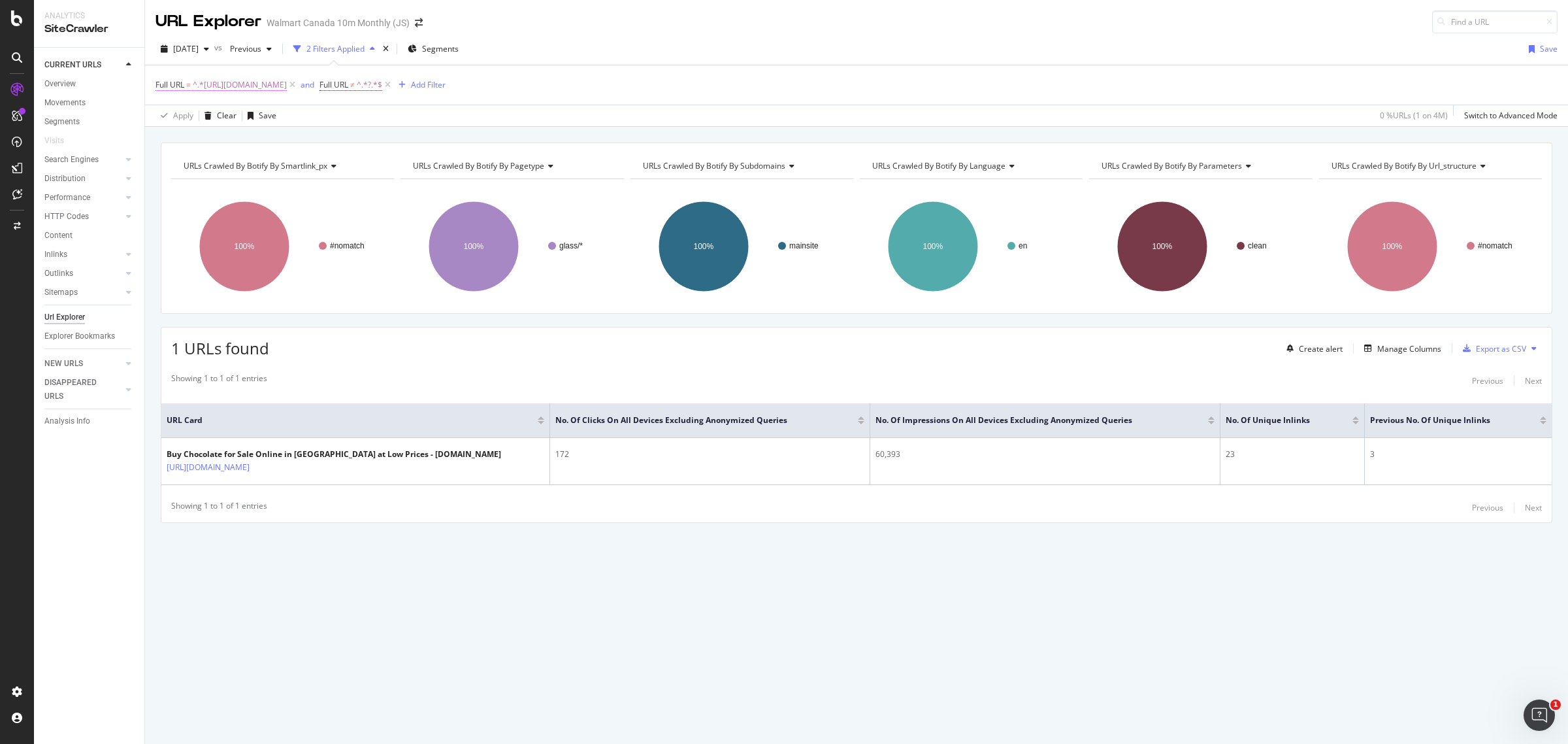
click at [287, 85] on span "^.*[URL][DOMAIN_NAME]" at bounding box center [240, 84] width 94 height 19
click at [299, 137] on icon at bounding box center [300, 139] width 7 height 9
click at [265, 136] on input "text" at bounding box center [238, 139] width 142 height 21
paste input "[URL][DOMAIN_NAME]"
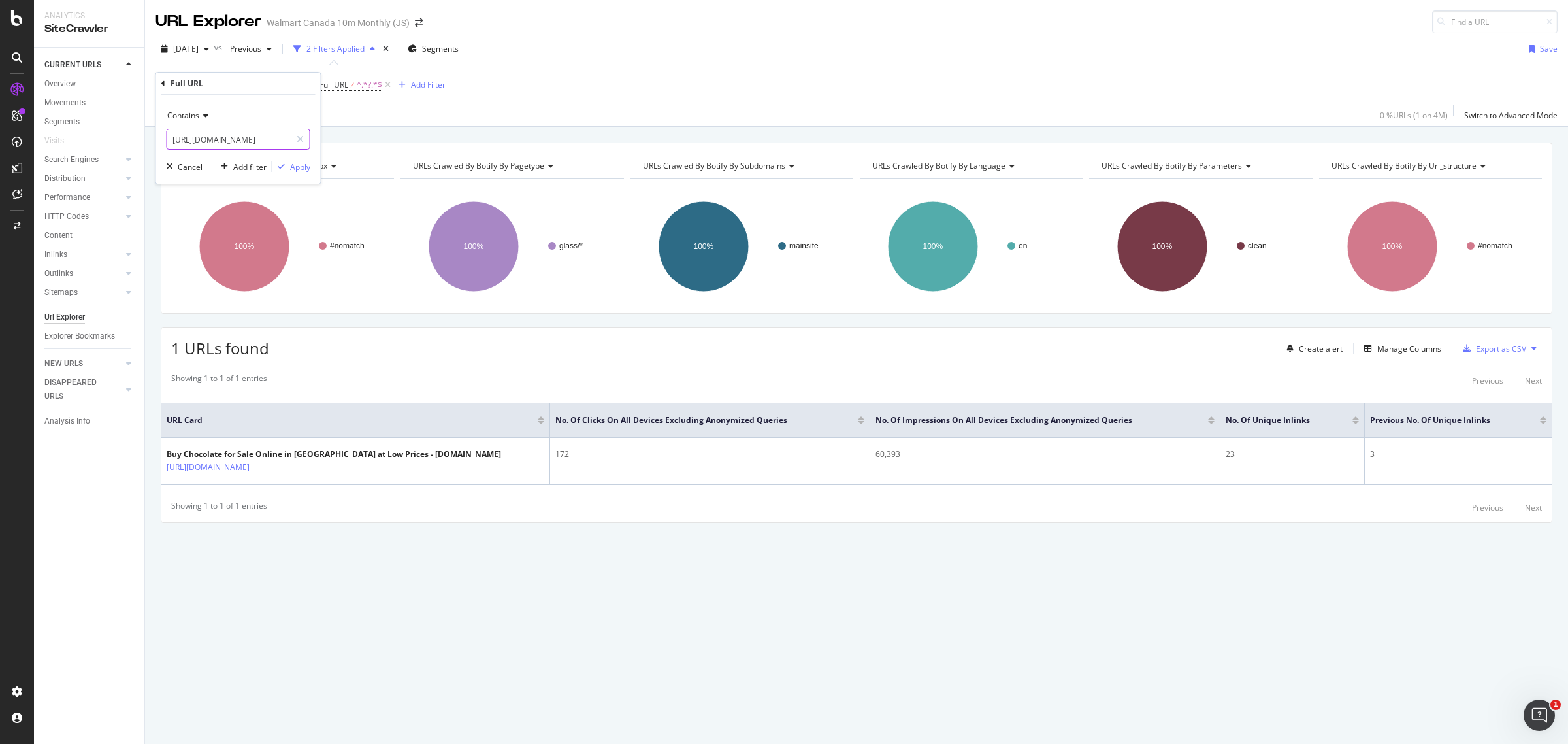
type input "[URL][DOMAIN_NAME]"
click at [290, 167] on div "Apply" at bounding box center [300, 167] width 20 height 11
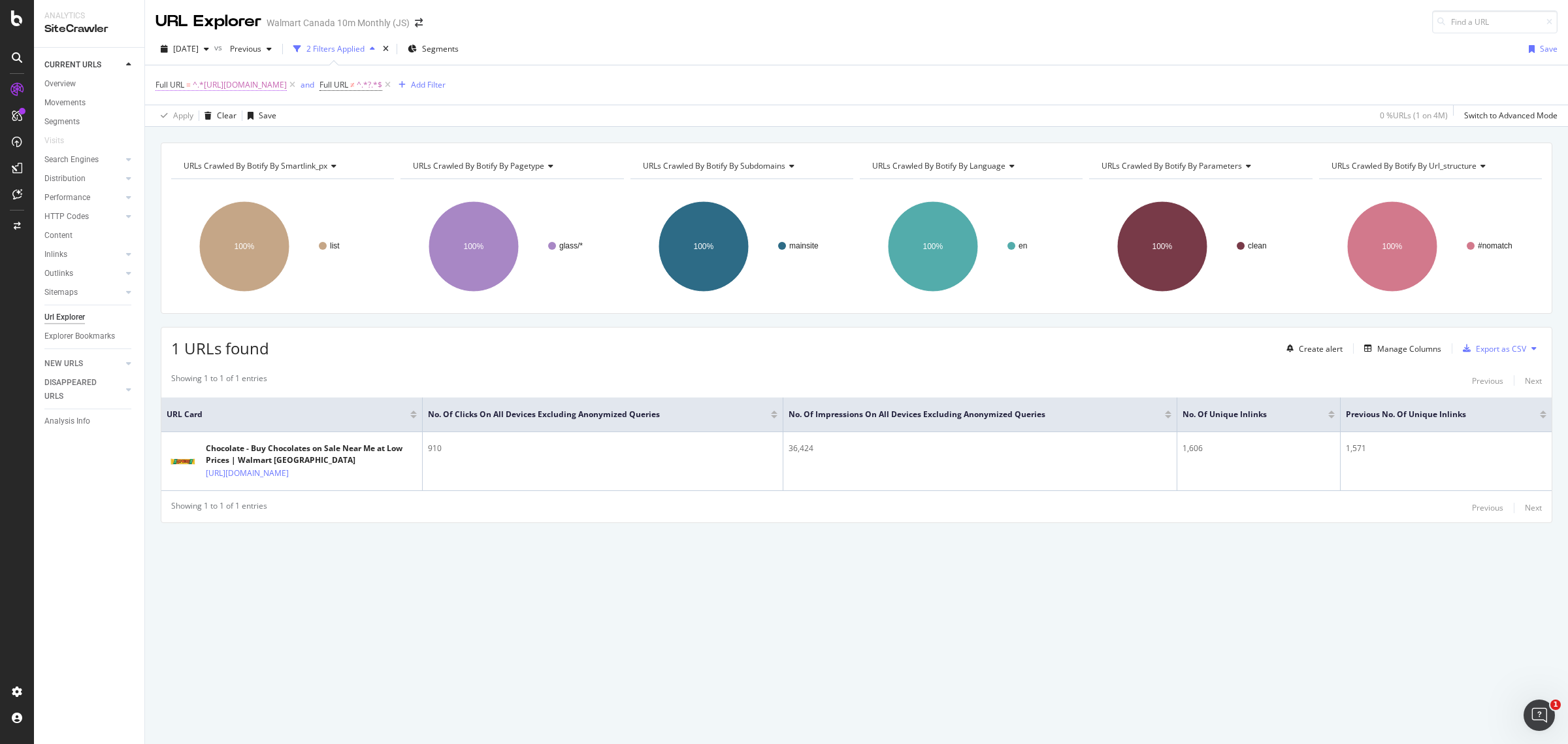
click at [287, 80] on span "^.*[URL][DOMAIN_NAME]" at bounding box center [240, 84] width 94 height 19
click at [304, 141] on div at bounding box center [300, 139] width 19 height 21
click at [249, 132] on input "text" at bounding box center [238, 139] width 142 height 21
paste input "[URL][DOMAIN_NAME]"
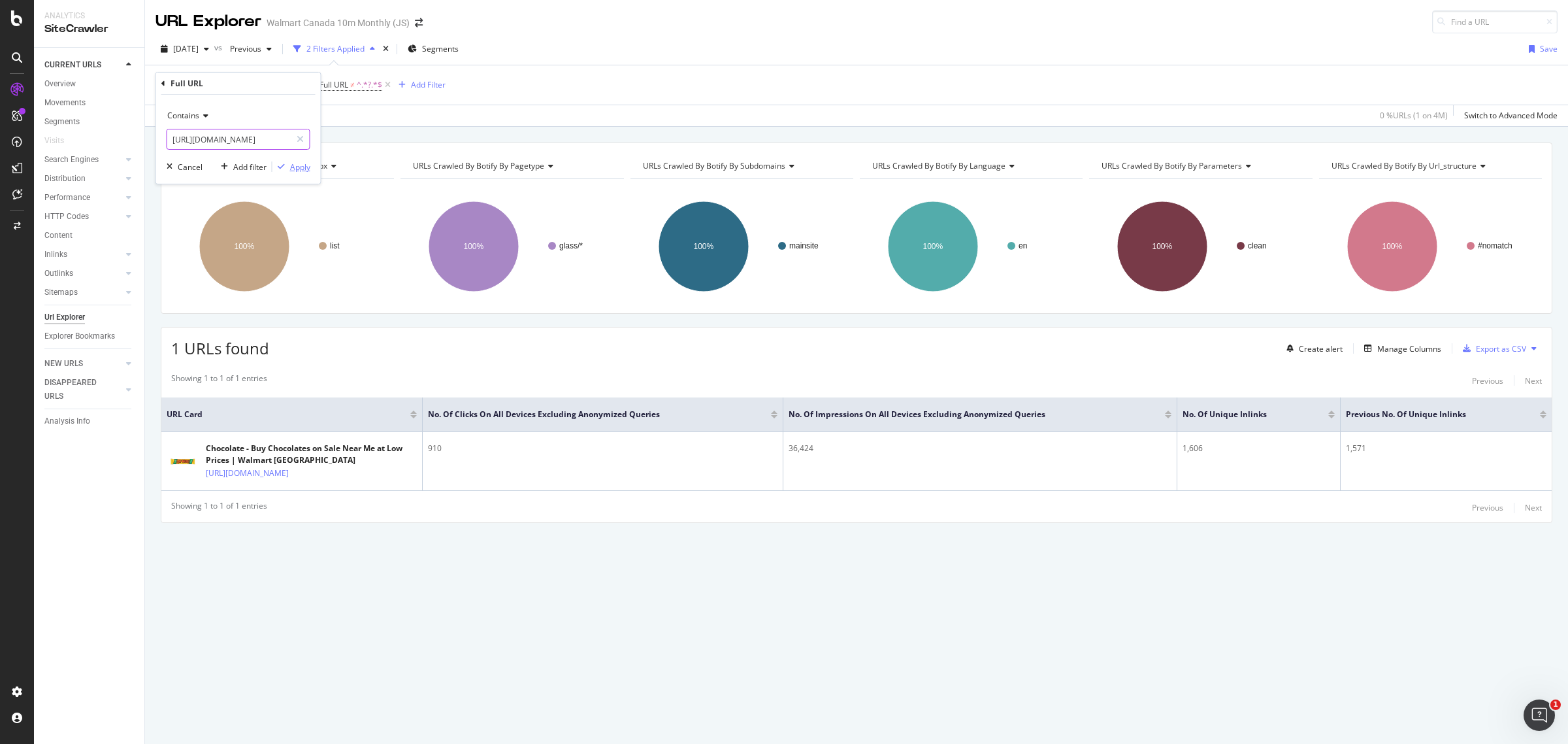
type input "[URL][DOMAIN_NAME]"
click at [296, 162] on div "Apply" at bounding box center [300, 167] width 20 height 11
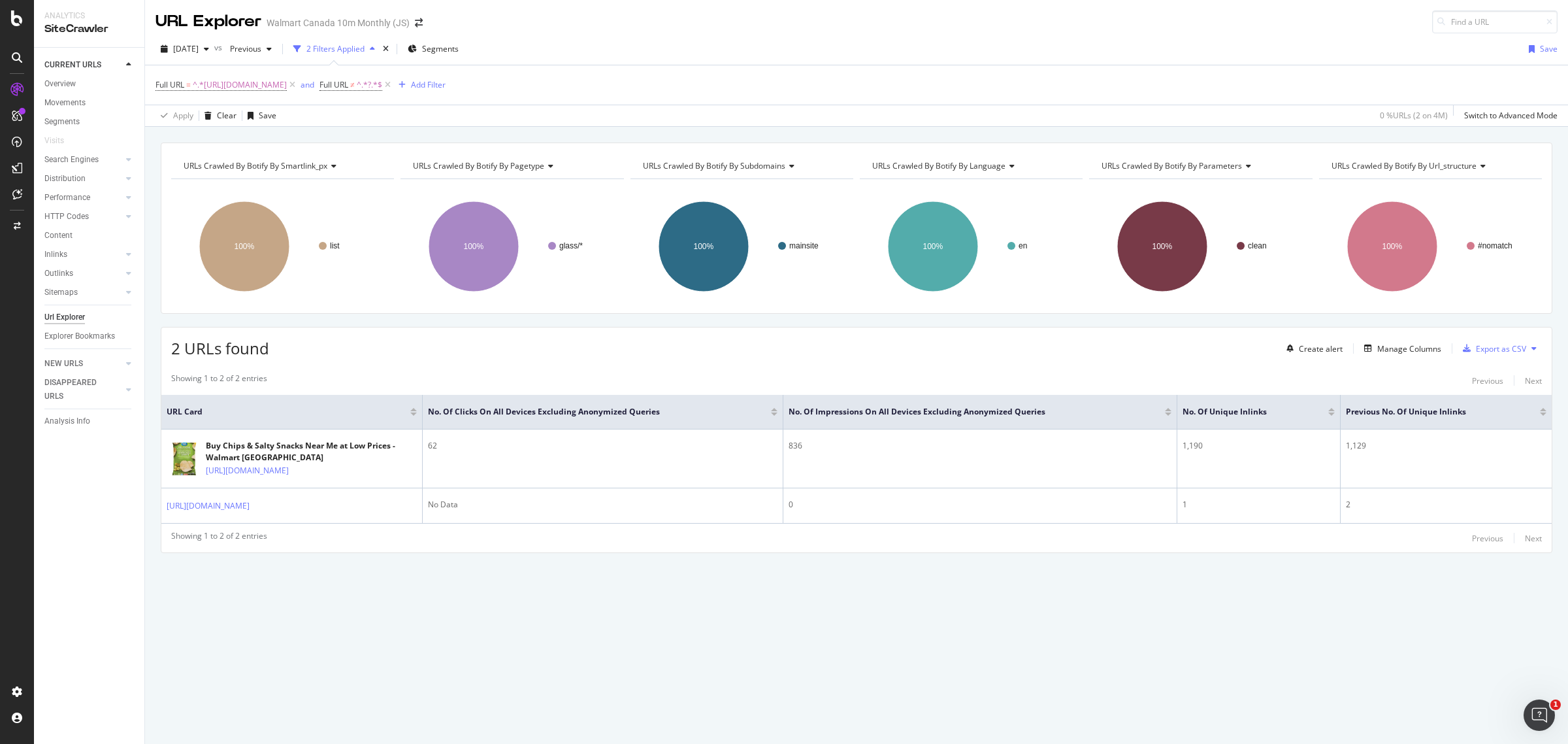
click at [641, 356] on div "2 URLs found Create alert Manage Columns Export as CSV" at bounding box center [857, 343] width 1390 height 32
